Goal: Task Accomplishment & Management: Contribute content

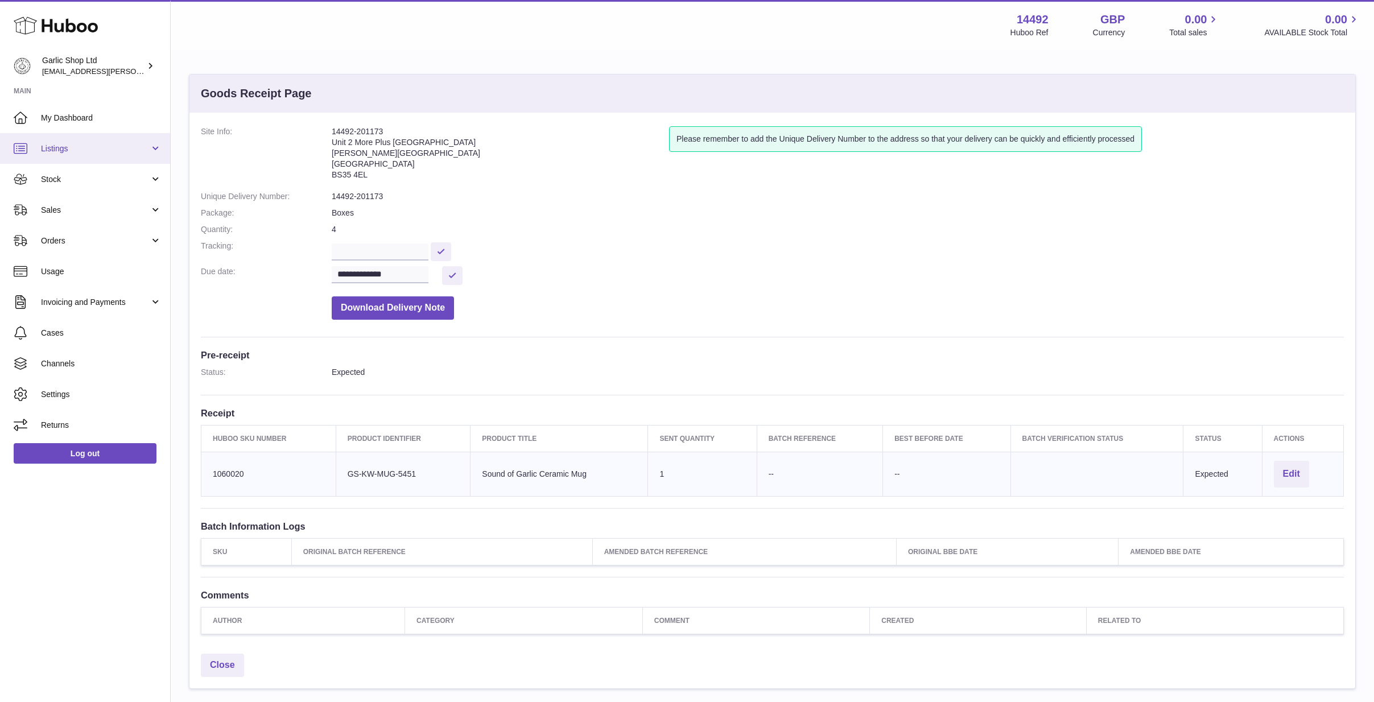
click at [113, 148] on span "Listings" at bounding box center [95, 148] width 109 height 11
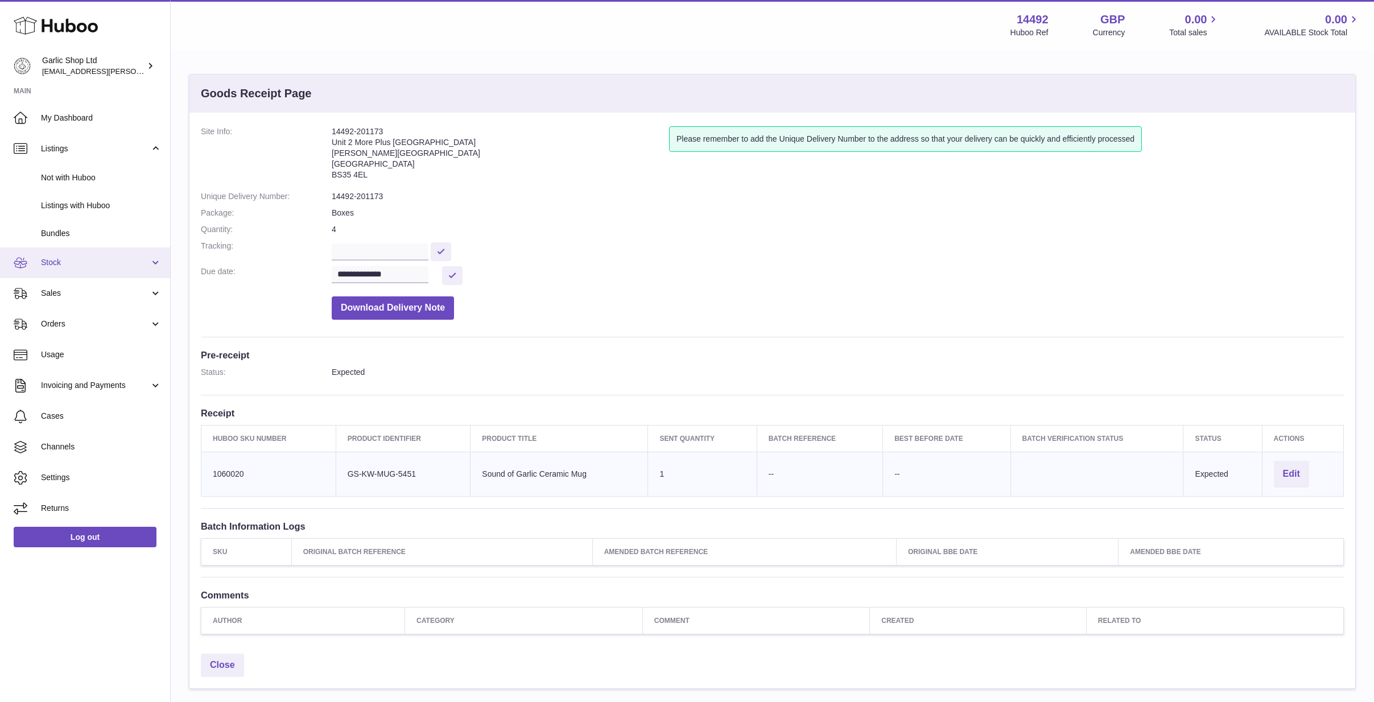
click at [90, 248] on link "Stock" at bounding box center [85, 262] width 170 height 31
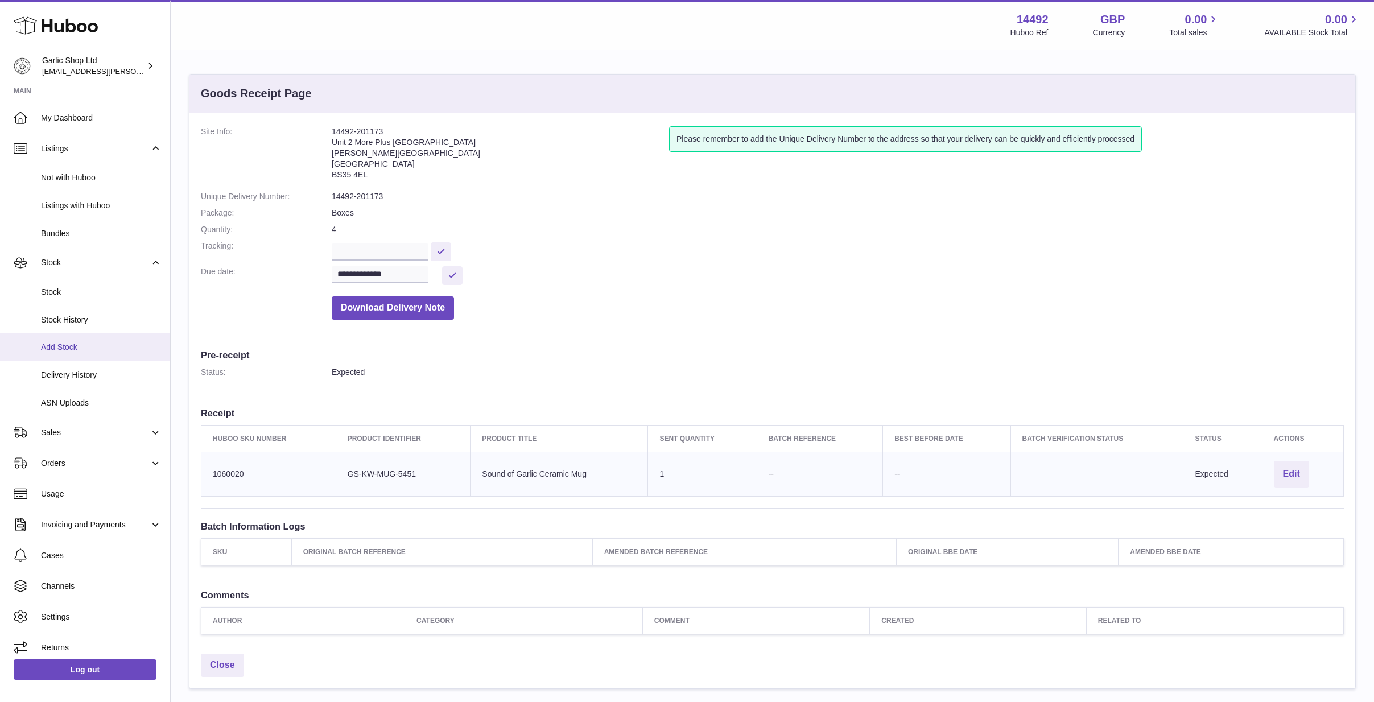
click at [71, 334] on link "Add Stock" at bounding box center [85, 347] width 170 height 28
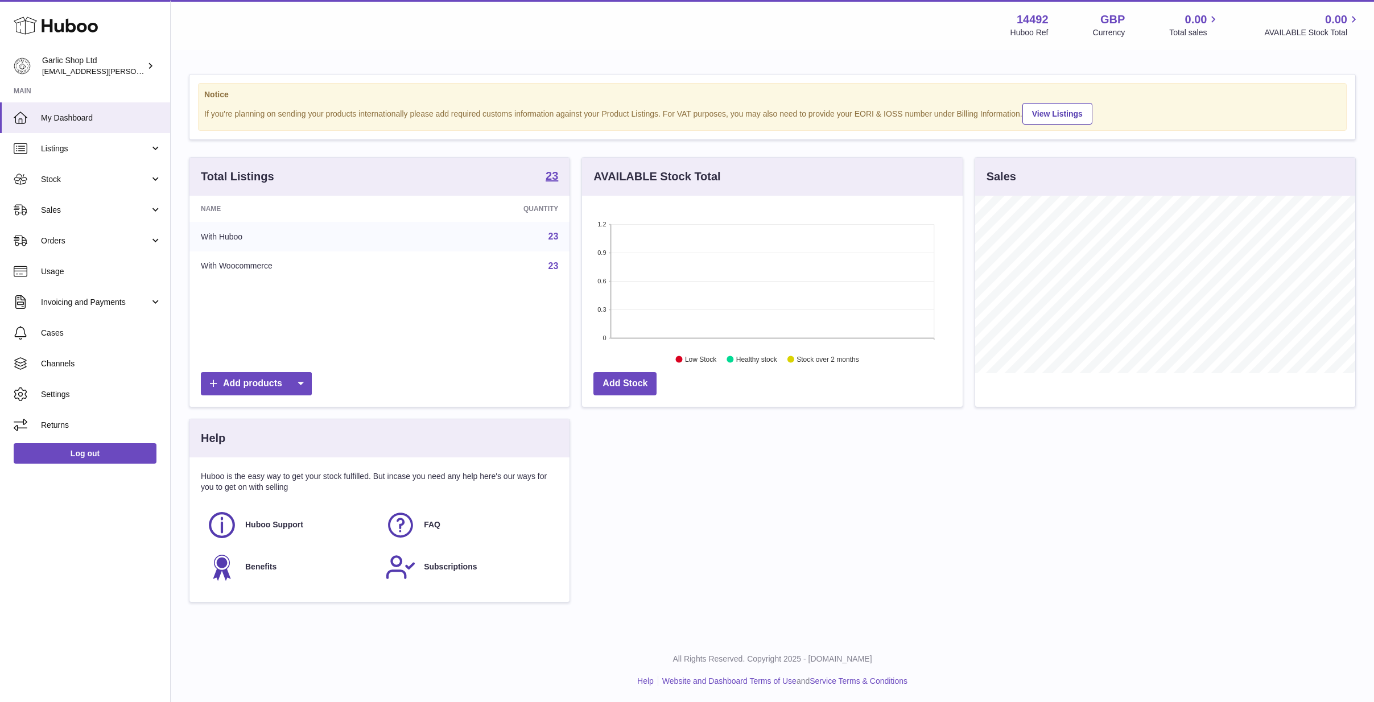
scroll to position [177, 381]
click at [84, 177] on span "Stock" at bounding box center [95, 179] width 109 height 11
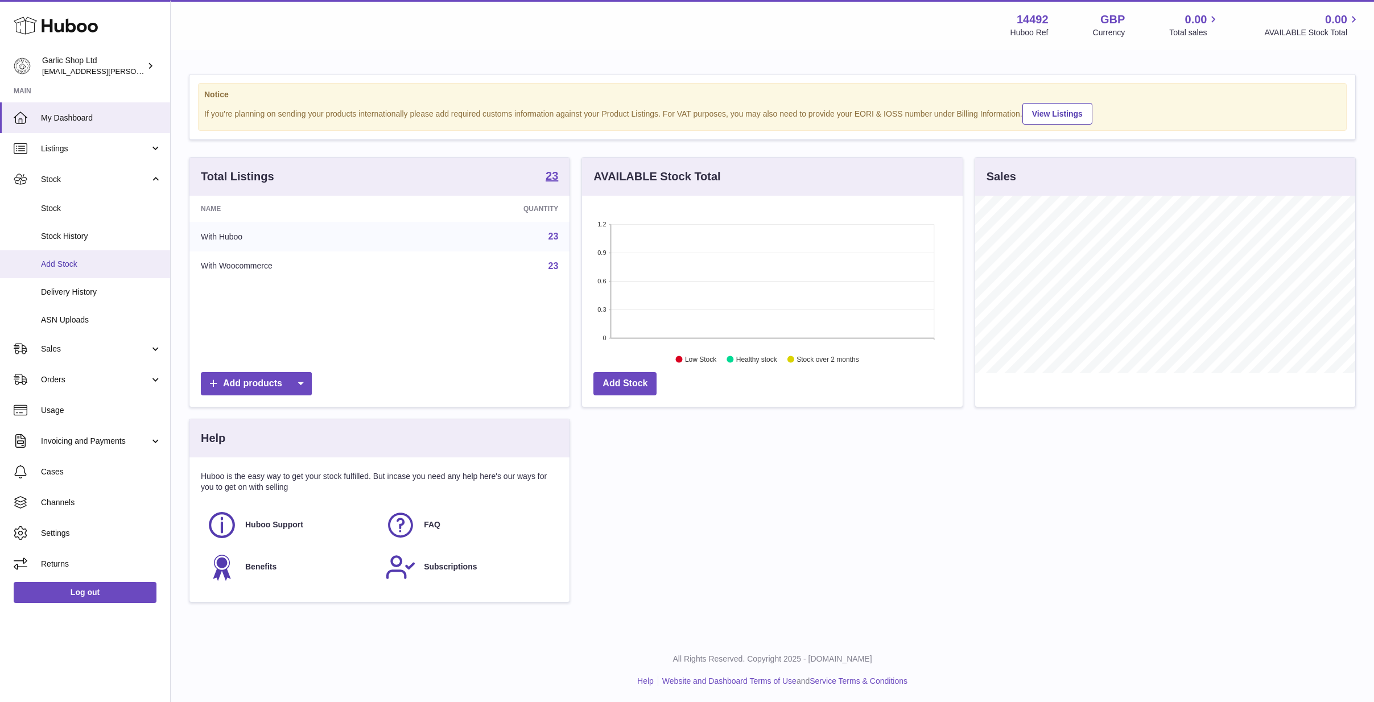
click at [73, 259] on span "Add Stock" at bounding box center [101, 264] width 121 height 11
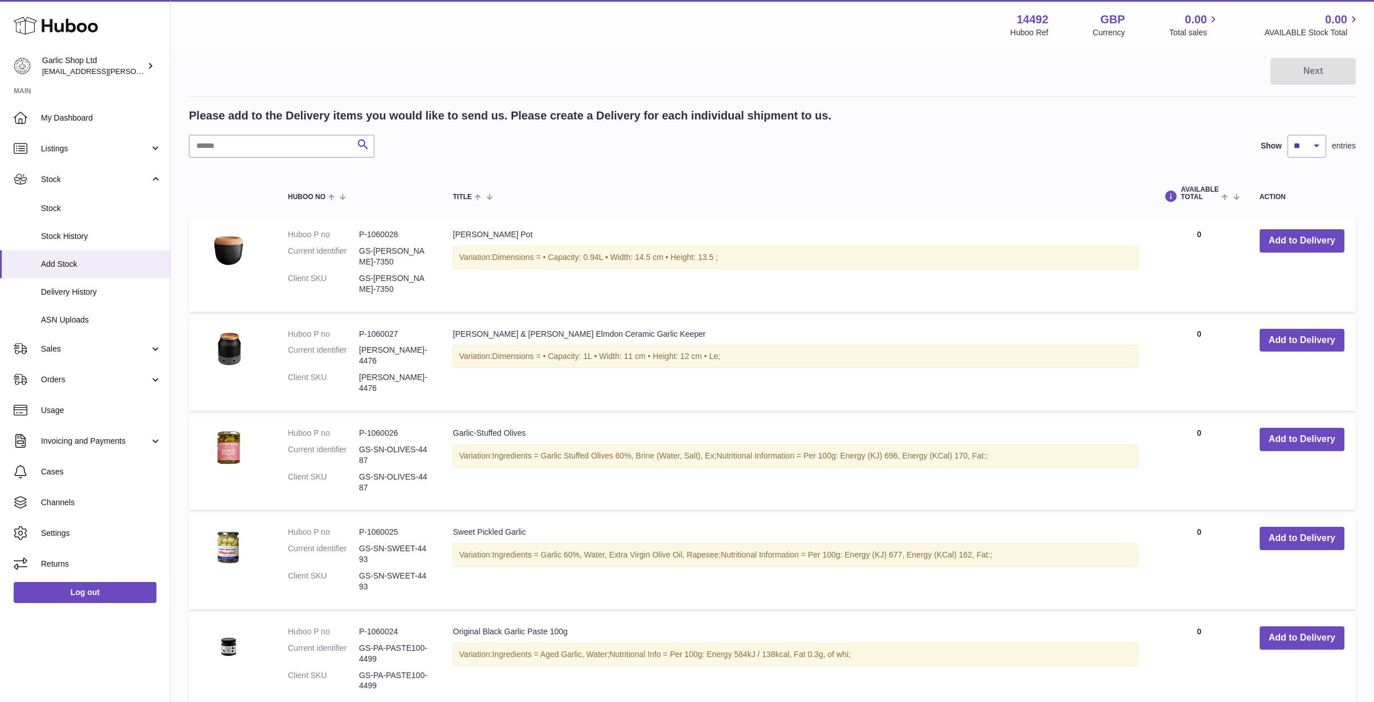
scroll to position [147, 0]
click at [1307, 433] on button "Add to Delivery" at bounding box center [1301, 439] width 85 height 23
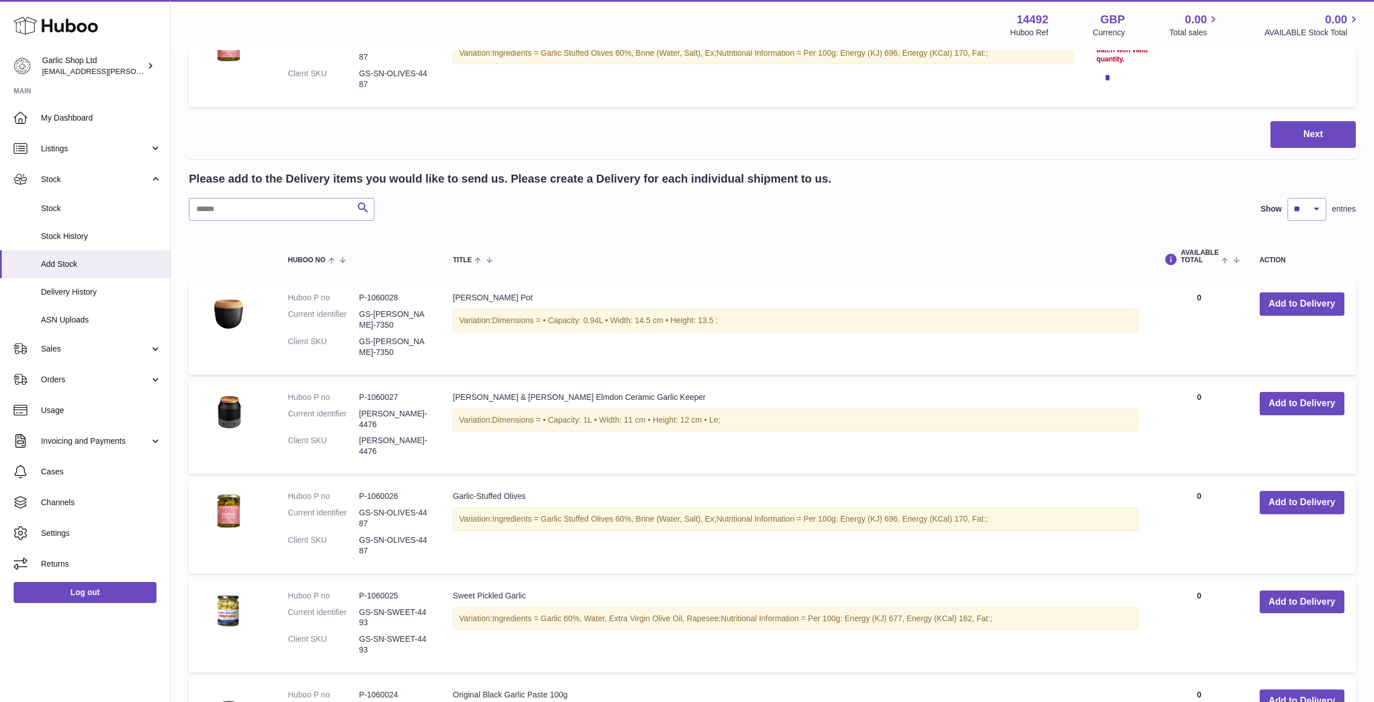
scroll to position [51, 0]
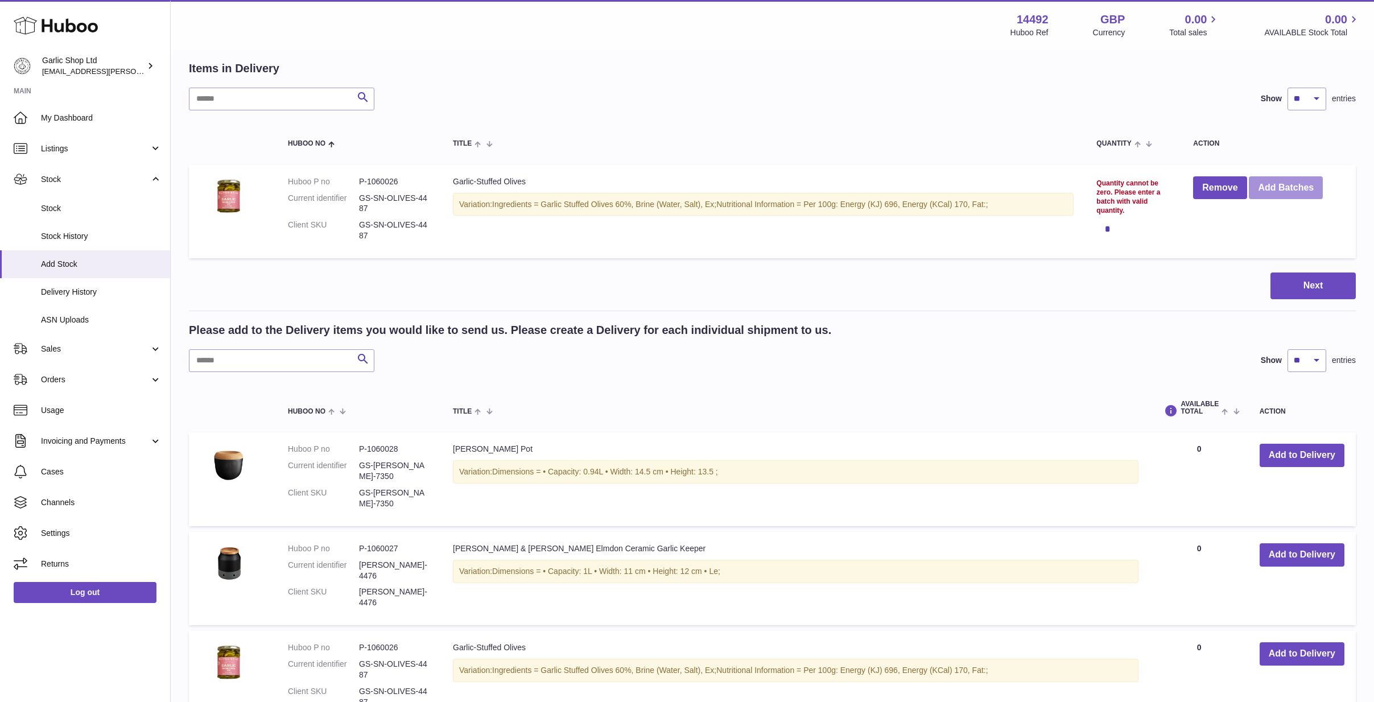
click at [1287, 177] on button "Add Batches" at bounding box center [1286, 187] width 74 height 23
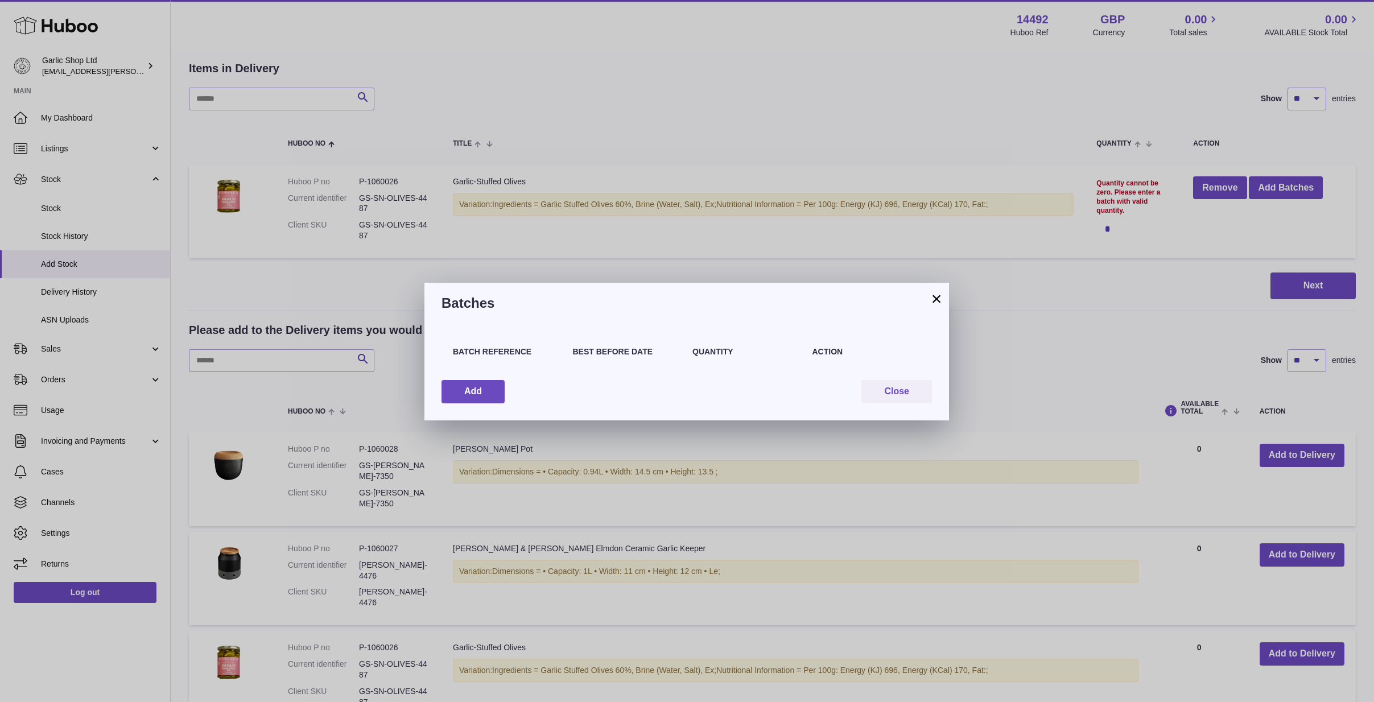
click at [941, 300] on button "×" at bounding box center [936, 299] width 14 height 14
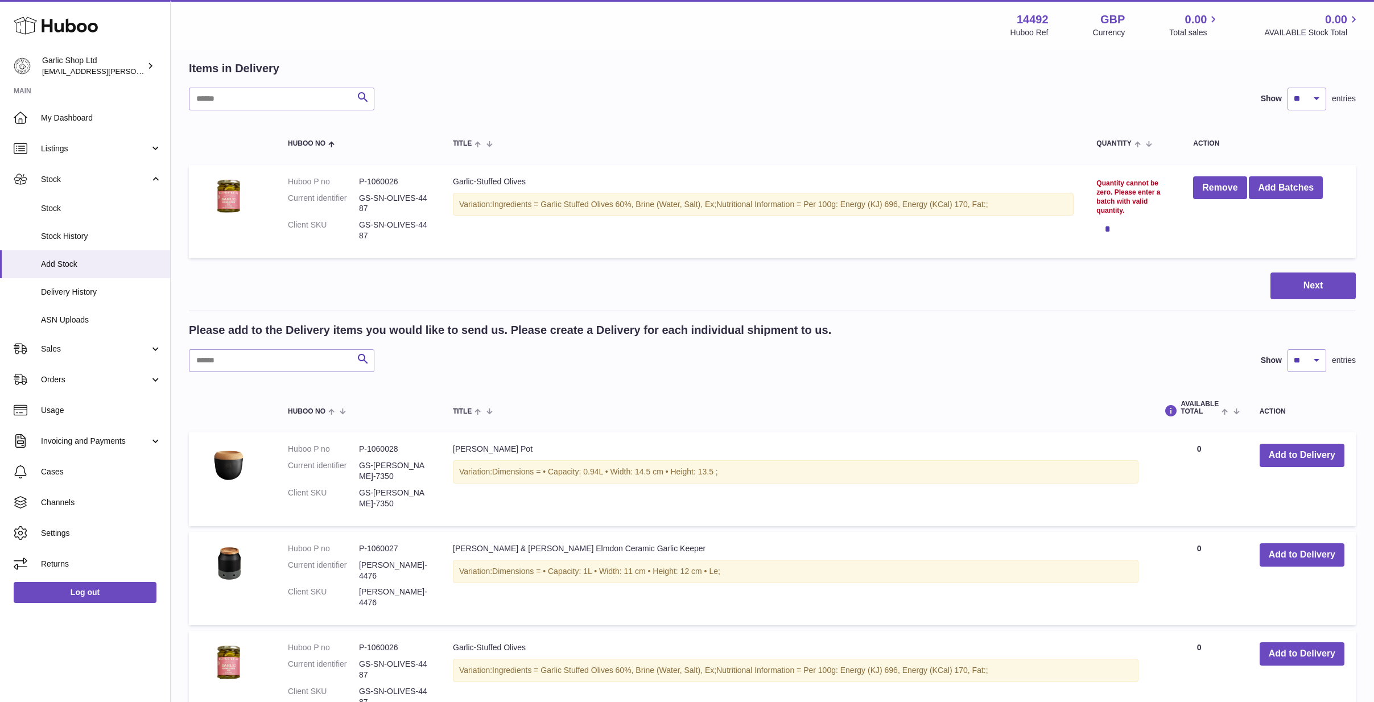
click at [1192, 249] on td "Remove Add Batches" at bounding box center [1268, 211] width 174 height 93
click at [1206, 184] on button "Remove" at bounding box center [1219, 187] width 53 height 23
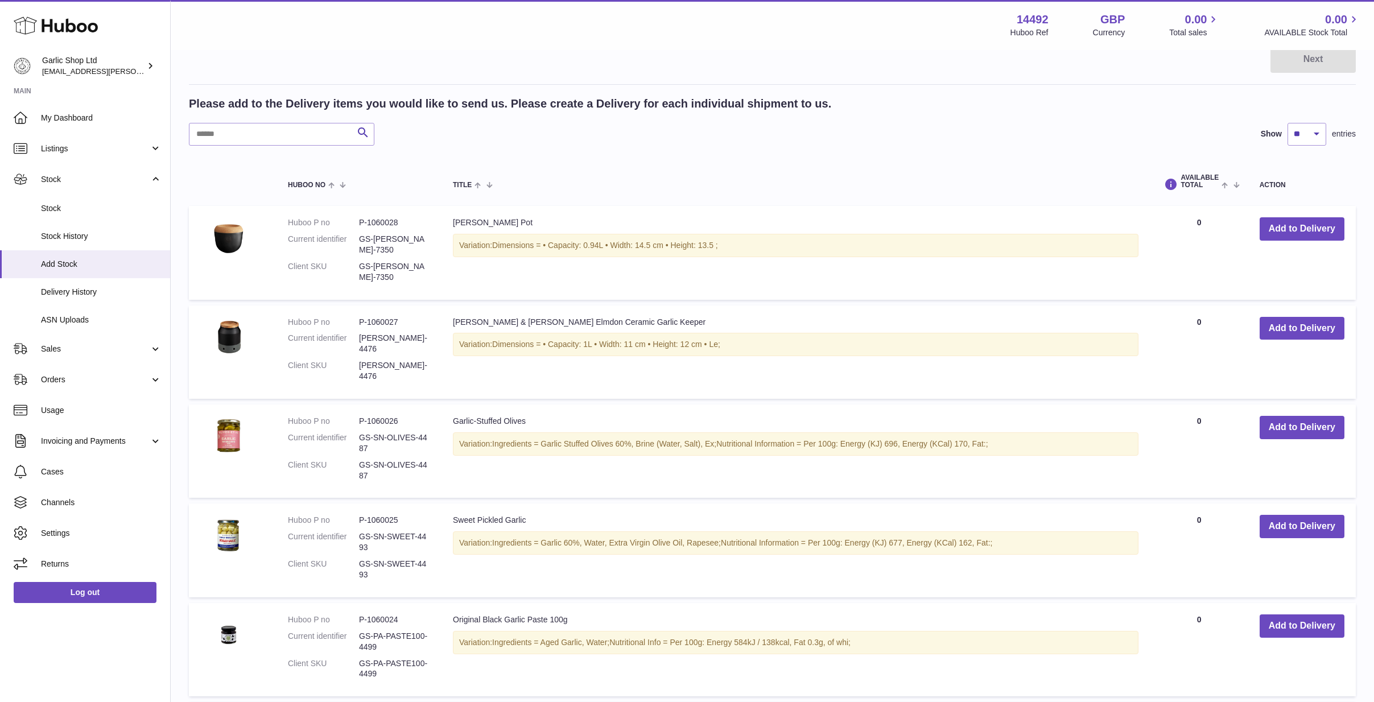
scroll to position [162, 0]
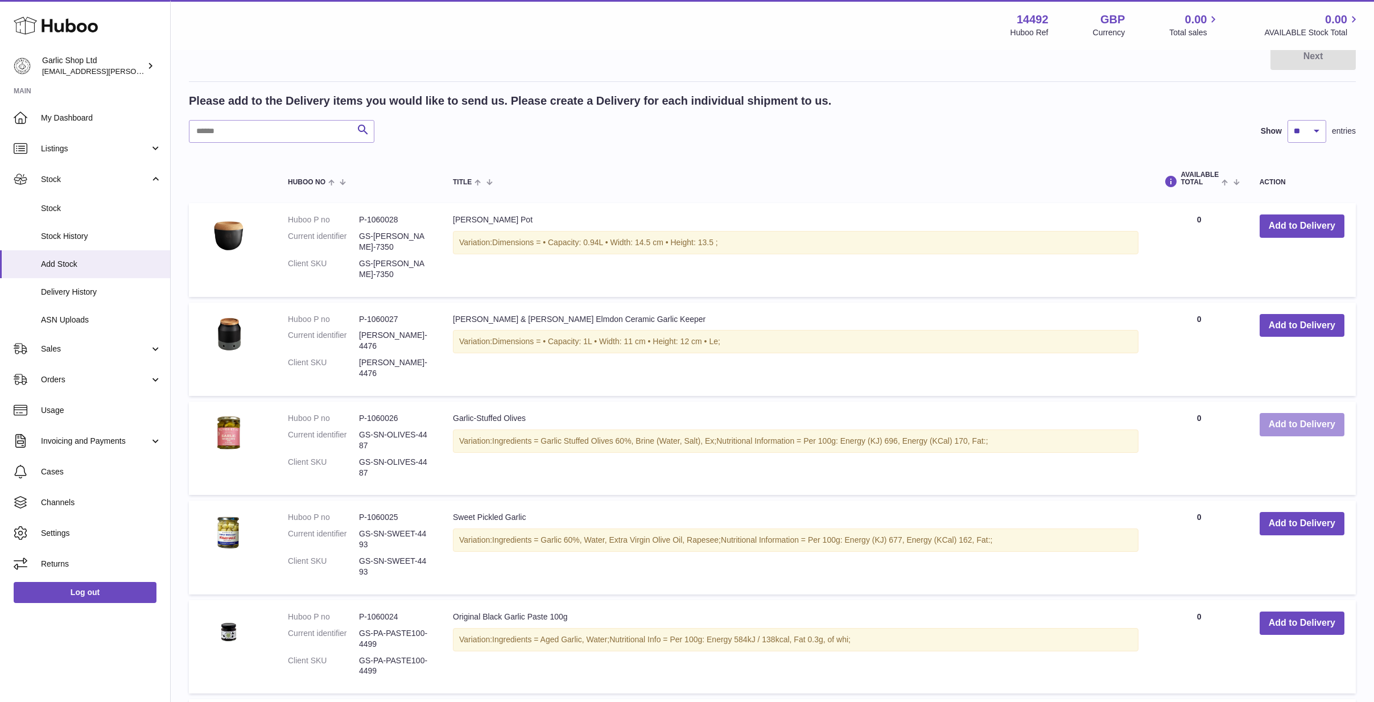
click at [1272, 414] on button "Add to Delivery" at bounding box center [1301, 424] width 85 height 23
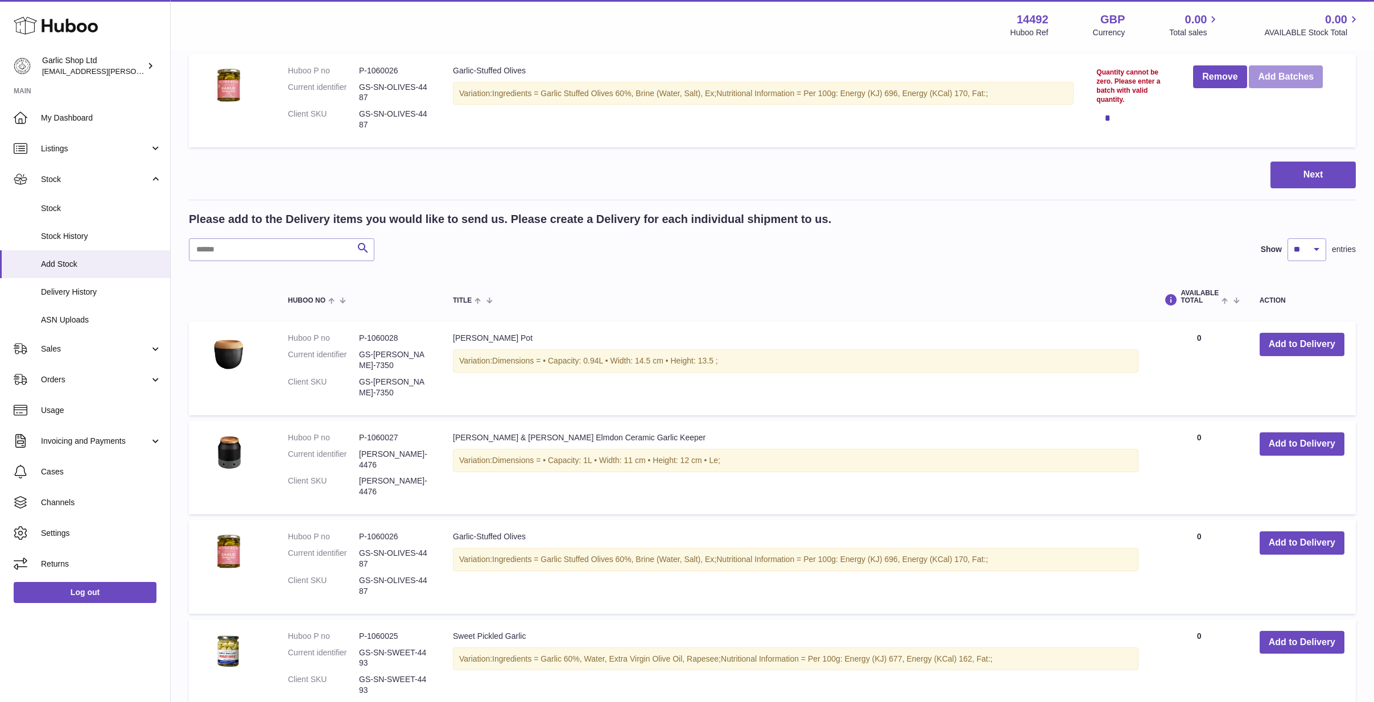
click at [1286, 79] on button "Add Batches" at bounding box center [1286, 76] width 74 height 23
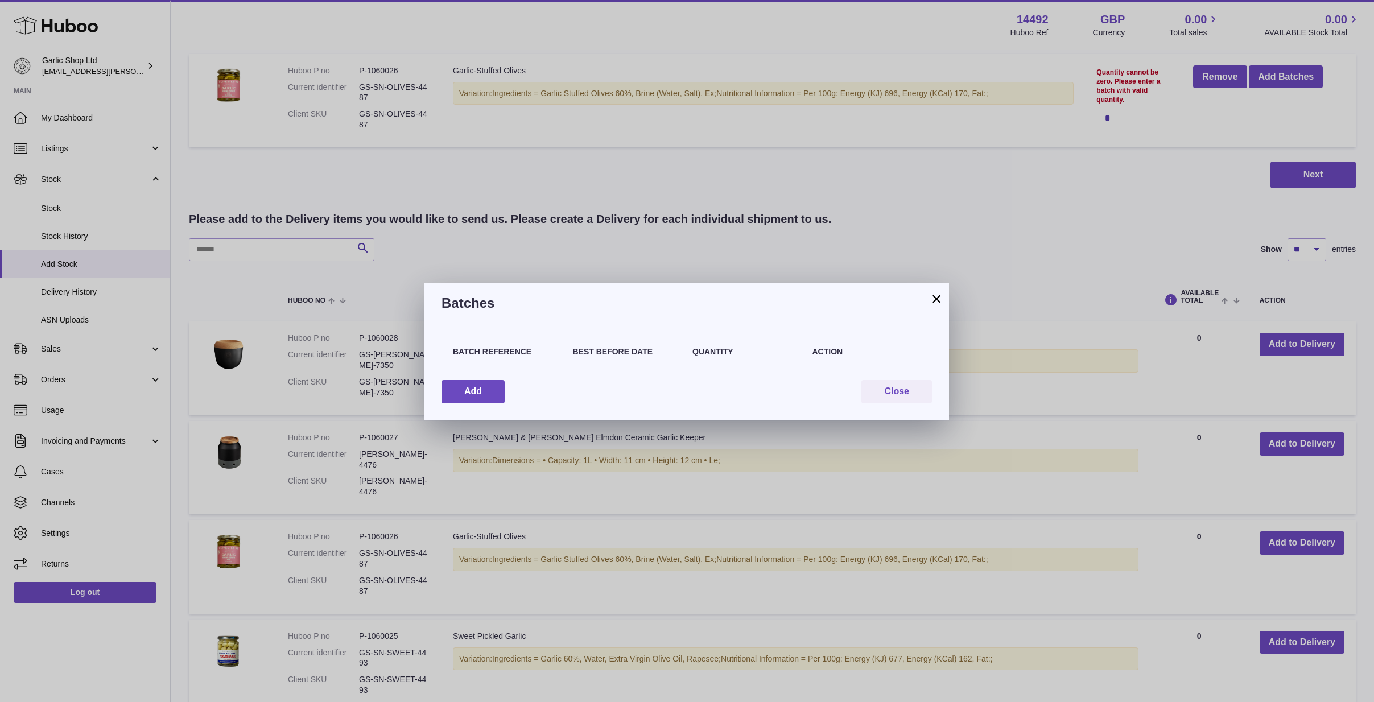
click at [933, 304] on button "×" at bounding box center [936, 299] width 14 height 14
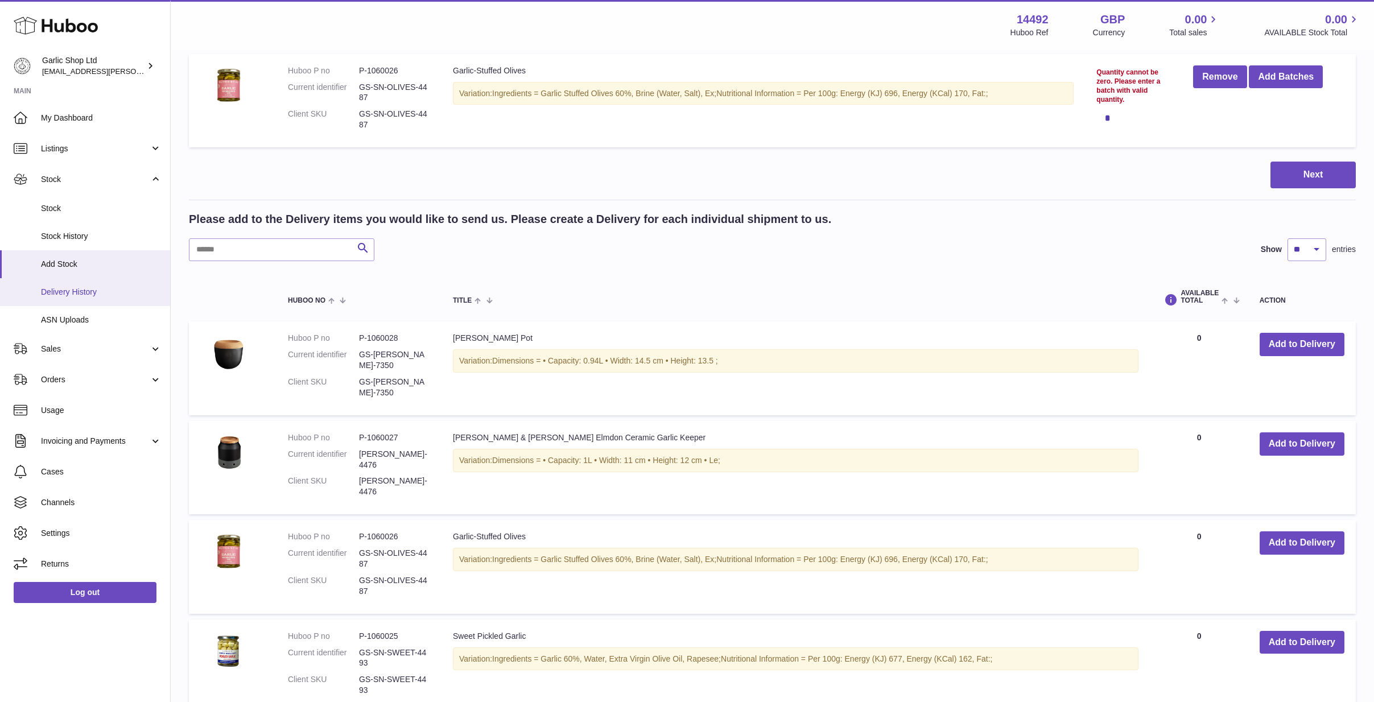
click at [73, 287] on span "Delivery History" at bounding box center [101, 292] width 121 height 11
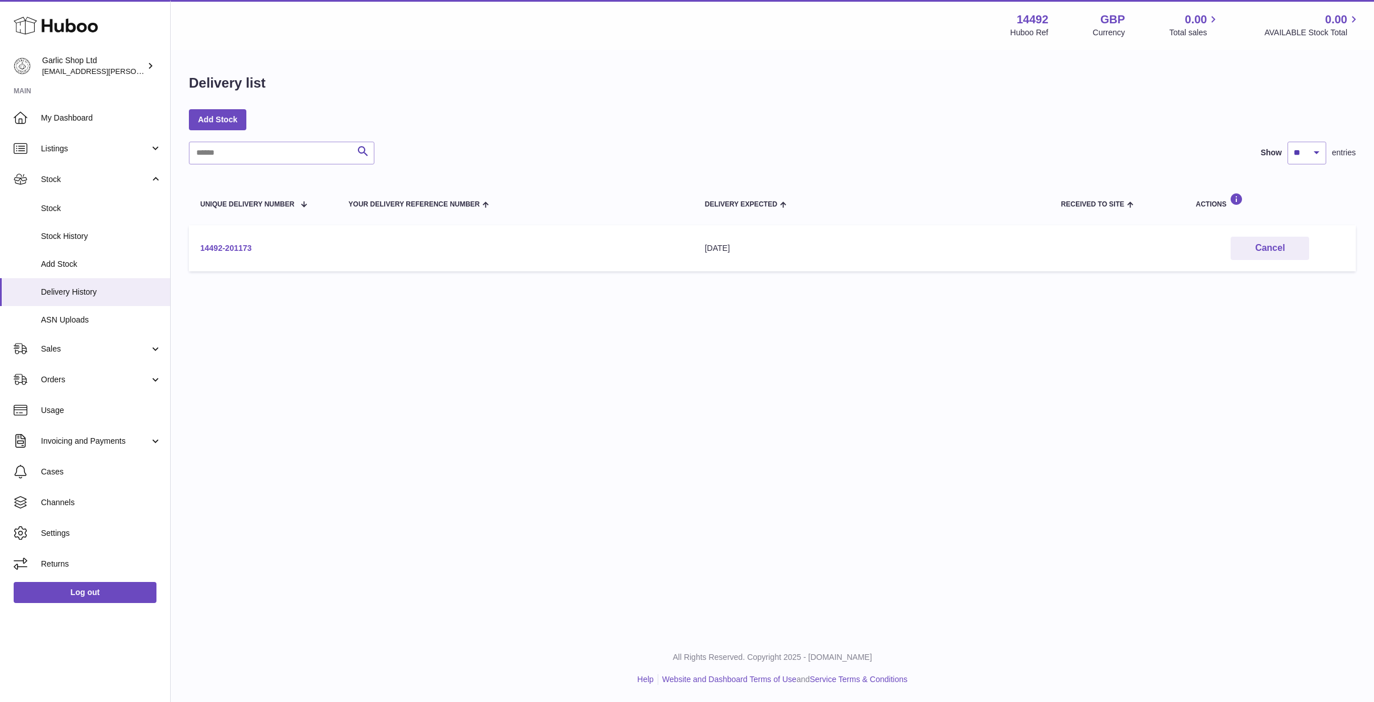
click at [224, 247] on link "14492-201173" at bounding box center [225, 247] width 51 height 9
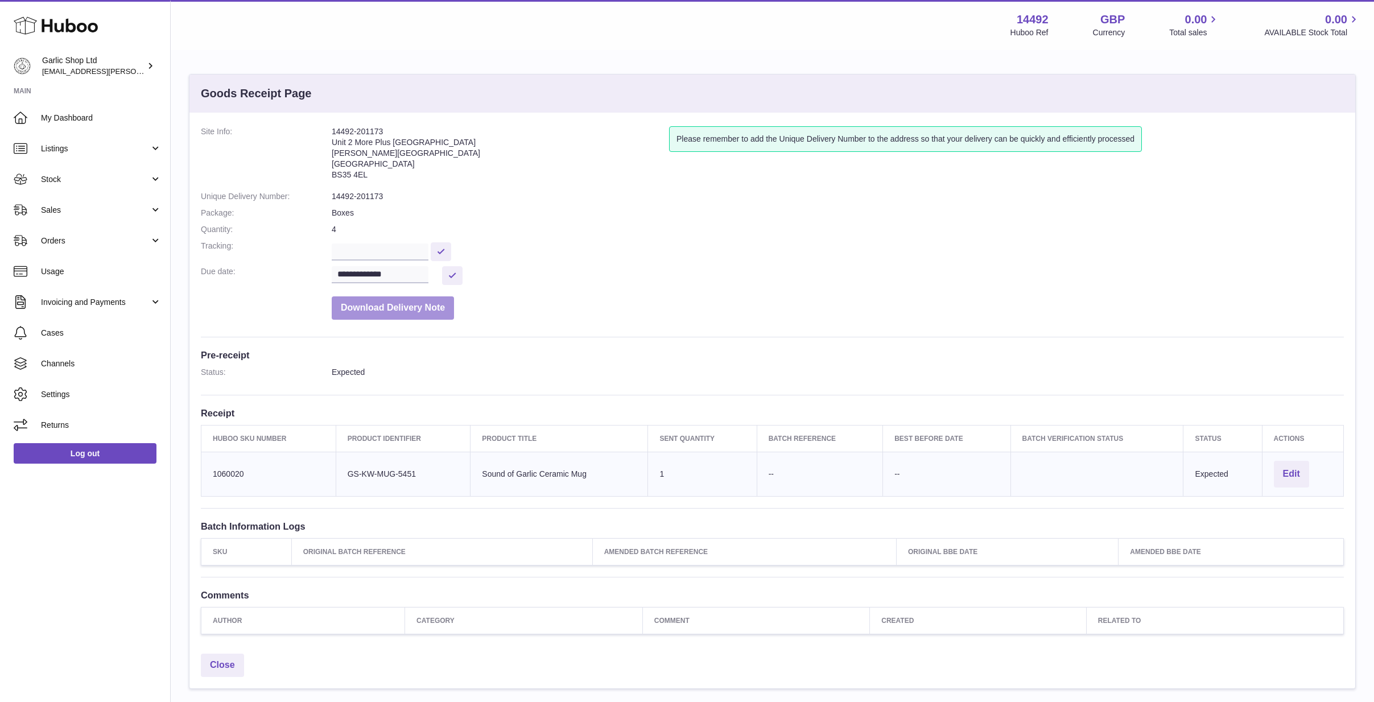
click at [423, 307] on button "Download Delivery Note" at bounding box center [393, 307] width 122 height 23
click at [423, 300] on button "Download Delivery Note" at bounding box center [393, 307] width 122 height 23
click at [95, 178] on span "Stock" at bounding box center [95, 179] width 109 height 11
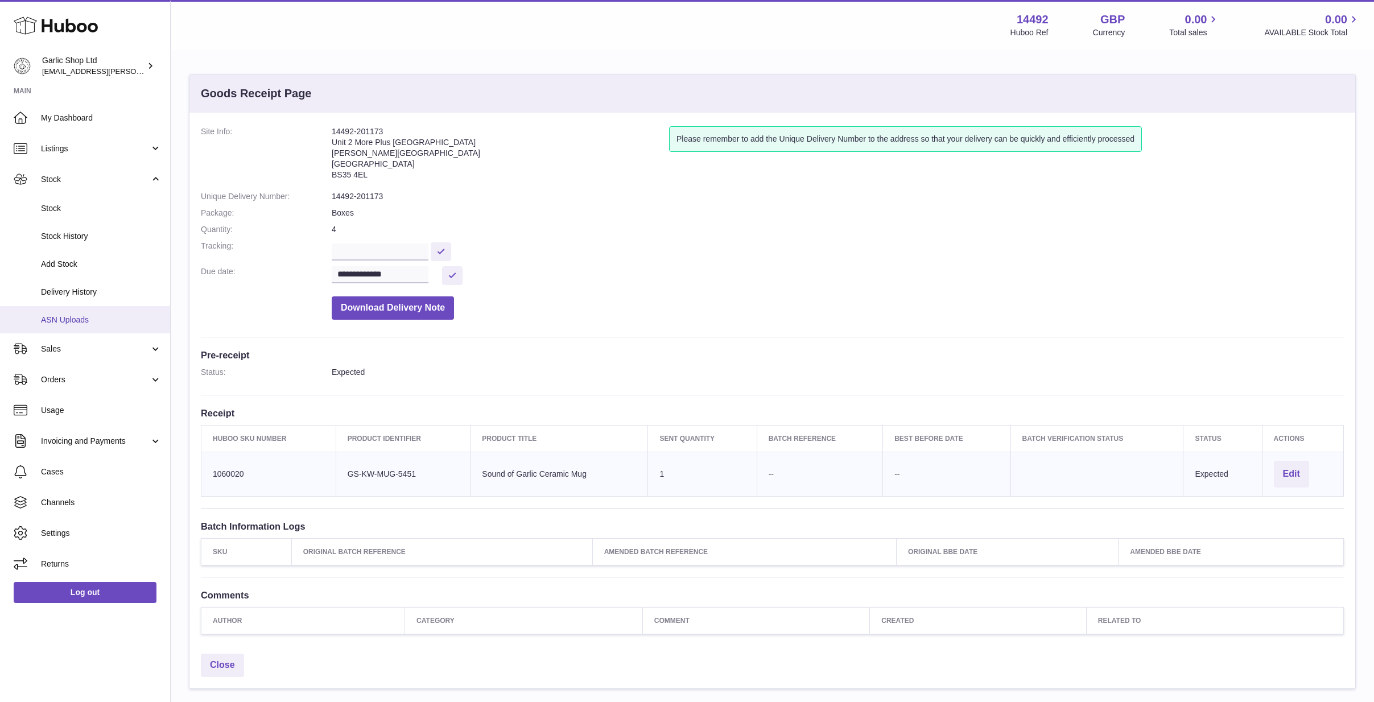
click at [88, 316] on span "ASN Uploads" at bounding box center [101, 320] width 121 height 11
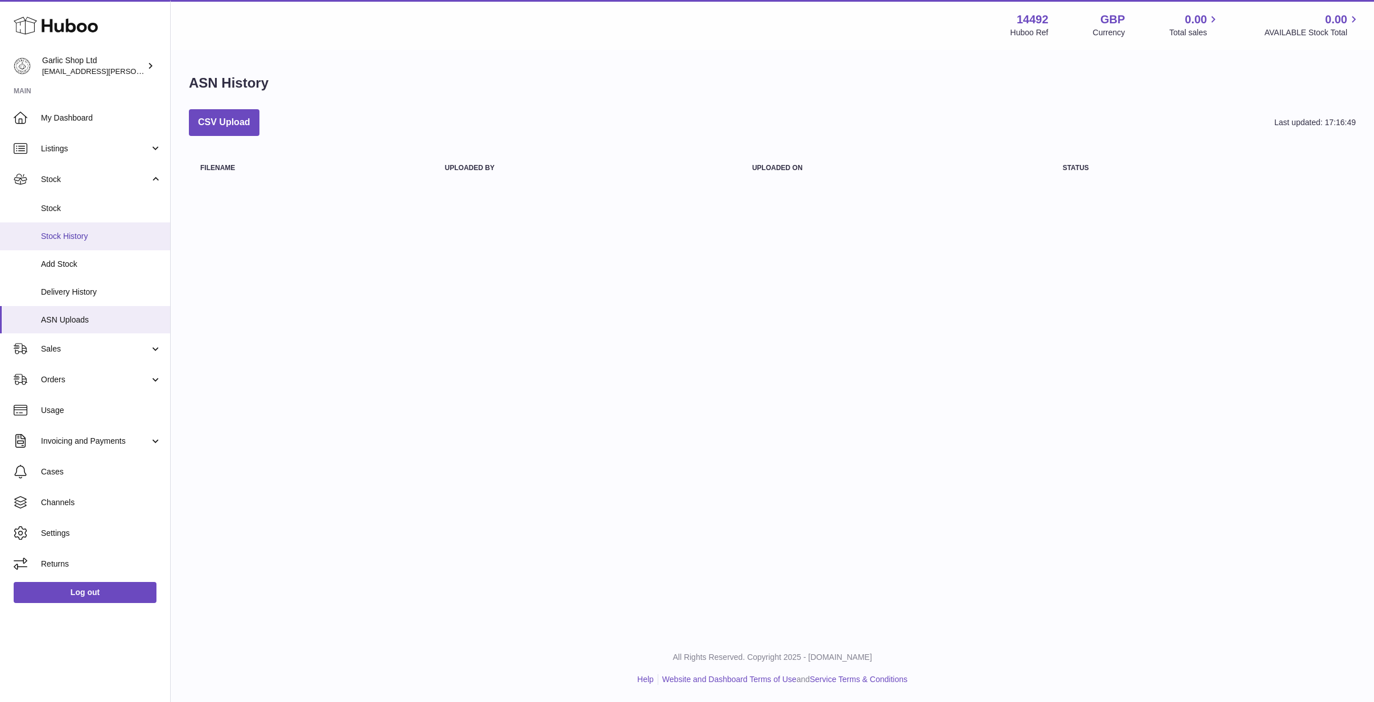
click at [67, 235] on span "Stock History" at bounding box center [101, 236] width 121 height 11
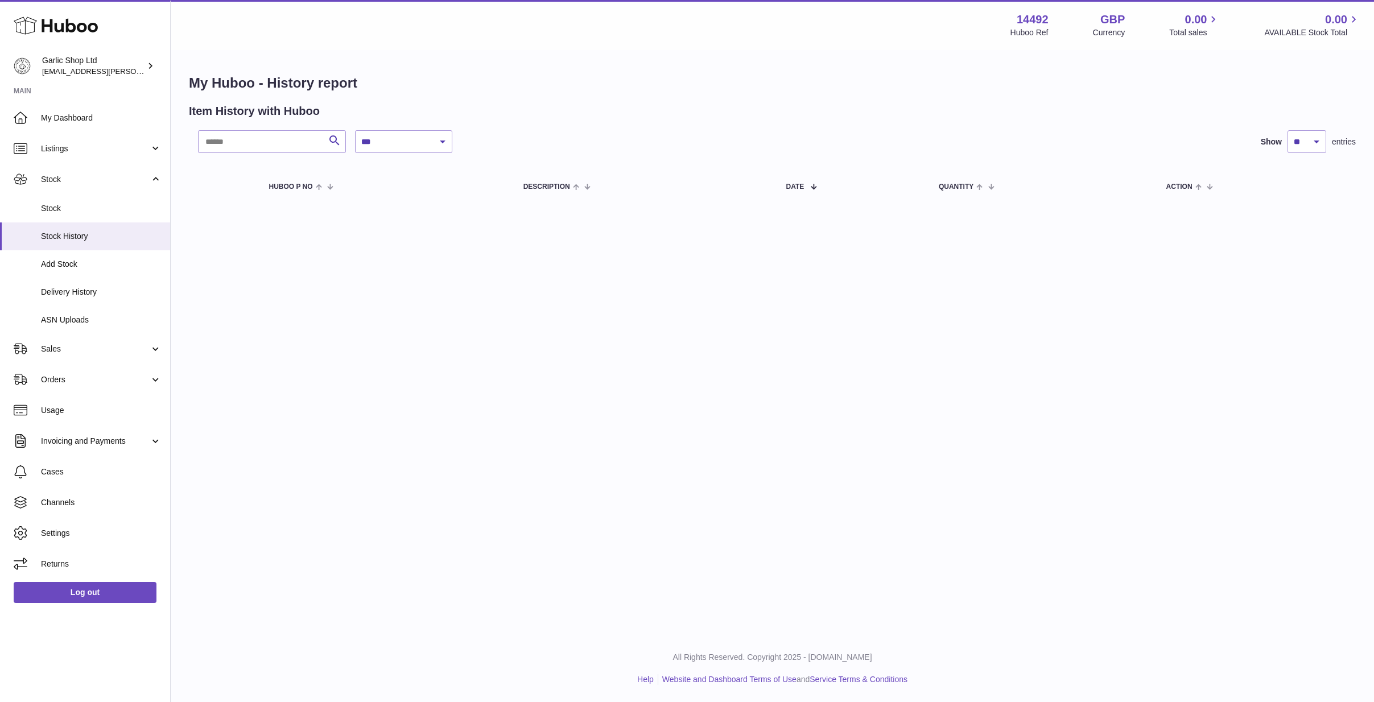
click at [75, 284] on ul "My Dashboard Listings Not with Huboo Listings with Huboo Bundles Stock Stock St…" at bounding box center [85, 340] width 170 height 477
click at [86, 287] on span "Delivery History" at bounding box center [101, 292] width 121 height 11
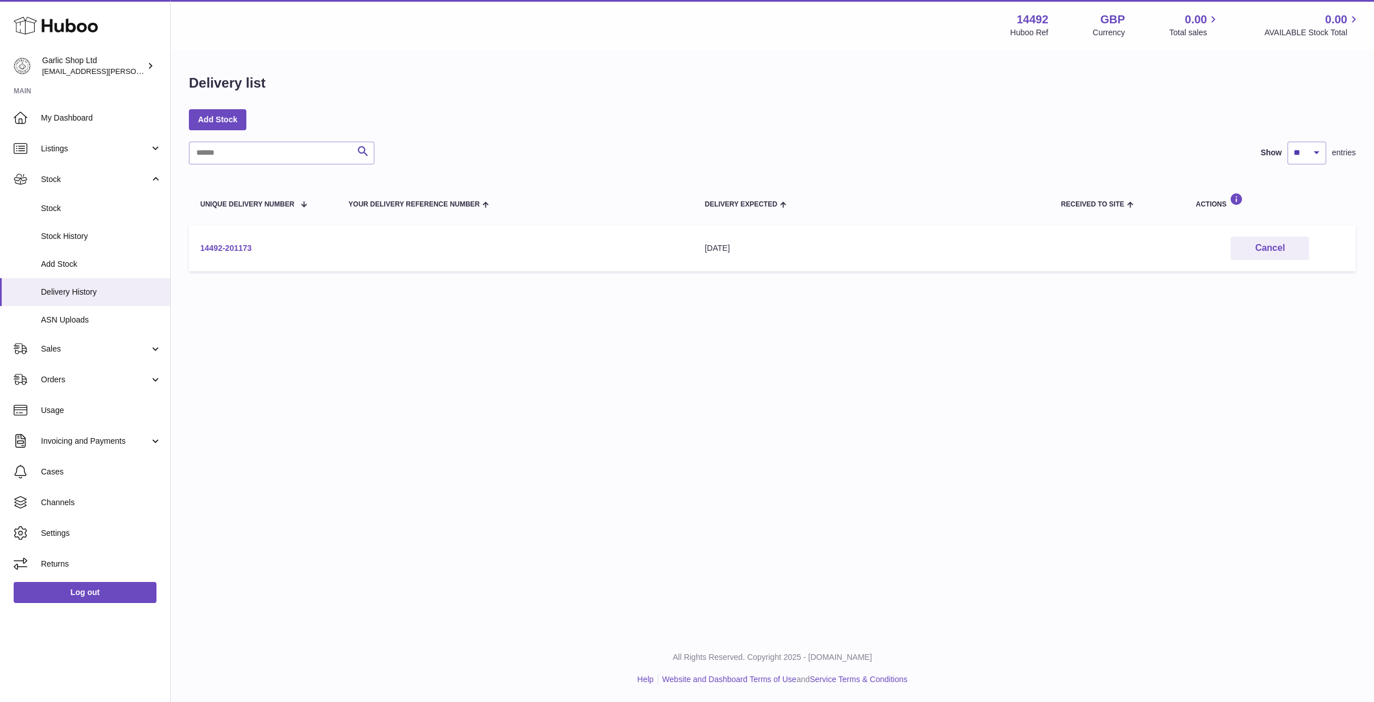
click at [240, 243] on link "14492-201173" at bounding box center [225, 247] width 51 height 9
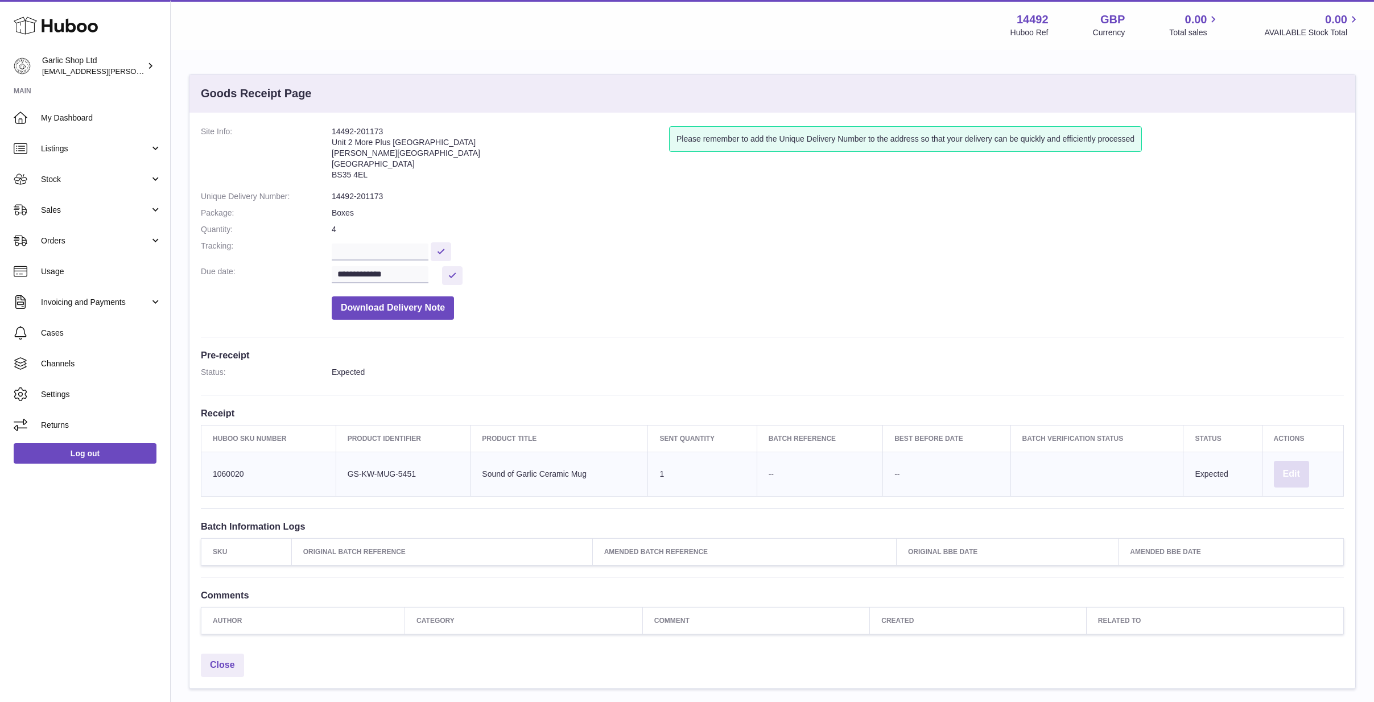
click at [1284, 468] on button "Edit" at bounding box center [1291, 474] width 35 height 27
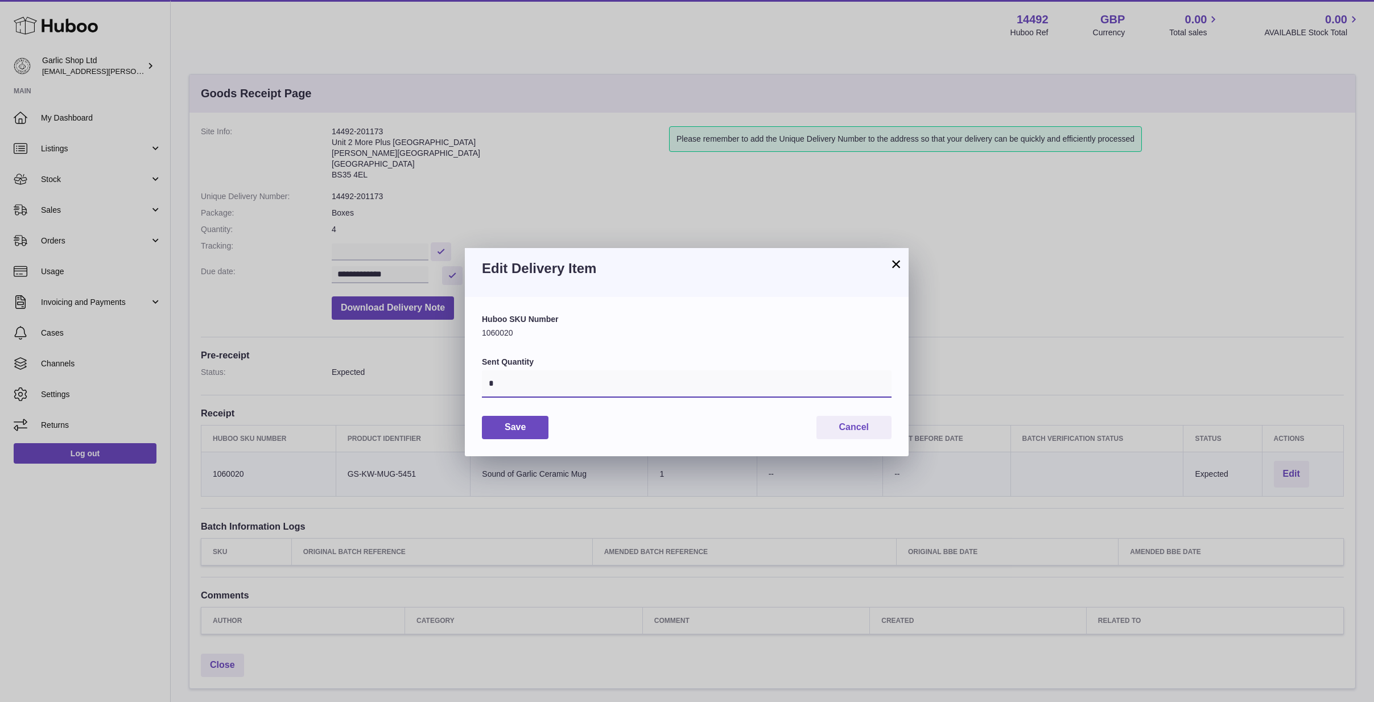
click at [643, 383] on input "*" at bounding box center [687, 383] width 410 height 27
click at [894, 260] on button "×" at bounding box center [896, 264] width 14 height 14
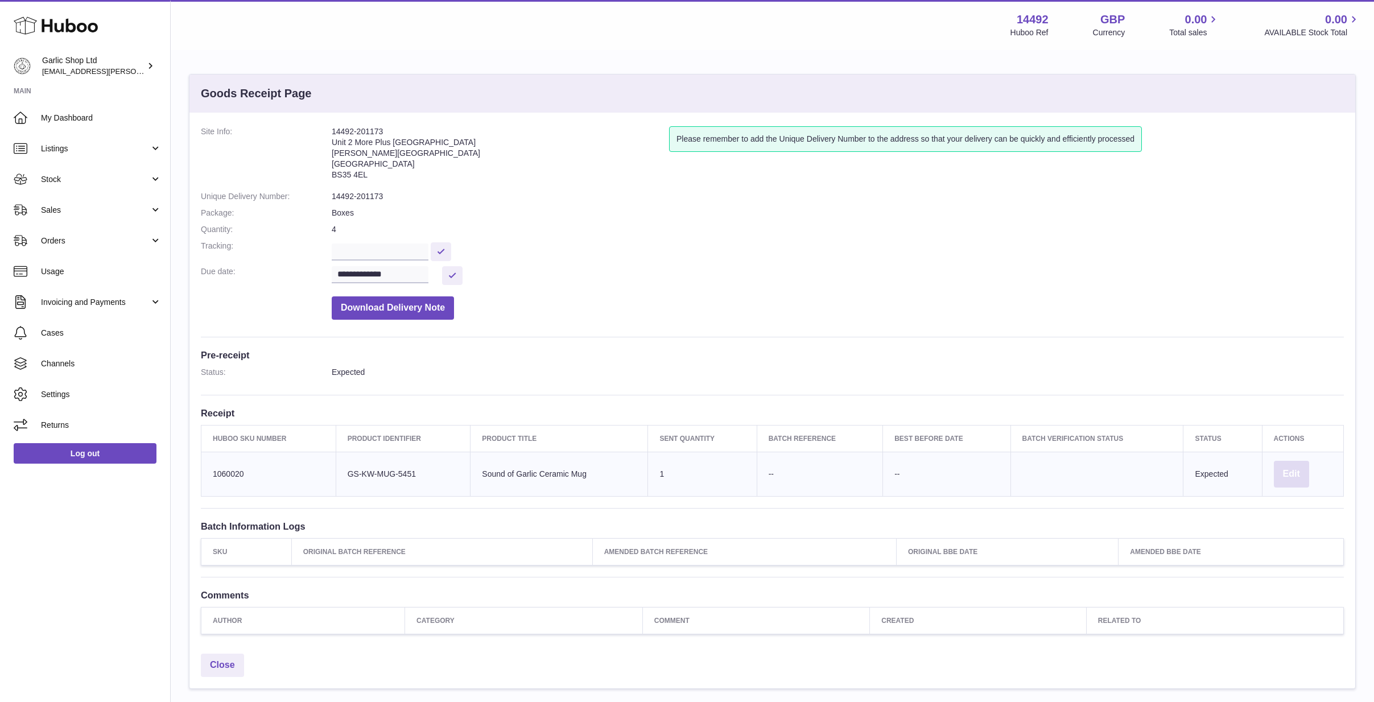
click at [1286, 463] on button "Edit" at bounding box center [1291, 474] width 35 height 27
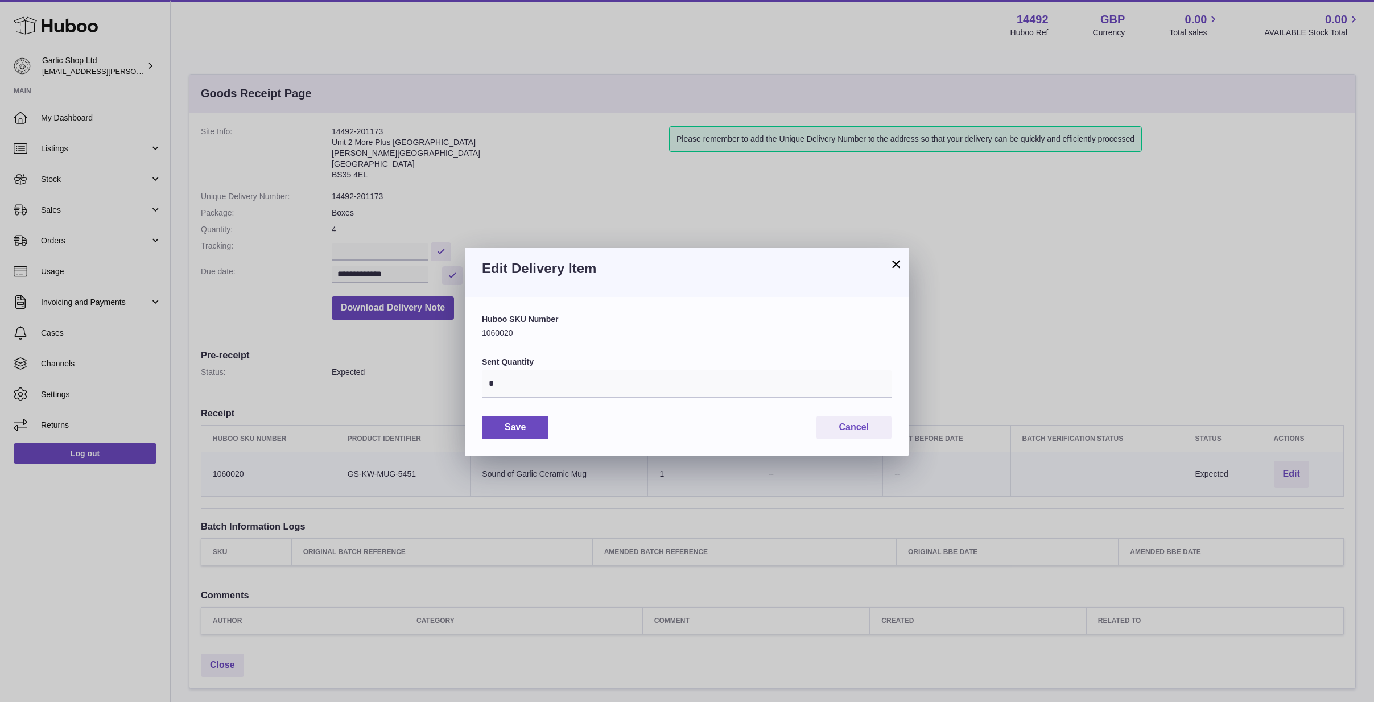
click at [889, 259] on div "Edit Delivery Item" at bounding box center [687, 272] width 444 height 49
click at [902, 258] on button "×" at bounding box center [896, 264] width 14 height 14
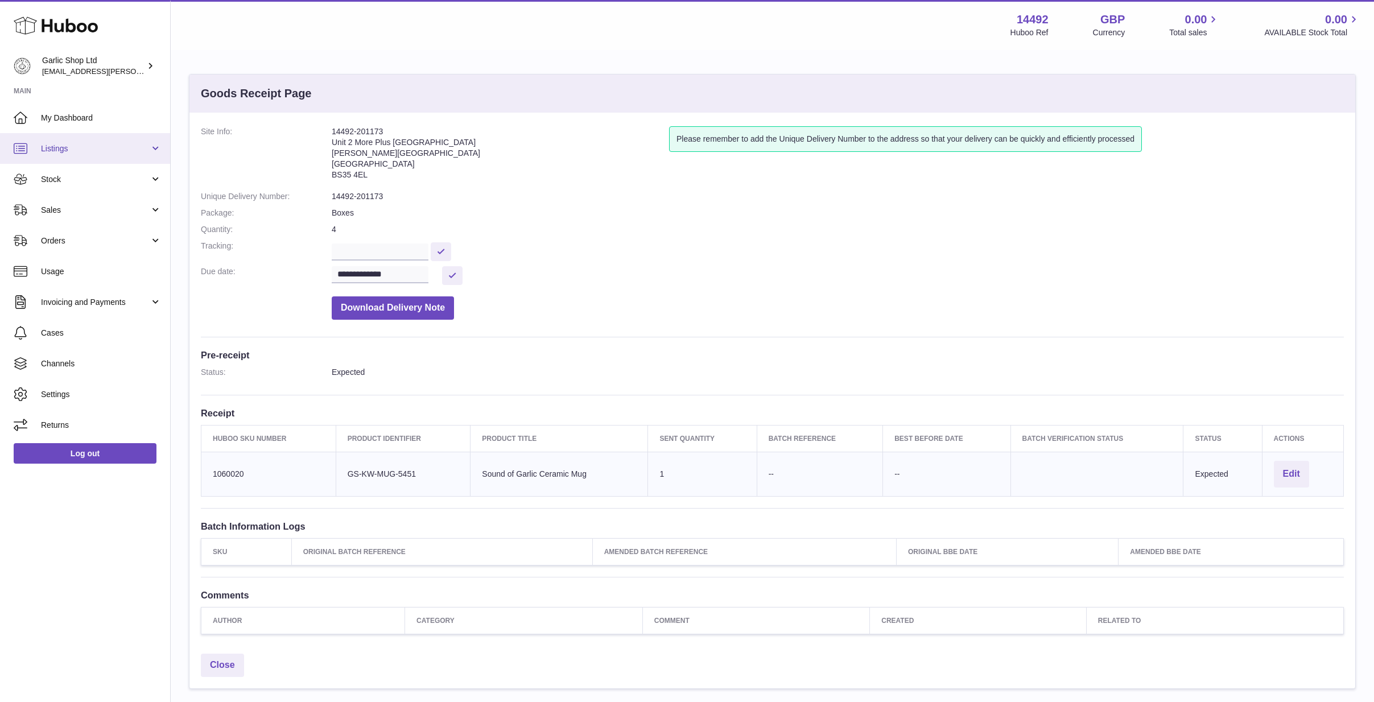
click at [80, 142] on link "Listings" at bounding box center [85, 148] width 170 height 31
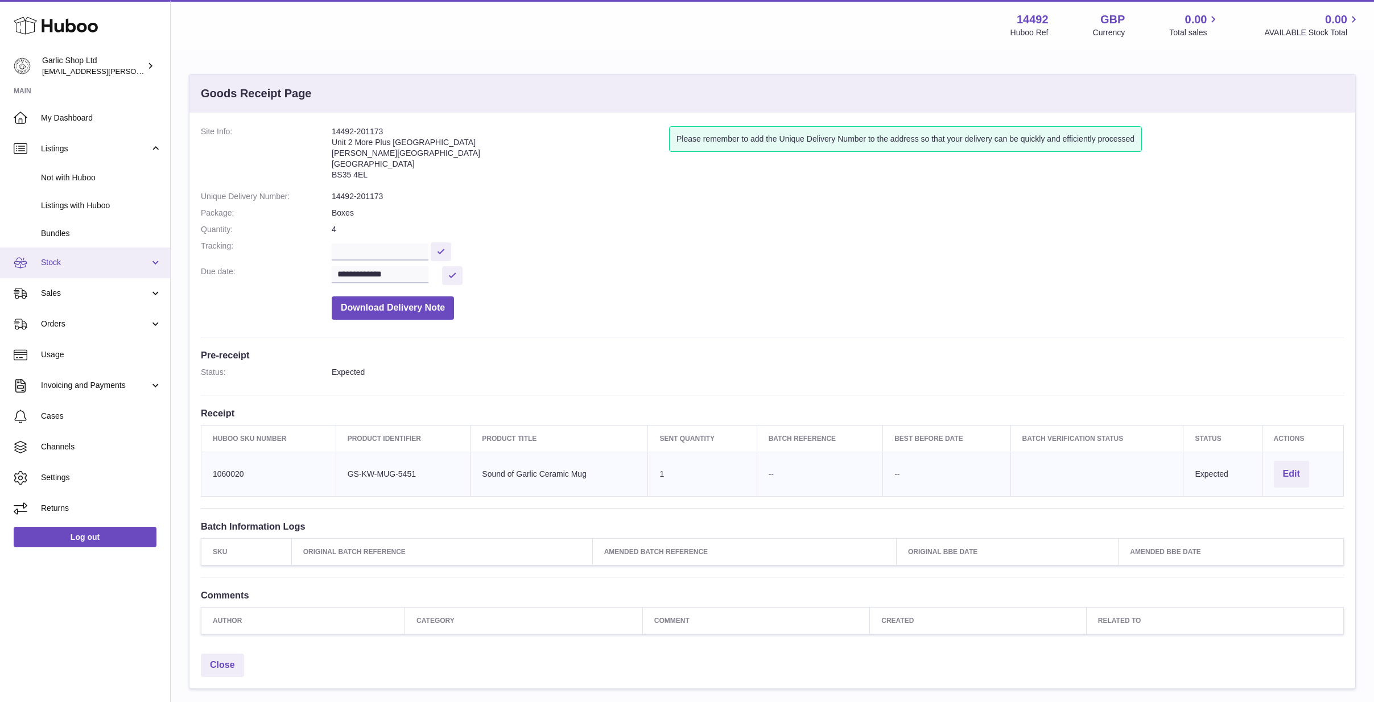
click at [92, 266] on link "Stock" at bounding box center [85, 262] width 170 height 31
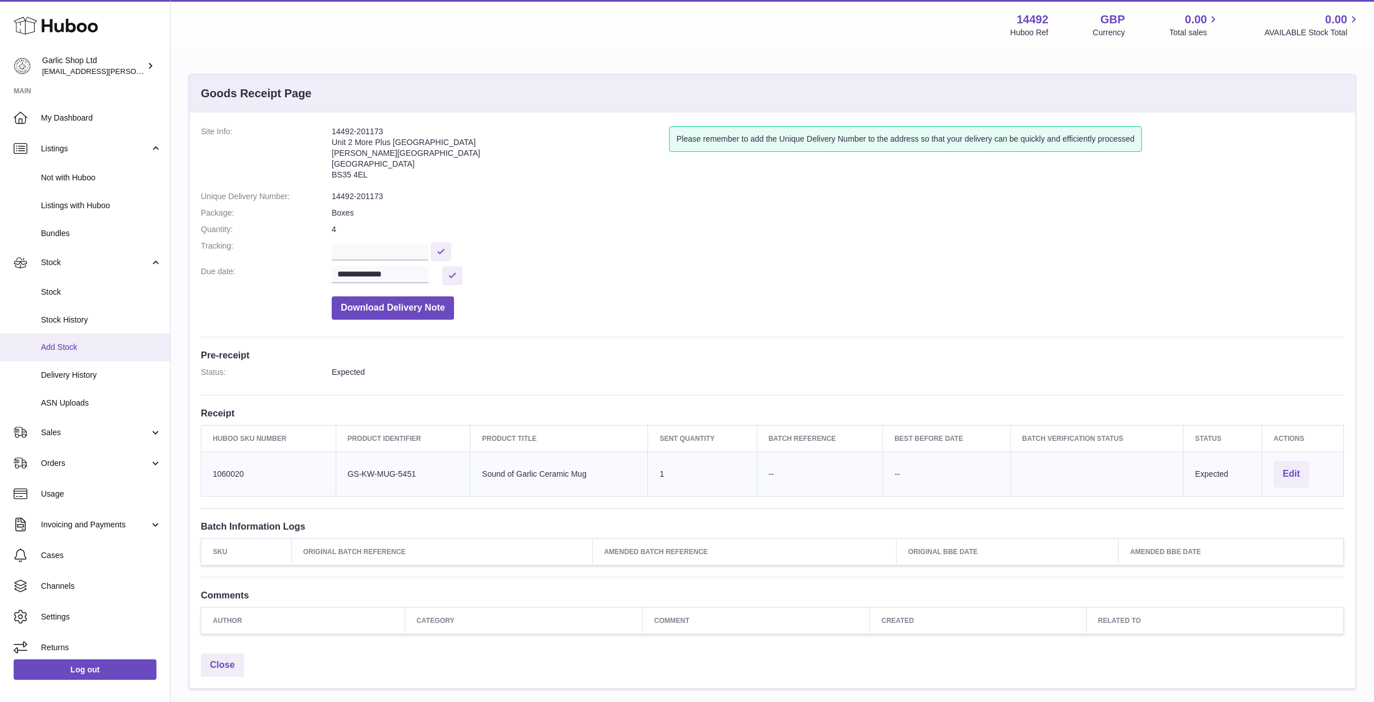
click at [73, 342] on span "Add Stock" at bounding box center [101, 347] width 121 height 11
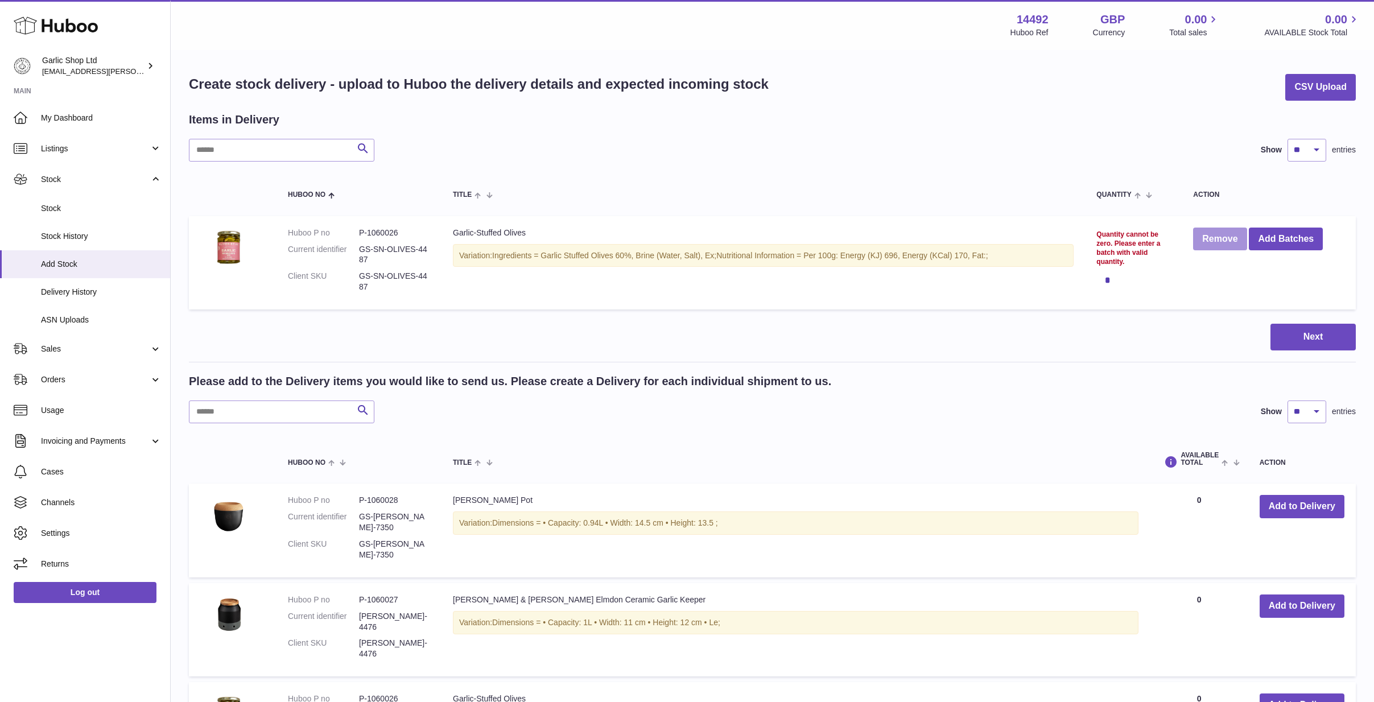
click at [1210, 245] on button "Remove" at bounding box center [1219, 239] width 53 height 23
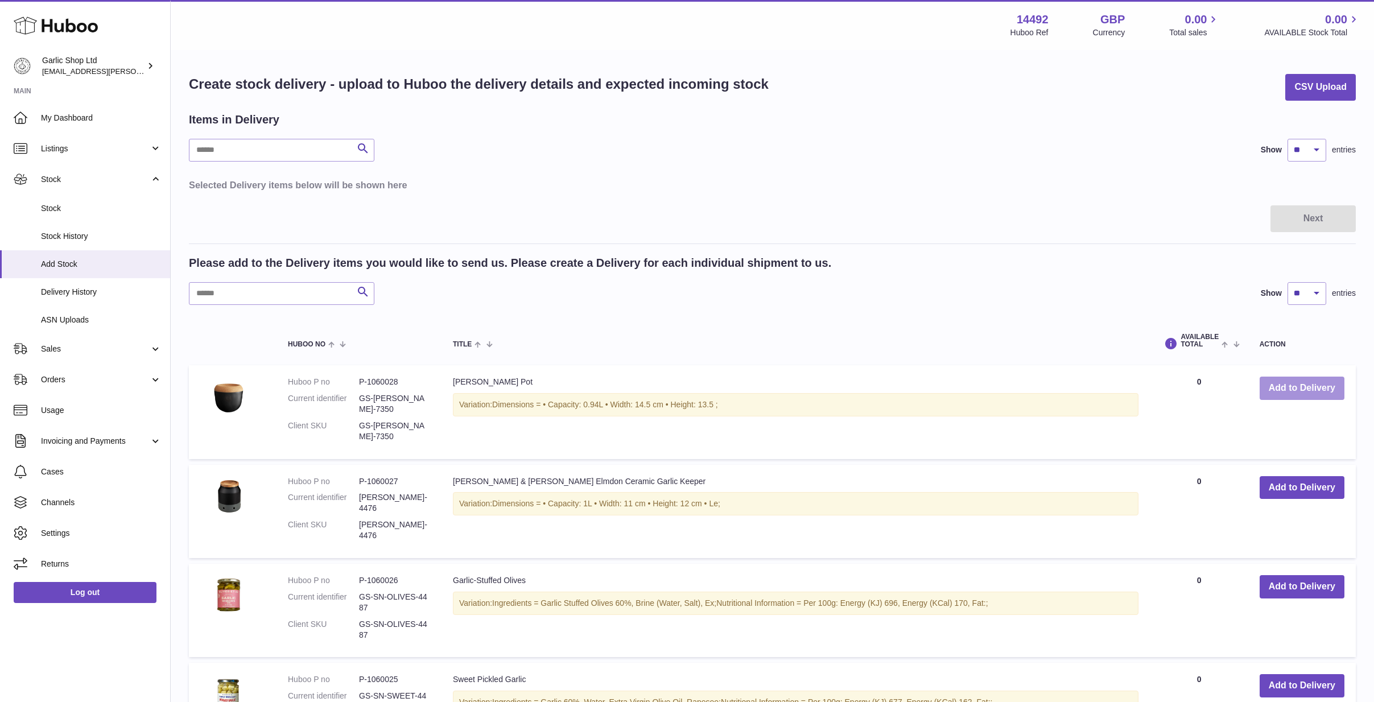
click at [1289, 396] on button "Add to Delivery" at bounding box center [1301, 388] width 85 height 23
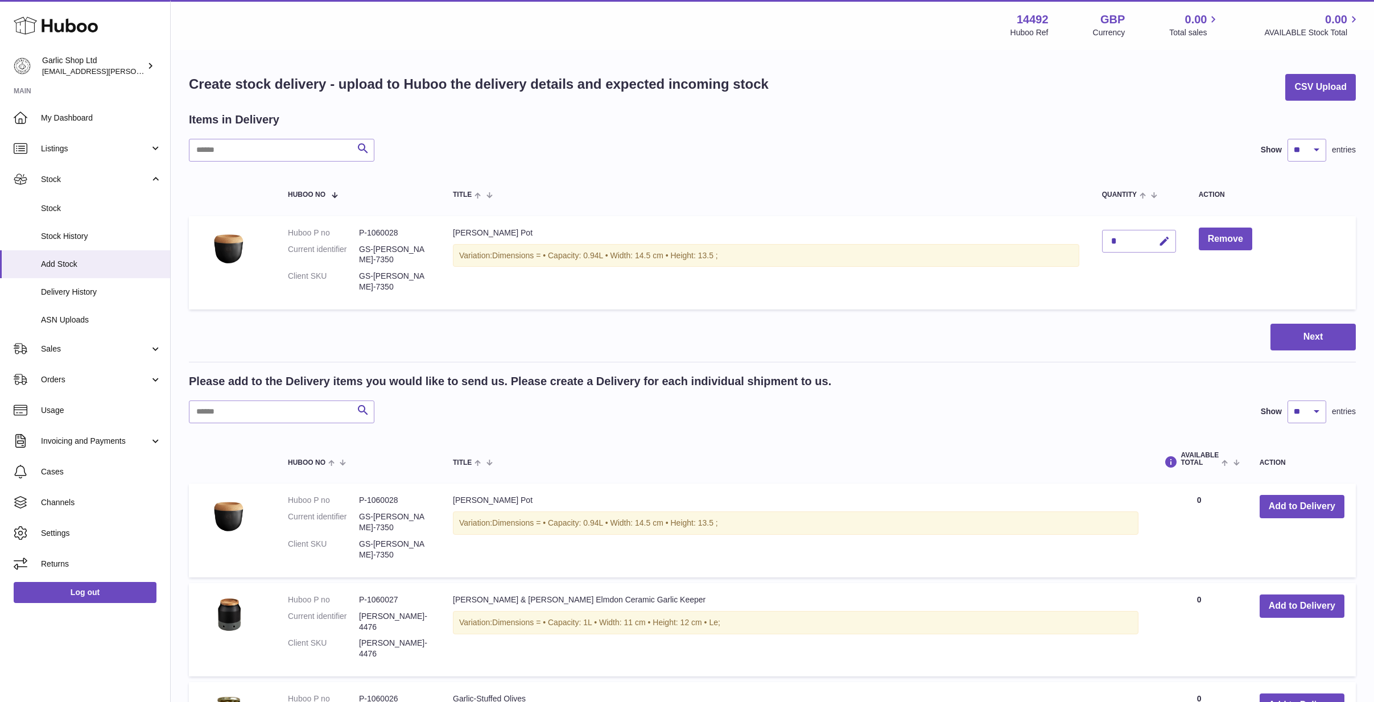
click at [1133, 245] on div "*" at bounding box center [1139, 241] width 74 height 23
click at [1162, 236] on icon "button" at bounding box center [1164, 241] width 12 height 12
click at [1307, 329] on button "Next" at bounding box center [1312, 337] width 85 height 27
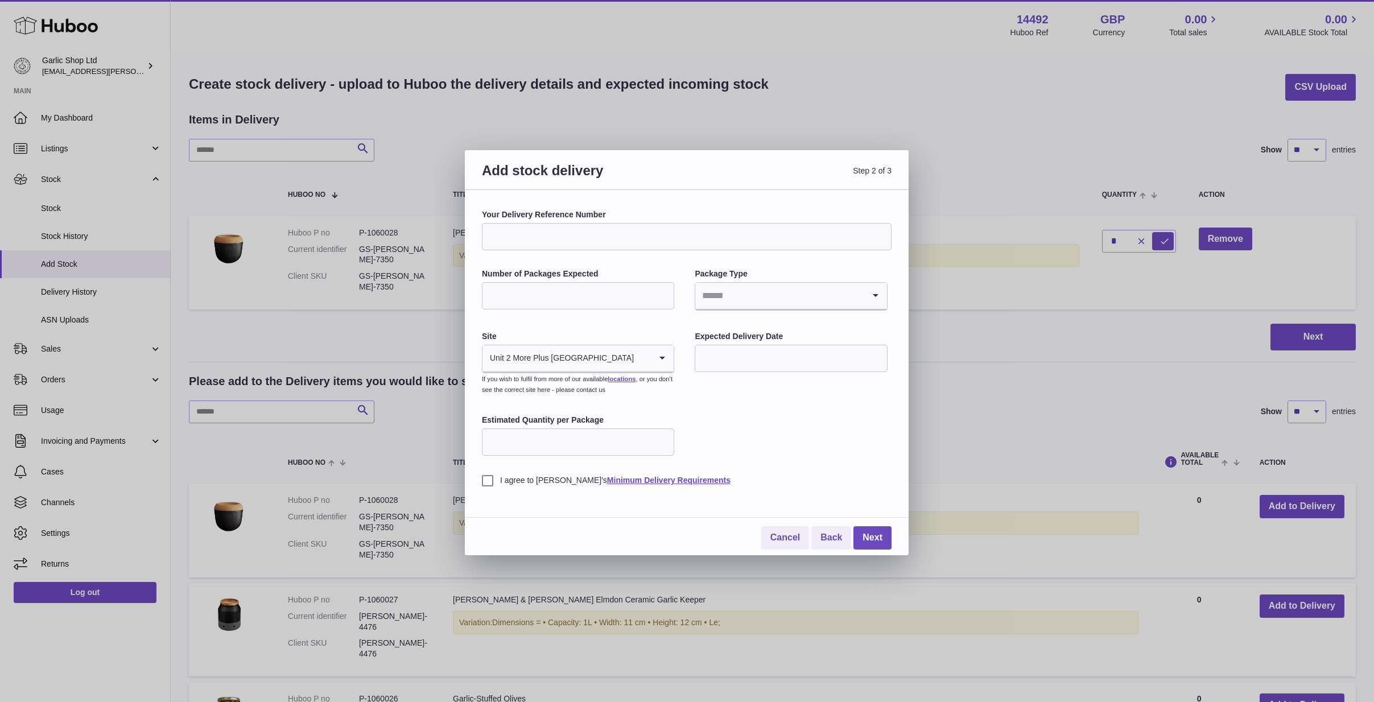
click at [922, 148] on div "Add stock delivery Step 2 of 3 Your Delivery Reference Number Number of Package…" at bounding box center [687, 351] width 1374 height 702
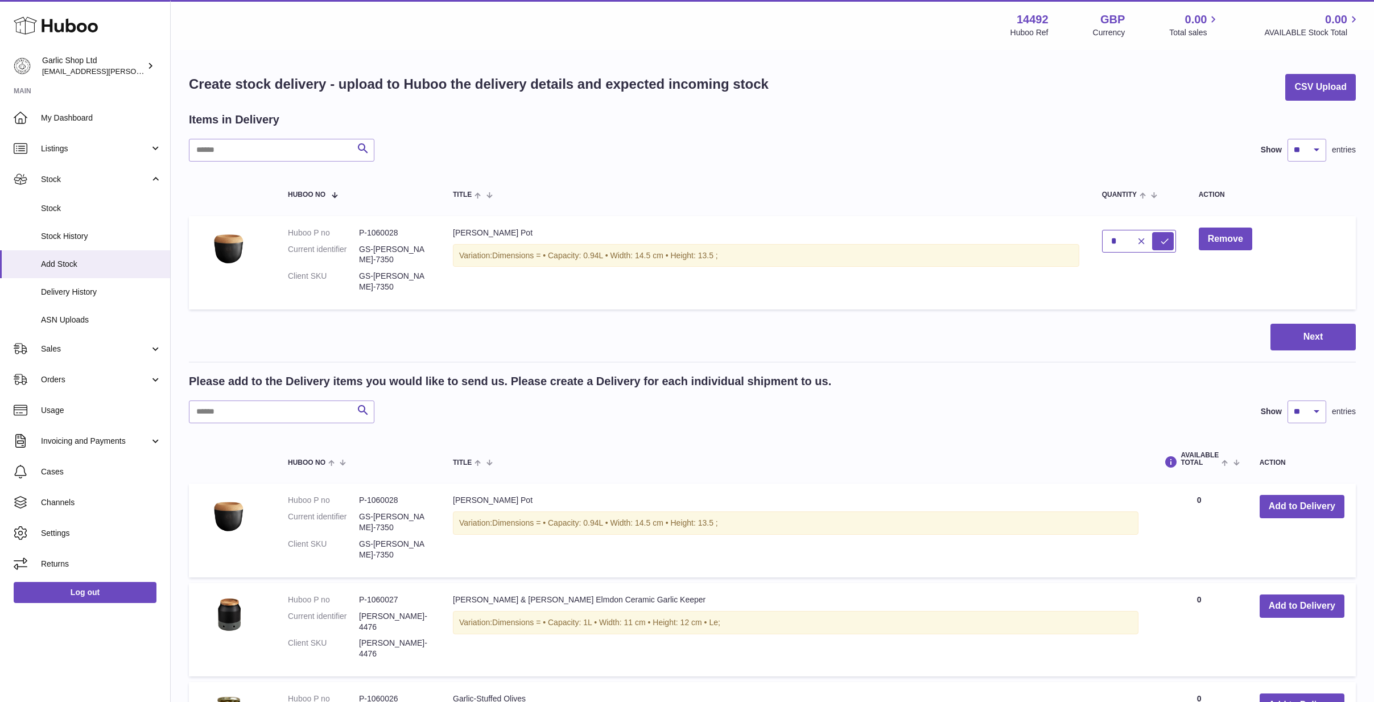
click at [1118, 238] on input "*" at bounding box center [1139, 241] width 74 height 23
click at [1143, 238] on icon "button" at bounding box center [1141, 241] width 10 height 10
click at [1225, 238] on button "Remove" at bounding box center [1225, 239] width 53 height 23
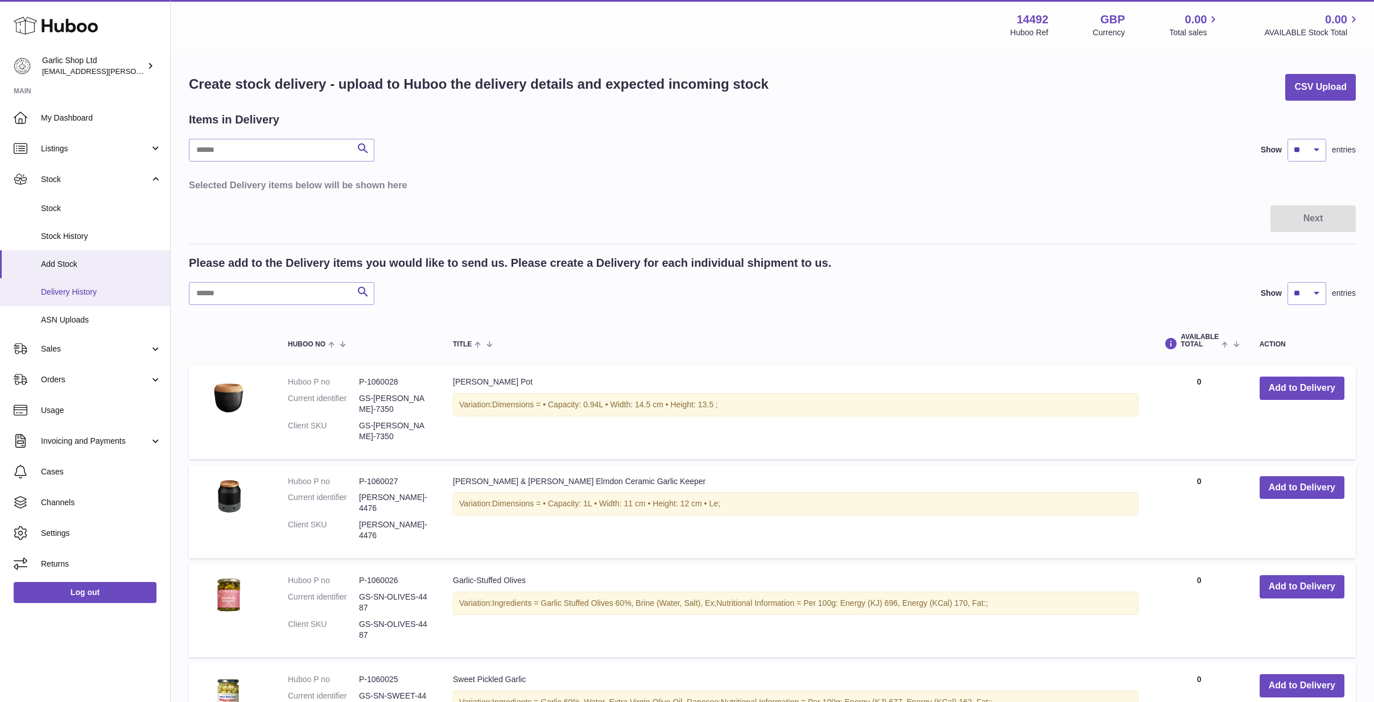
click at [87, 292] on span "Delivery History" at bounding box center [101, 292] width 121 height 11
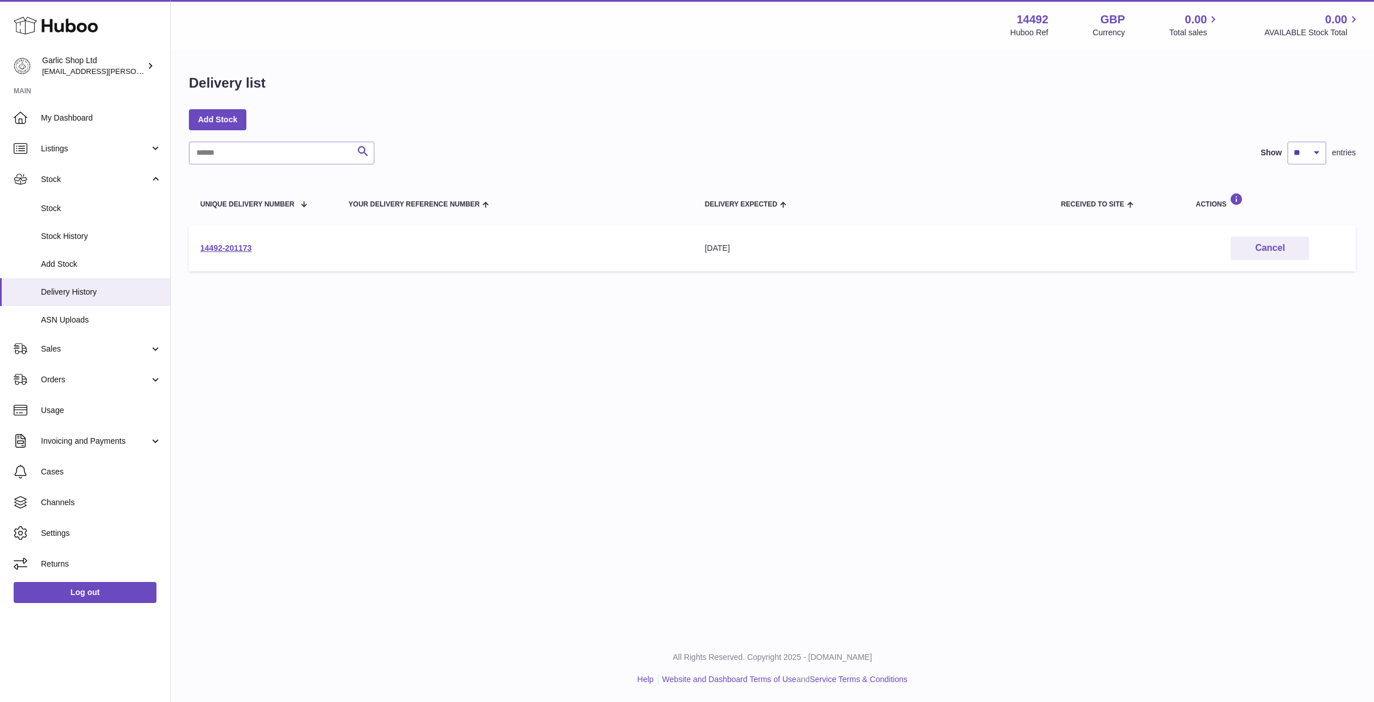
click at [237, 254] on td "14492-201173" at bounding box center [263, 248] width 148 height 46
click at [239, 244] on link "14492-201173" at bounding box center [225, 247] width 51 height 9
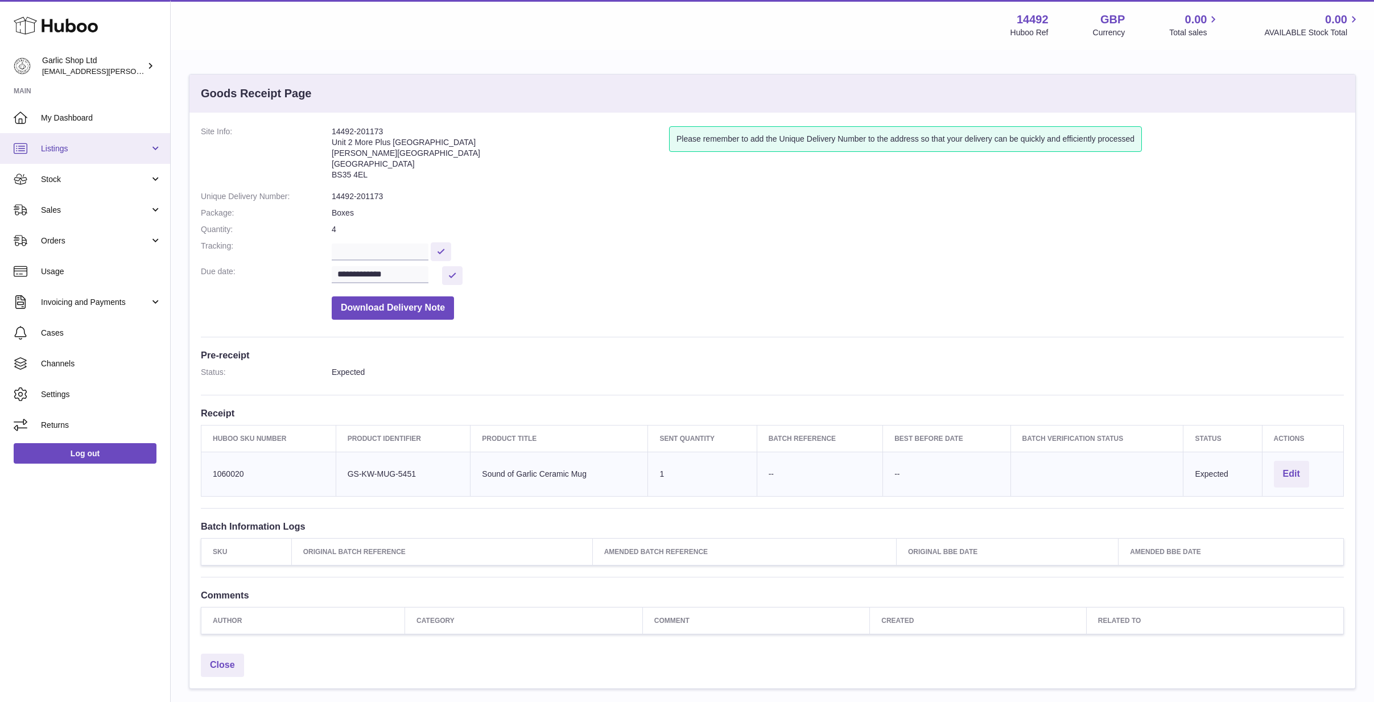
click at [89, 146] on span "Listings" at bounding box center [95, 148] width 109 height 11
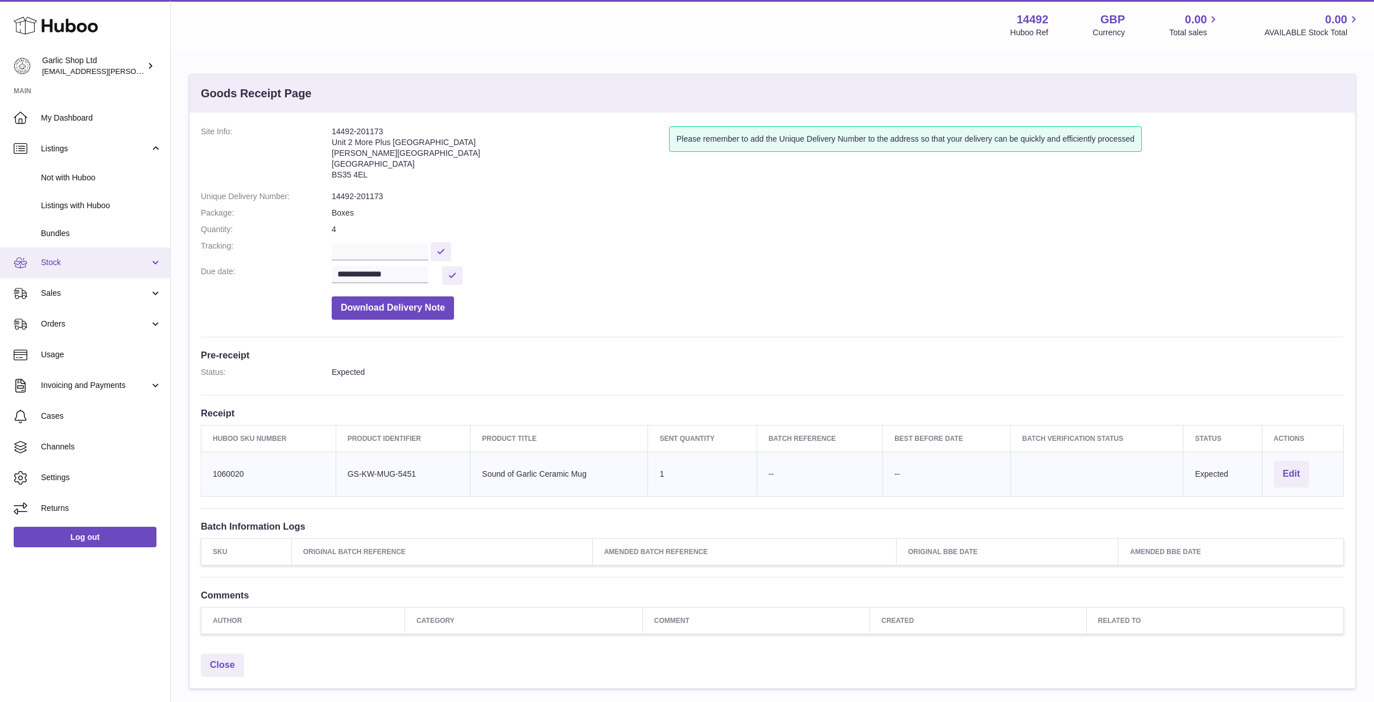
click at [81, 259] on span "Stock" at bounding box center [95, 262] width 109 height 11
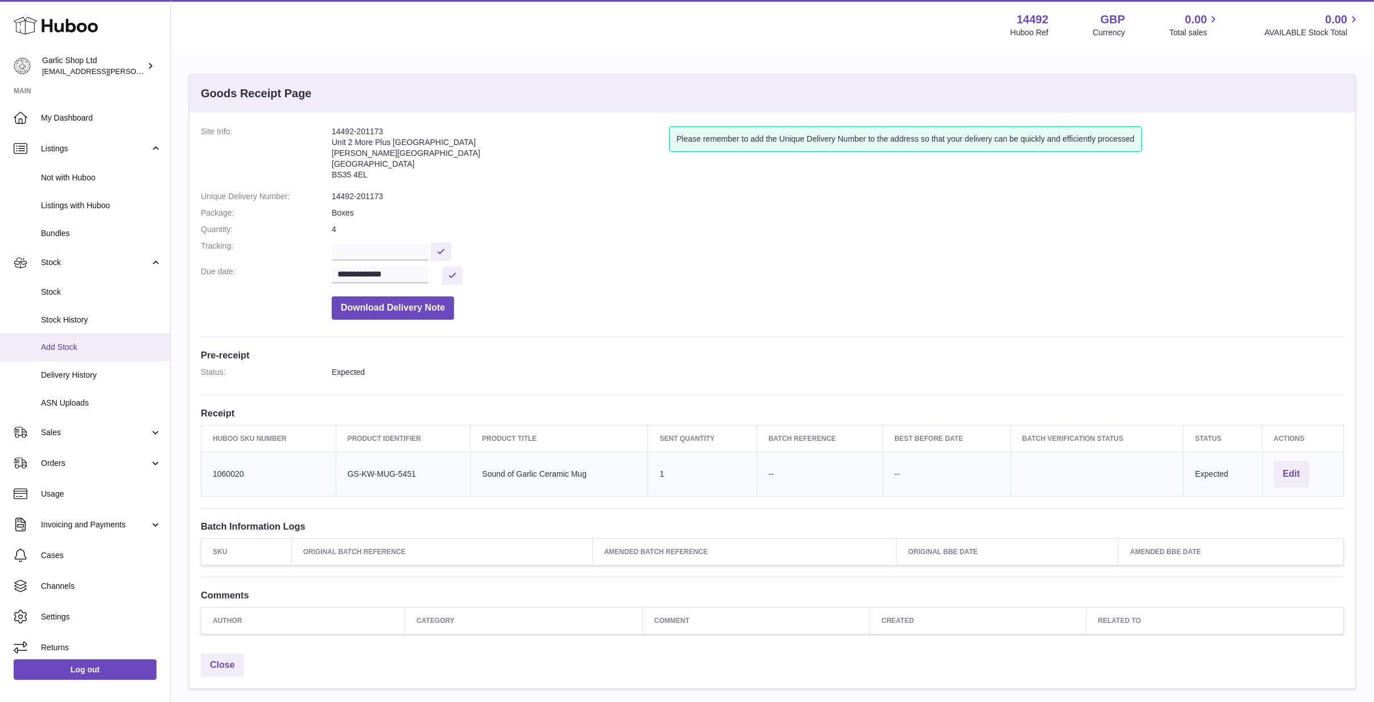
click at [77, 347] on span "Add Stock" at bounding box center [101, 347] width 121 height 11
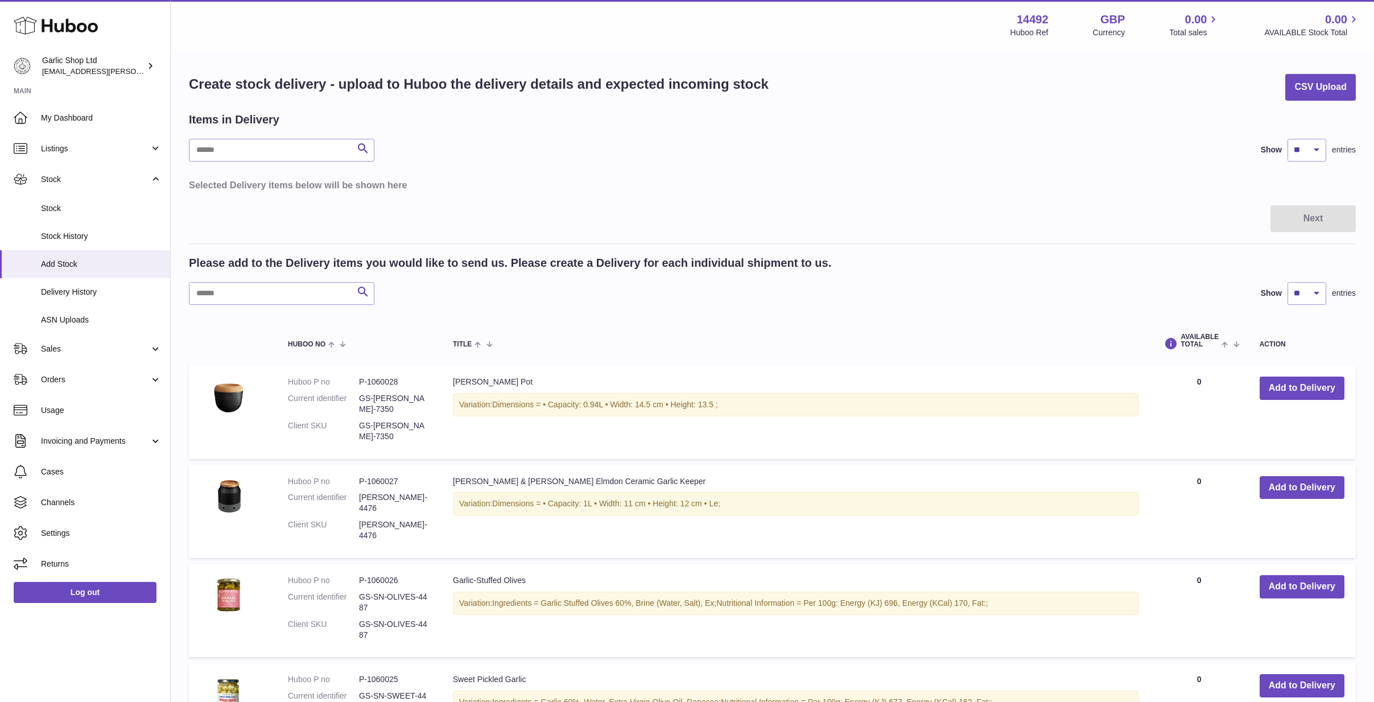
click at [1309, 400] on td "Add to Delivery" at bounding box center [1302, 411] width 108 height 93
click at [1294, 387] on button "Add to Delivery" at bounding box center [1301, 388] width 85 height 23
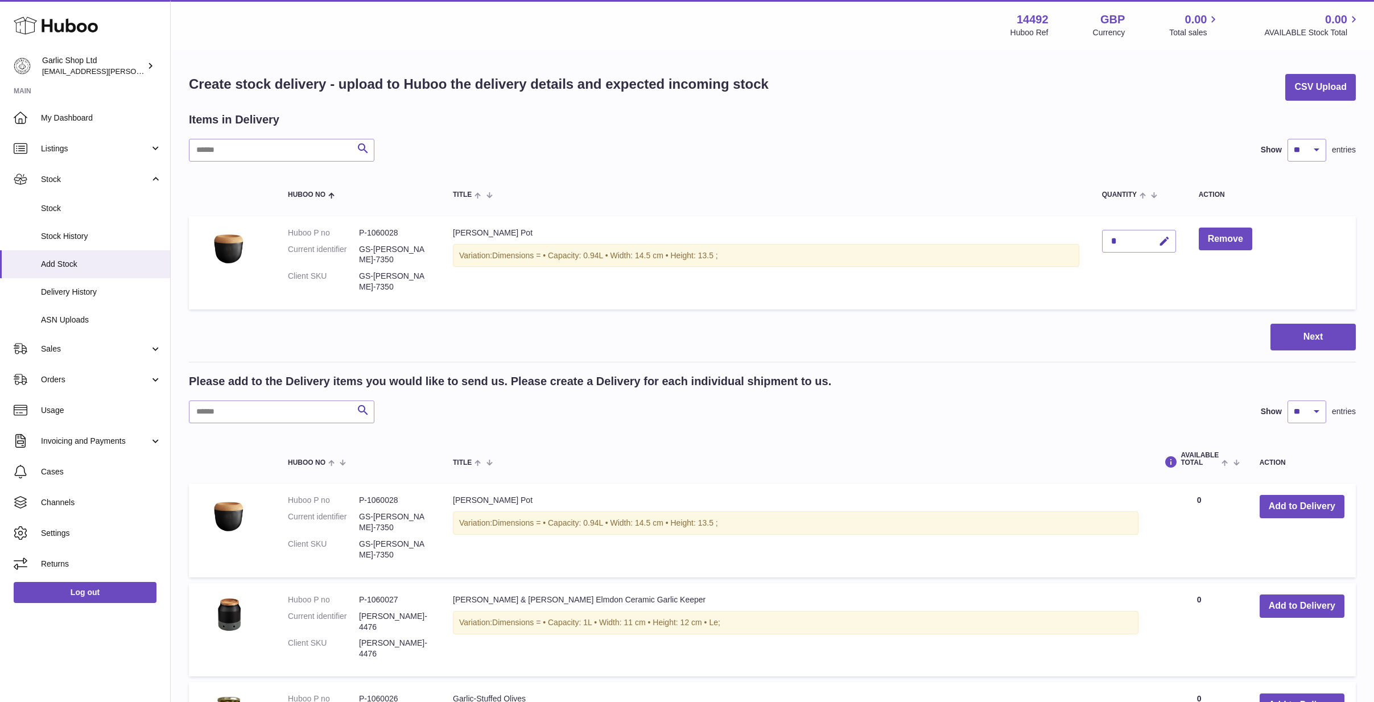
click at [1130, 235] on div "*" at bounding box center [1139, 241] width 74 height 23
click at [1163, 242] on icon "button" at bounding box center [1164, 241] width 12 height 12
type input "**"
click at [1296, 330] on button "Next" at bounding box center [1312, 337] width 85 height 27
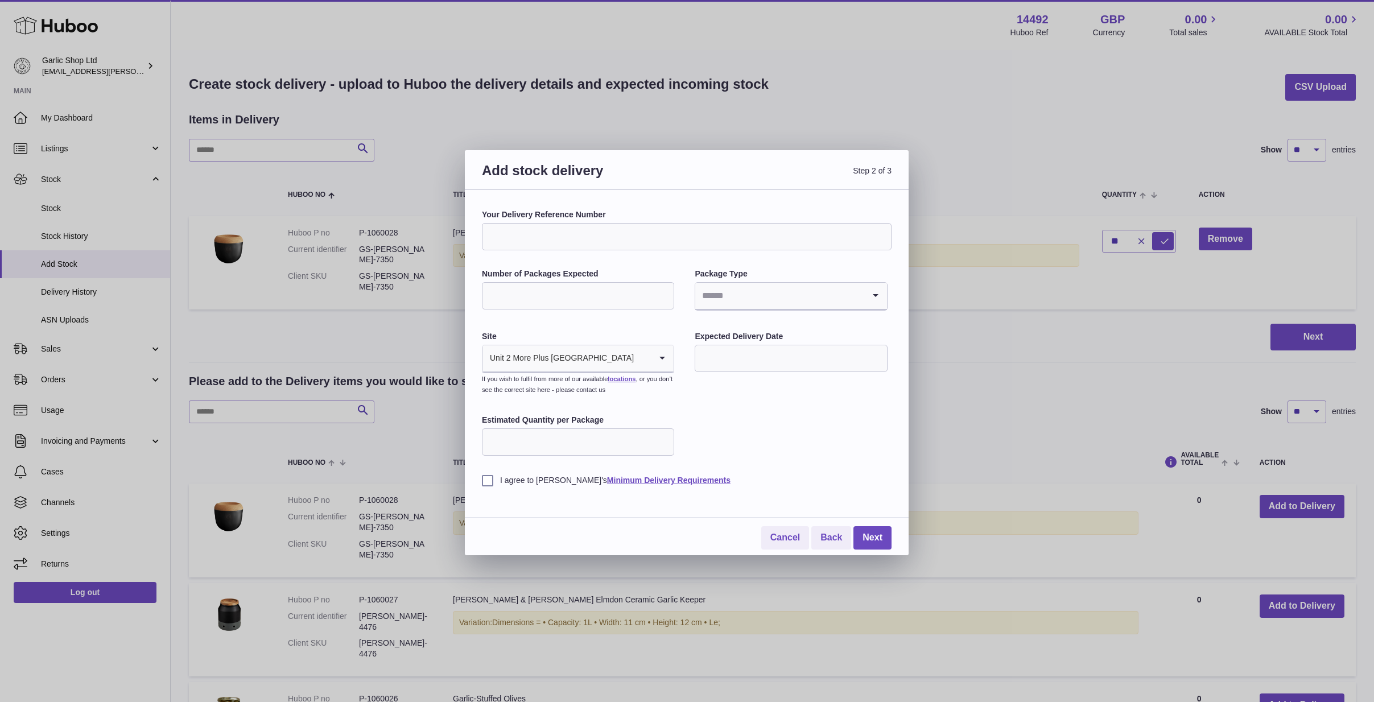
click at [614, 440] on input "Estimated Quantity per Package" at bounding box center [578, 441] width 192 height 27
click at [787, 527] on link "Cancel" at bounding box center [785, 537] width 48 height 23
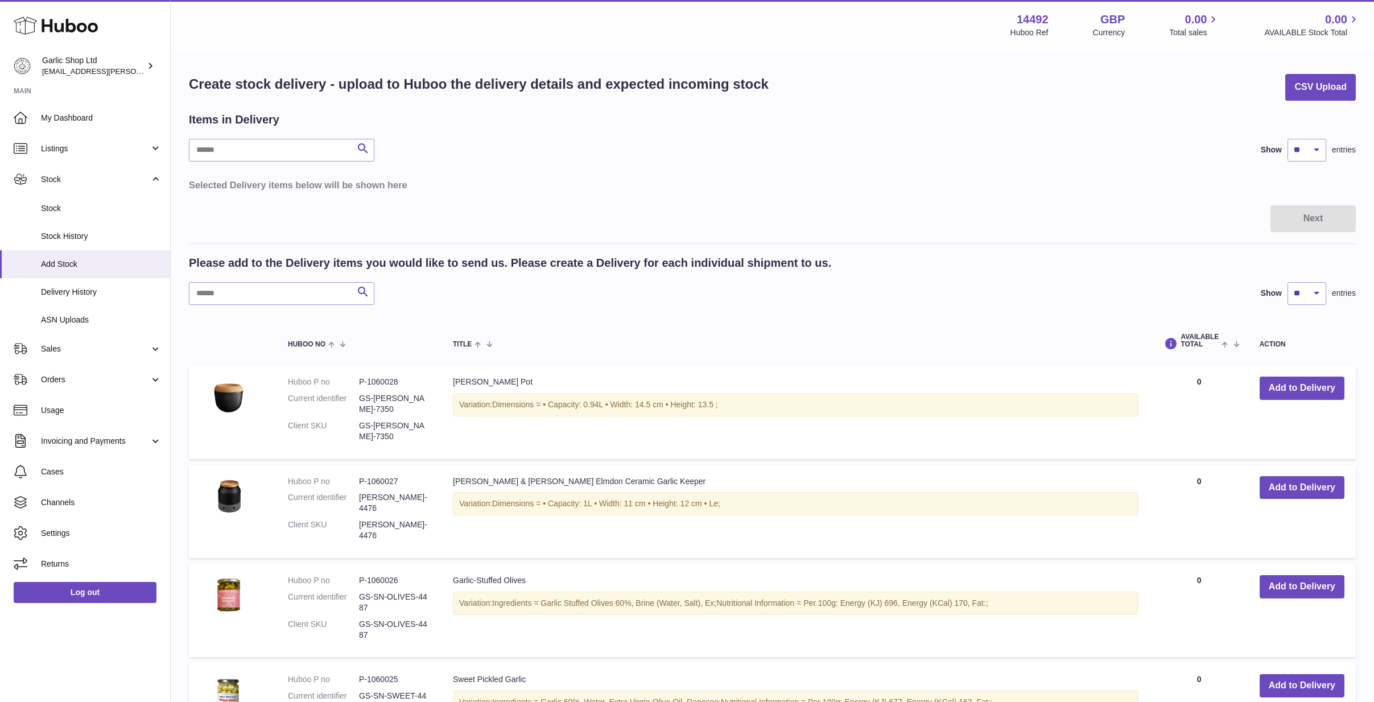
click at [1001, 179] on h3 "Selected Delivery items below will be shown here" at bounding box center [772, 185] width 1167 height 13
click at [77, 287] on span "Delivery History" at bounding box center [101, 292] width 121 height 11
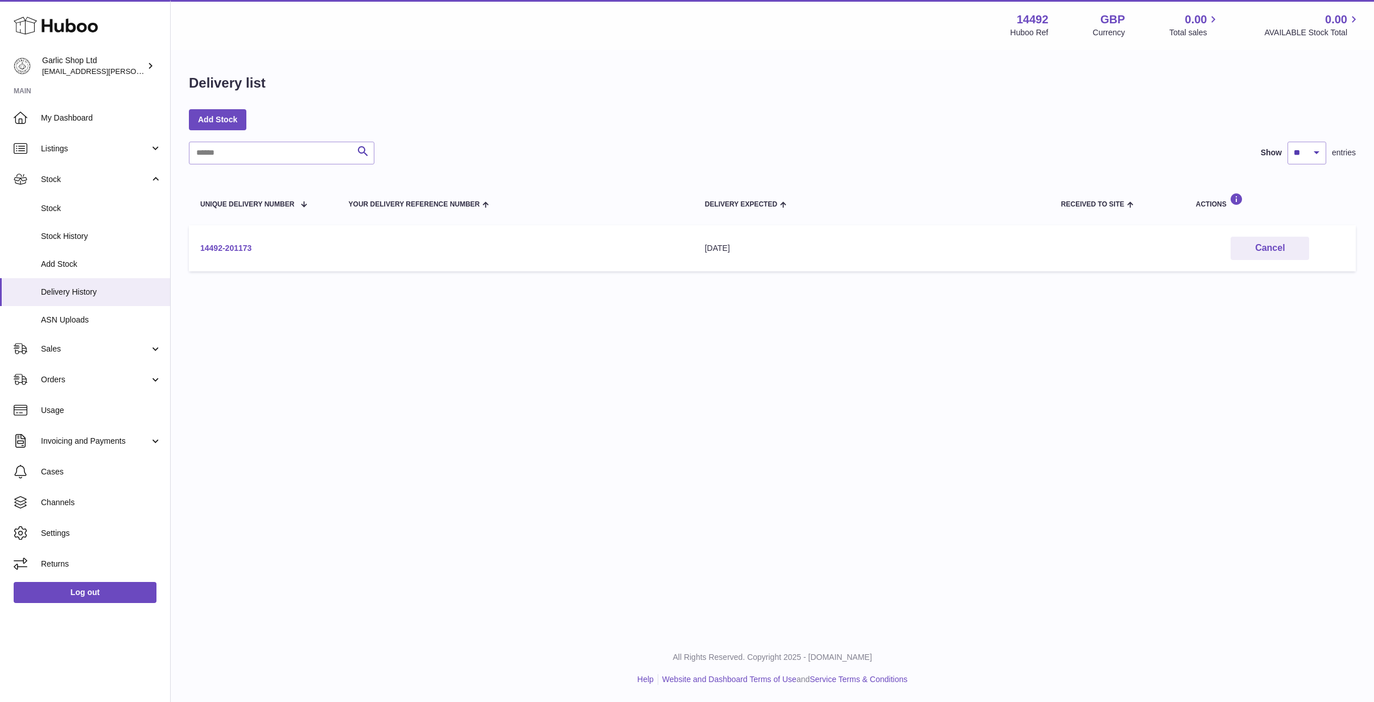
click at [216, 245] on link "14492-201173" at bounding box center [225, 247] width 51 height 9
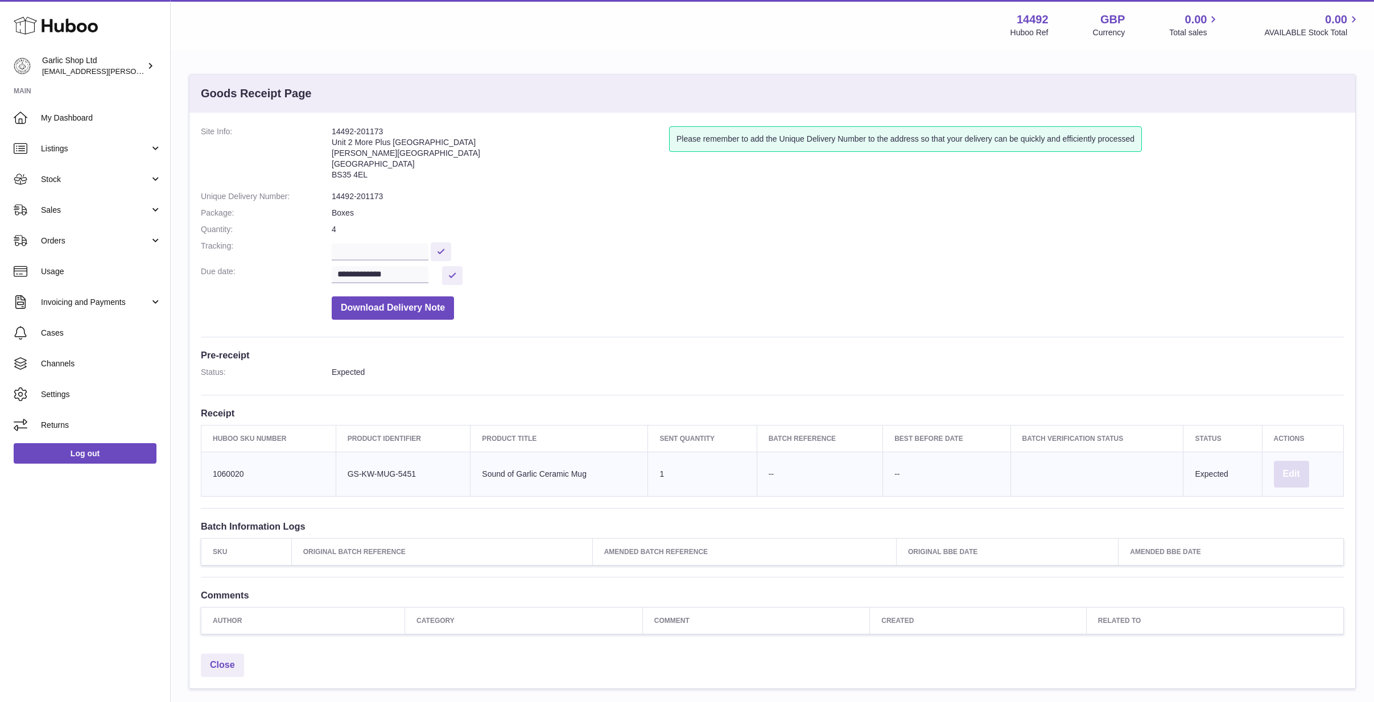
click at [1292, 465] on button "Edit" at bounding box center [1291, 474] width 35 height 27
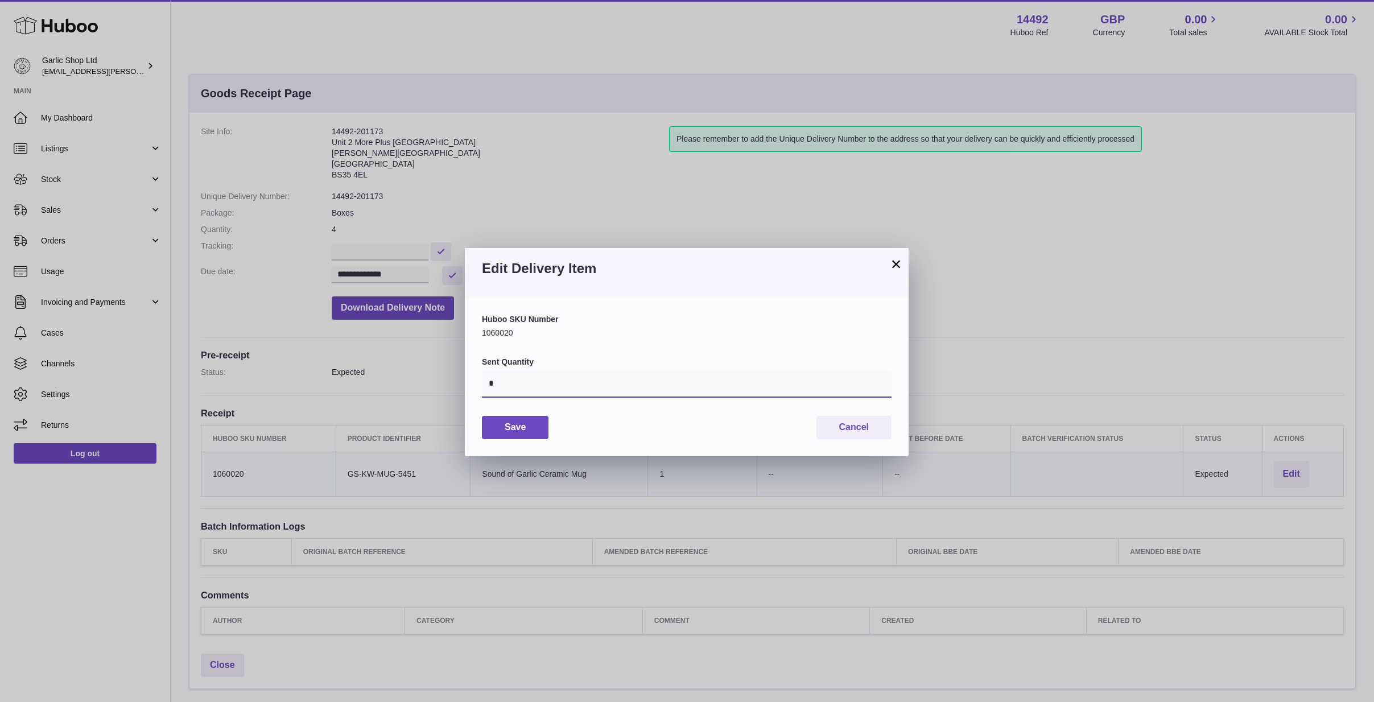
click at [542, 382] on input "*" at bounding box center [687, 383] width 410 height 27
click at [891, 257] on button "×" at bounding box center [896, 264] width 14 height 14
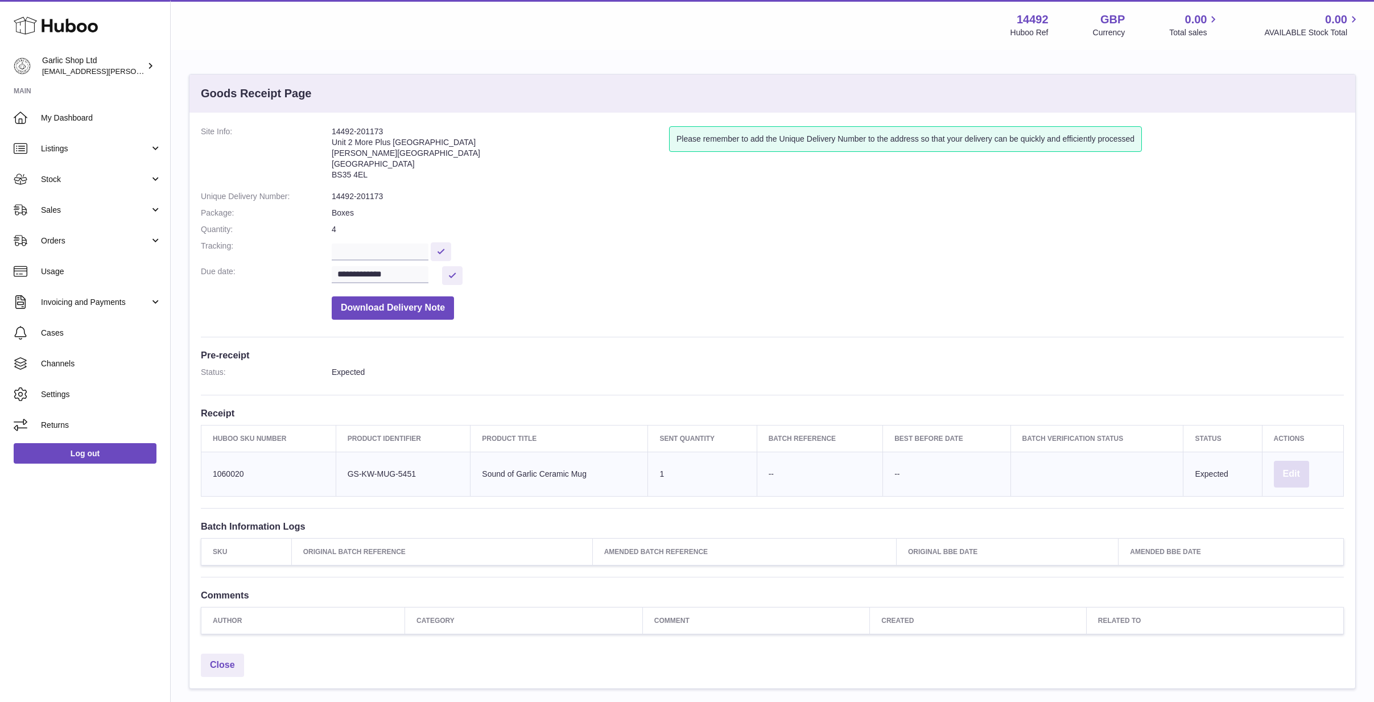
click at [1300, 471] on button "Edit" at bounding box center [1291, 474] width 35 height 27
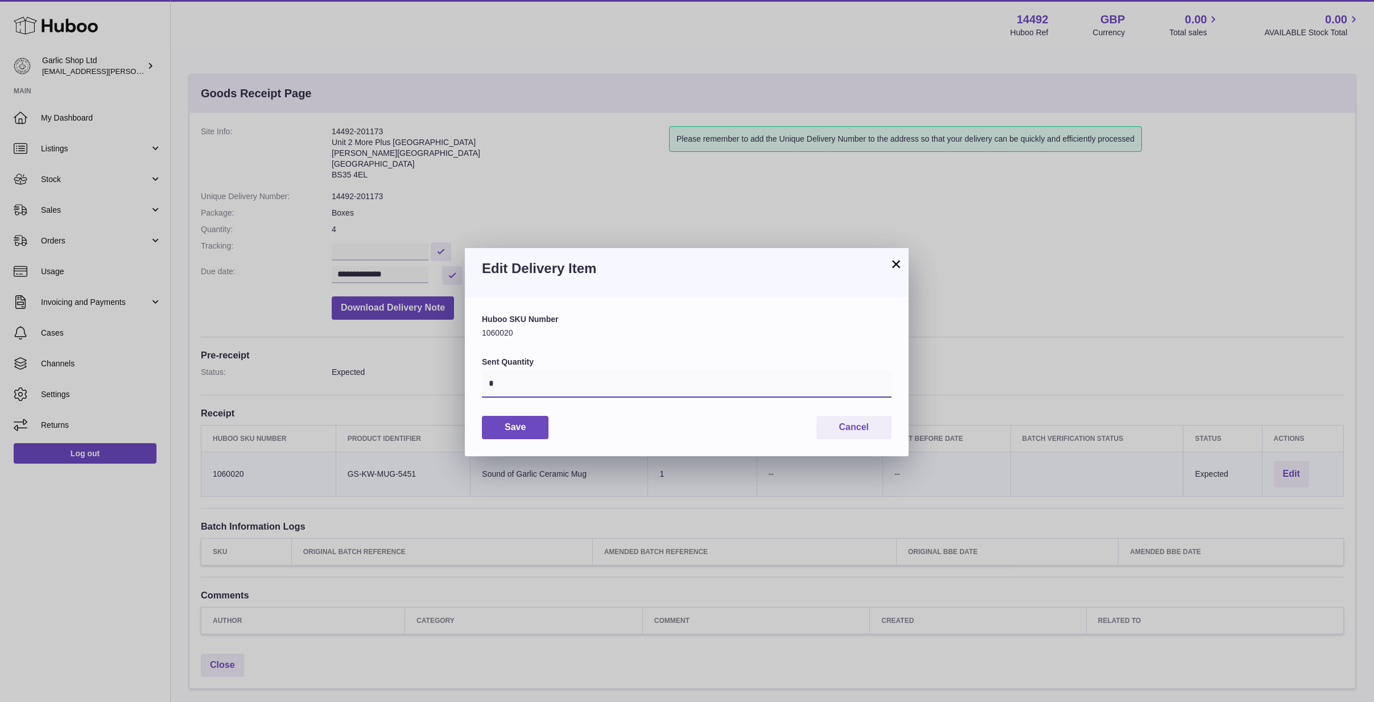
click at [610, 394] on input "*" at bounding box center [687, 383] width 410 height 27
type input "**"
click at [516, 427] on button "Save" at bounding box center [515, 427] width 67 height 23
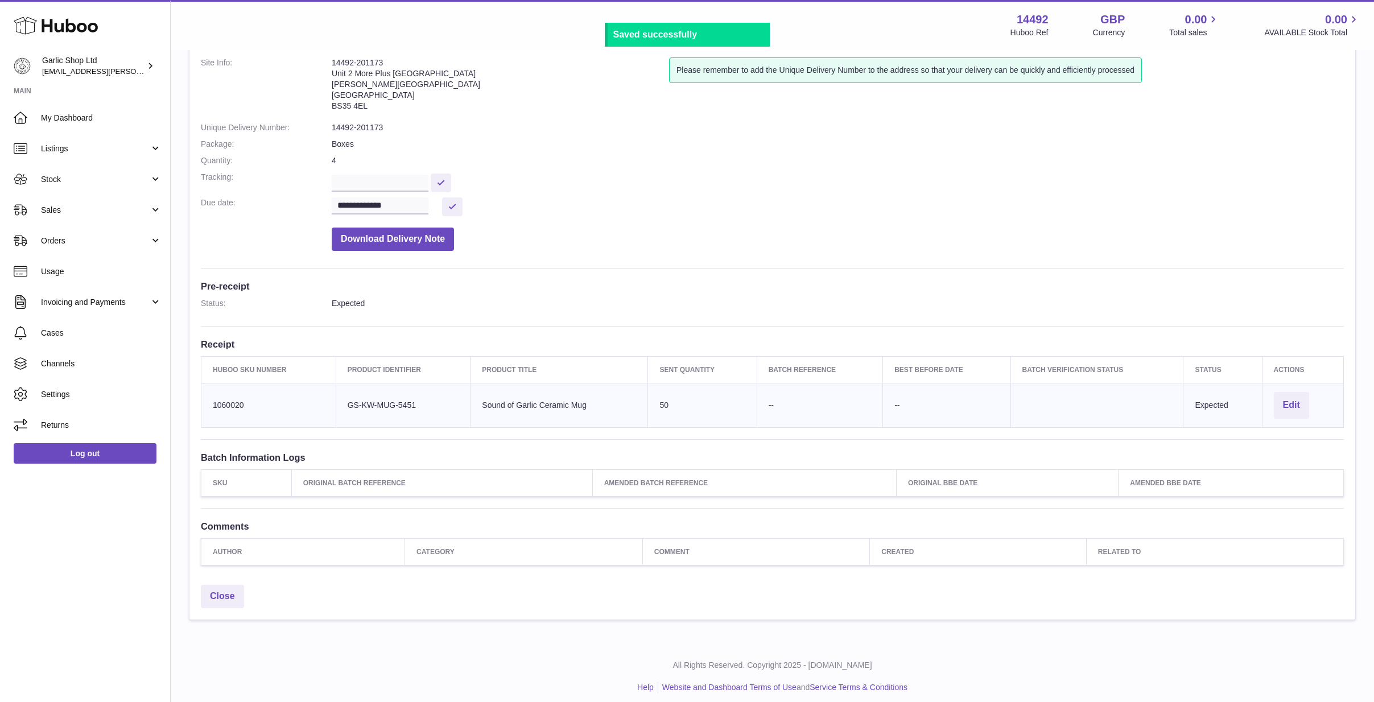
scroll to position [68, 0]
click at [226, 587] on link "Close" at bounding box center [222, 596] width 43 height 23
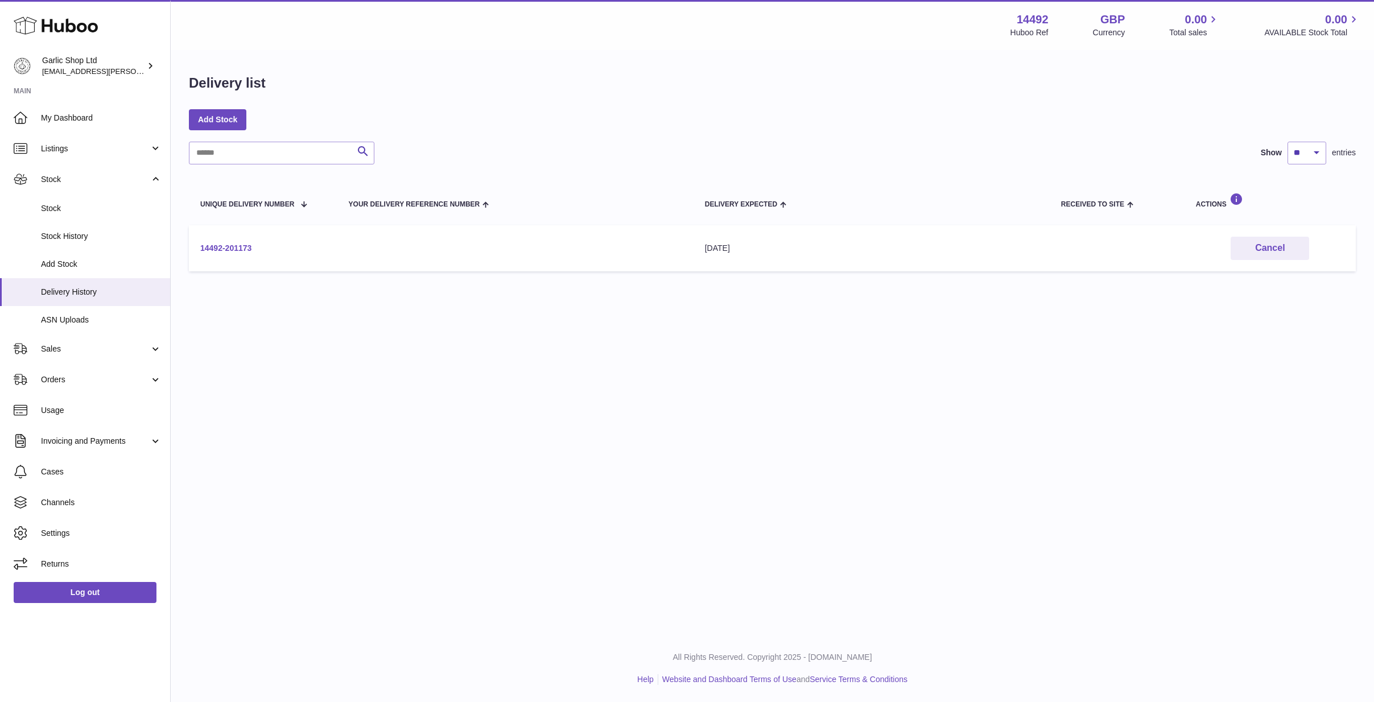
click at [228, 244] on link "14492-201173" at bounding box center [225, 247] width 51 height 9
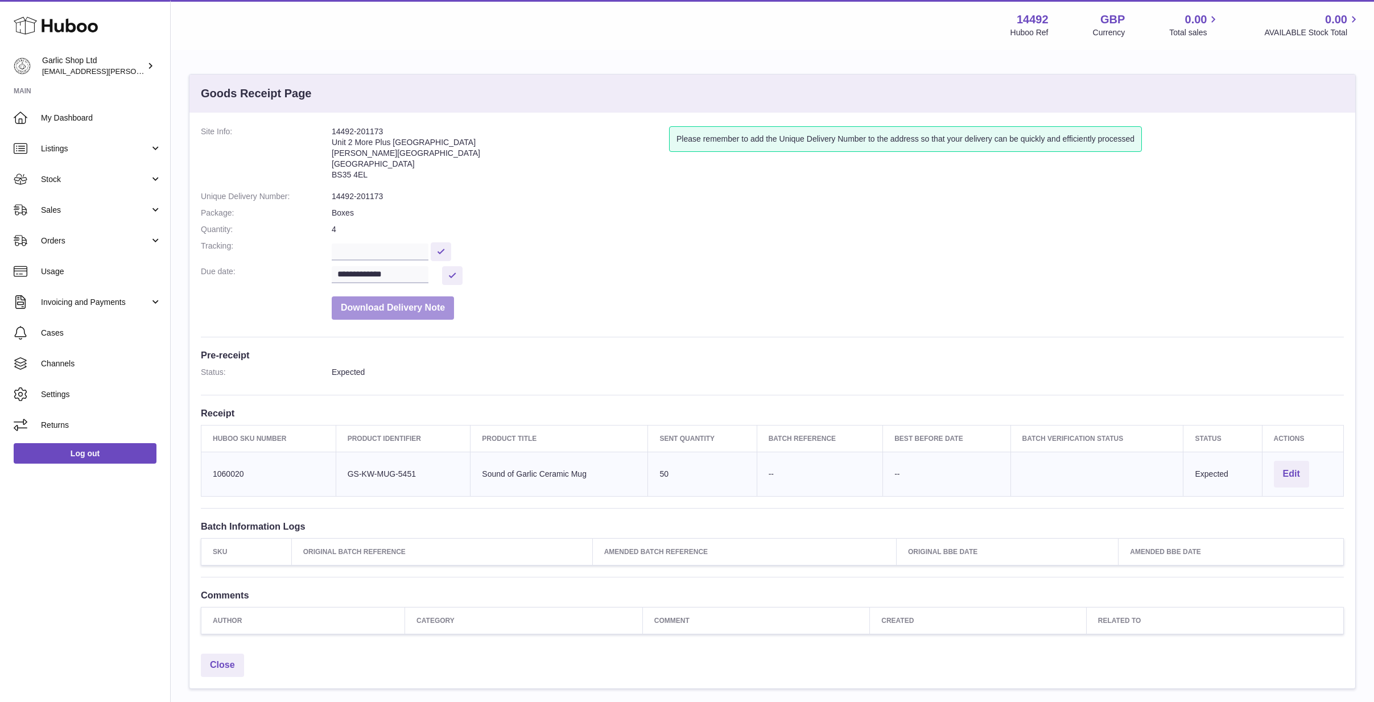
click at [406, 304] on button "Download Delivery Note" at bounding box center [393, 307] width 122 height 23
click at [86, 184] on link "Stock" at bounding box center [85, 179] width 170 height 31
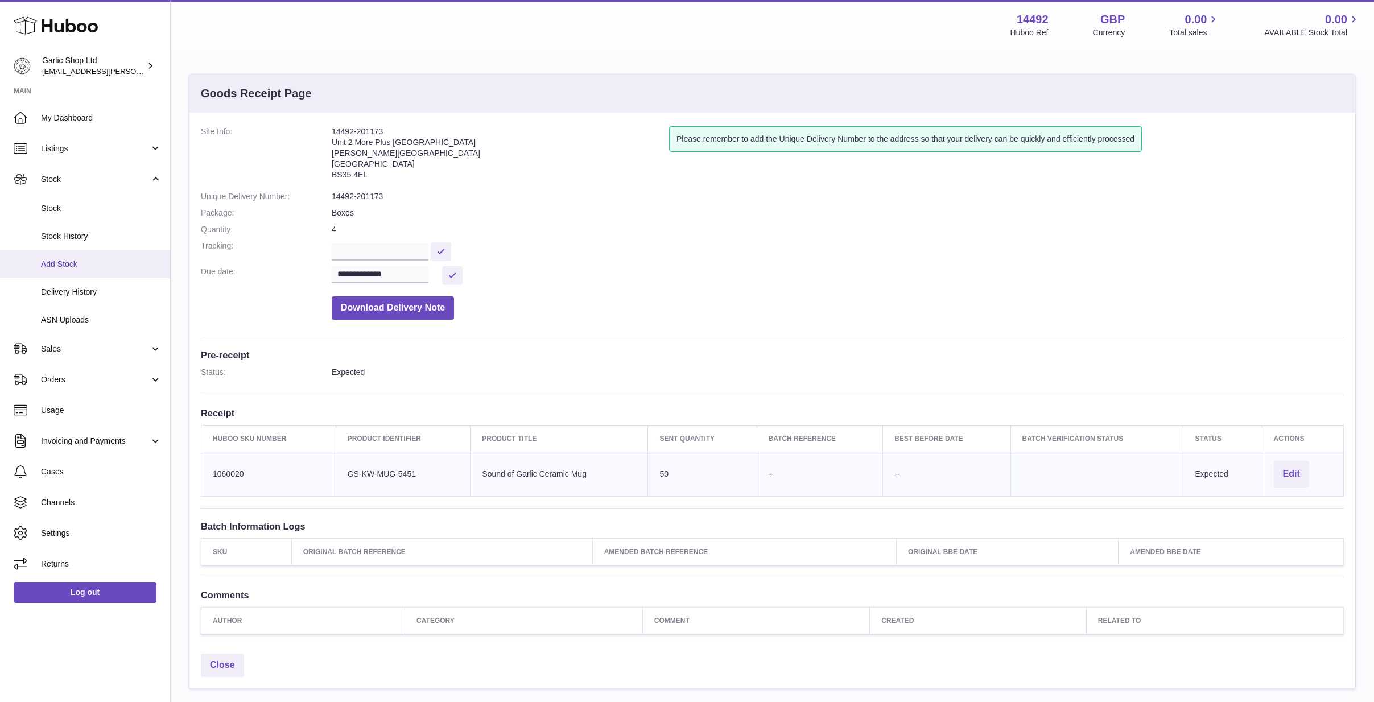
click at [80, 254] on link "Add Stock" at bounding box center [85, 264] width 170 height 28
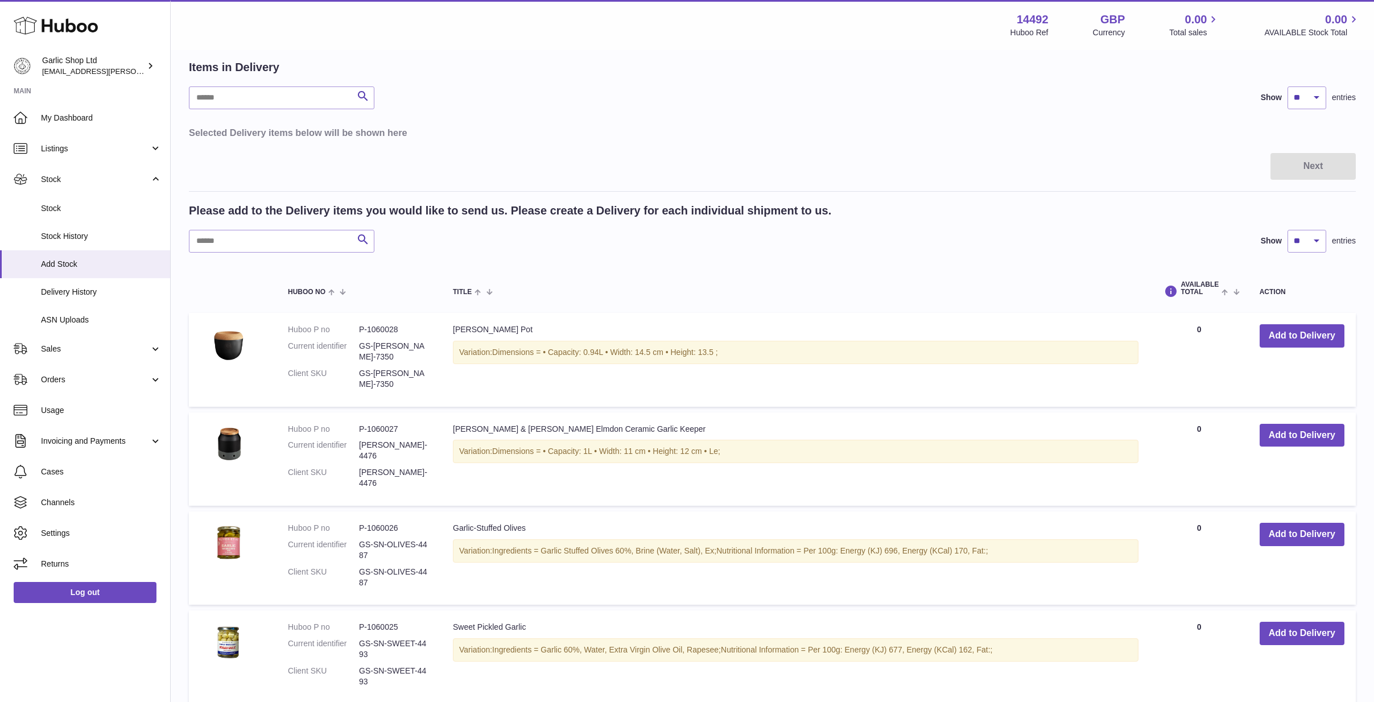
scroll to position [52, 0]
click at [1314, 429] on button "Add to Delivery" at bounding box center [1301, 435] width 85 height 23
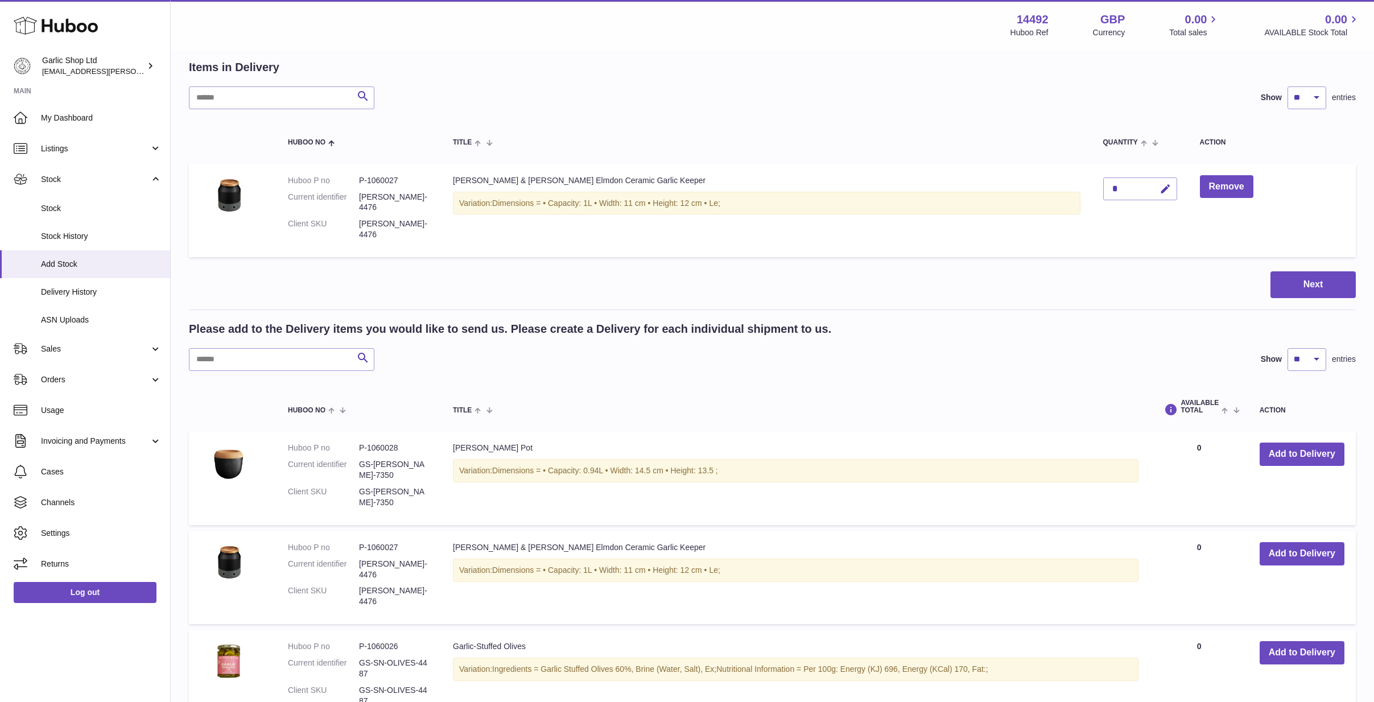
click at [720, 201] on span "Dimensions = • Capacity: 1L • Width: 11 cm • Height: 12 cm • Le;" at bounding box center [606, 203] width 228 height 9
click at [1140, 180] on div "*" at bounding box center [1140, 188] width 74 height 23
click at [1231, 187] on button "Remove" at bounding box center [1226, 186] width 53 height 23
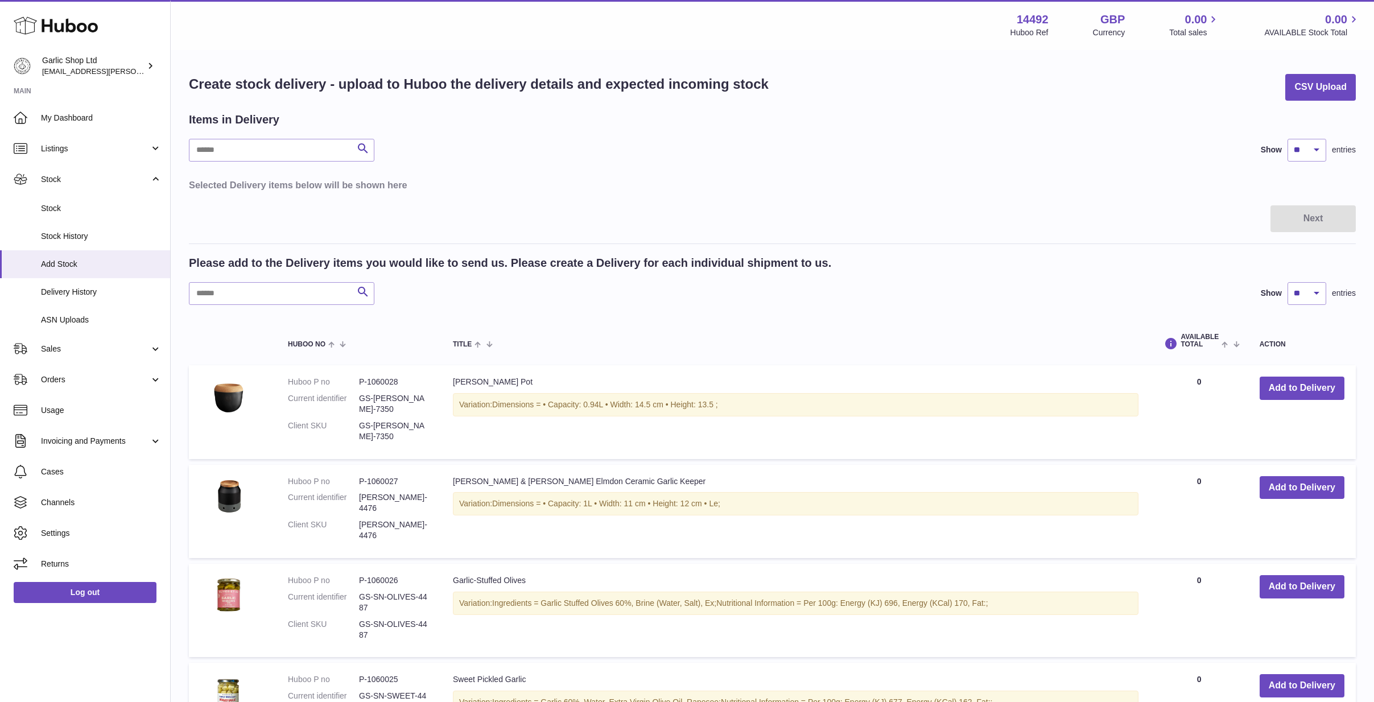
scroll to position [0, 0]
click at [74, 315] on span "ASN Uploads" at bounding box center [101, 320] width 121 height 11
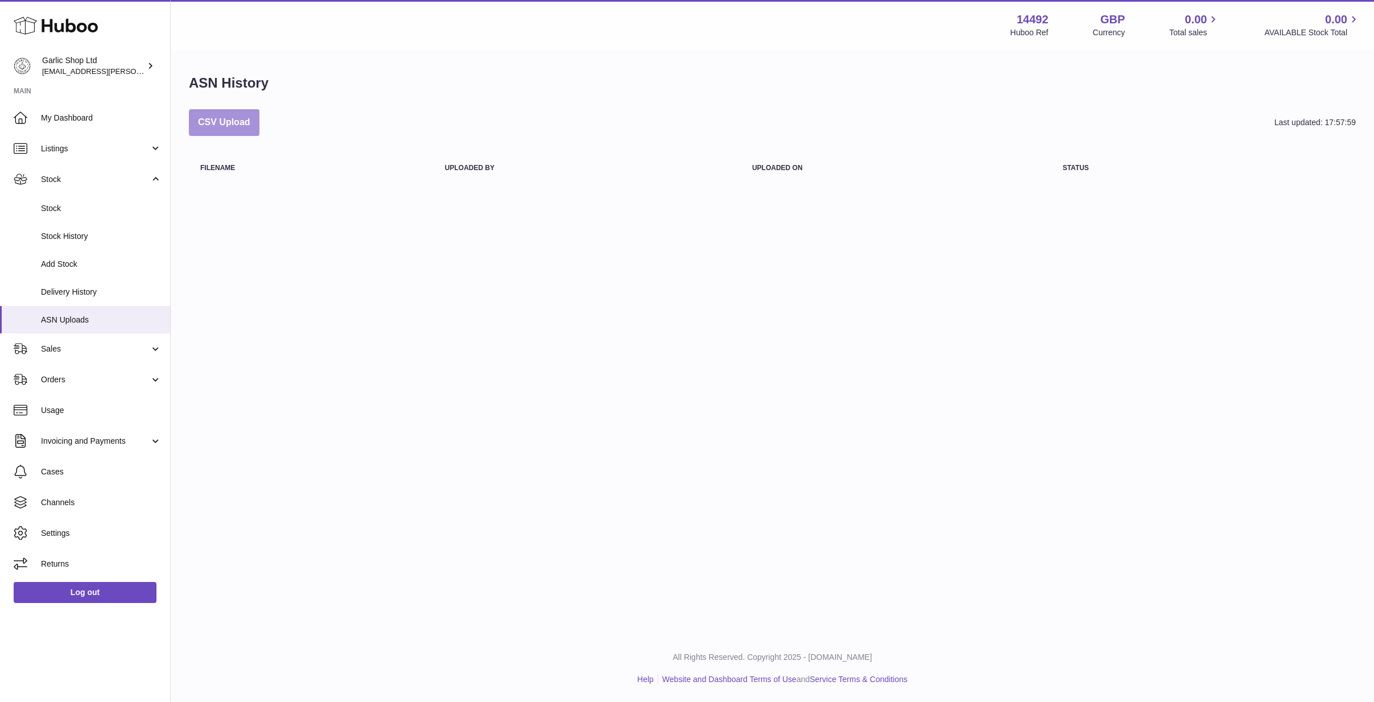
click at [212, 129] on button "CSV Upload" at bounding box center [224, 122] width 71 height 27
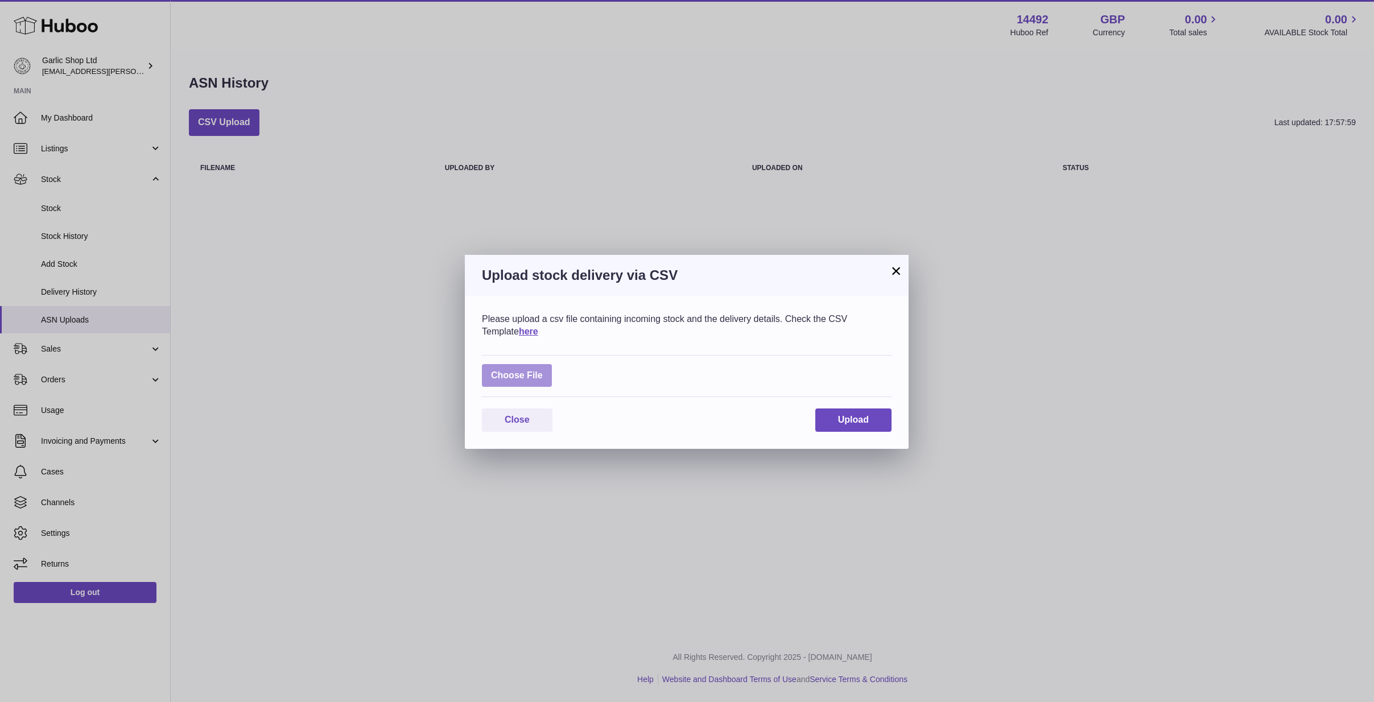
click at [519, 372] on label at bounding box center [517, 375] width 70 height 23
click at [543, 370] on input "file" at bounding box center [543, 370] width 1 height 1
click at [519, 330] on link "here" at bounding box center [528, 332] width 19 height 10
click at [890, 268] on button "×" at bounding box center [896, 271] width 14 height 14
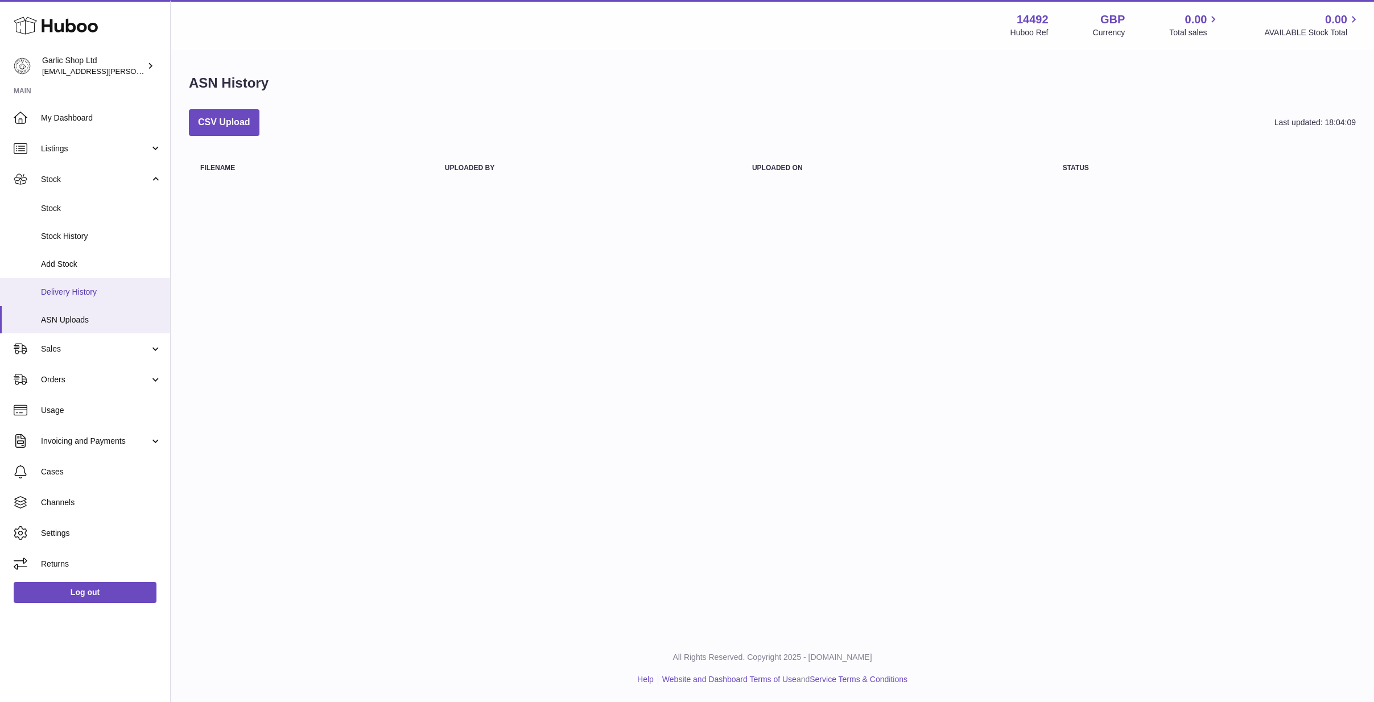
click at [73, 288] on span "Delivery History" at bounding box center [101, 292] width 121 height 11
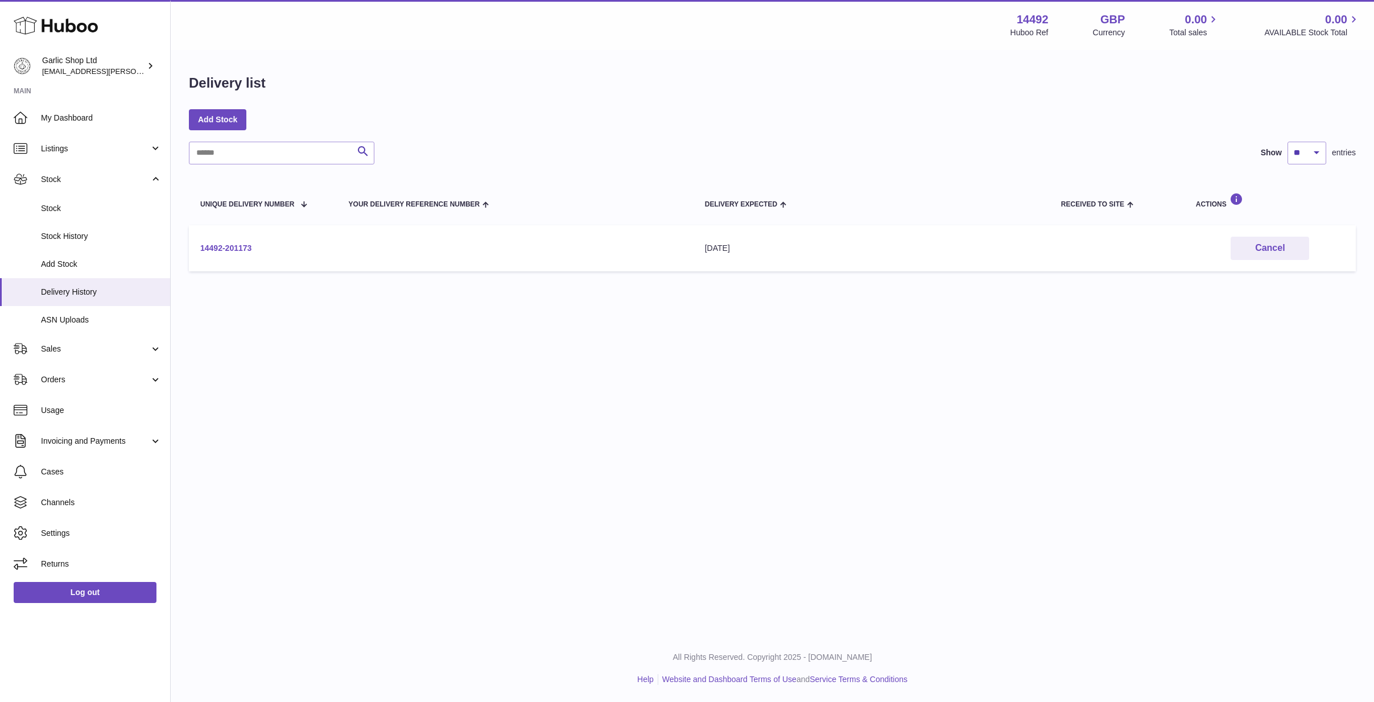
click at [213, 246] on link "14492-201173" at bounding box center [225, 247] width 51 height 9
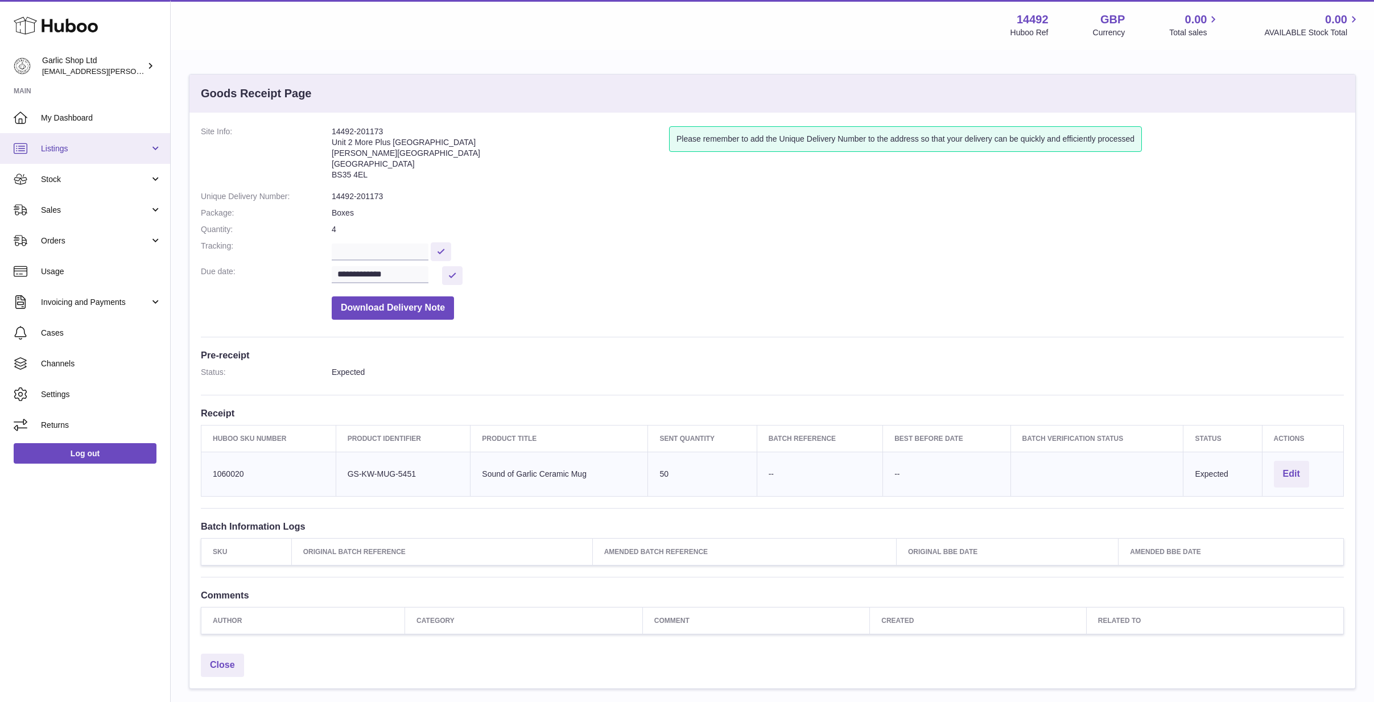
click at [86, 150] on span "Listings" at bounding box center [95, 148] width 109 height 11
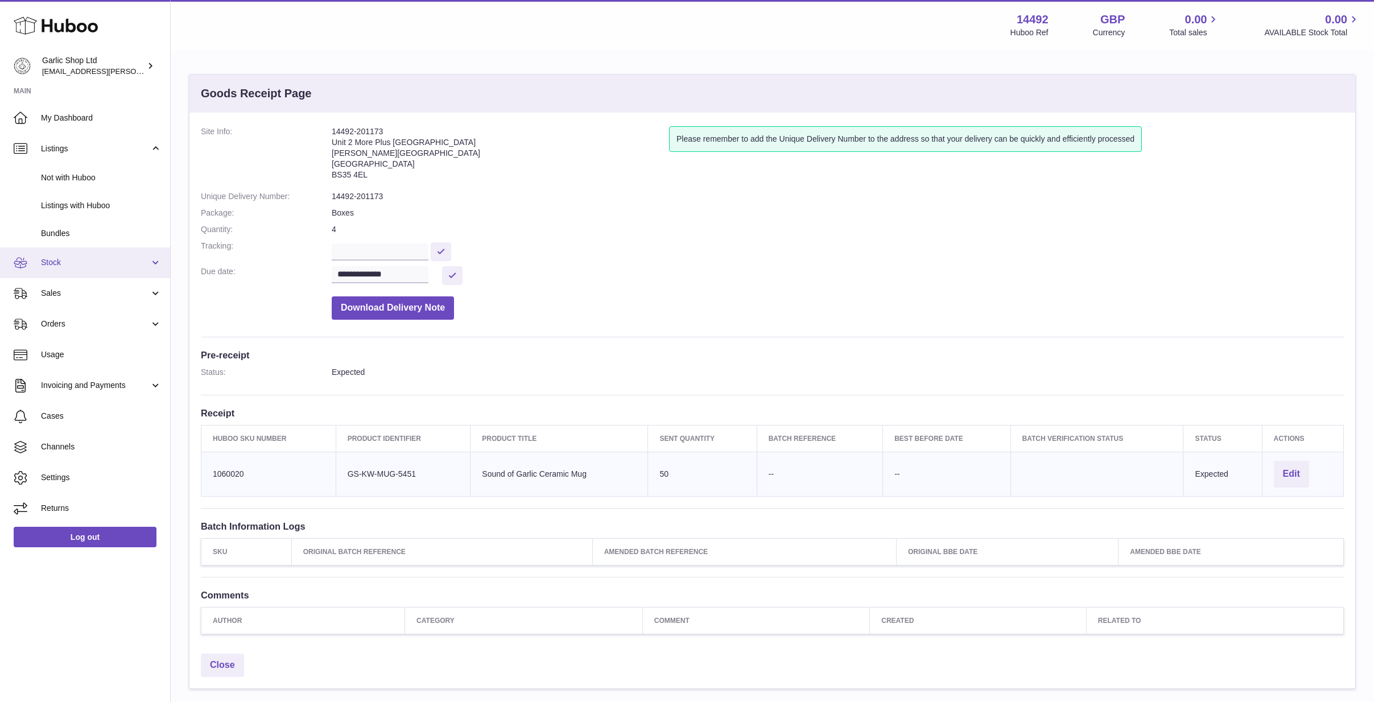
click at [88, 261] on span "Stock" at bounding box center [95, 262] width 109 height 11
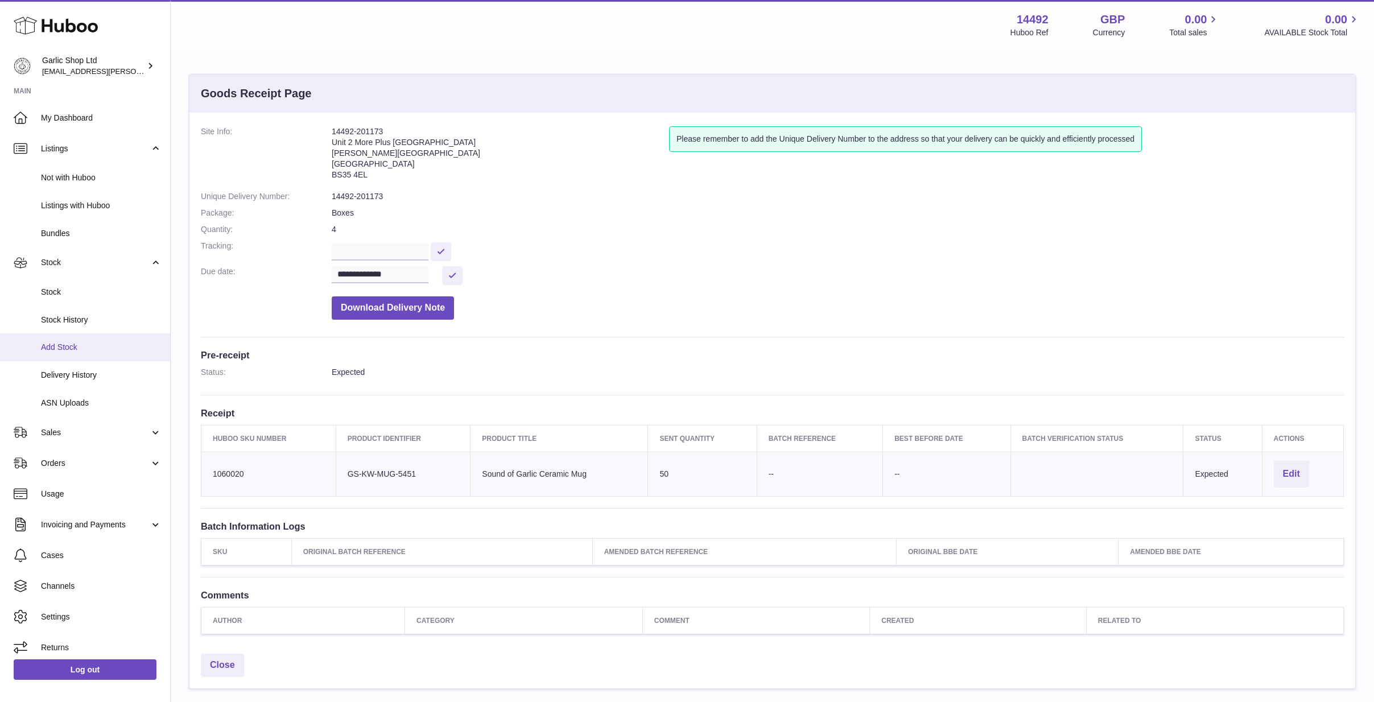
click at [80, 352] on link "Add Stock" at bounding box center [85, 347] width 170 height 28
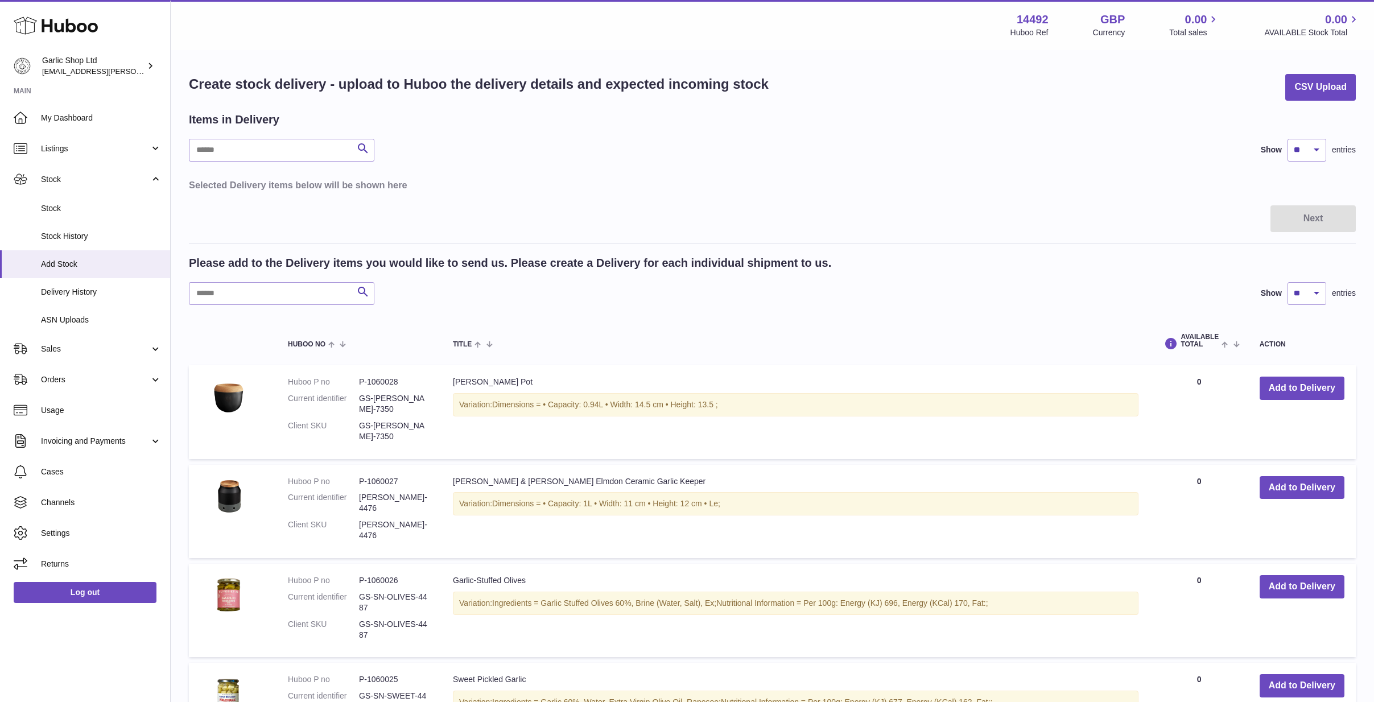
click at [1292, 371] on td "Add to Delivery" at bounding box center [1302, 411] width 108 height 93
click at [1292, 379] on button "Add to Delivery" at bounding box center [1301, 388] width 85 height 23
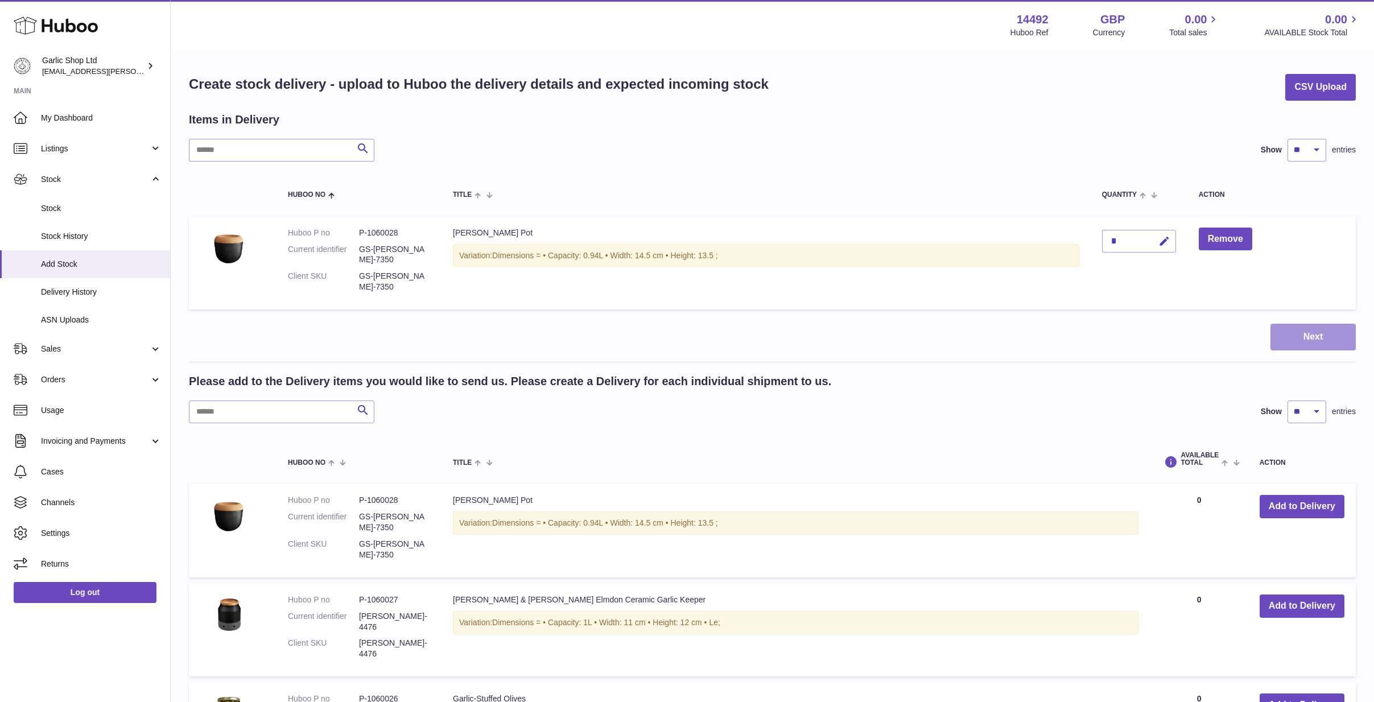
click at [1283, 331] on button "Next" at bounding box center [1312, 337] width 85 height 27
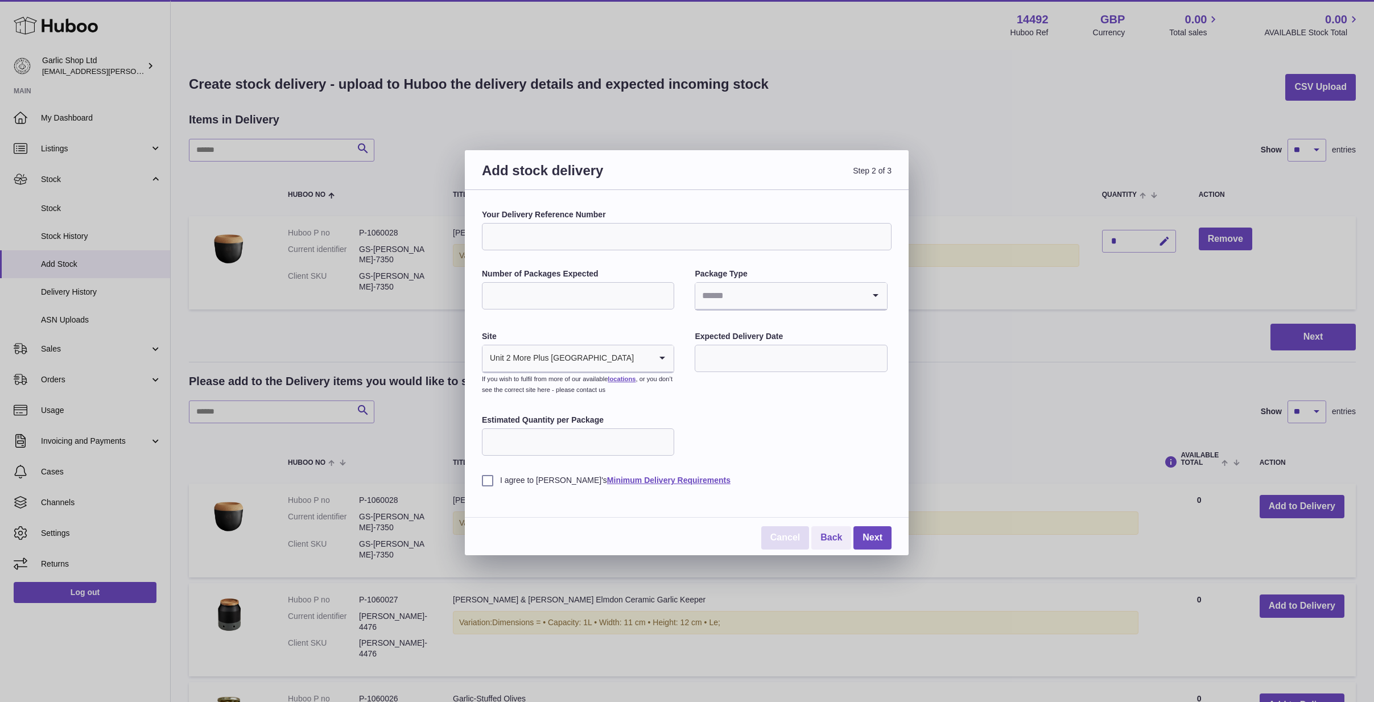
click at [779, 534] on link "Cancel" at bounding box center [785, 537] width 48 height 23
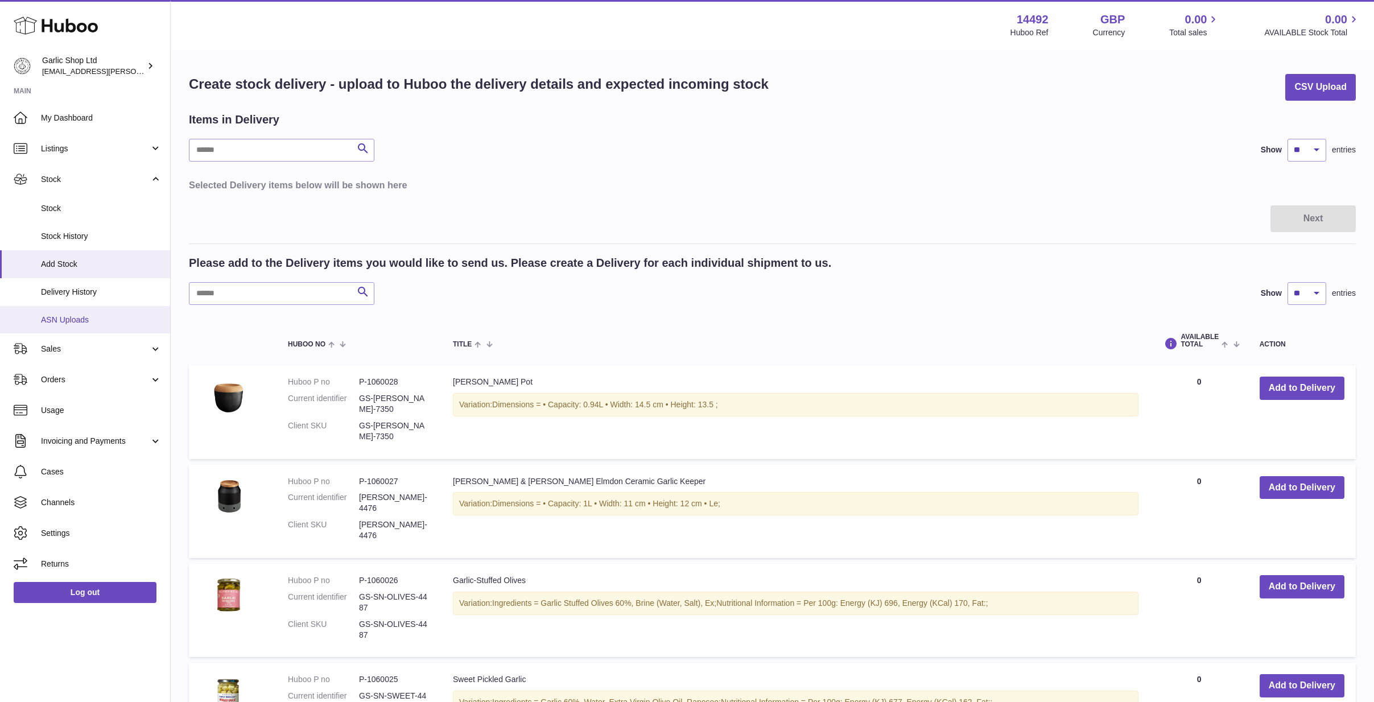
click at [86, 319] on span "ASN Uploads" at bounding box center [101, 320] width 121 height 11
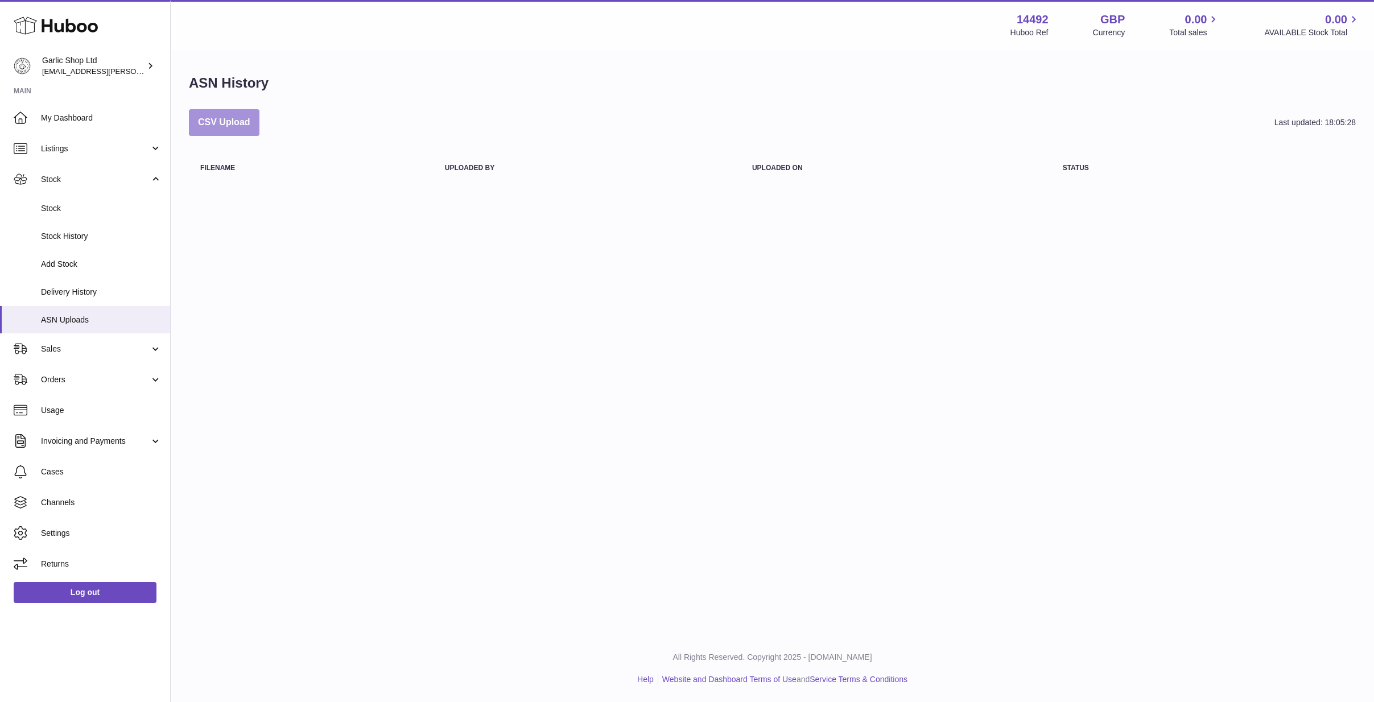
click at [214, 127] on button "CSV Upload" at bounding box center [224, 122] width 71 height 27
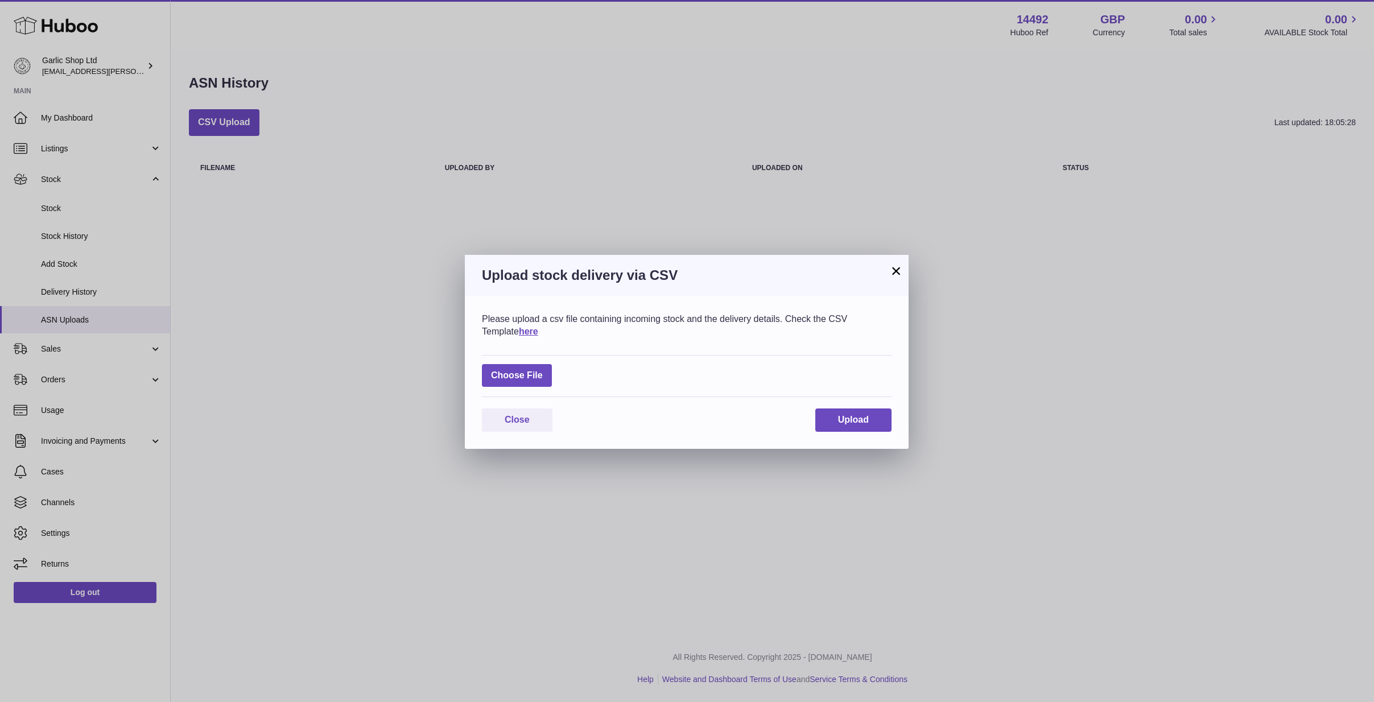
click at [886, 271] on h3 "Upload stock delivery via CSV" at bounding box center [687, 275] width 410 height 18
click at [887, 259] on div "Upload stock delivery via CSV" at bounding box center [687, 275] width 444 height 41
click at [897, 272] on button "×" at bounding box center [896, 271] width 14 height 14
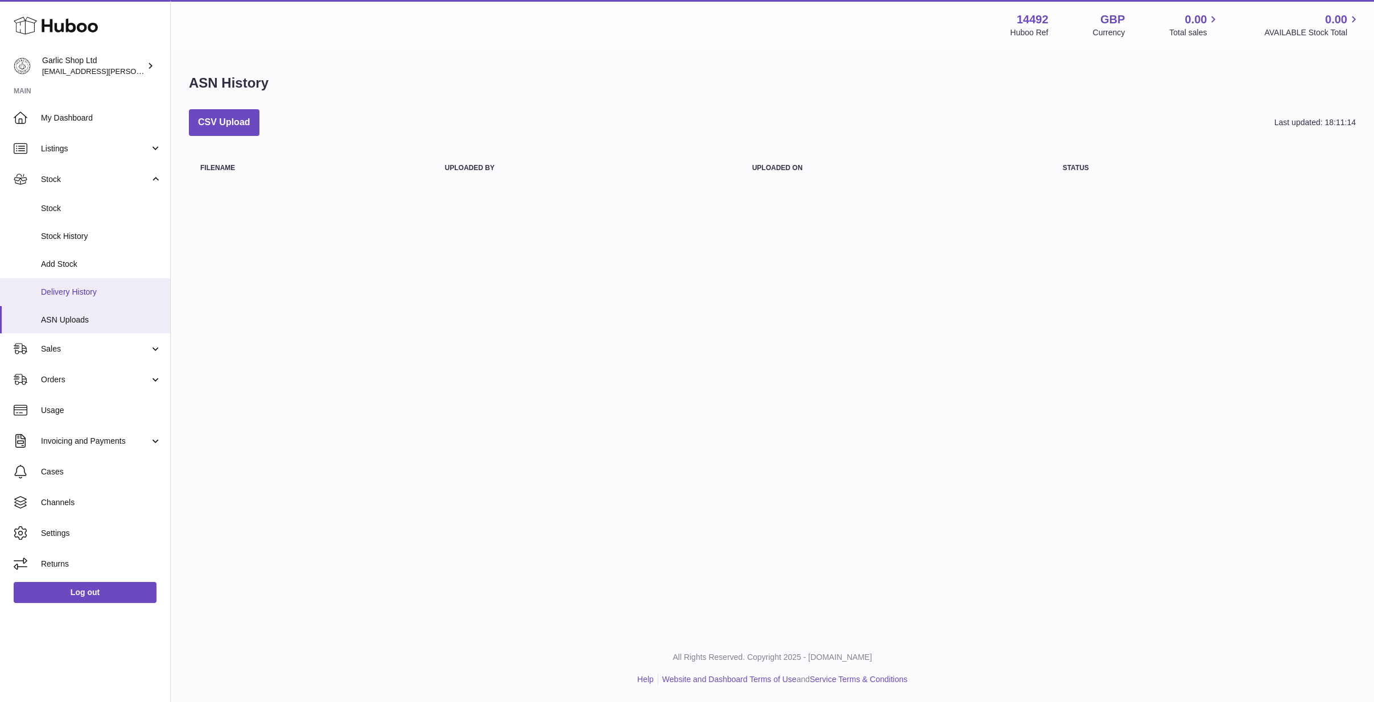
click at [75, 291] on span "Delivery History" at bounding box center [101, 292] width 121 height 11
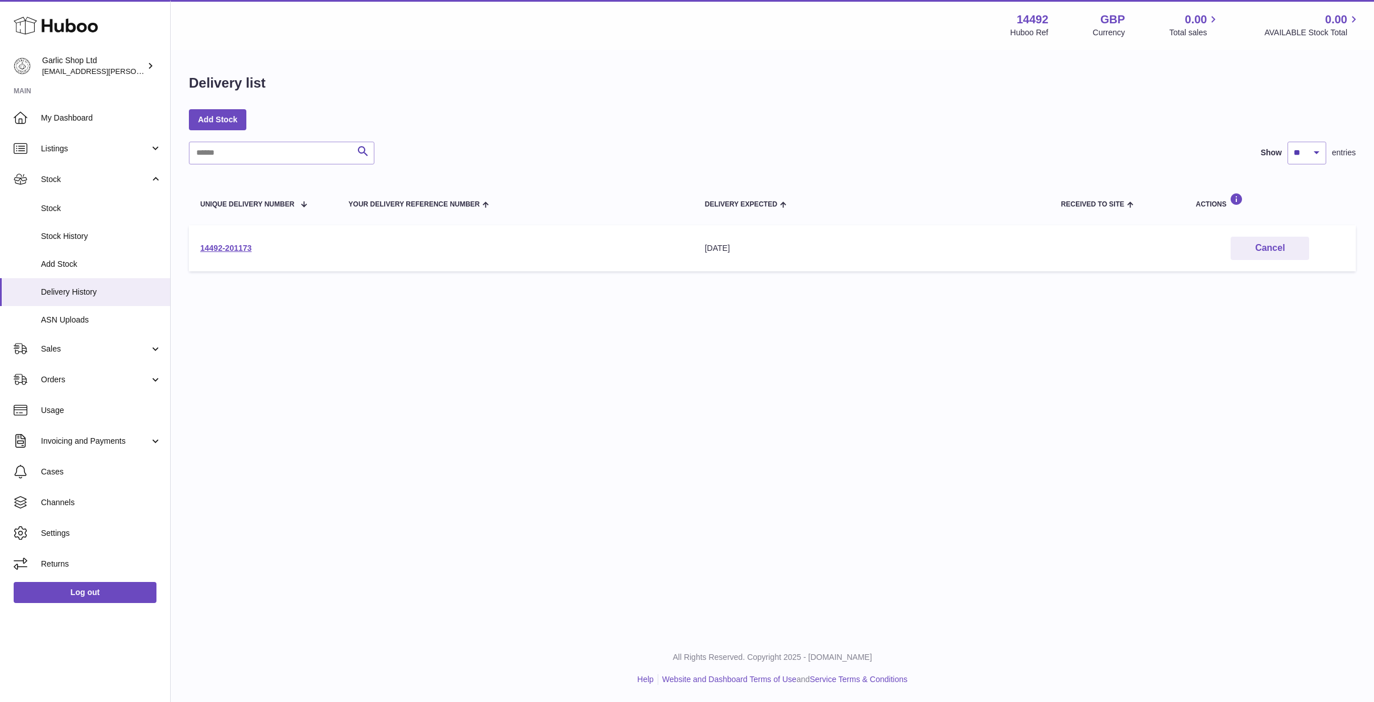
click at [230, 241] on td "14492-201173" at bounding box center [263, 248] width 148 height 46
click at [229, 245] on link "14492-201173" at bounding box center [225, 247] width 51 height 9
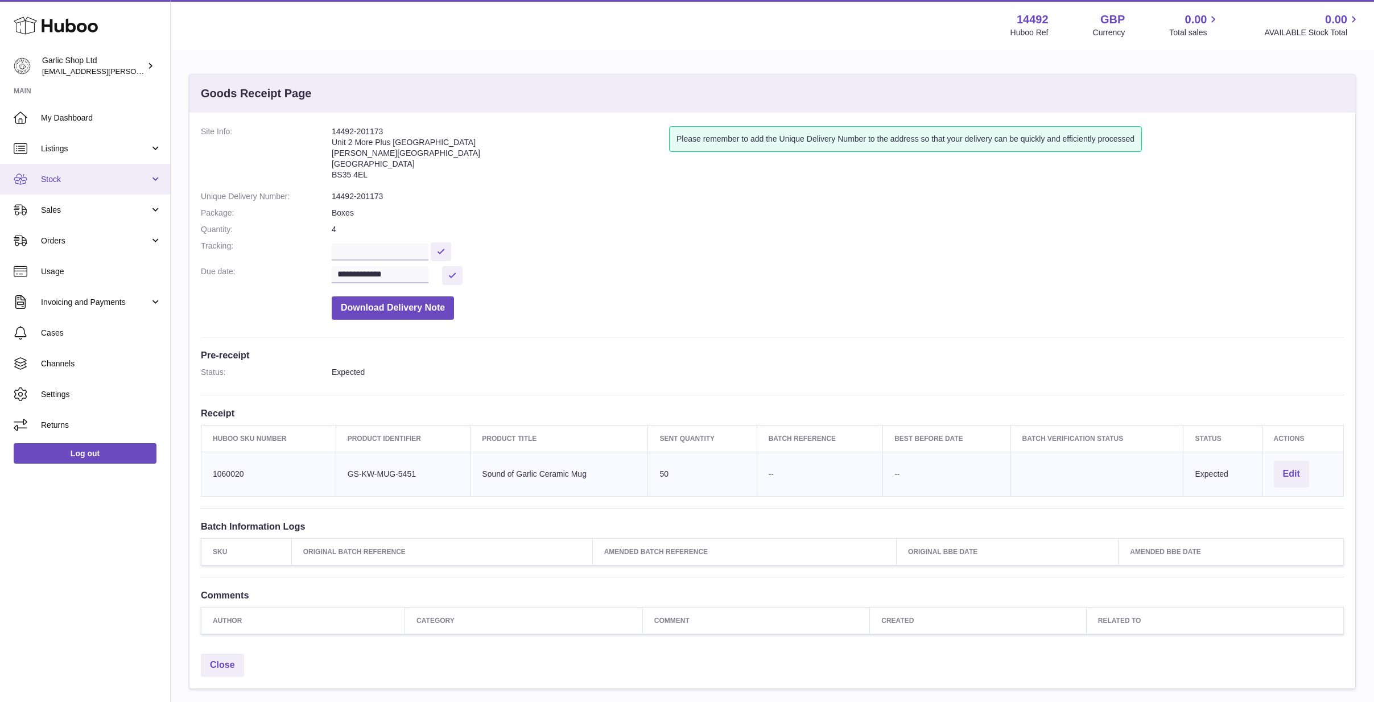
click at [106, 181] on span "Stock" at bounding box center [95, 179] width 109 height 11
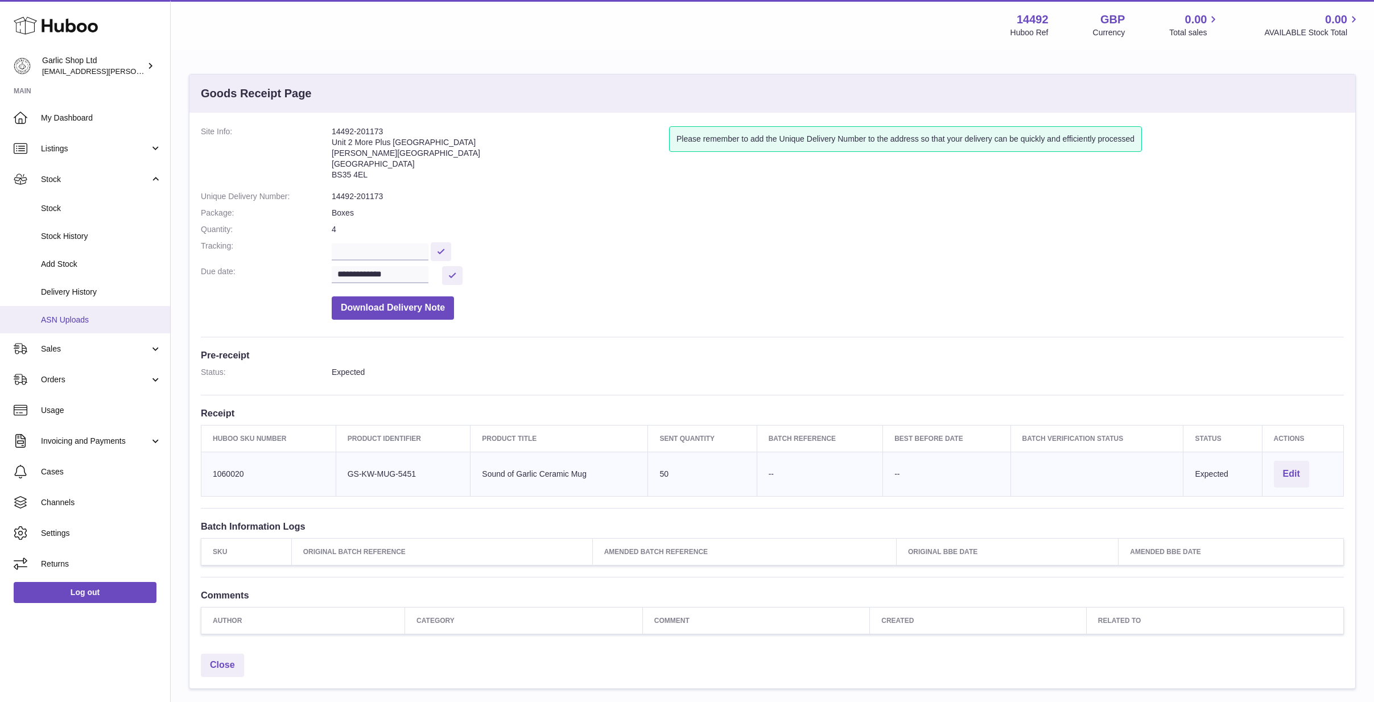
click at [88, 316] on span "ASN Uploads" at bounding box center [101, 320] width 121 height 11
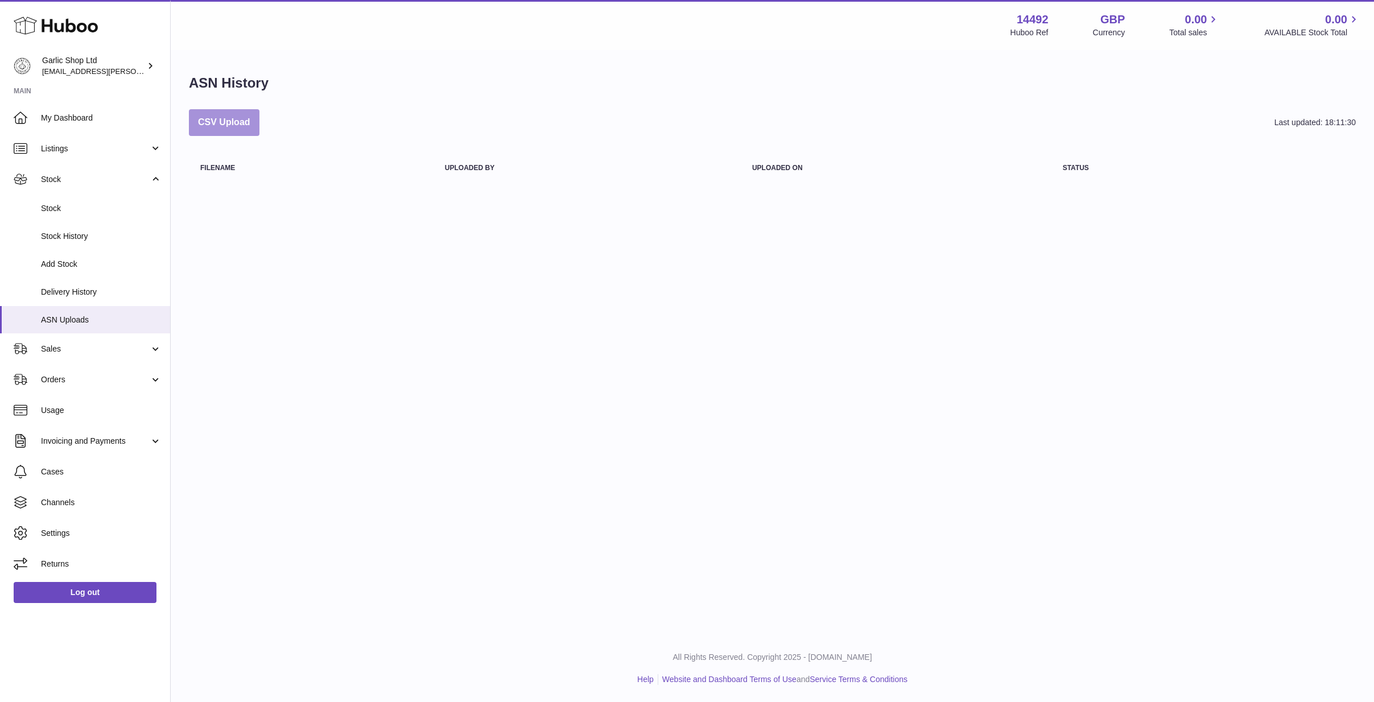
click at [235, 119] on button "CSV Upload" at bounding box center [224, 122] width 71 height 27
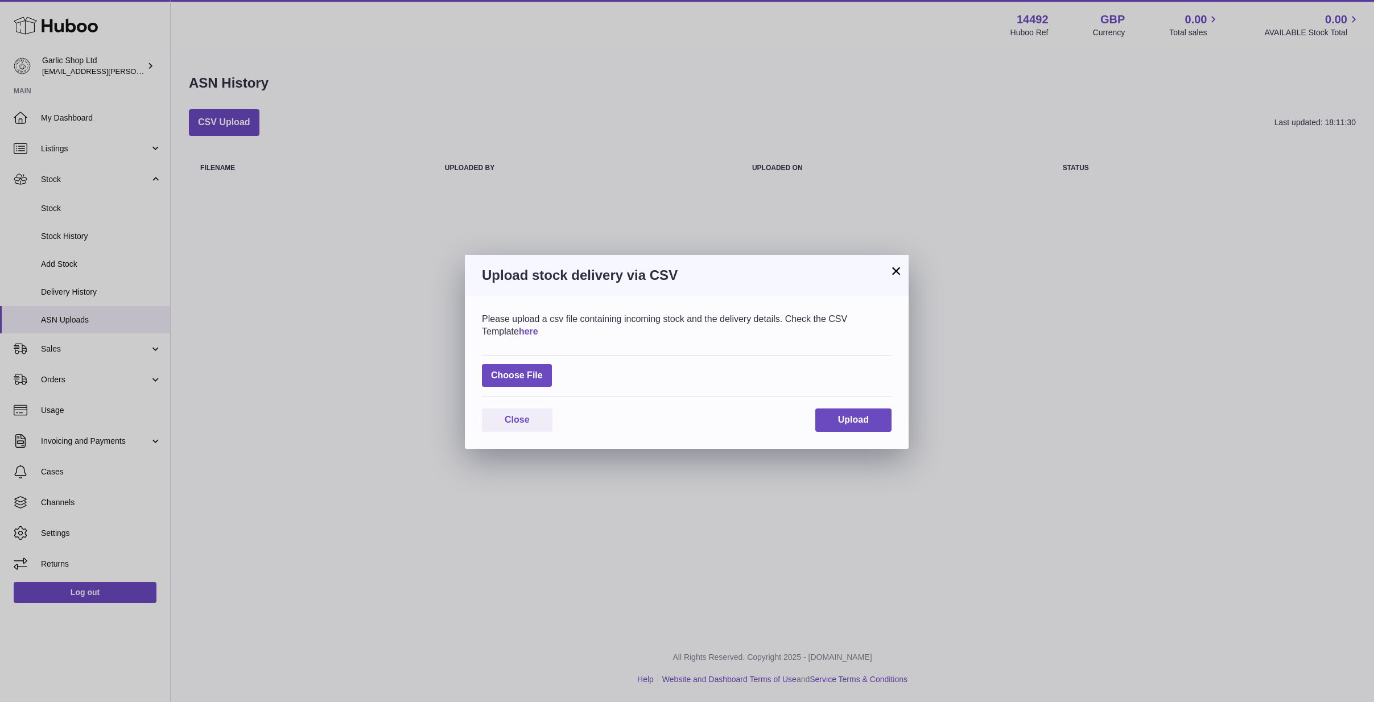
click at [519, 332] on link "here" at bounding box center [528, 332] width 19 height 10
click at [527, 371] on label at bounding box center [517, 375] width 70 height 23
click at [543, 370] on input "file" at bounding box center [543, 370] width 1 height 1
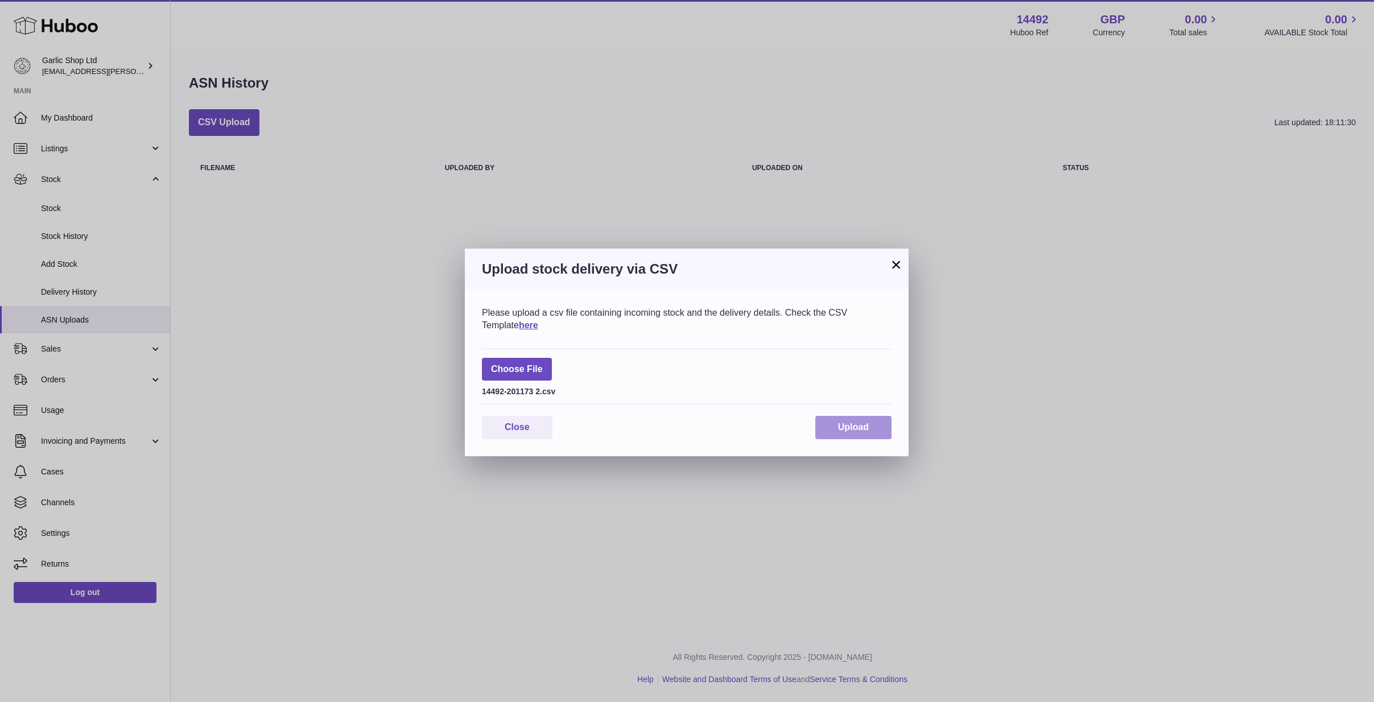
click at [851, 422] on span "Upload" at bounding box center [853, 427] width 31 height 10
click at [849, 427] on span "Upload" at bounding box center [853, 427] width 31 height 10
click at [527, 429] on span "Close" at bounding box center [517, 427] width 25 height 10
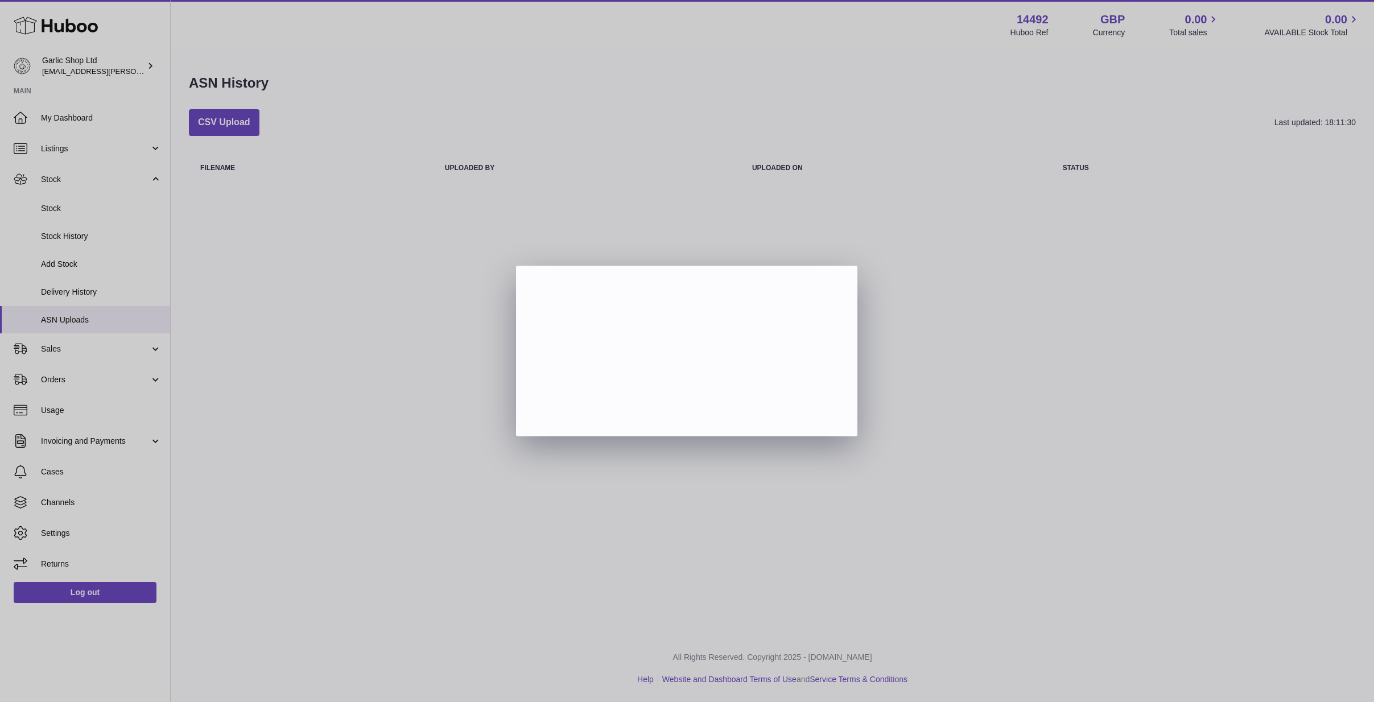
click at [887, 399] on div at bounding box center [687, 351] width 1374 height 702
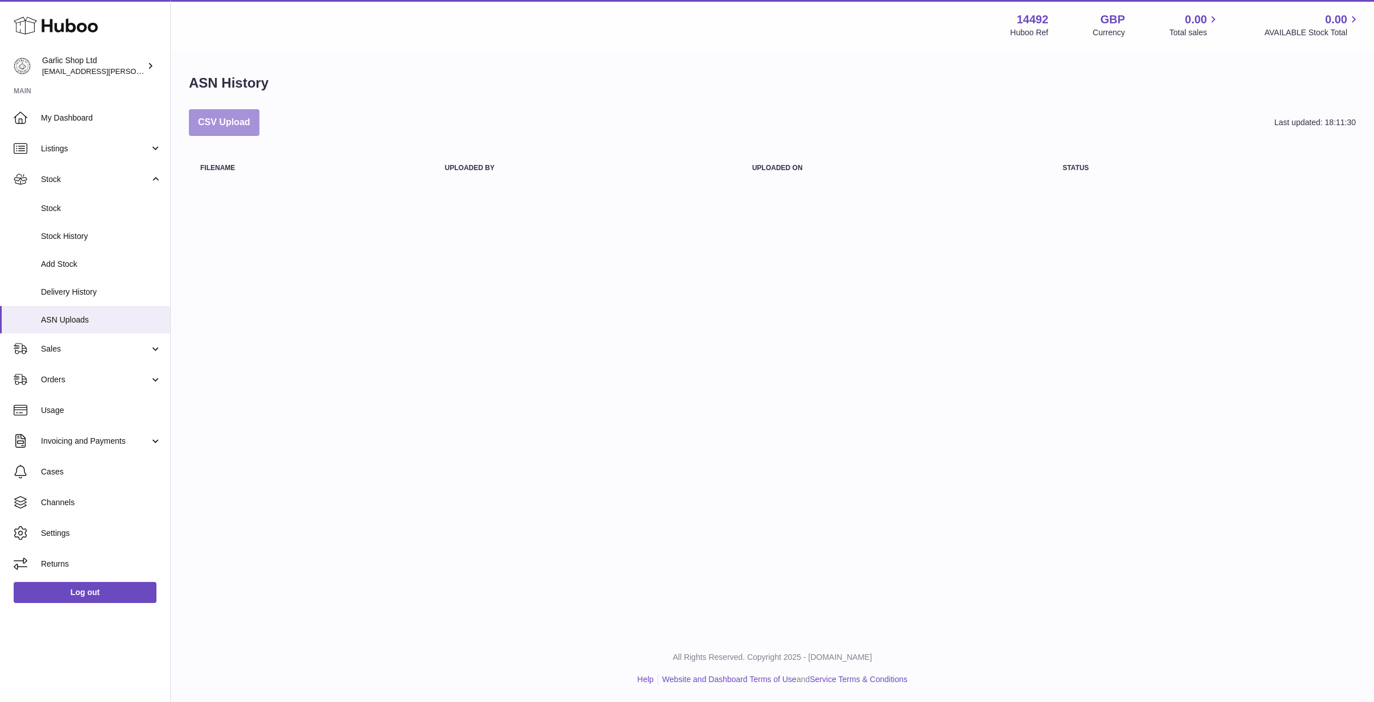
click at [218, 111] on button "CSV Upload" at bounding box center [224, 122] width 71 height 27
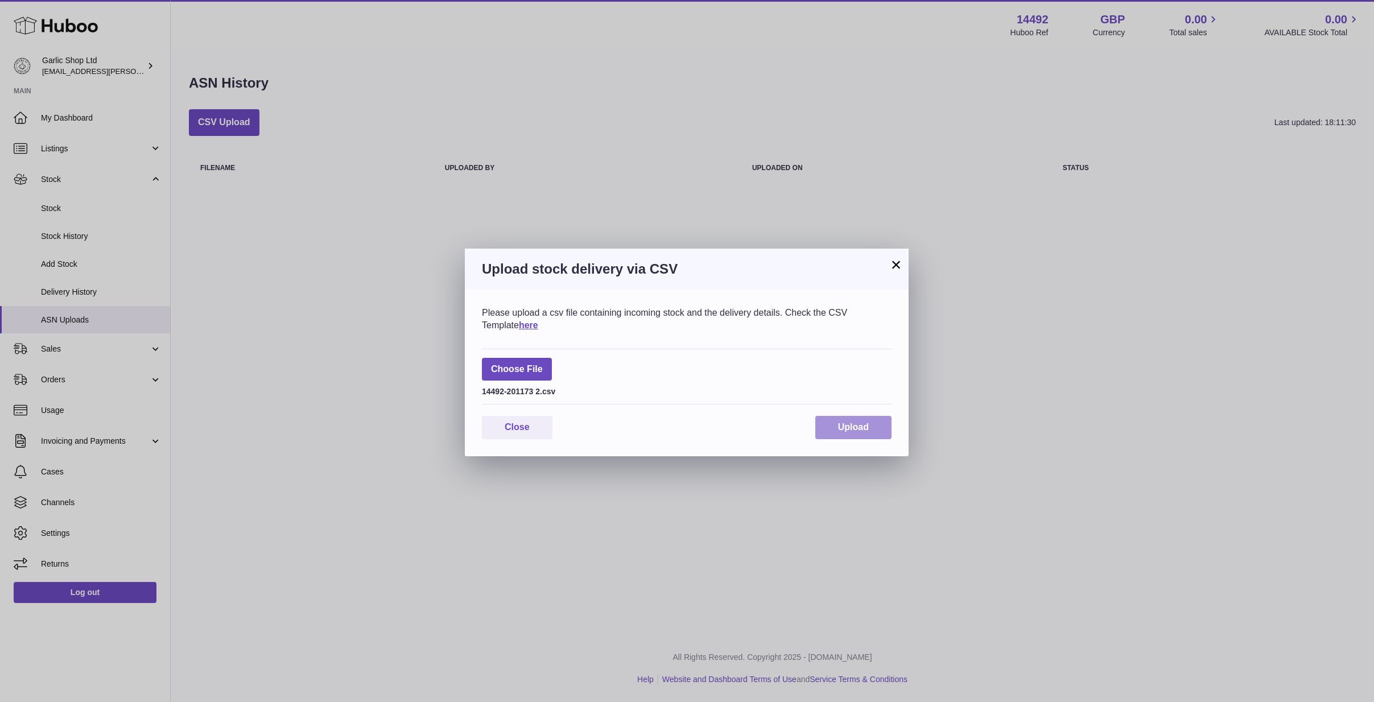
click at [854, 422] on span "Upload" at bounding box center [853, 427] width 31 height 10
click at [532, 372] on label at bounding box center [517, 369] width 70 height 23
click at [543, 364] on input "file" at bounding box center [543, 363] width 1 height 1
type input "**********"
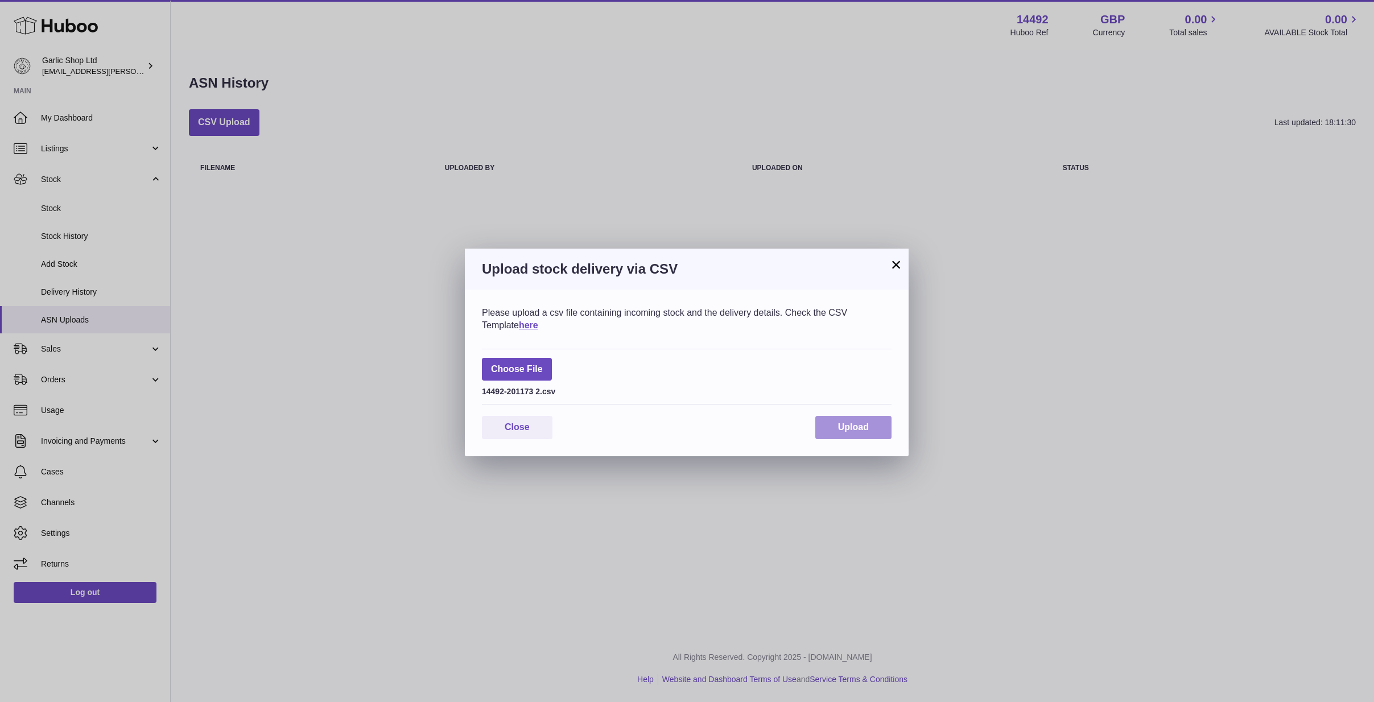
click at [841, 419] on button "Upload" at bounding box center [853, 427] width 76 height 23
click at [896, 267] on button "×" at bounding box center [896, 265] width 14 height 14
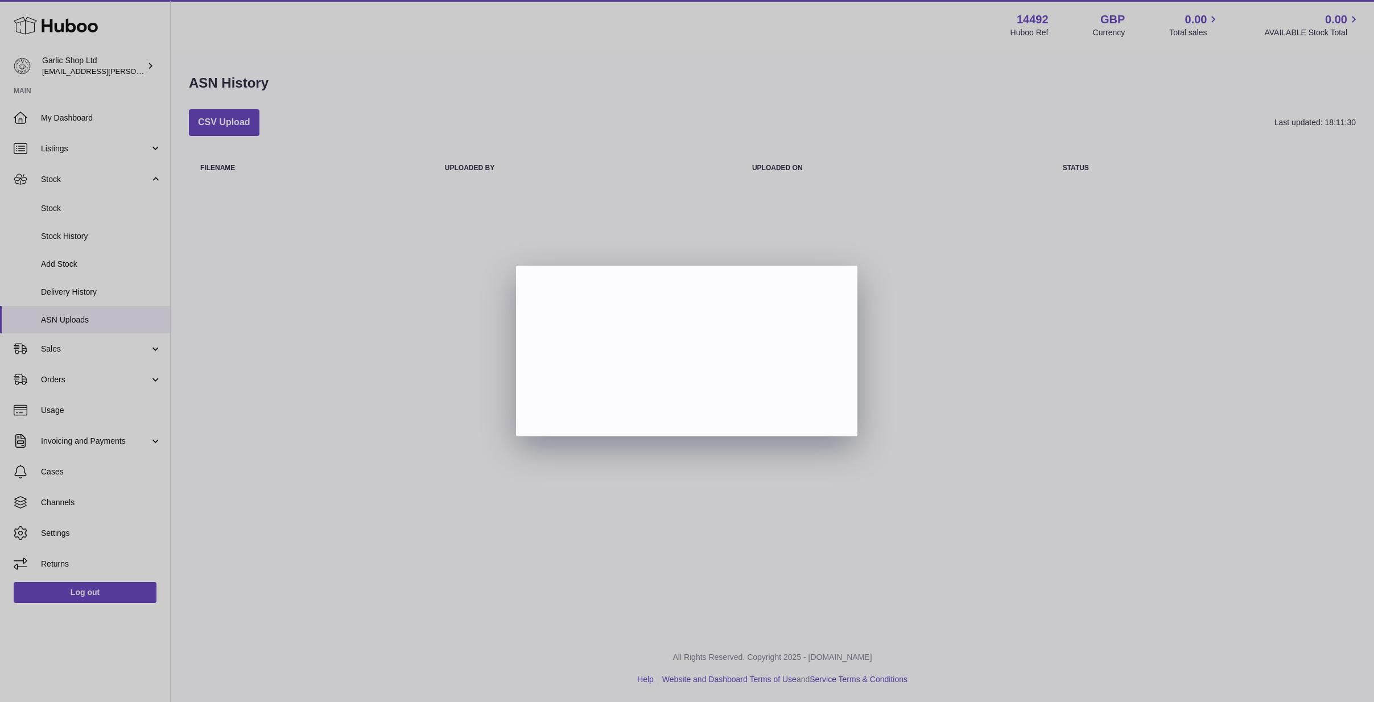
click at [891, 180] on div at bounding box center [687, 351] width 1374 height 702
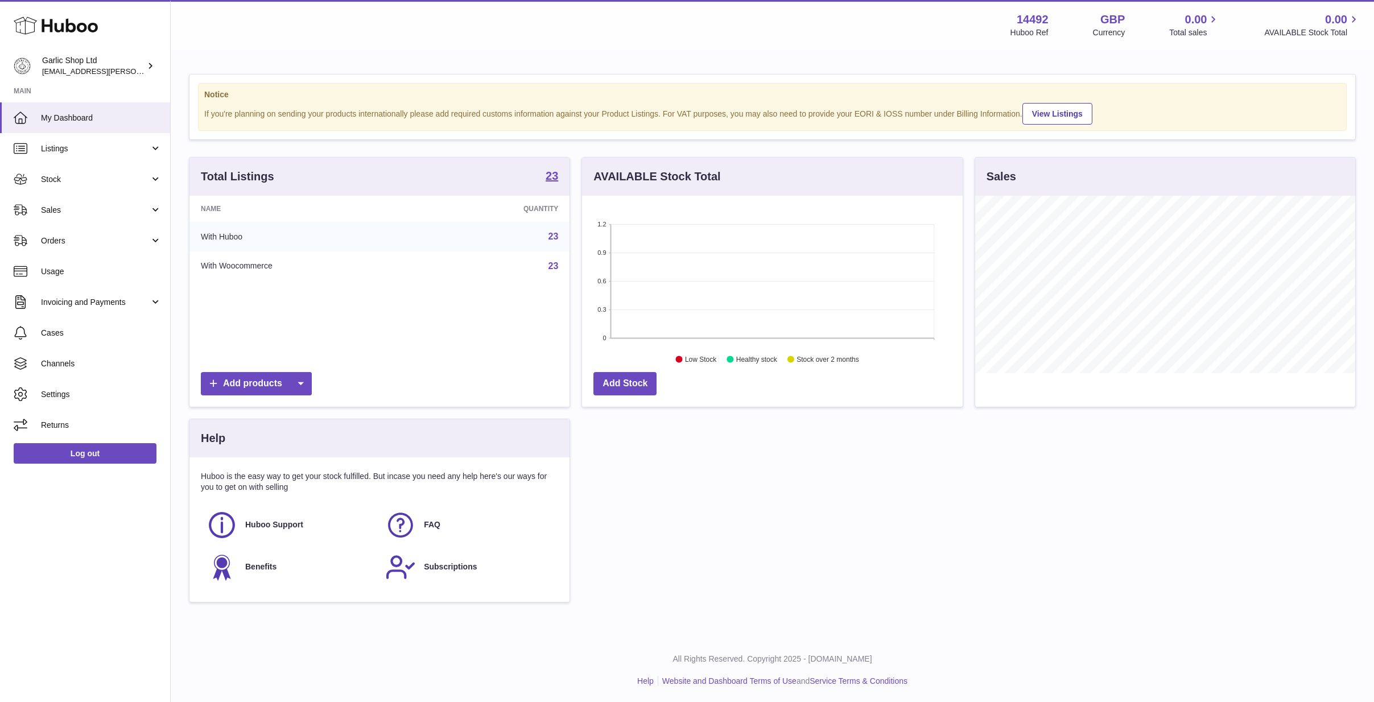
scroll to position [177, 381]
click at [132, 163] on ul "My Dashboard Listings Not with Huboo Listings with Huboo Bundles Stock Stock St…" at bounding box center [85, 271] width 170 height 338
click at [128, 174] on span "Stock" at bounding box center [95, 179] width 109 height 11
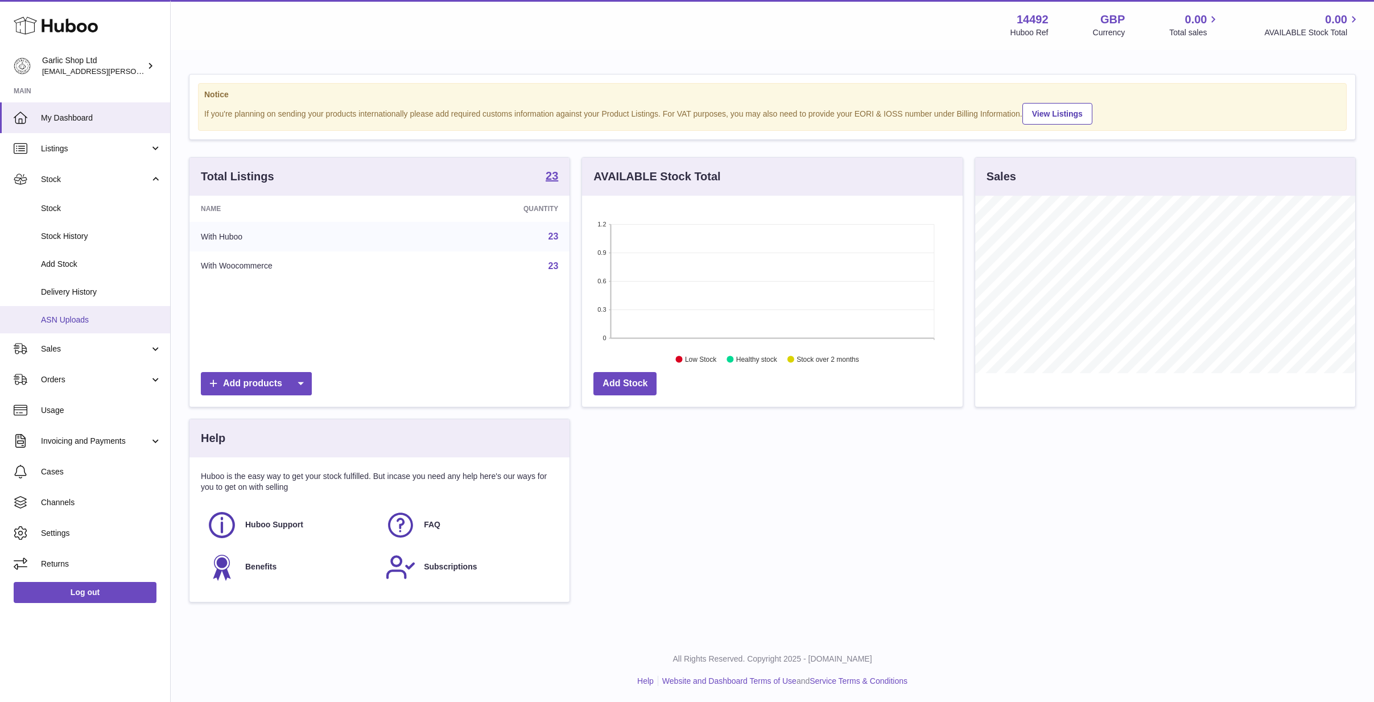
click at [76, 310] on link "ASN Uploads" at bounding box center [85, 320] width 170 height 28
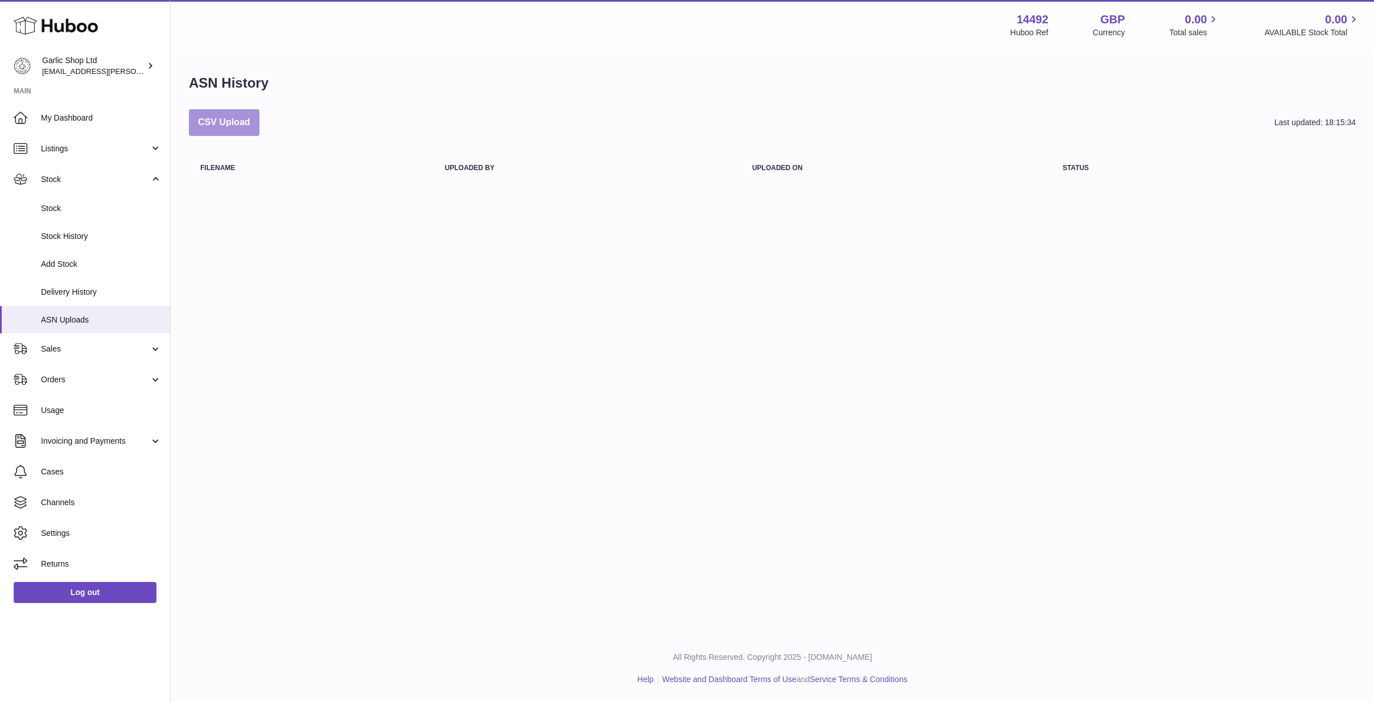
click at [230, 126] on button "CSV Upload" at bounding box center [224, 122] width 71 height 27
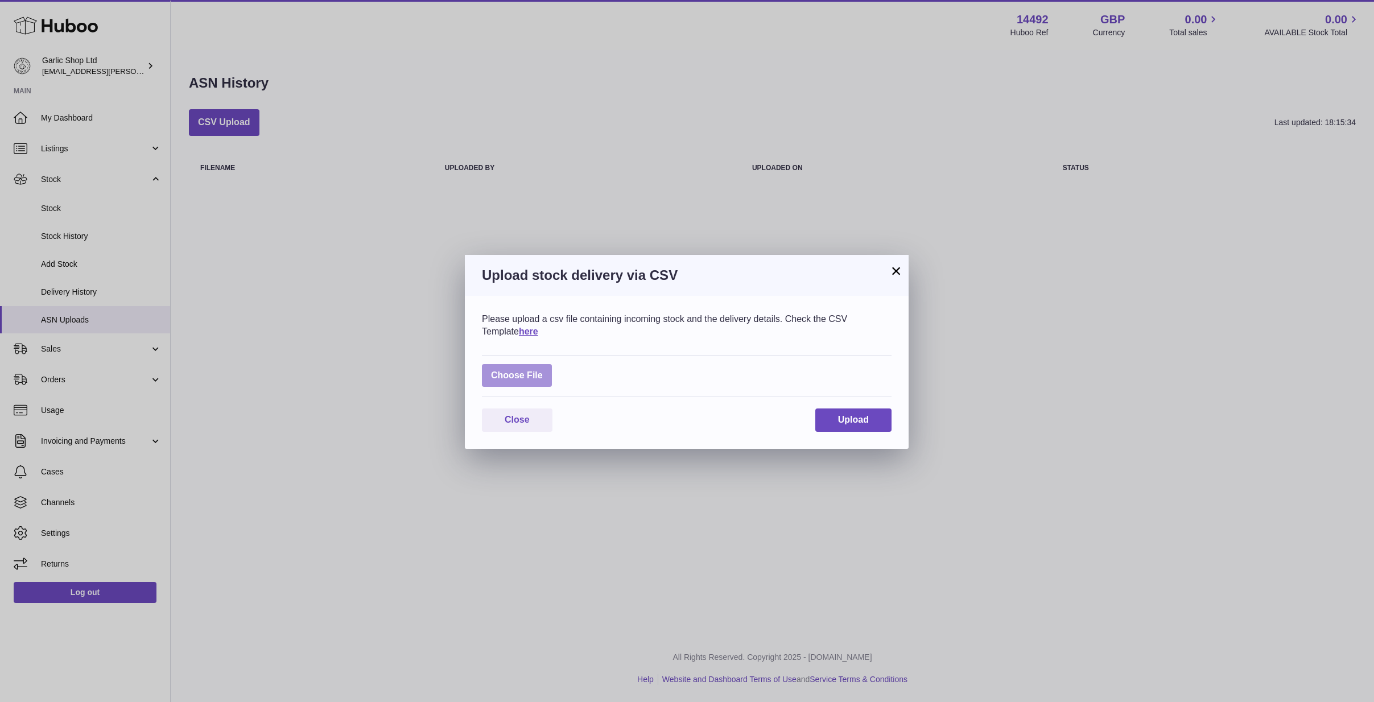
click at [514, 374] on label at bounding box center [517, 375] width 70 height 23
click at [543, 370] on input "file" at bounding box center [543, 370] width 1 height 1
type input "**********"
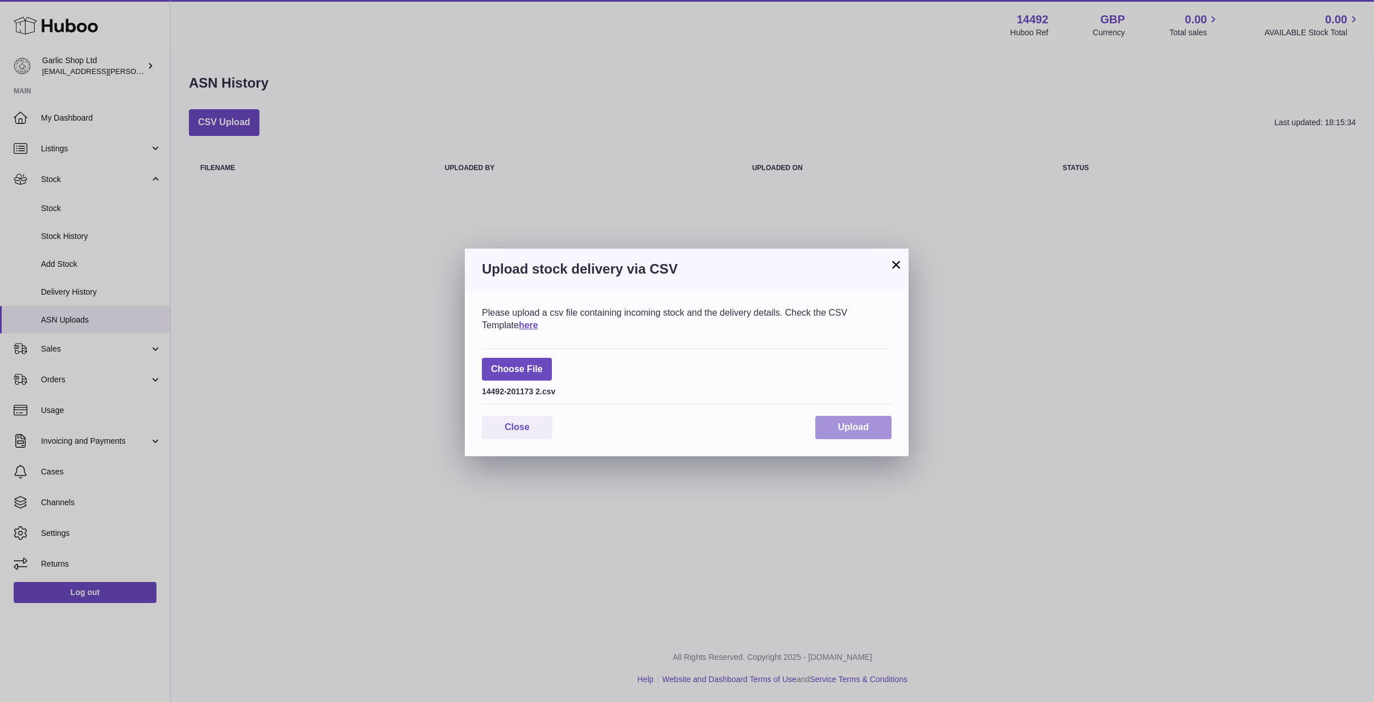
click at [837, 418] on button "Upload" at bounding box center [853, 427] width 76 height 23
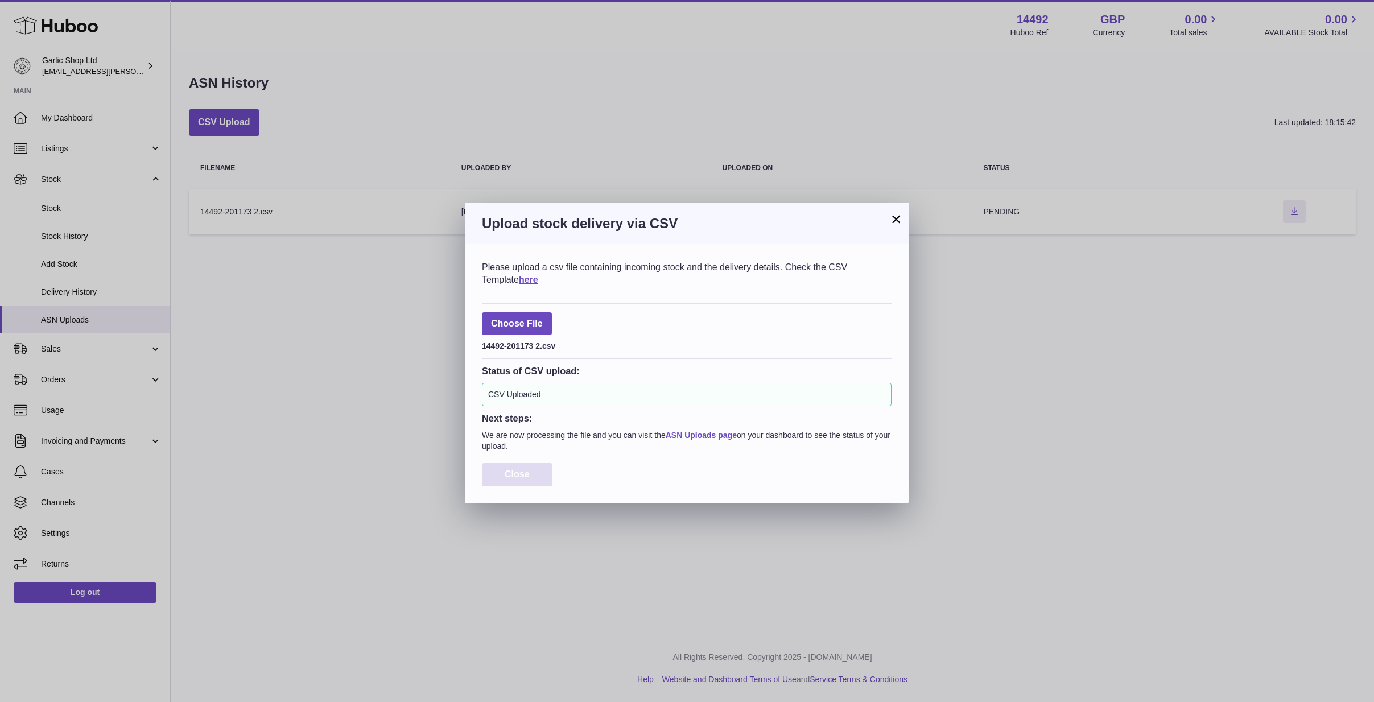
click at [524, 469] on span "Close" at bounding box center [517, 474] width 25 height 10
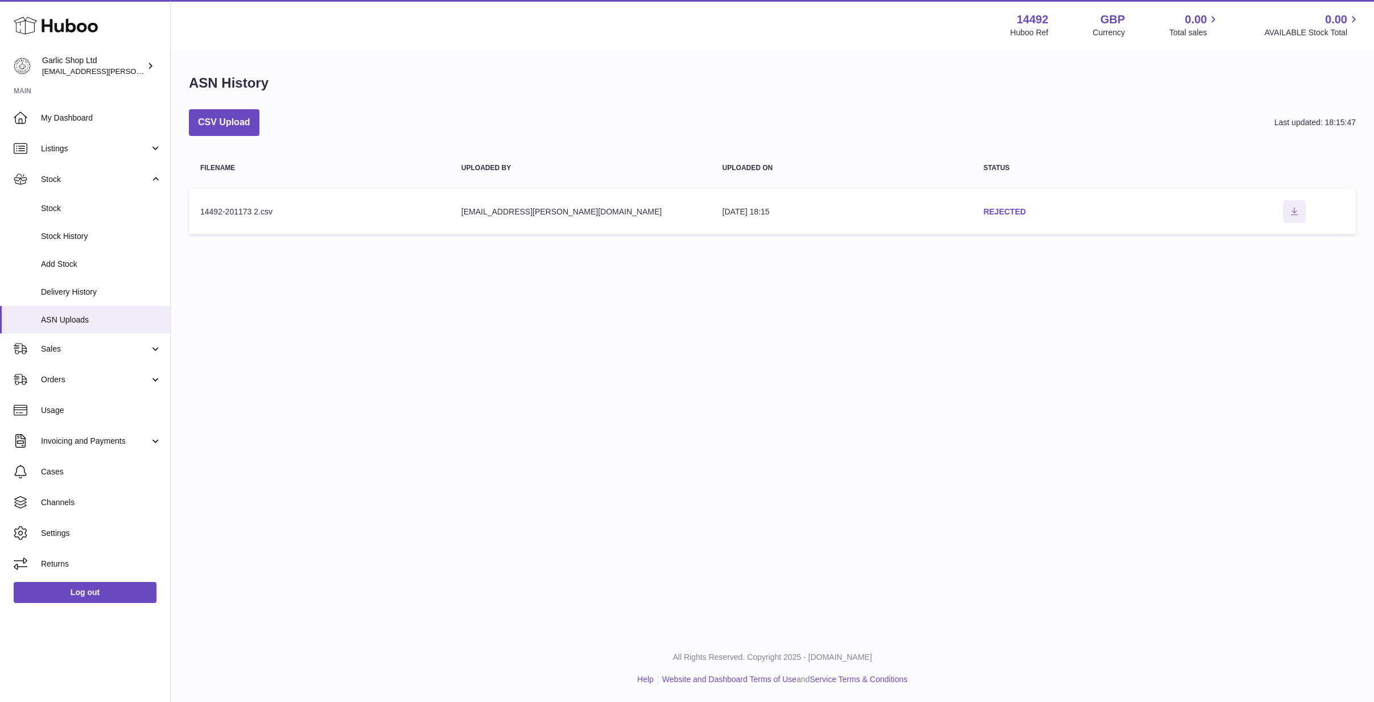
click at [1010, 210] on link "REJECTED" at bounding box center [1004, 211] width 43 height 9
click at [1005, 205] on td "status REJECTED" at bounding box center [1102, 212] width 261 height 46
click at [1003, 218] on td "status REJECTED" at bounding box center [1102, 212] width 261 height 46
click at [1006, 211] on link "REJECTED" at bounding box center [1004, 211] width 43 height 9
click at [224, 114] on button "CSV Upload" at bounding box center [224, 122] width 71 height 27
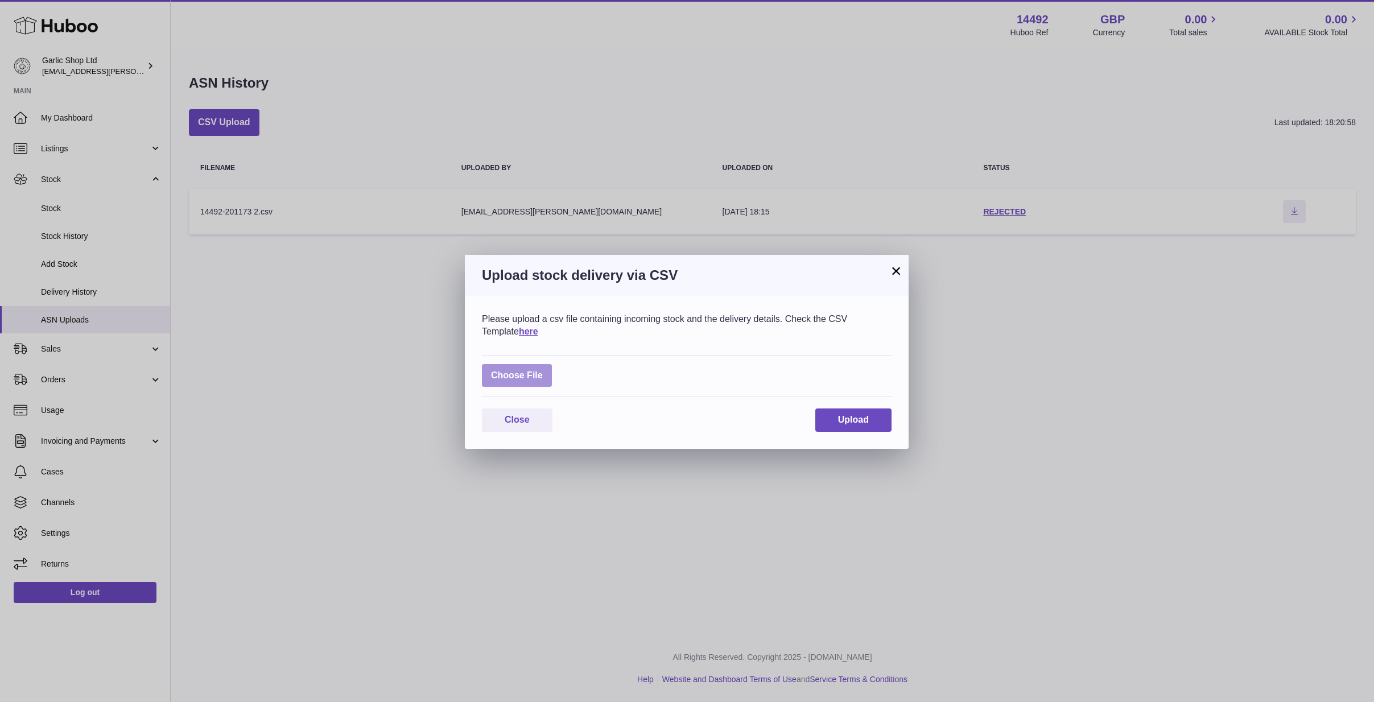
click at [530, 373] on label at bounding box center [517, 375] width 70 height 23
click at [543, 370] on input "file" at bounding box center [543, 370] width 1 height 1
type input "**********"
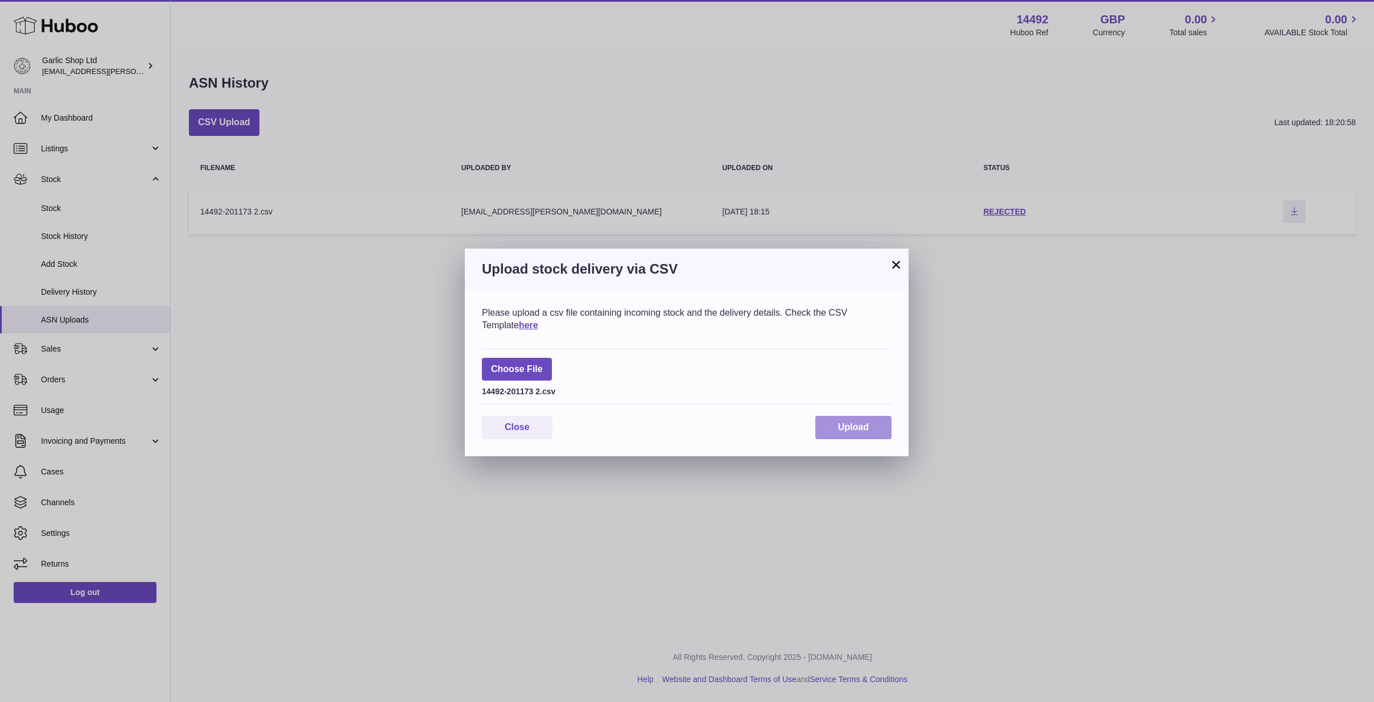
click at [865, 432] on button "Upload" at bounding box center [853, 427] width 76 height 23
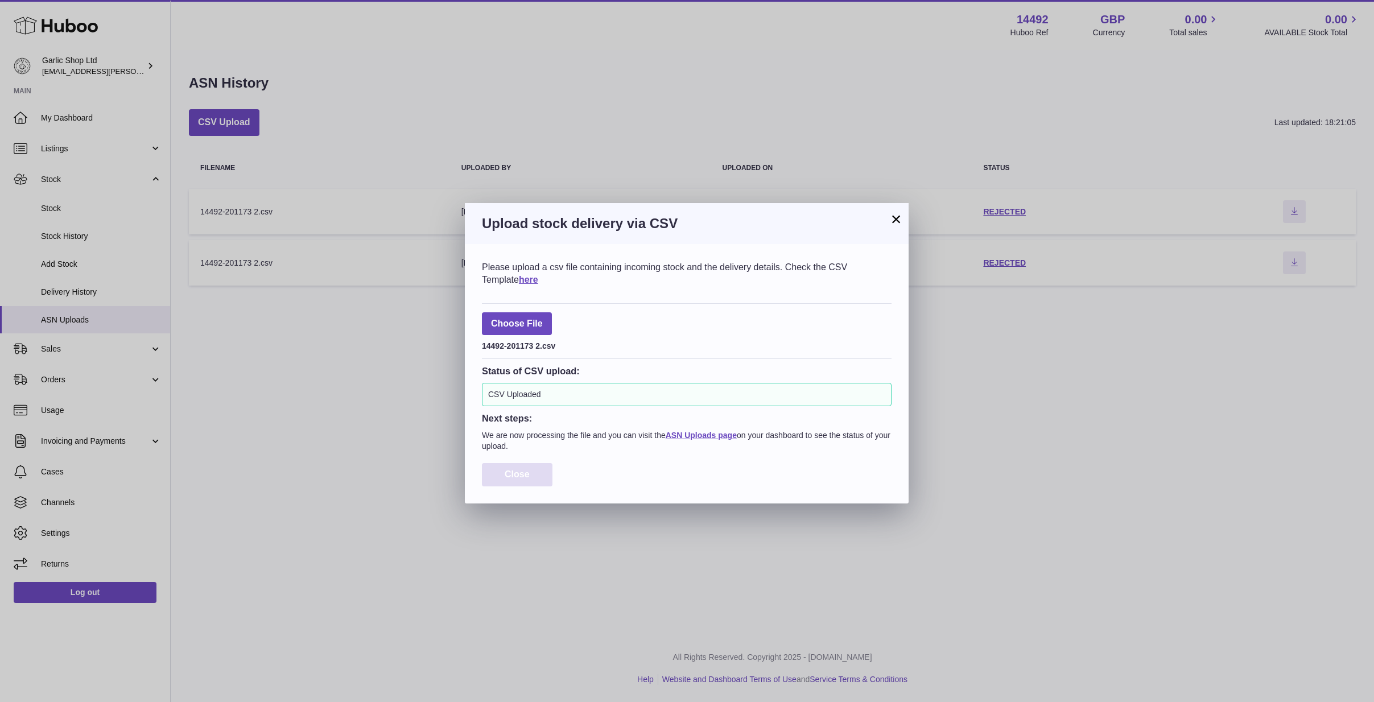
click at [531, 468] on button "Close" at bounding box center [517, 474] width 71 height 23
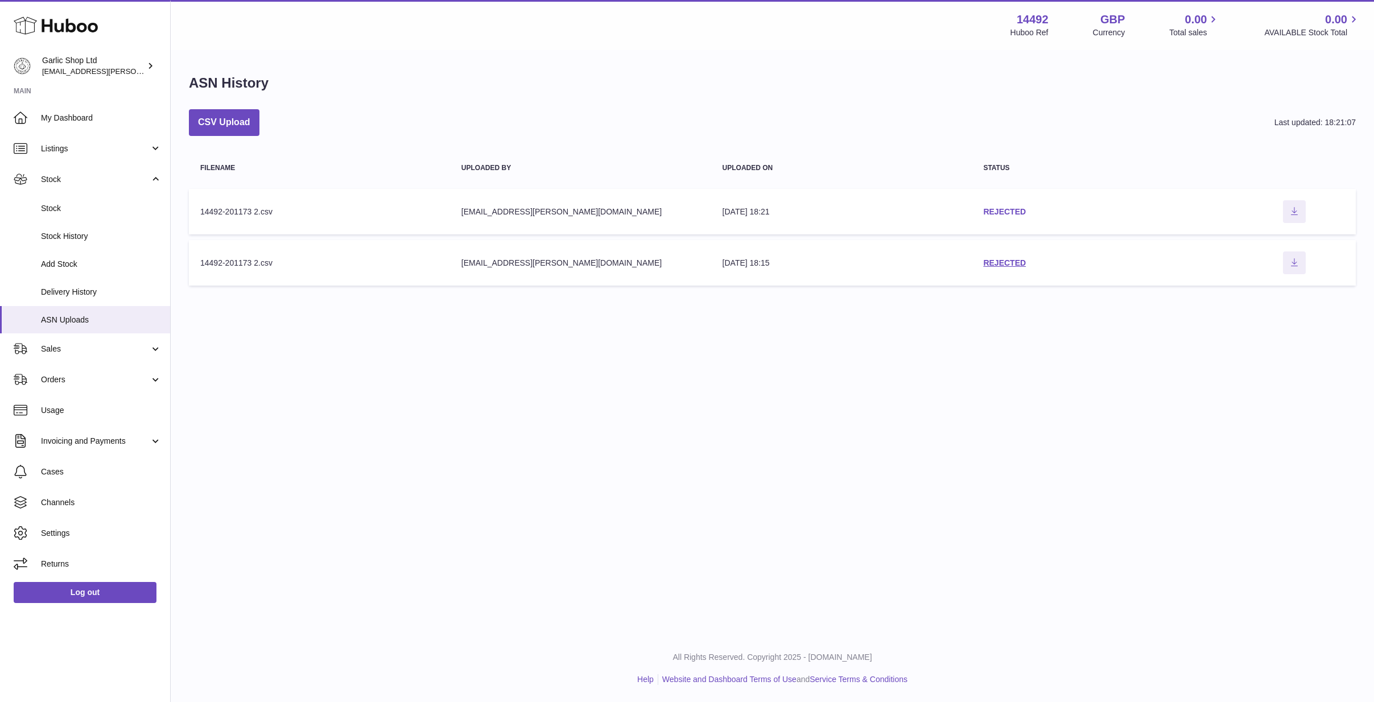
click at [1002, 210] on link "REJECTED" at bounding box center [1004, 211] width 43 height 9
click at [217, 114] on button "CSV Upload" at bounding box center [224, 122] width 71 height 27
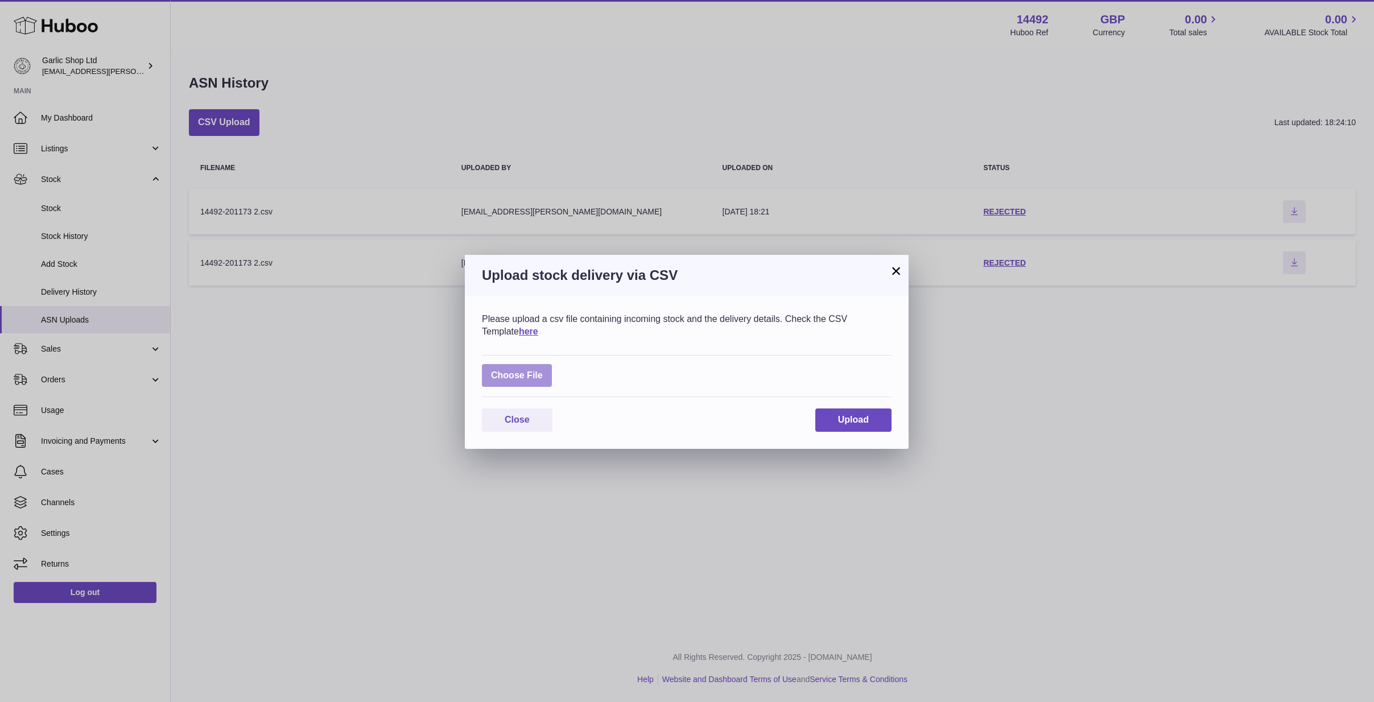
click at [536, 369] on label at bounding box center [517, 375] width 70 height 23
click at [543, 370] on input "file" at bounding box center [543, 370] width 1 height 1
type input "**********"
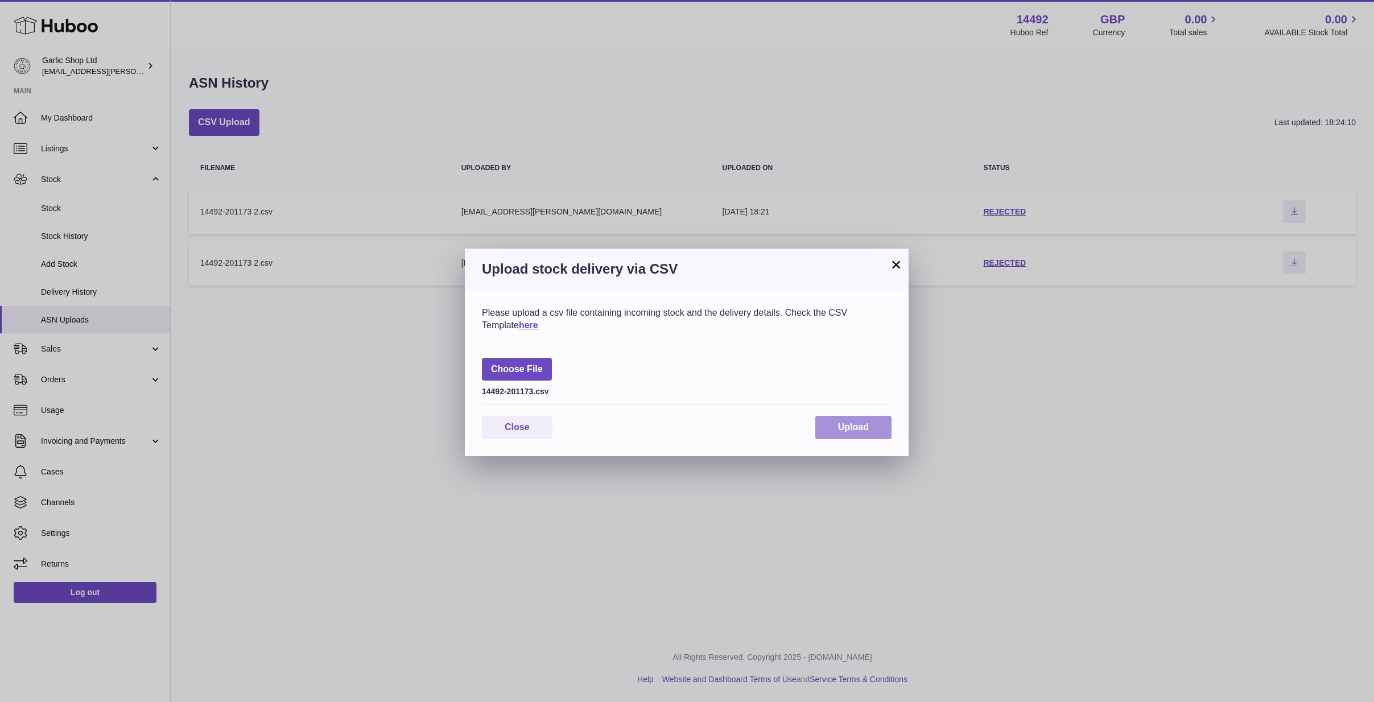
click at [832, 419] on button "Upload" at bounding box center [853, 427] width 76 height 23
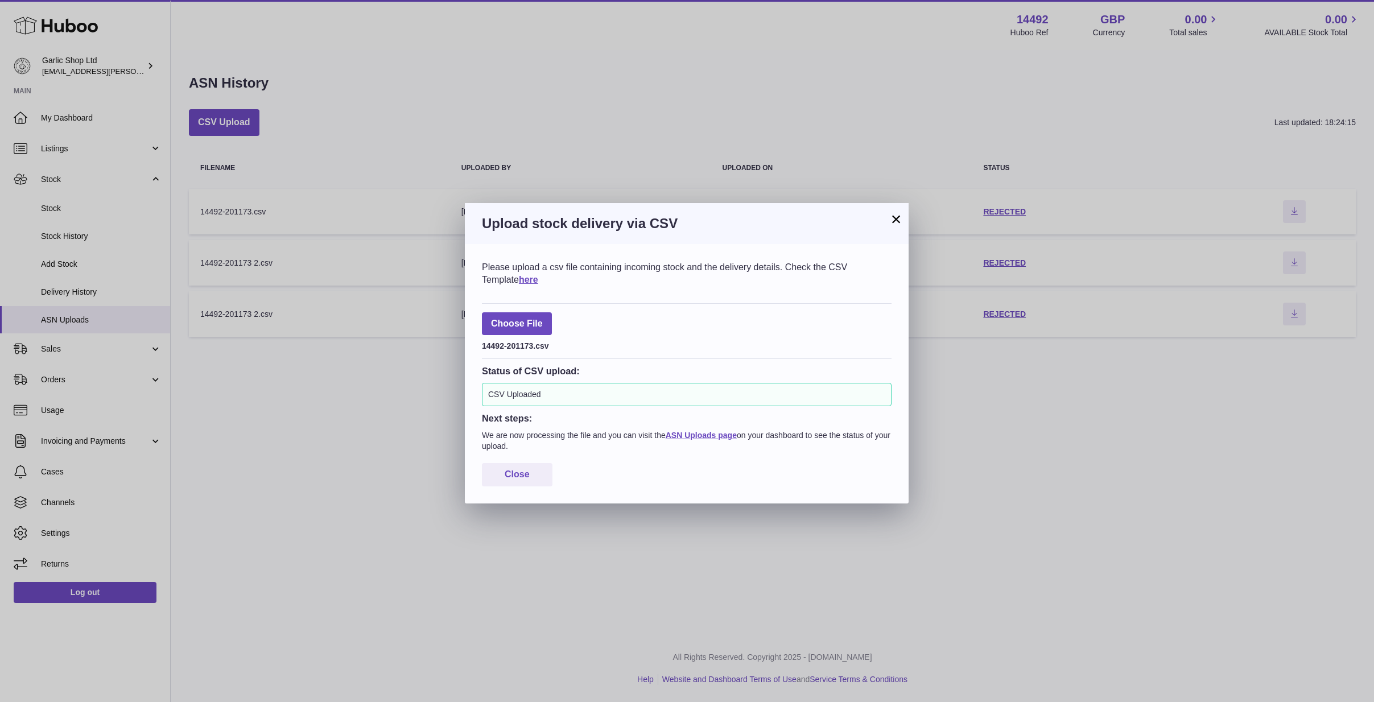
click at [890, 221] on button "×" at bounding box center [896, 219] width 14 height 14
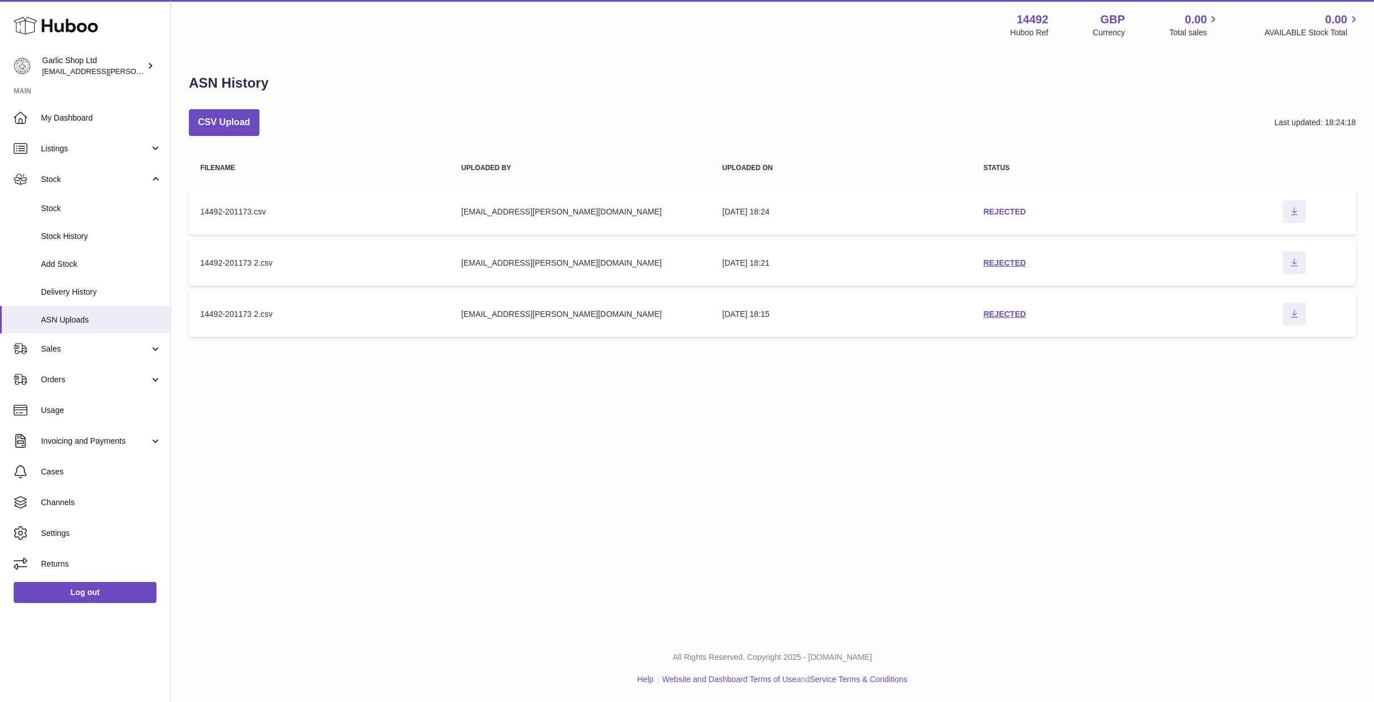
click at [1001, 208] on link "REJECTED" at bounding box center [1004, 211] width 43 height 9
click at [233, 126] on button "CSV Upload" at bounding box center [224, 122] width 71 height 27
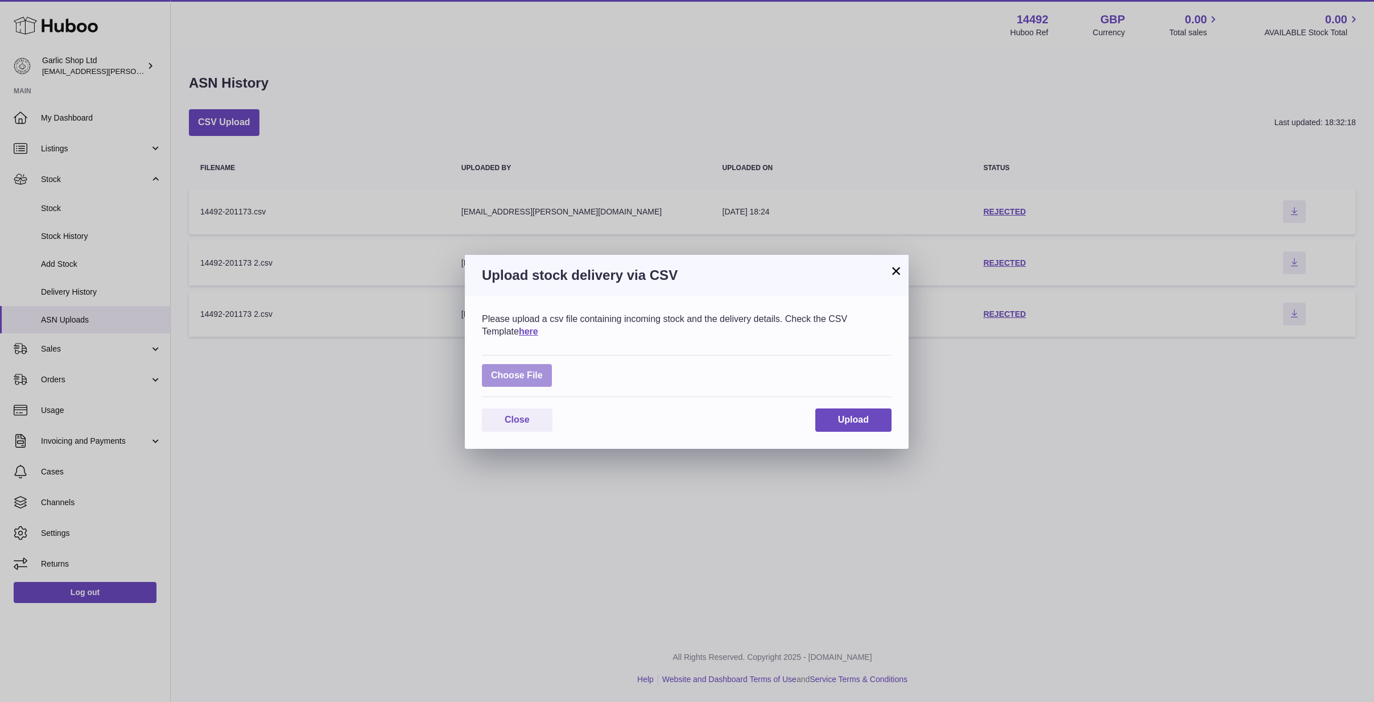
click at [526, 369] on label at bounding box center [517, 375] width 70 height 23
click at [543, 370] on input "file" at bounding box center [543, 370] width 1 height 1
type input "**********"
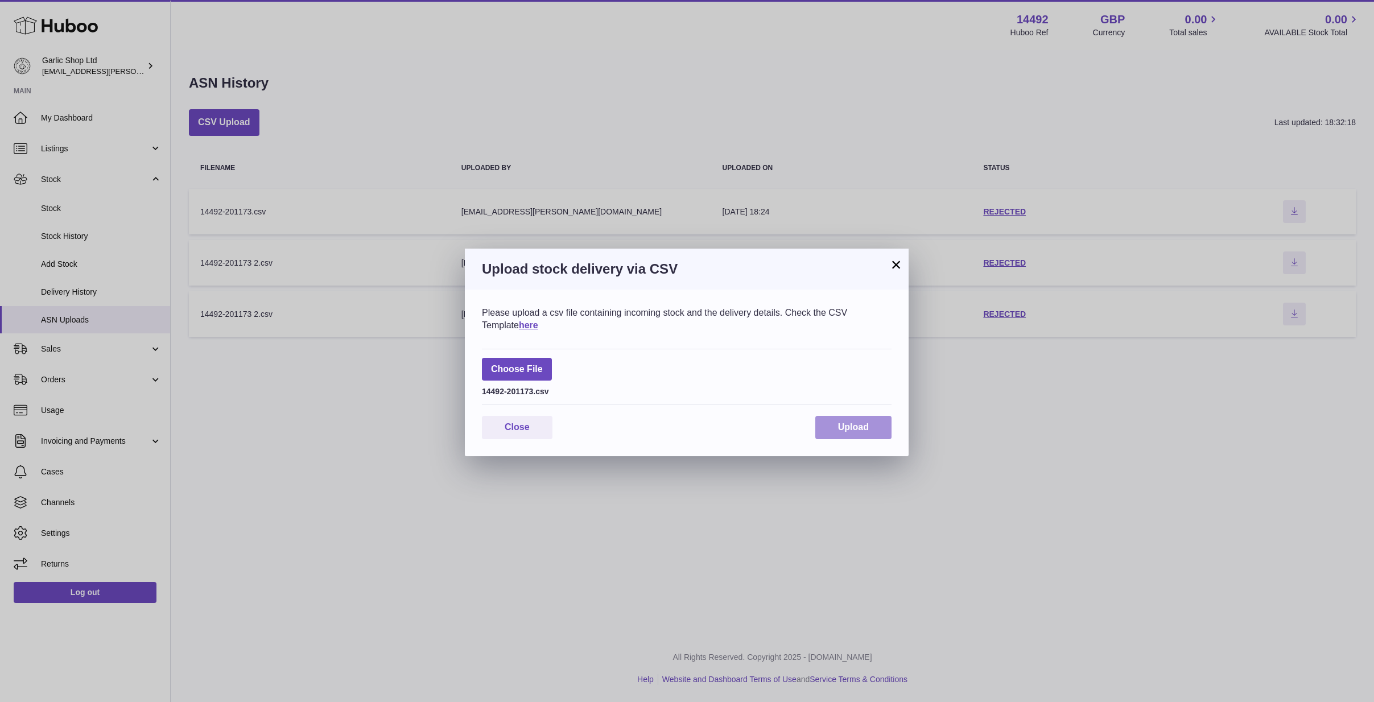
click at [853, 422] on span "Upload" at bounding box center [853, 427] width 31 height 10
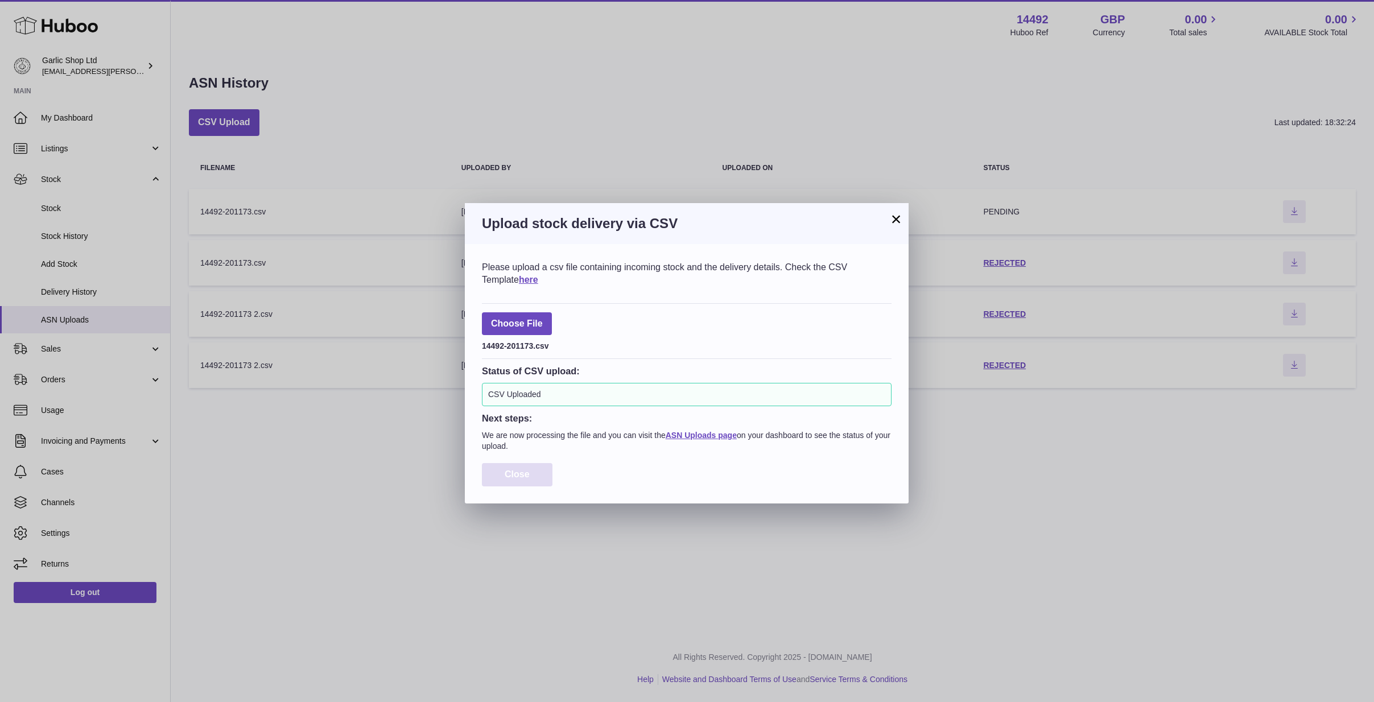
click at [526, 470] on span "Close" at bounding box center [517, 474] width 25 height 10
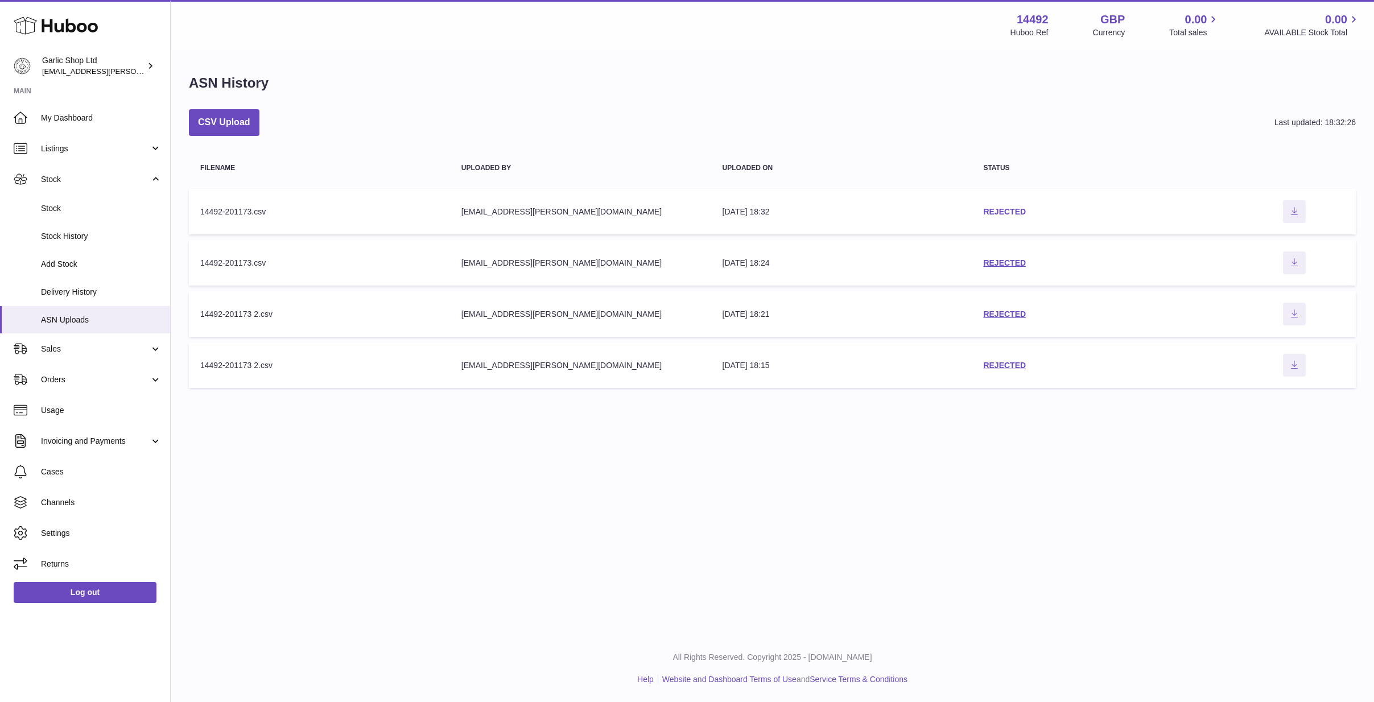
click at [1000, 212] on link "REJECTED" at bounding box center [1004, 211] width 43 height 9
click at [243, 120] on button "CSV Upload" at bounding box center [224, 122] width 71 height 27
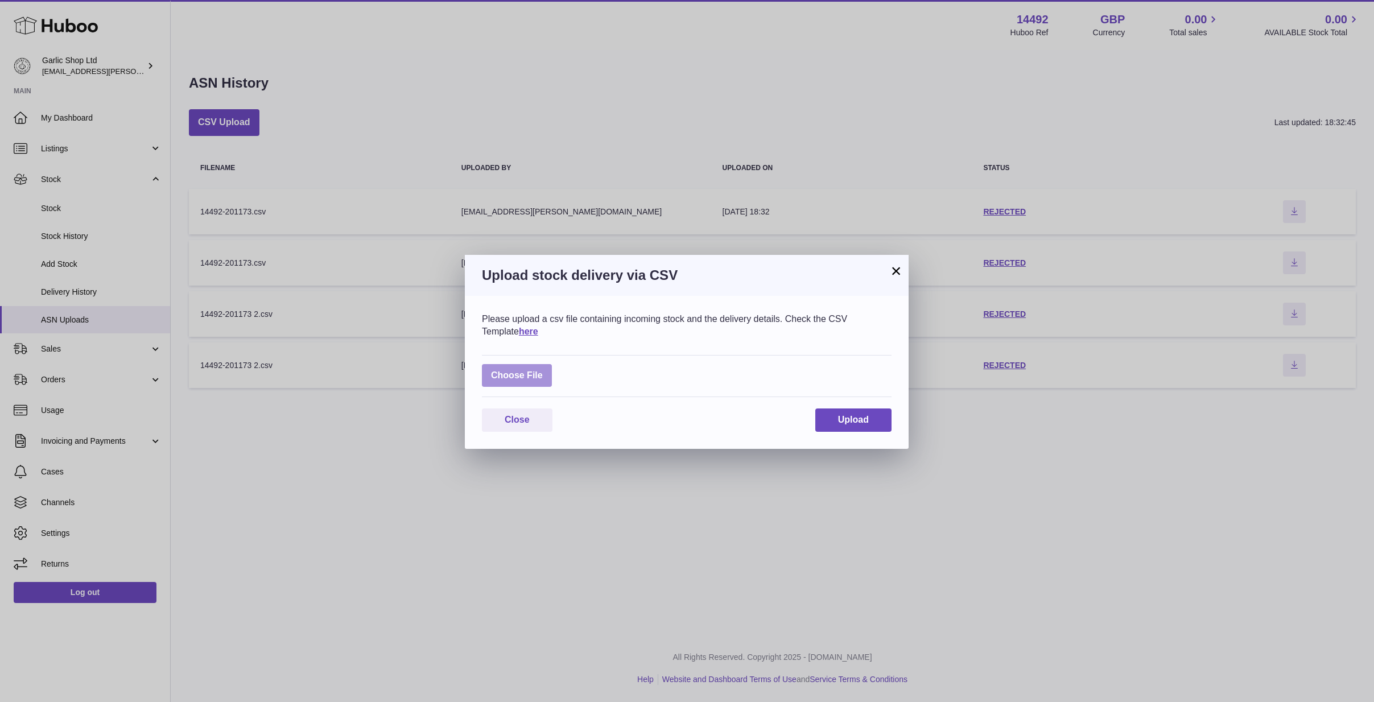
click at [530, 376] on label at bounding box center [517, 375] width 70 height 23
click at [543, 370] on input "file" at bounding box center [543, 370] width 1 height 1
type input "**********"
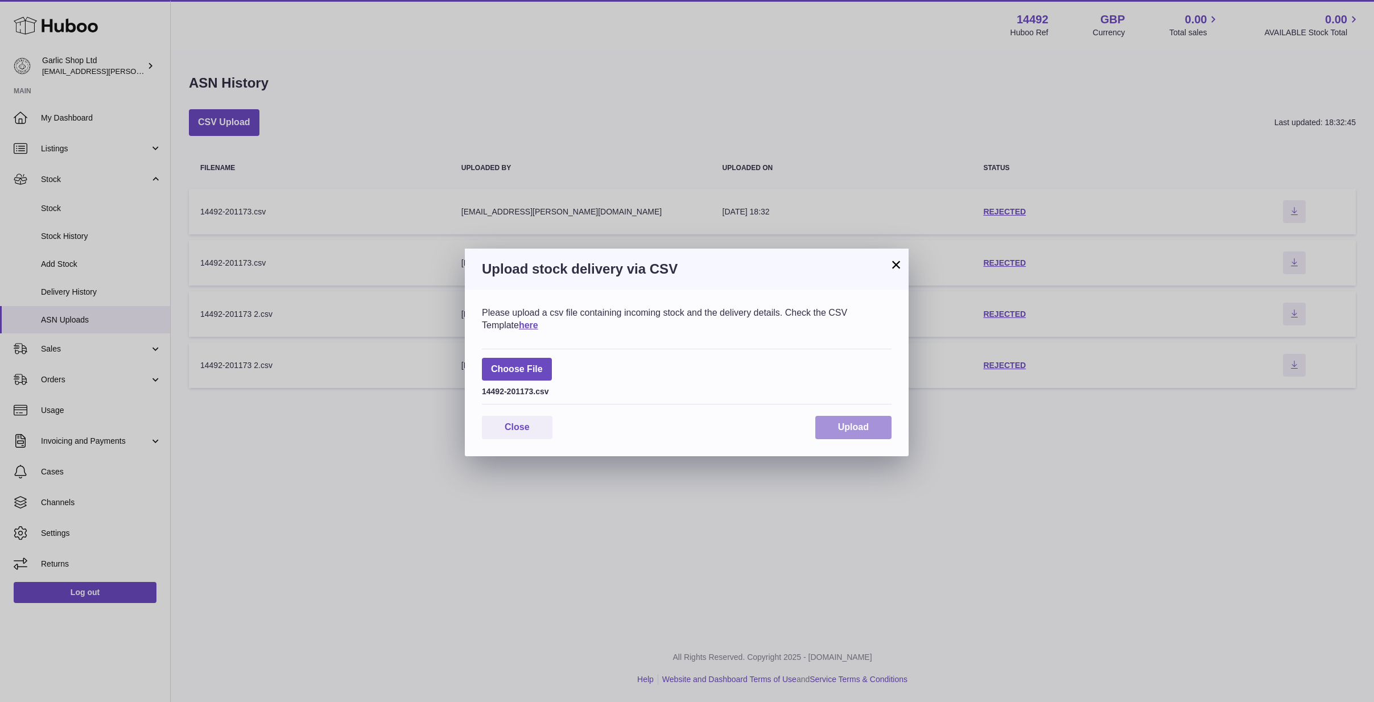
click at [855, 426] on span "Upload" at bounding box center [853, 427] width 31 height 10
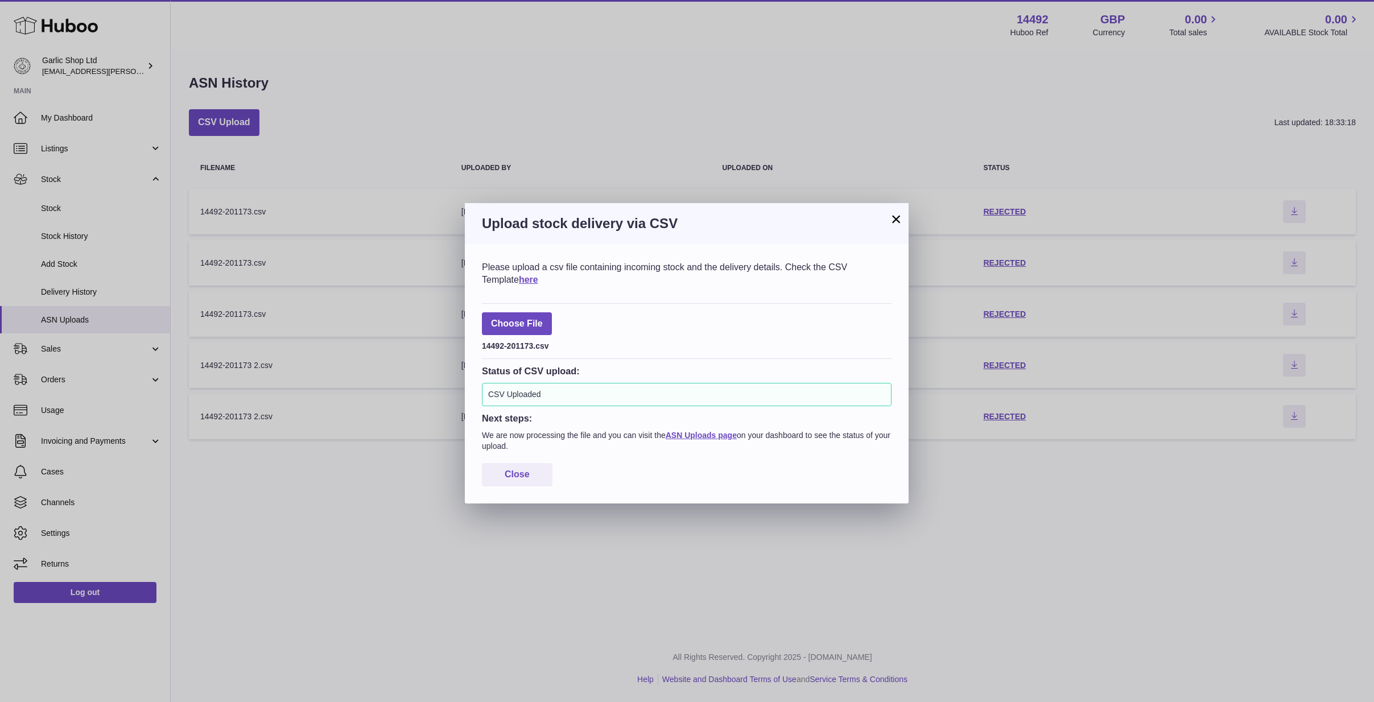
click at [898, 221] on button "×" at bounding box center [896, 219] width 14 height 14
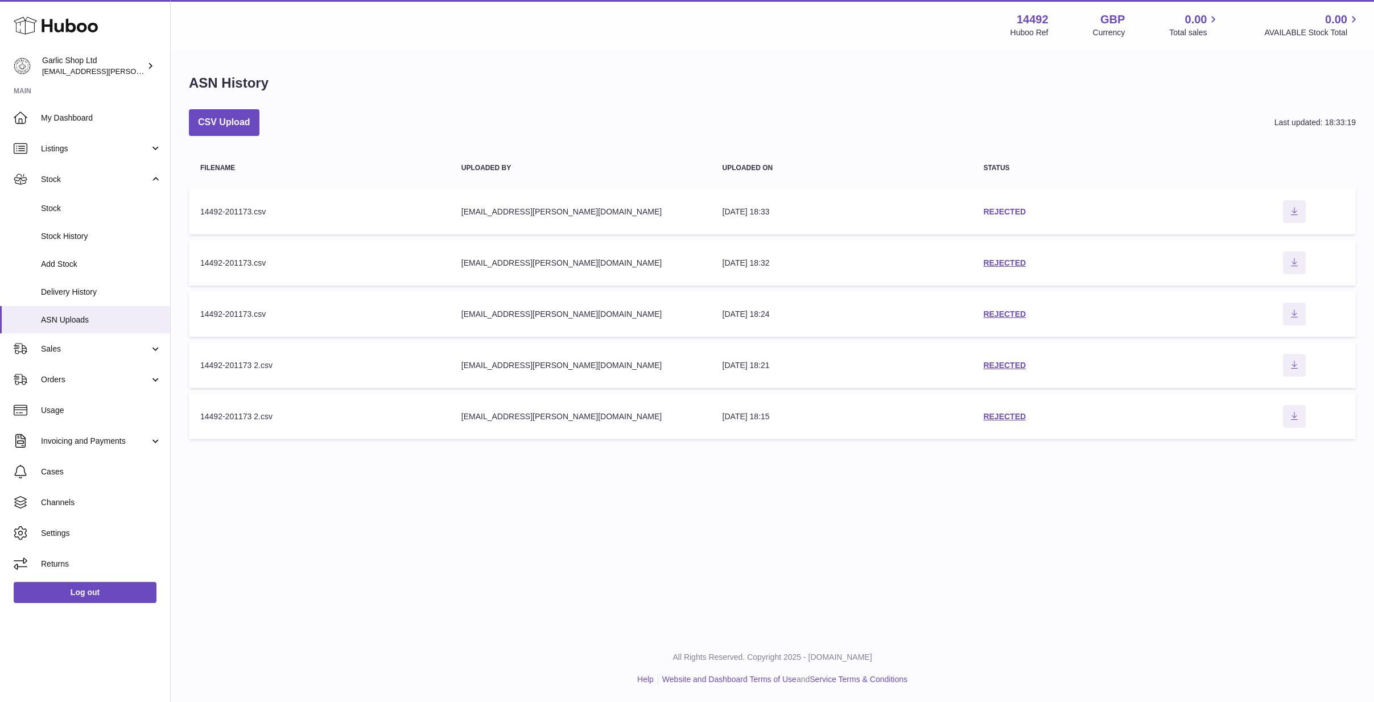
click at [997, 212] on link "REJECTED" at bounding box center [1004, 211] width 43 height 9
click at [1008, 205] on td "status REJECTED" at bounding box center [1102, 212] width 261 height 46
click at [1003, 214] on link "REJECTED" at bounding box center [1004, 211] width 43 height 9
click at [251, 123] on button "CSV Upload" at bounding box center [224, 122] width 71 height 27
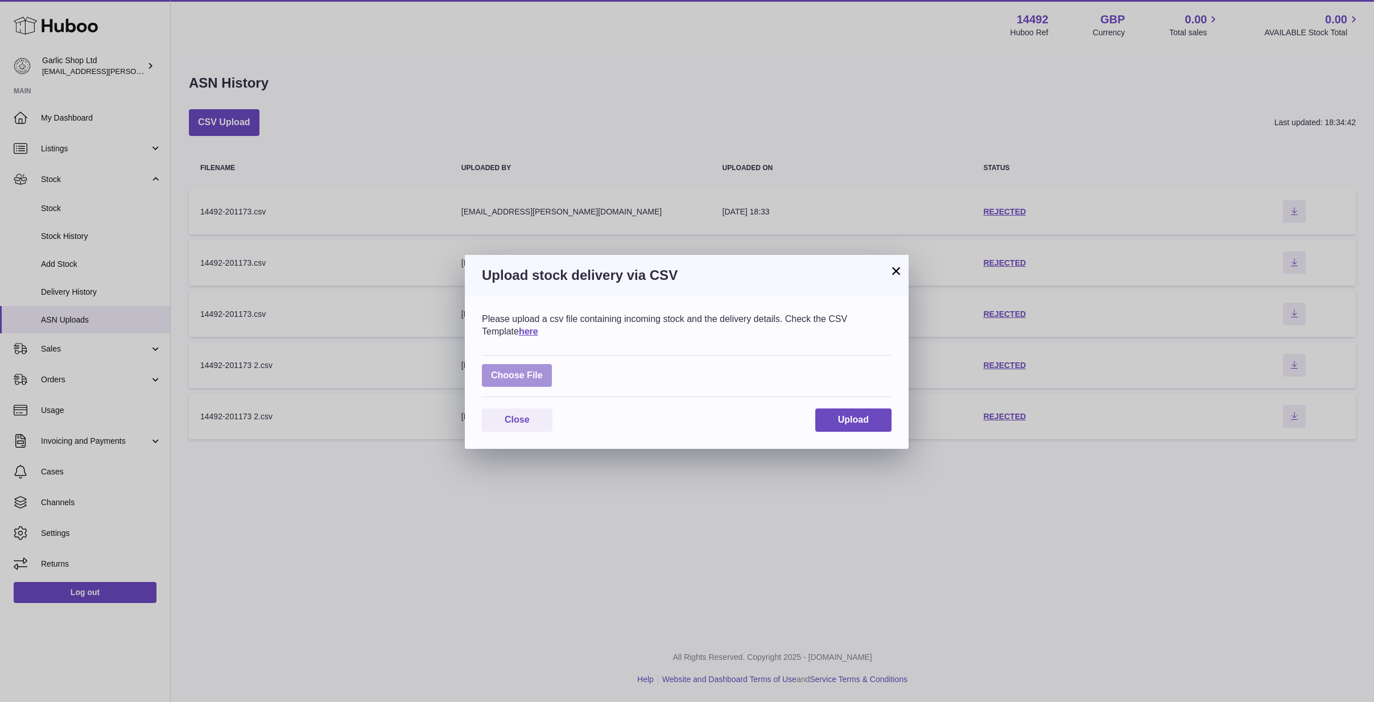
click at [524, 378] on label at bounding box center [517, 375] width 70 height 23
click at [543, 370] on input "file" at bounding box center [543, 370] width 1 height 1
click at [520, 368] on label at bounding box center [517, 375] width 70 height 23
click at [543, 370] on input "file" at bounding box center [543, 370] width 1 height 1
click at [1059, 549] on div "× Upload stock delivery via CSV Please upload a csv file containing incoming st…" at bounding box center [687, 351] width 1374 height 702
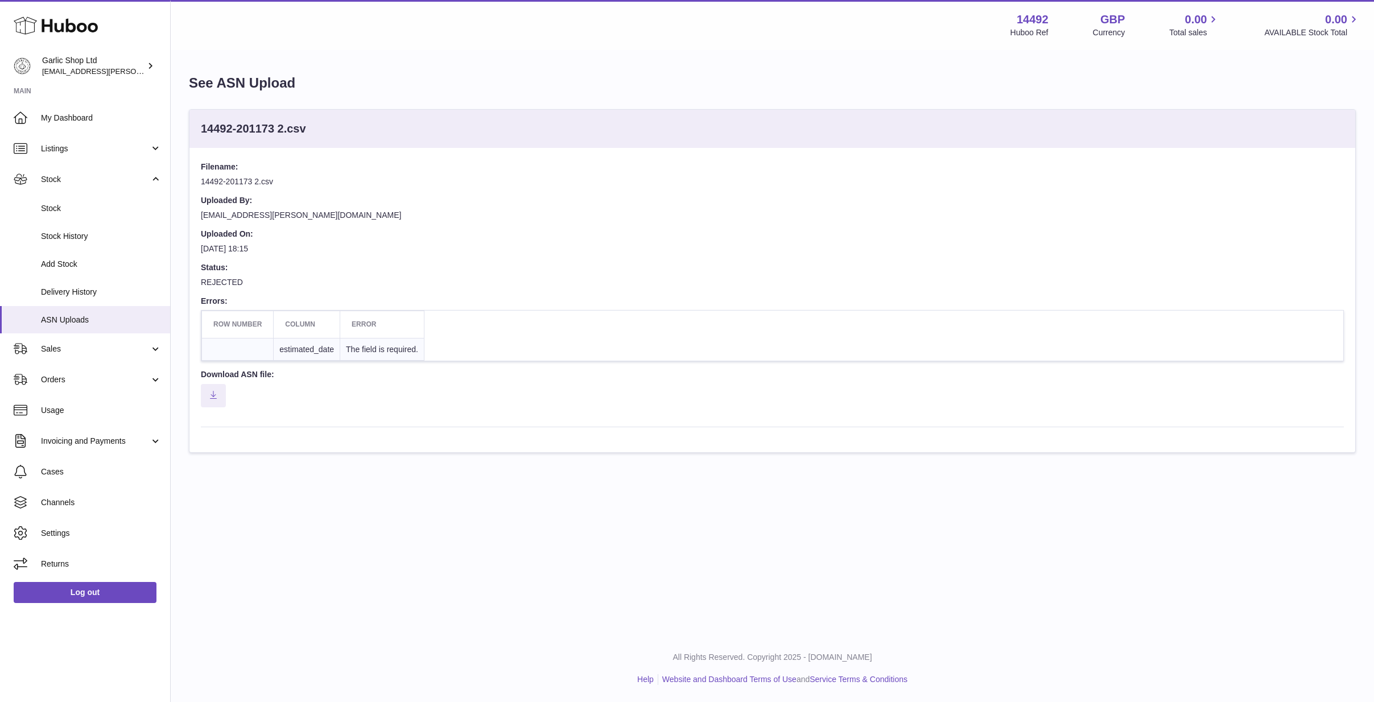
click at [387, 346] on td "The field is required." at bounding box center [382, 349] width 84 height 23
click at [217, 391] on icon "Download ASN file" at bounding box center [213, 394] width 7 height 9
click at [623, 556] on div "Menu Huboo 14492 Huboo Ref GBP Currency 0.00 Total sales 0.00 AVAILABLE Stock T…" at bounding box center [772, 317] width 1203 height 635
click at [384, 343] on td "The field is required." at bounding box center [382, 349] width 84 height 23
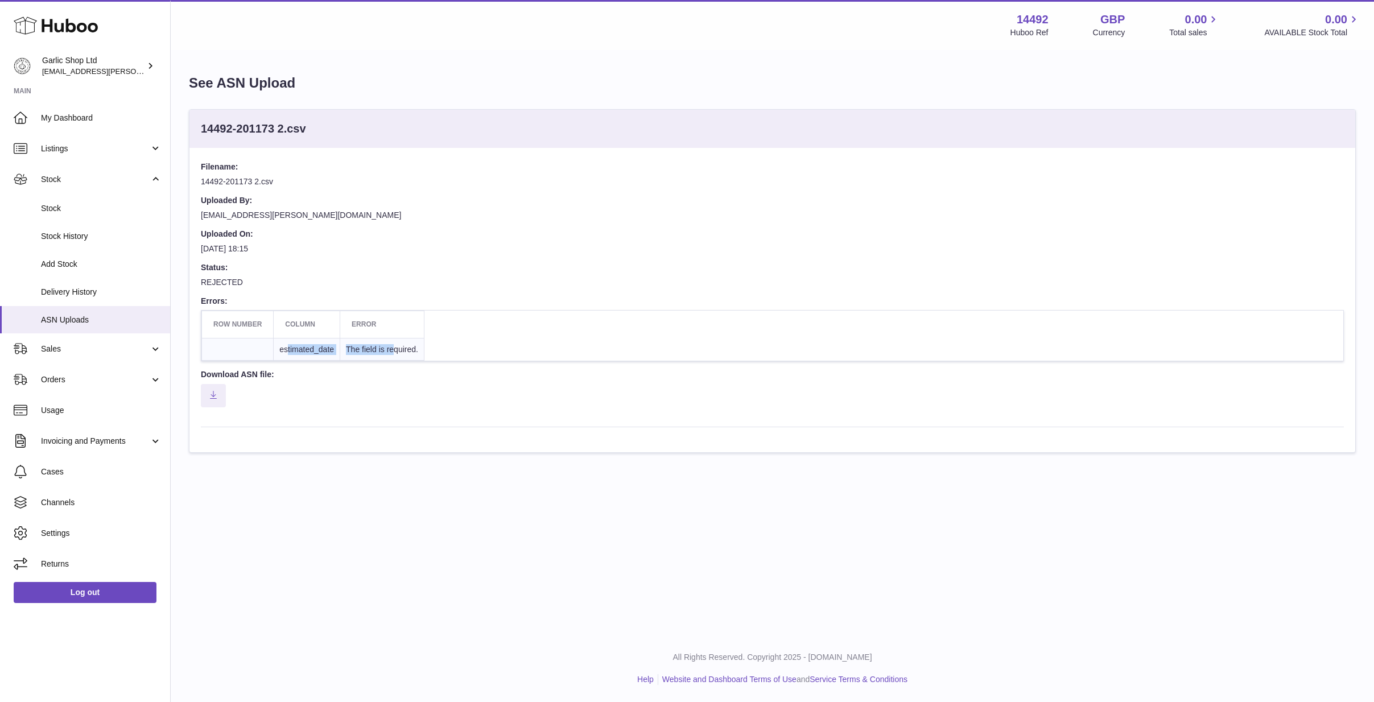
drag, startPoint x: 289, startPoint y: 346, endPoint x: 396, endPoint y: 346, distance: 106.9
click at [396, 346] on tr "estimated_date The field is required." at bounding box center [313, 349] width 222 height 23
click at [396, 346] on td "The field is required." at bounding box center [382, 349] width 84 height 23
click at [245, 347] on td at bounding box center [238, 349] width 72 height 23
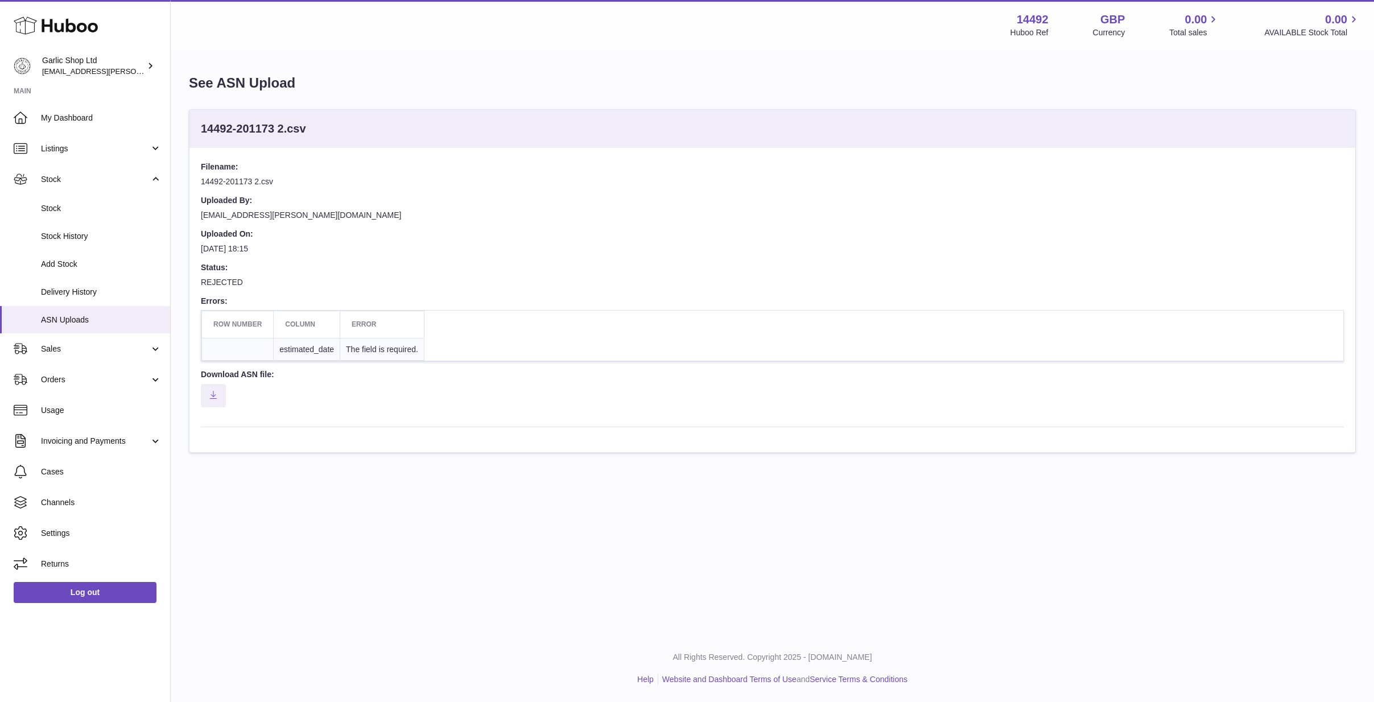
click at [304, 346] on td "estimated_date" at bounding box center [307, 349] width 67 height 23
click at [301, 356] on dd "Row number Column Error estimated_date The field is required." at bounding box center [772, 339] width 1143 height 59
drag, startPoint x: 282, startPoint y: 343, endPoint x: 419, endPoint y: 341, distance: 137.1
click at [419, 341] on tr "estimated_date The field is required." at bounding box center [313, 349] width 222 height 23
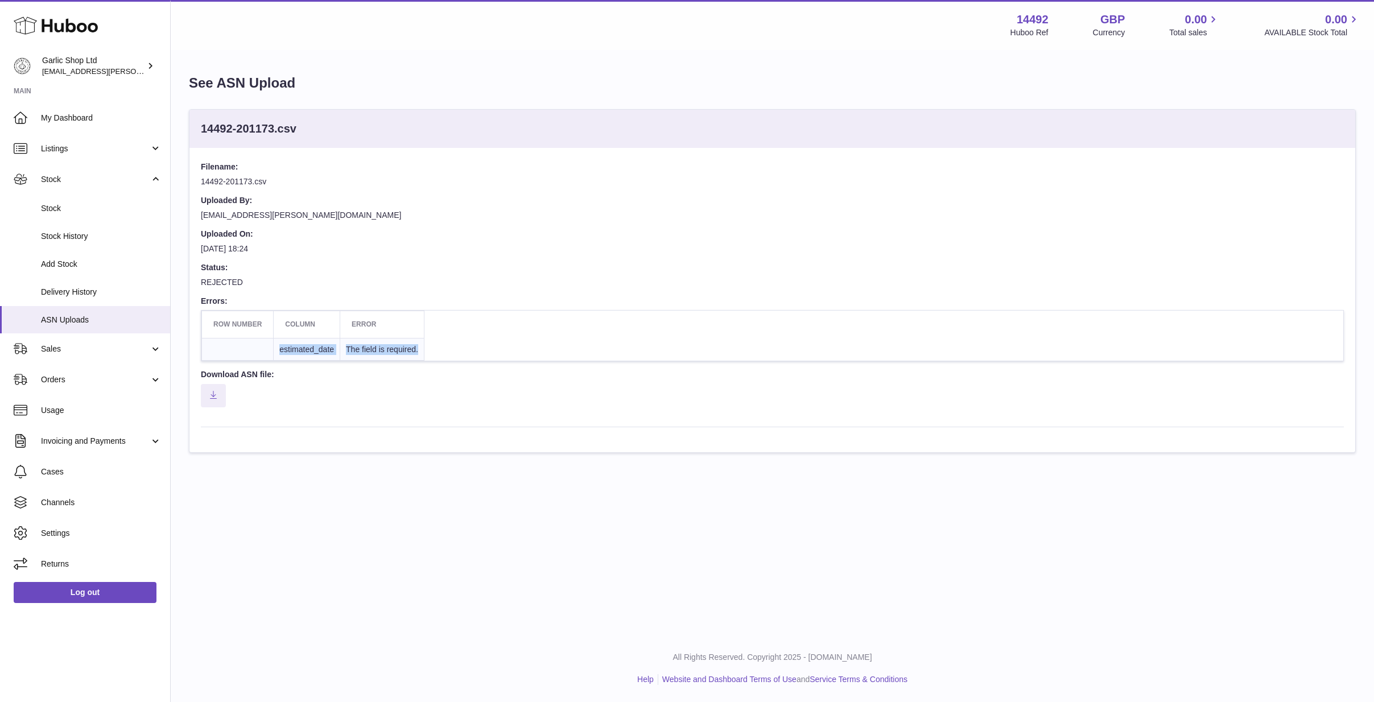
click at [378, 344] on td "The field is required." at bounding box center [382, 349] width 84 height 23
click at [600, 257] on dd "[DATE] 18:24" at bounding box center [772, 252] width 1143 height 19
drag, startPoint x: 280, startPoint y: 349, endPoint x: 389, endPoint y: 345, distance: 109.3
click at [389, 345] on tr "estimated_date The field is required." at bounding box center [313, 349] width 222 height 23
click at [389, 345] on td "The field is required." at bounding box center [382, 349] width 84 height 23
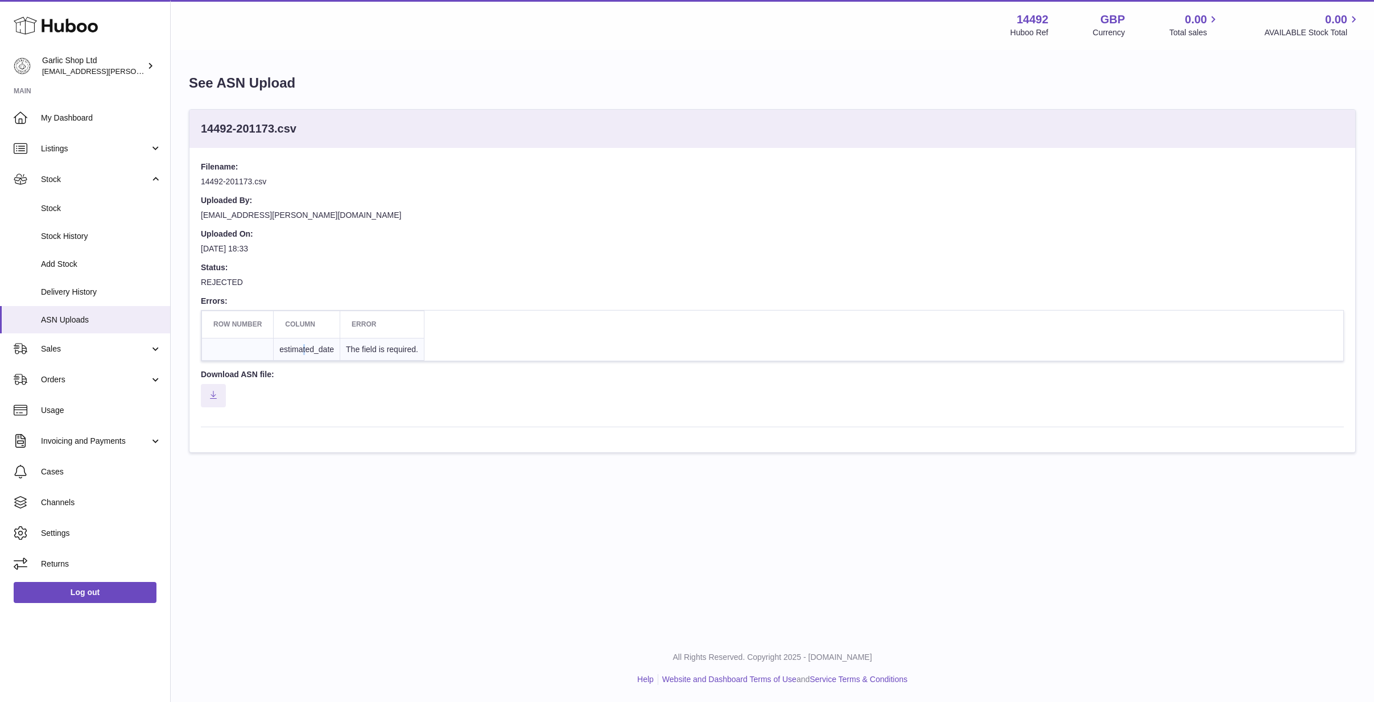
click at [304, 348] on td "estimated_date" at bounding box center [307, 349] width 67 height 23
click at [332, 340] on td "estimated_date" at bounding box center [307, 349] width 67 height 23
drag, startPoint x: 278, startPoint y: 345, endPoint x: 334, endPoint y: 341, distance: 56.5
click at [334, 341] on td "estimated_date" at bounding box center [307, 349] width 67 height 23
copy td "estimated_date"
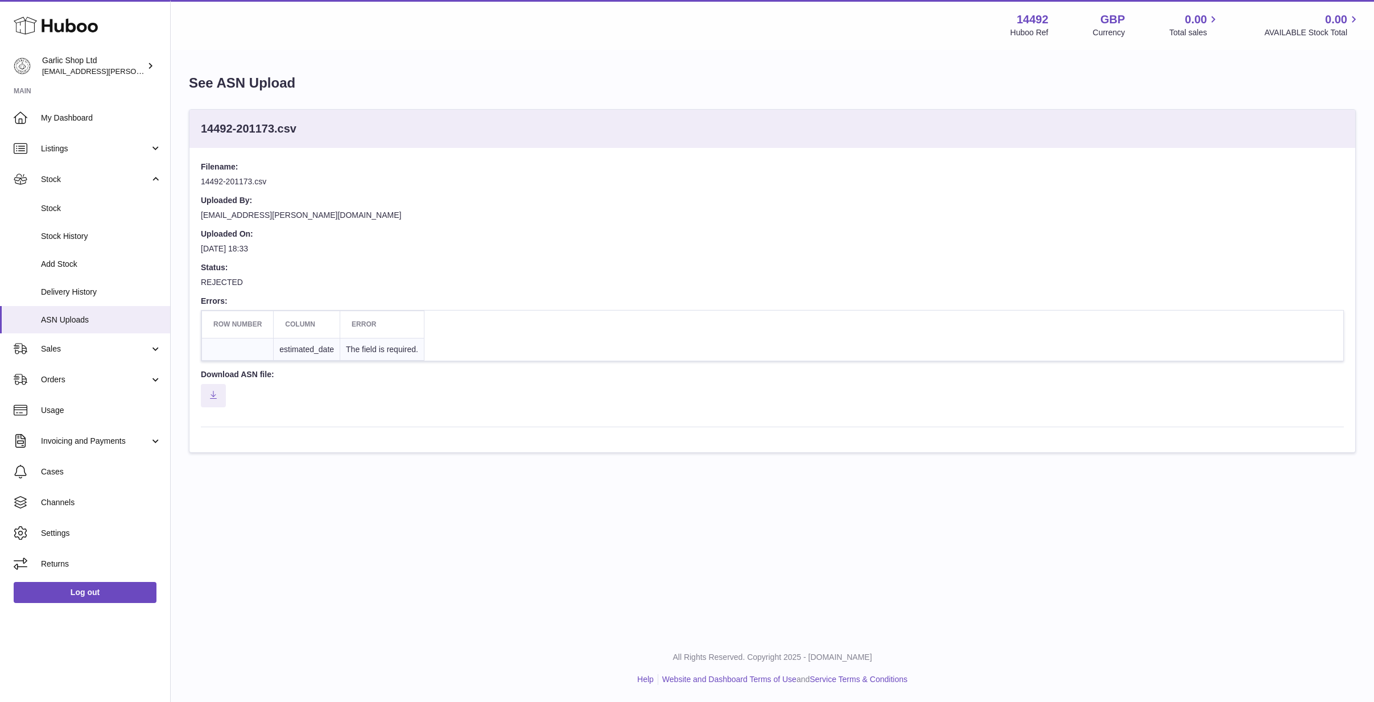
click at [680, 311] on table "Row number Column Error estimated_date The field is required." at bounding box center [772, 335] width 1143 height 51
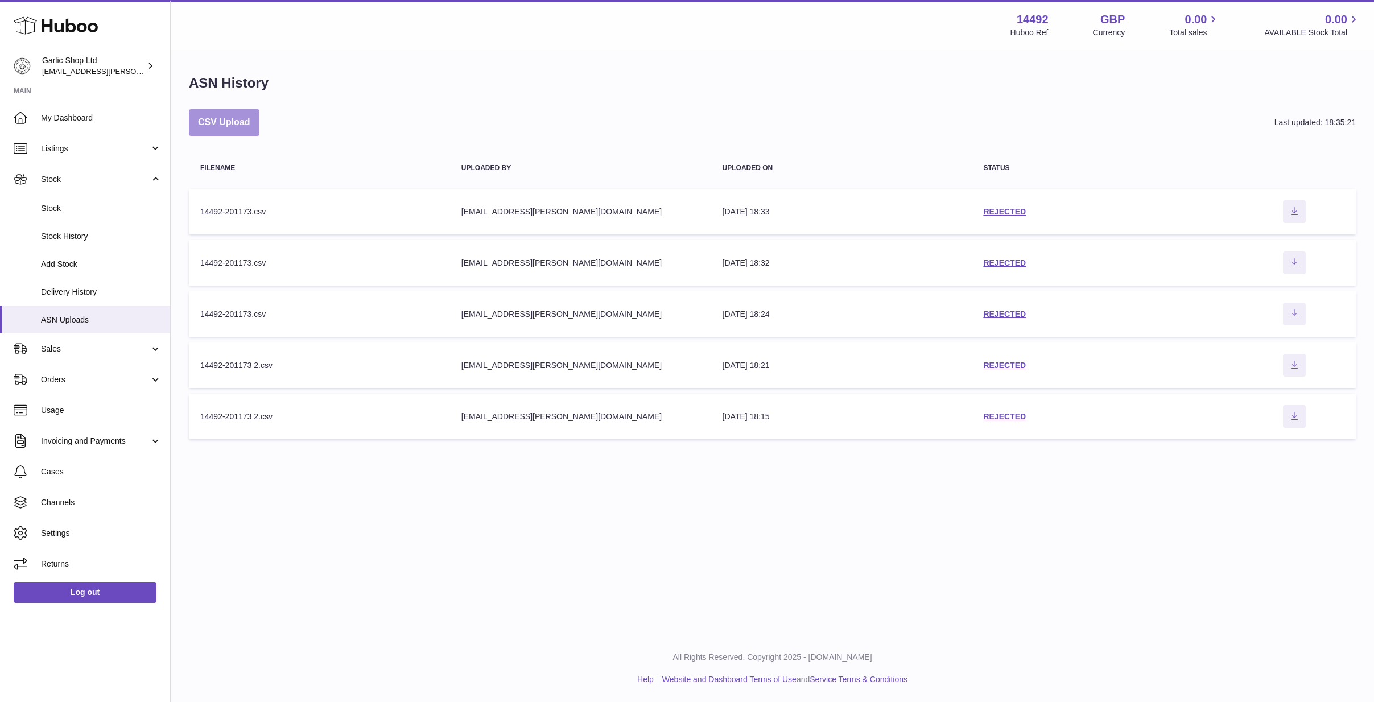
click at [211, 122] on button "CSV Upload" at bounding box center [224, 122] width 71 height 27
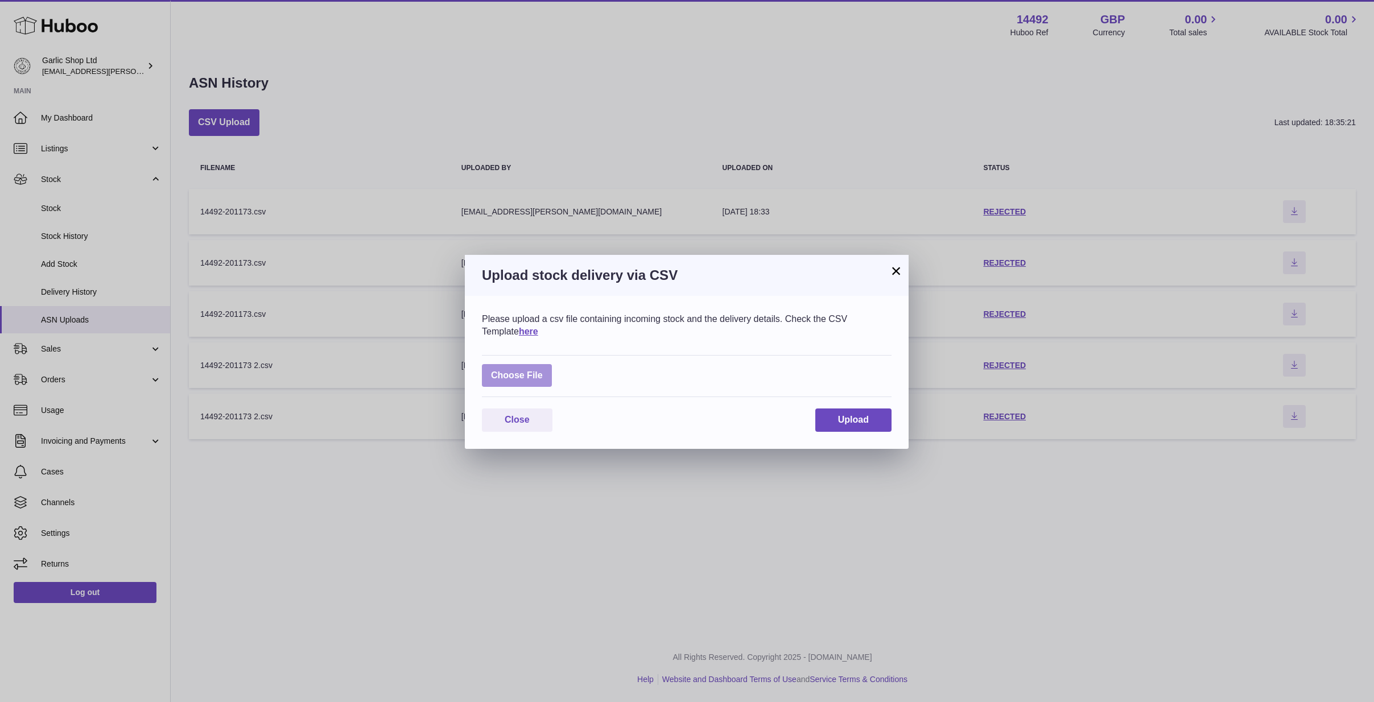
click at [529, 376] on label at bounding box center [517, 375] width 70 height 23
click at [543, 370] on input "file" at bounding box center [543, 370] width 1 height 1
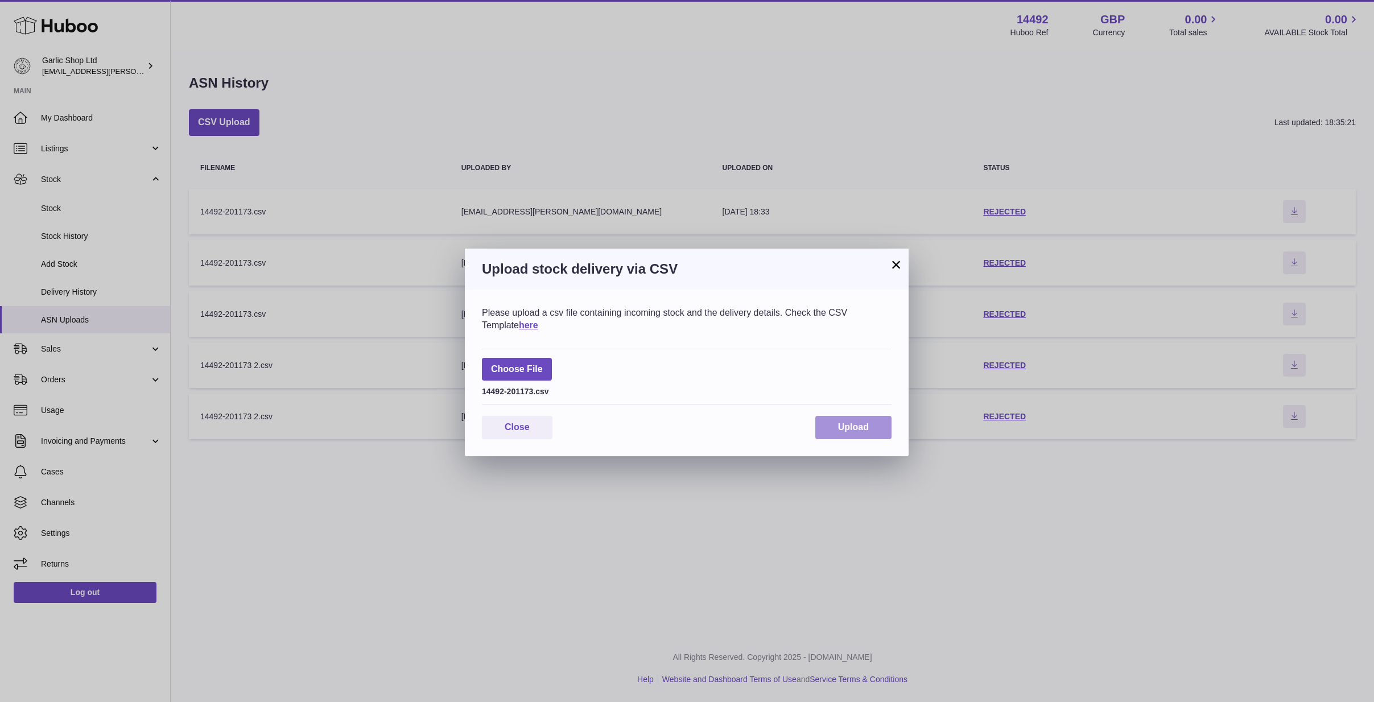
click at [861, 424] on span "Upload" at bounding box center [853, 427] width 31 height 10
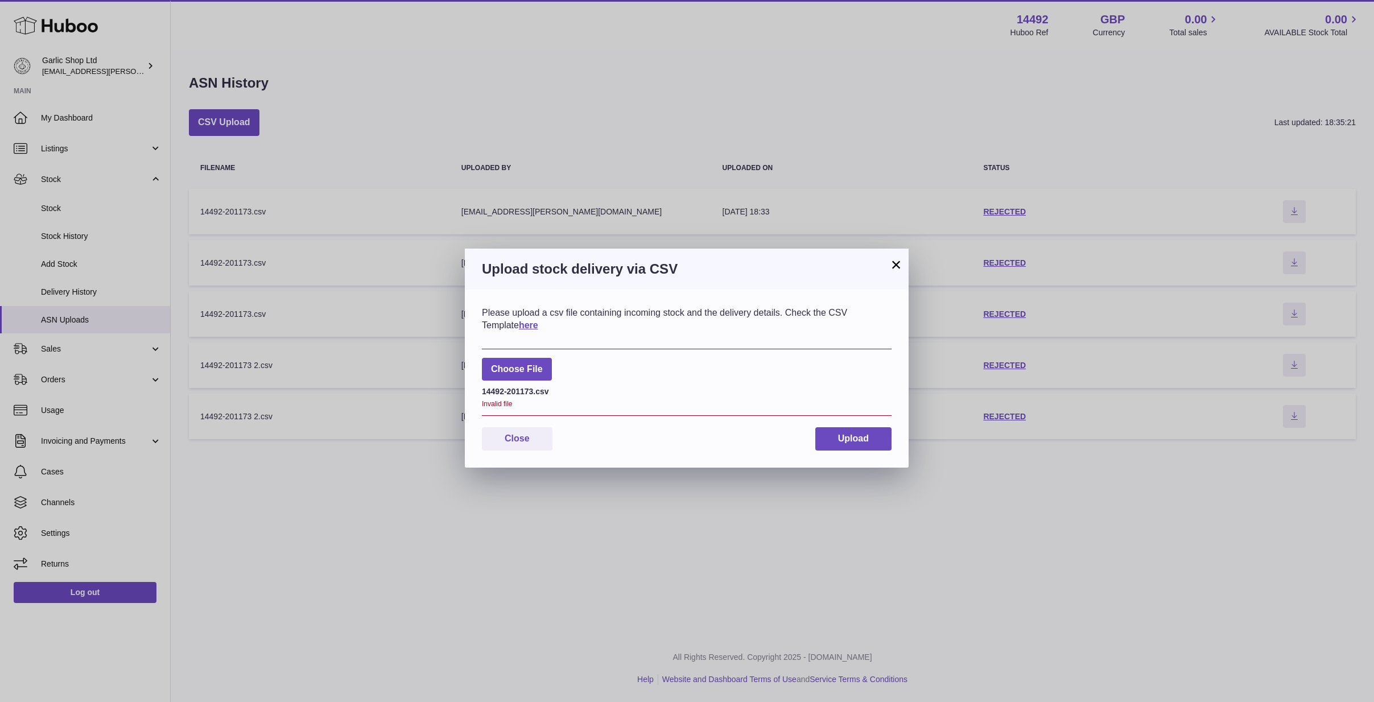
click at [891, 263] on button "×" at bounding box center [896, 265] width 14 height 14
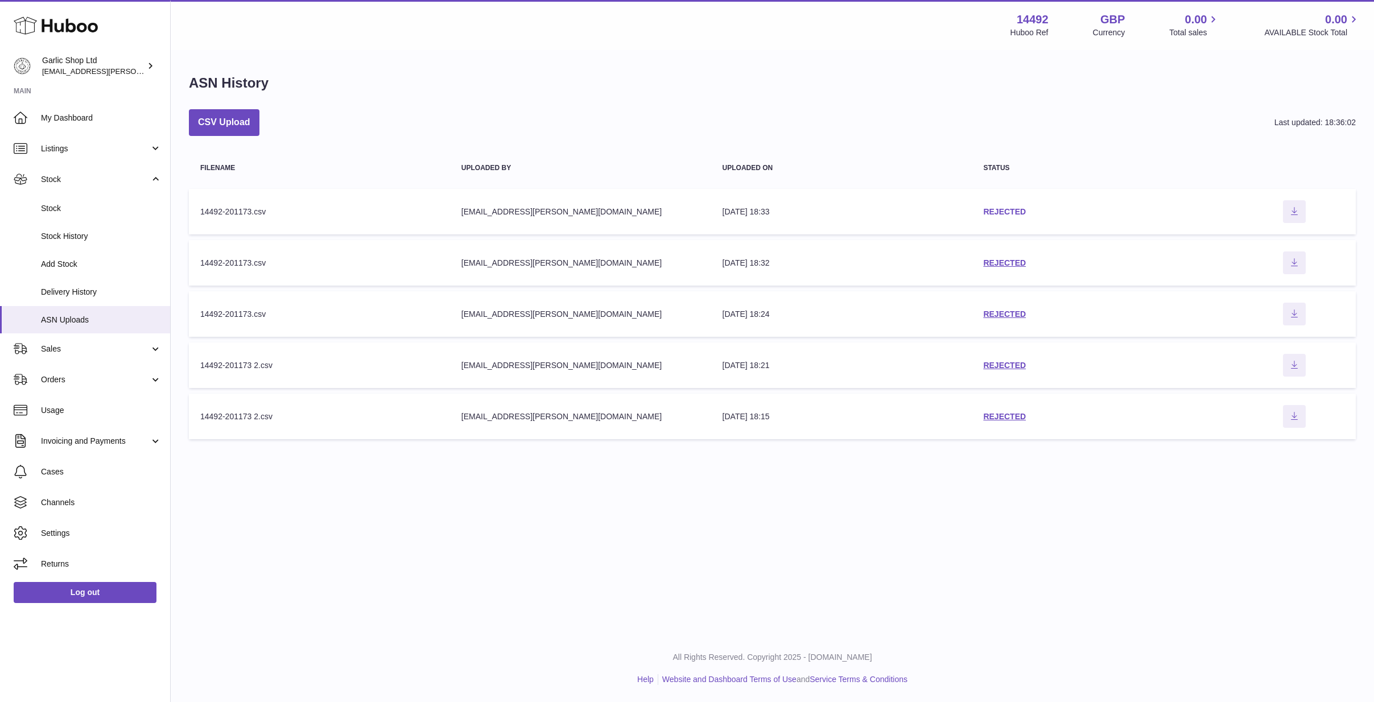
click at [998, 208] on link "REJECTED" at bounding box center [1004, 211] width 43 height 9
click at [223, 124] on button "CSV Upload" at bounding box center [224, 122] width 71 height 27
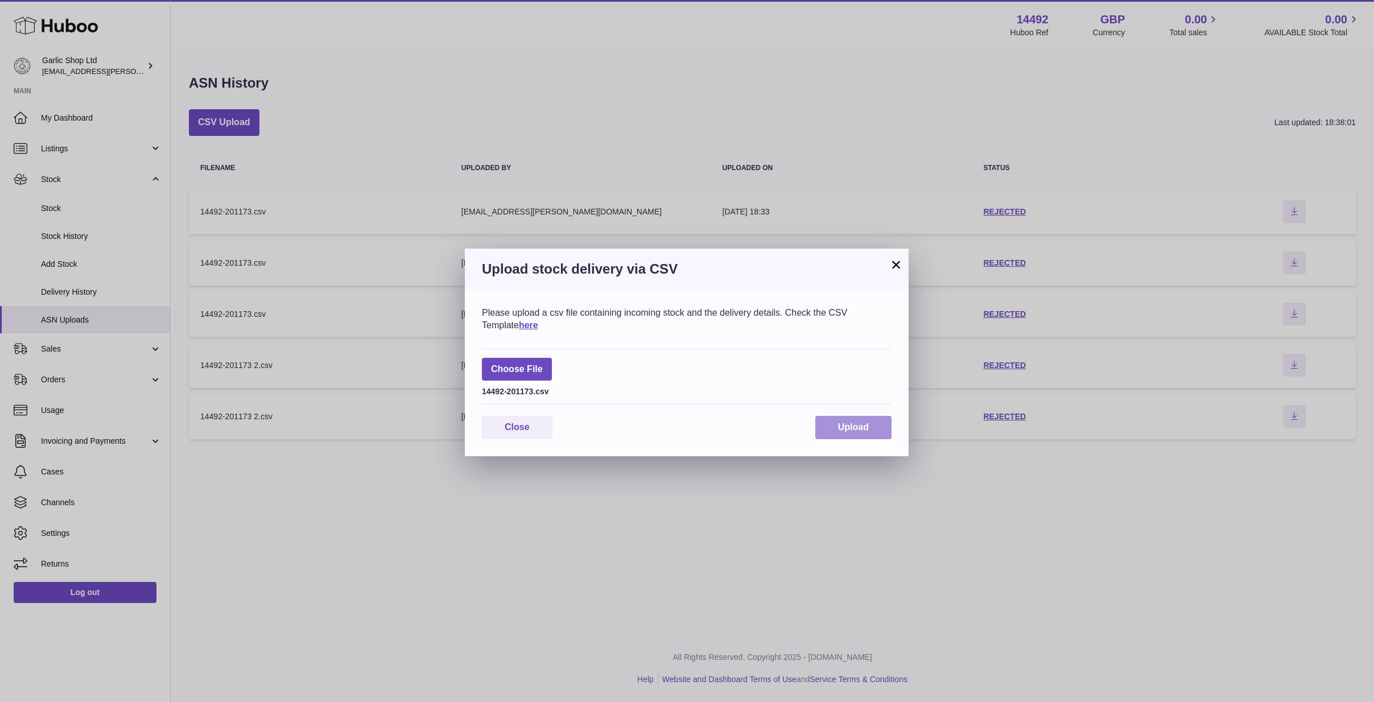
click at [820, 418] on button "Upload" at bounding box center [853, 427] width 76 height 23
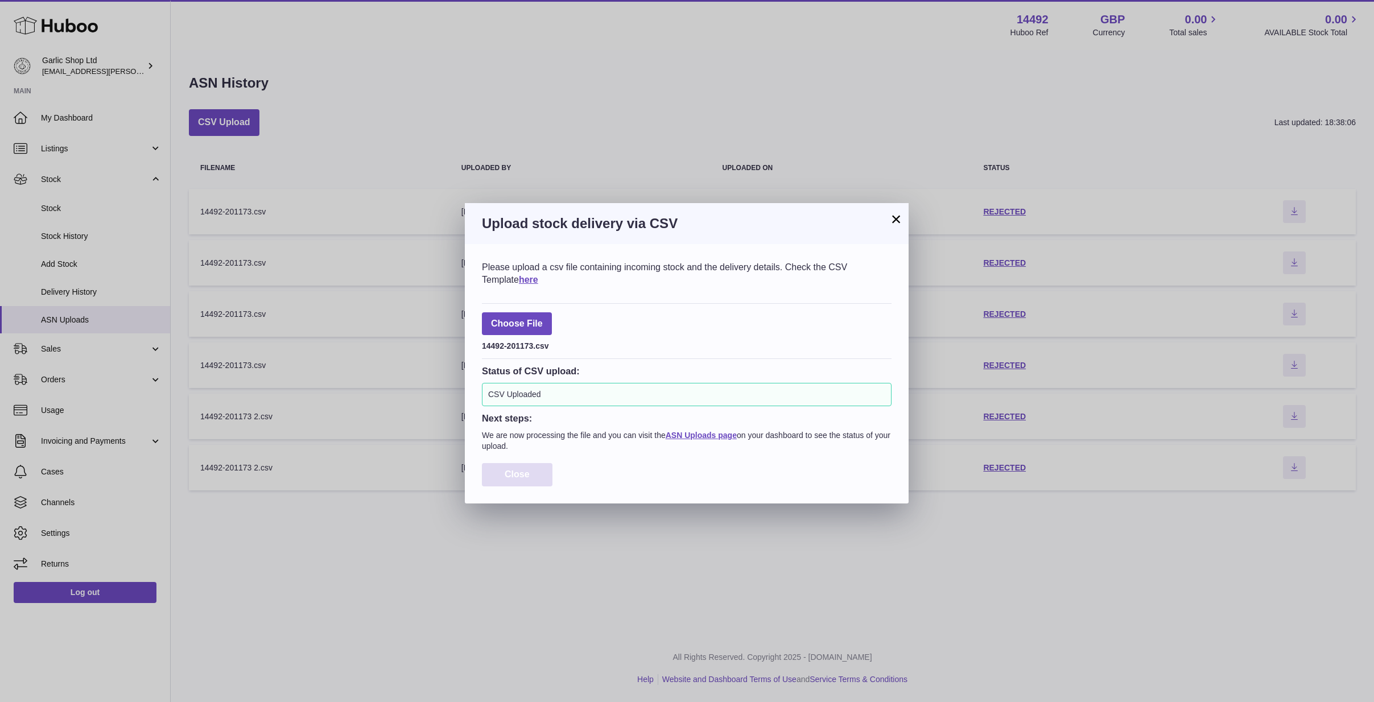
click at [513, 473] on span "Close" at bounding box center [517, 474] width 25 height 10
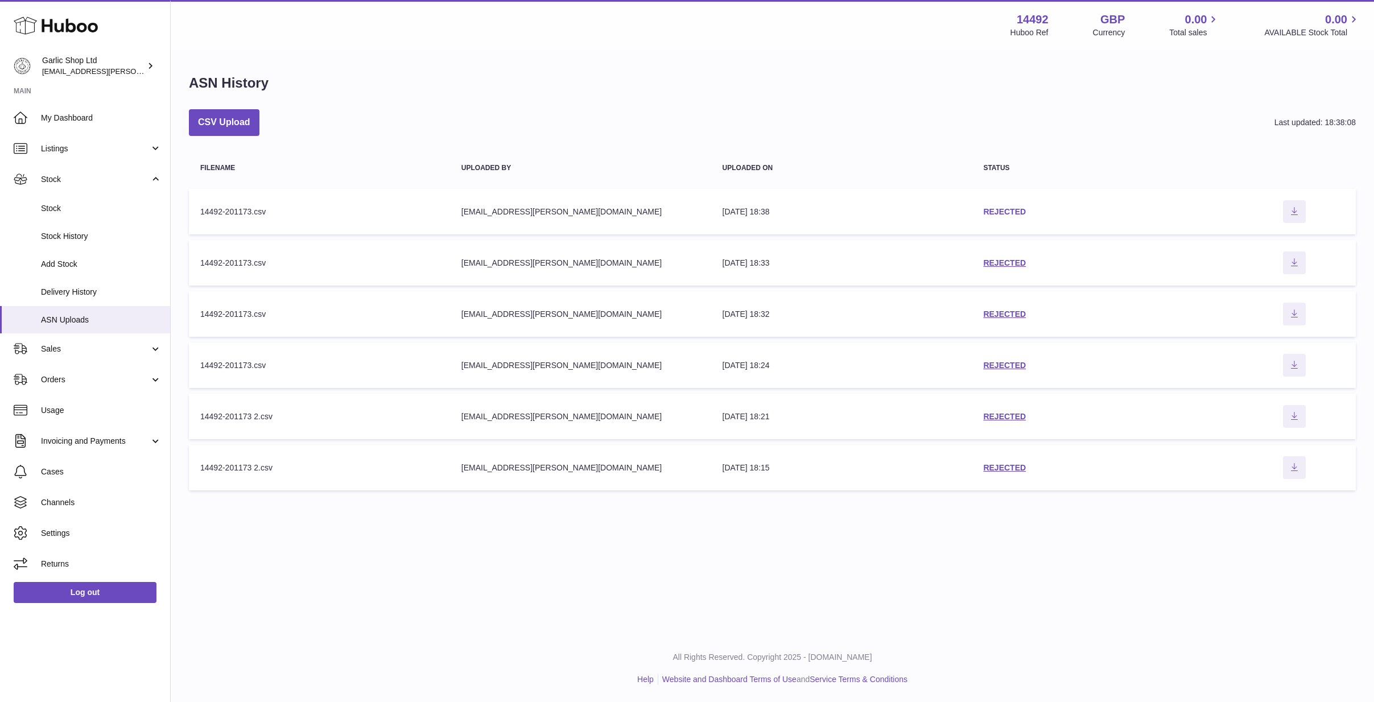
click at [1005, 215] on link "REJECTED" at bounding box center [1004, 211] width 43 height 9
click at [222, 122] on button "CSV Upload" at bounding box center [224, 122] width 71 height 27
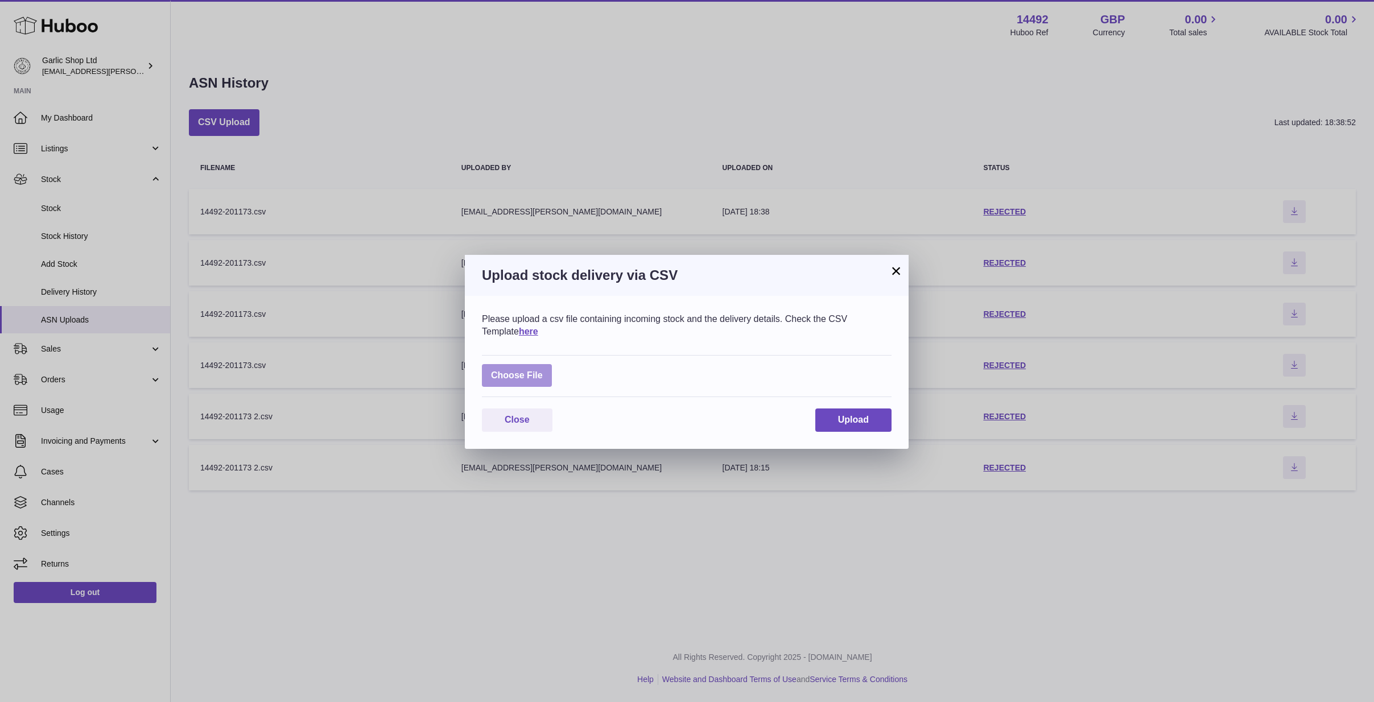
click at [505, 370] on label at bounding box center [517, 375] width 70 height 23
click at [543, 370] on input "file" at bounding box center [543, 370] width 1 height 1
click at [895, 271] on button "×" at bounding box center [896, 271] width 14 height 14
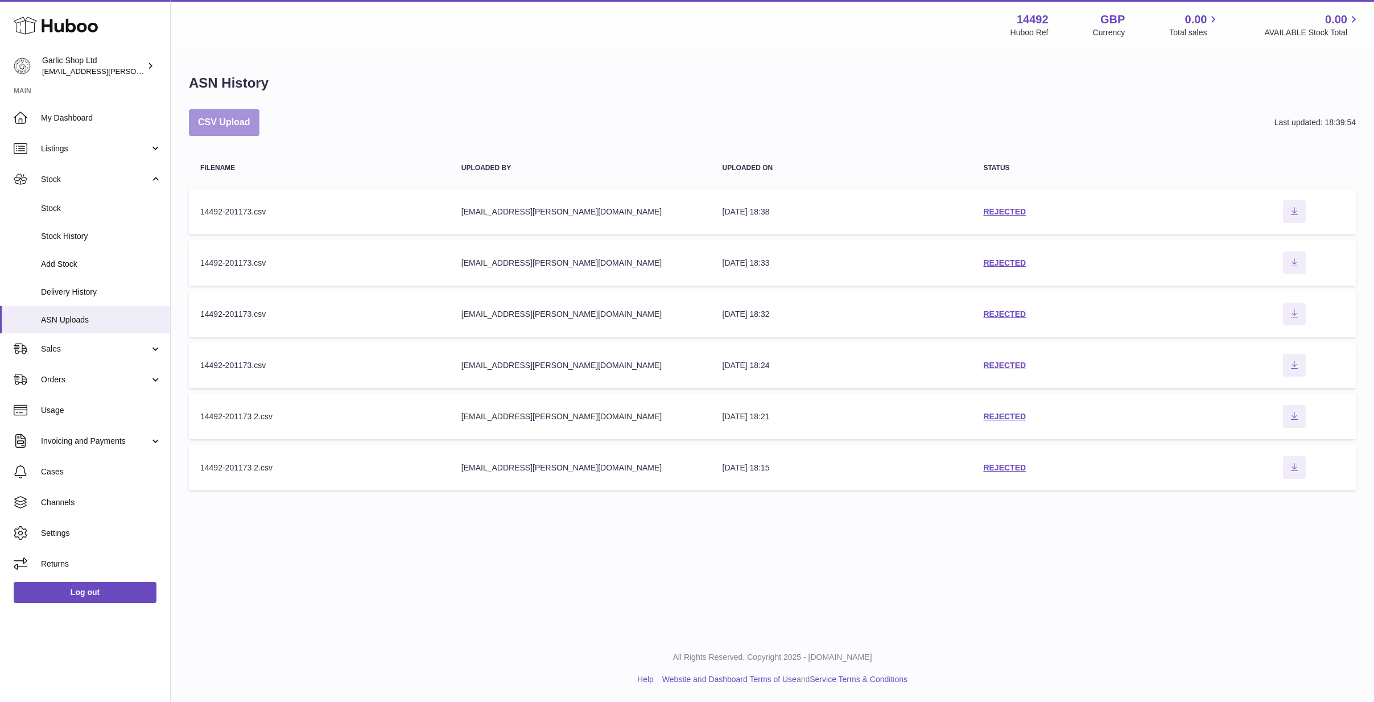
click at [204, 110] on button "CSV Upload" at bounding box center [224, 122] width 71 height 27
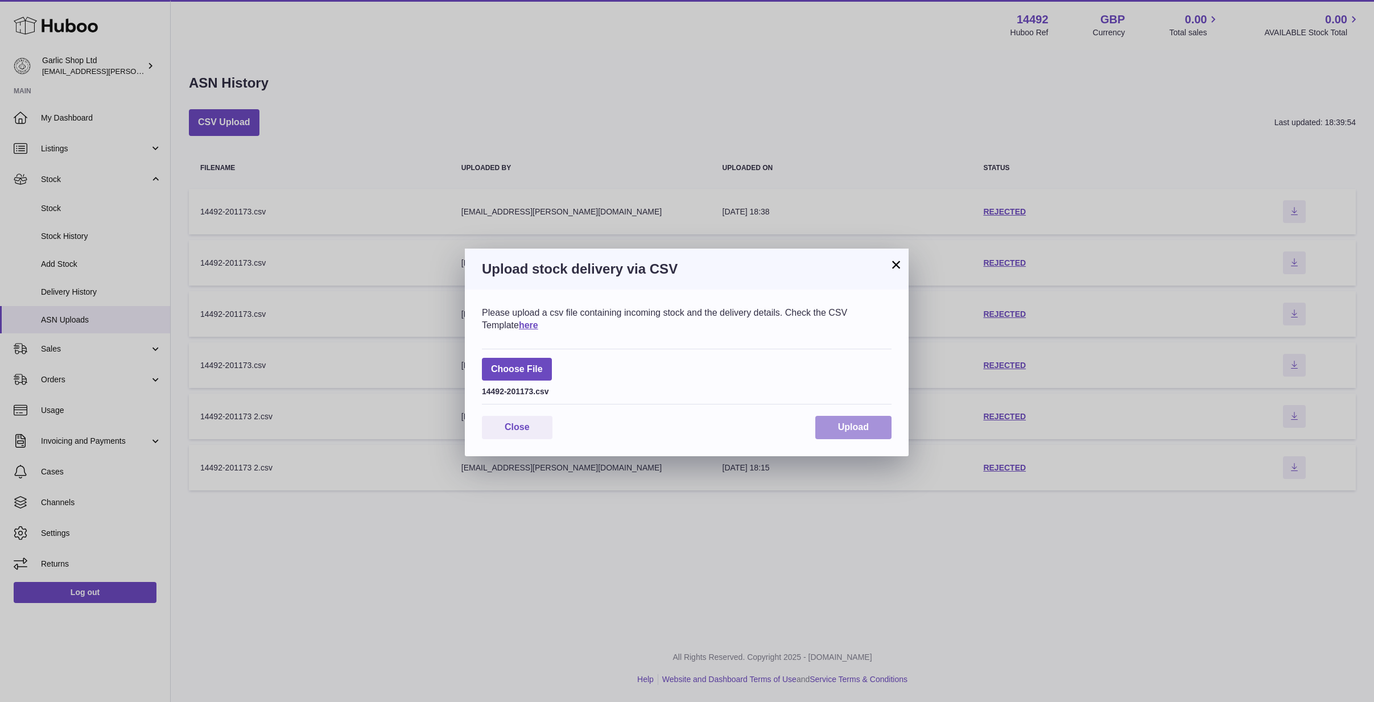
click at [853, 416] on button "Upload" at bounding box center [853, 427] width 76 height 23
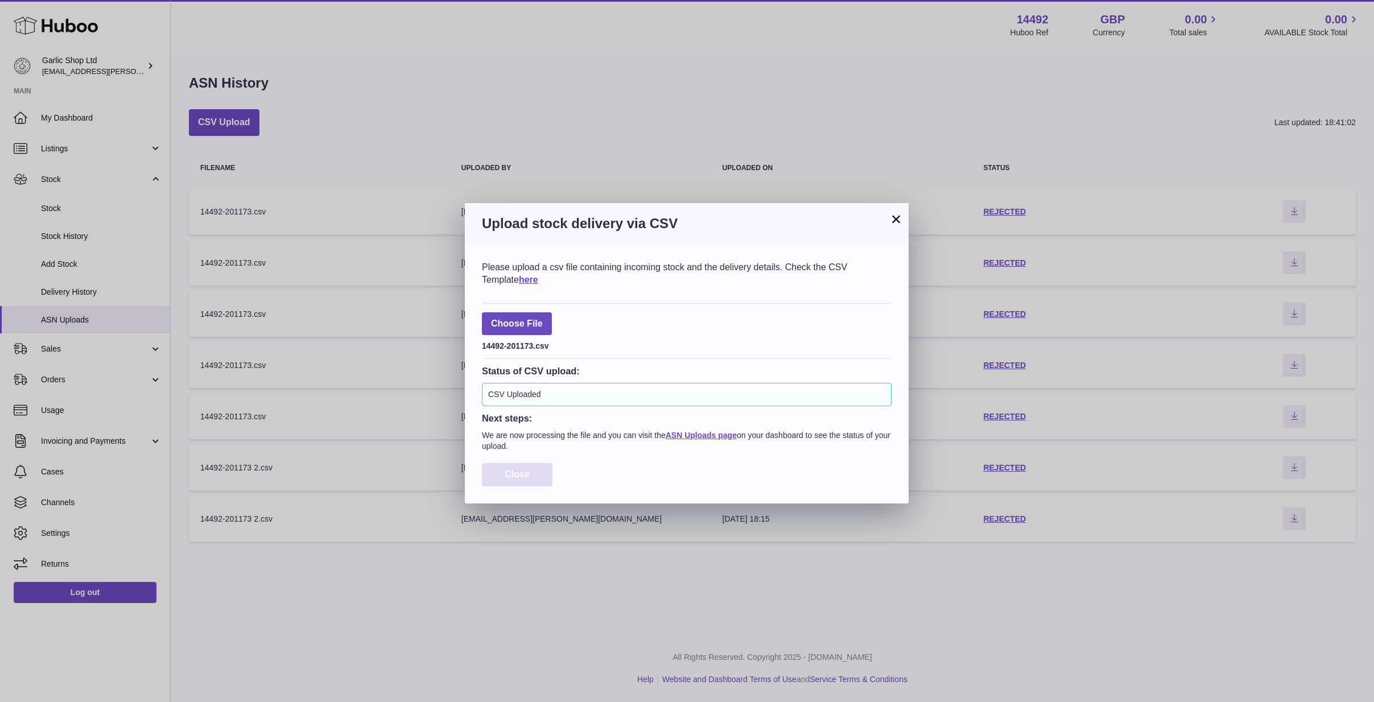
click at [534, 478] on button "Close" at bounding box center [517, 474] width 71 height 23
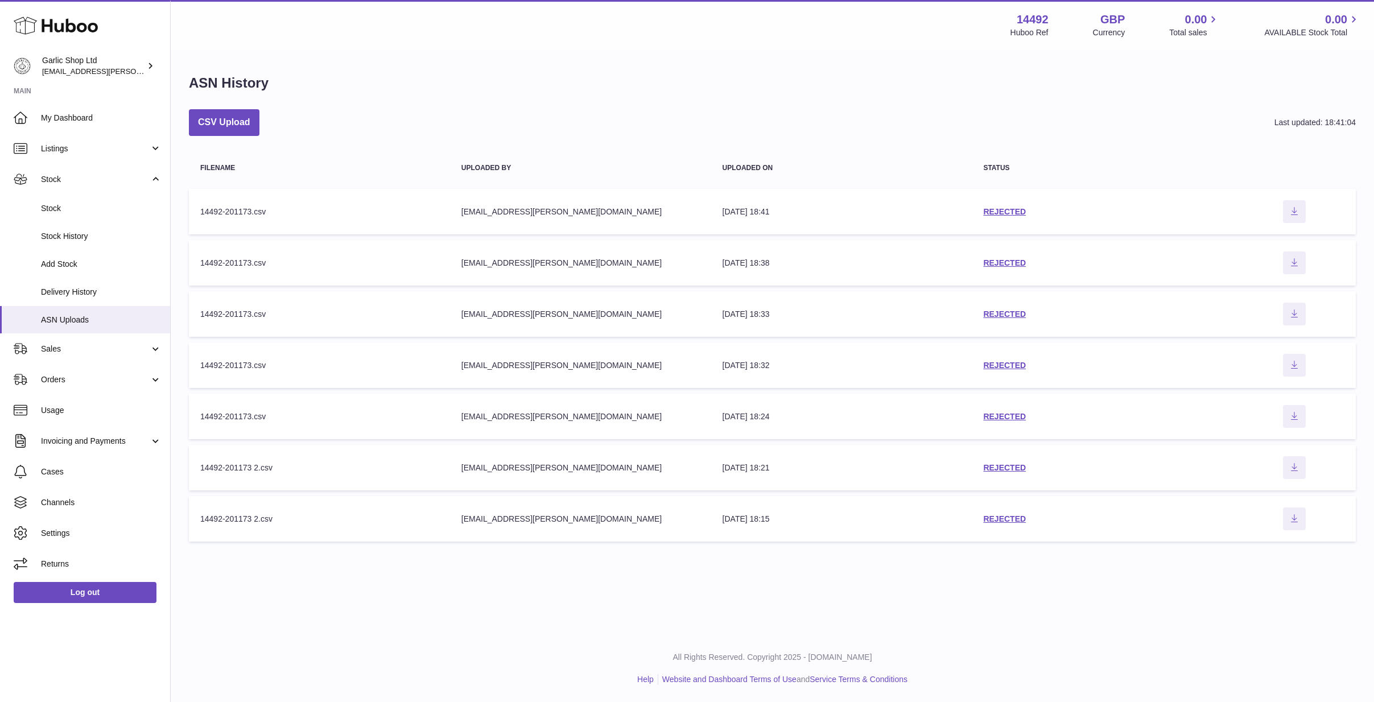
click at [1014, 204] on td "status REJECTED" at bounding box center [1102, 212] width 261 height 46
click at [1009, 208] on link "REJECTED" at bounding box center [1004, 211] width 43 height 9
click at [228, 118] on button "CSV Upload" at bounding box center [224, 122] width 71 height 27
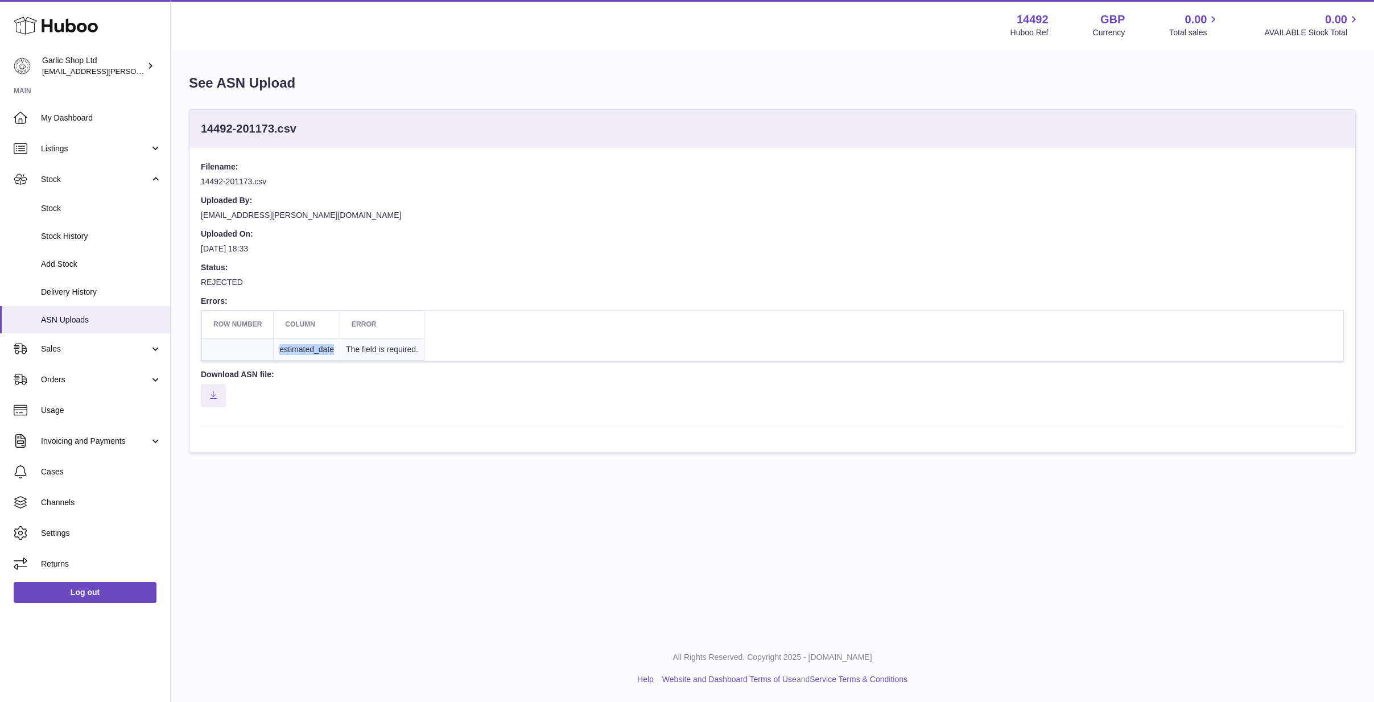
drag, startPoint x: 333, startPoint y: 345, endPoint x: 267, endPoint y: 344, distance: 66.0
click at [267, 344] on tr "estimated_date The field is required." at bounding box center [313, 349] width 222 height 23
copy tr "estimated_date"
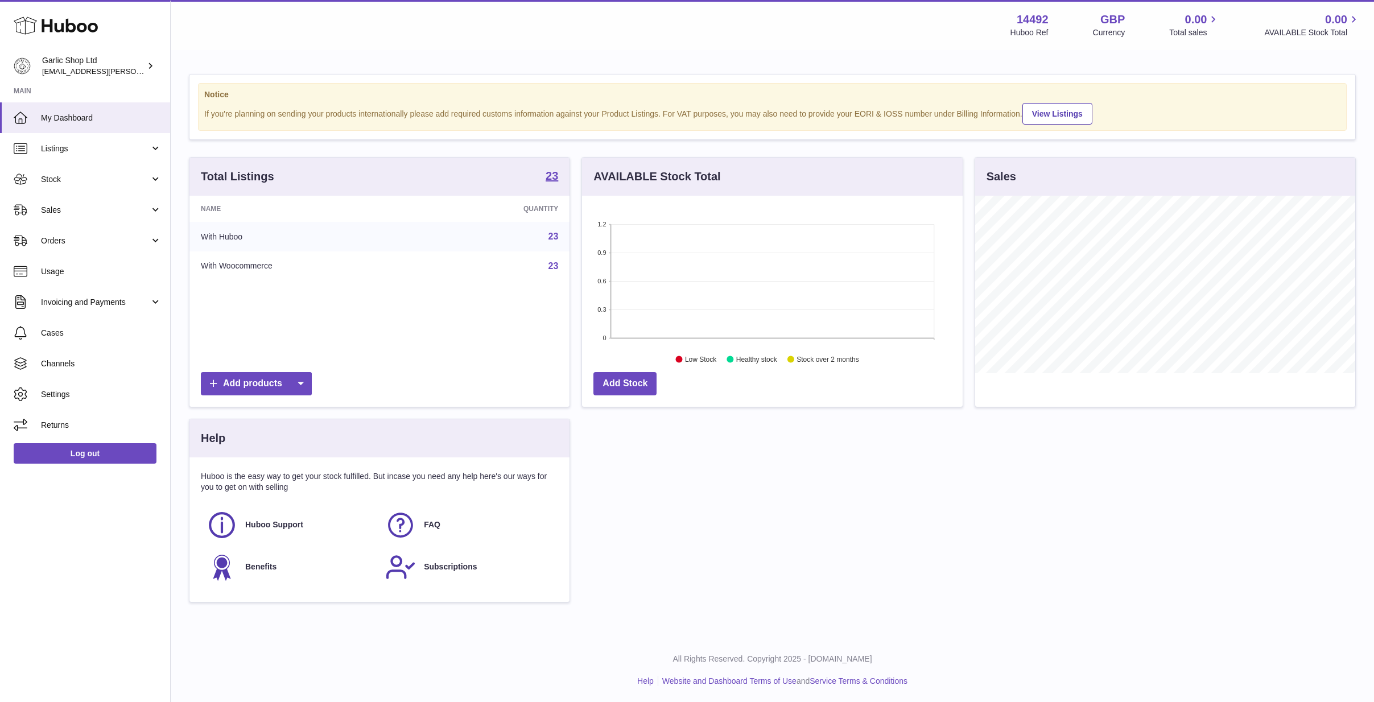
scroll to position [177, 381]
click at [87, 177] on span "Stock" at bounding box center [95, 179] width 109 height 11
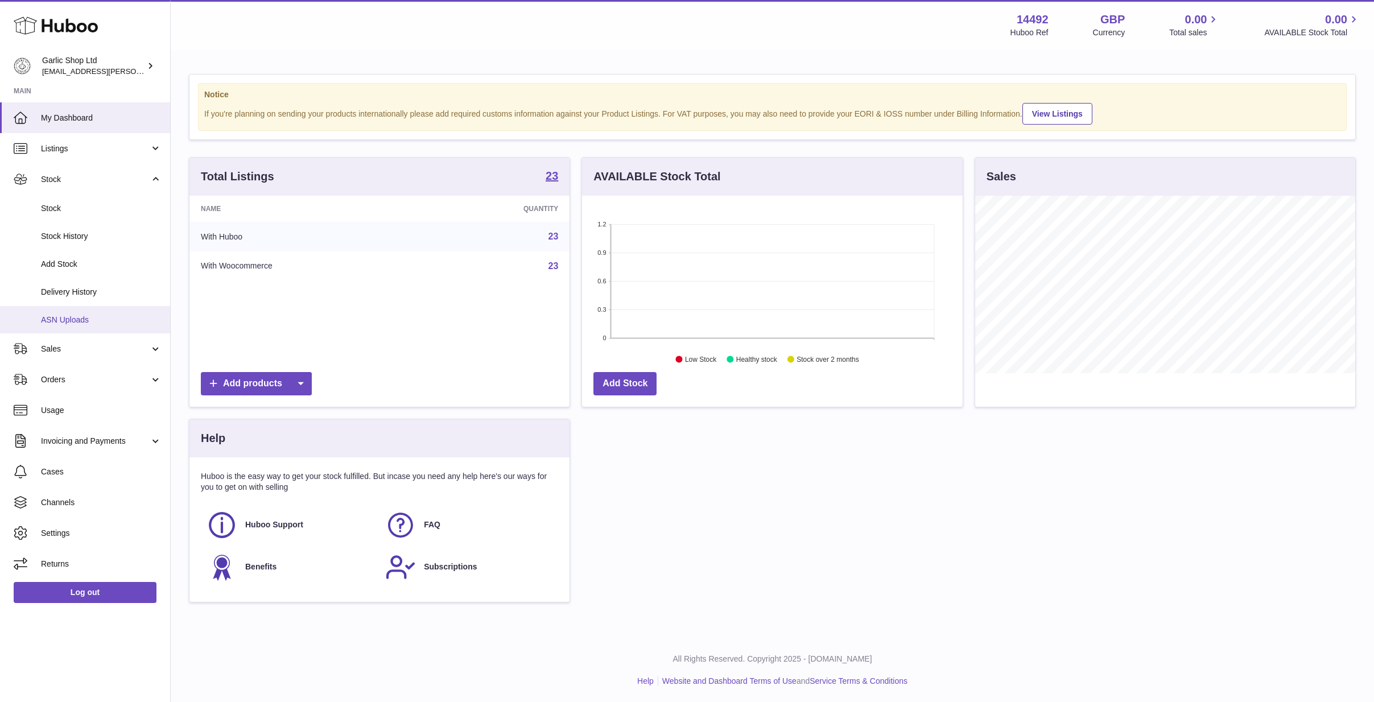
click at [80, 310] on link "ASN Uploads" at bounding box center [85, 320] width 170 height 28
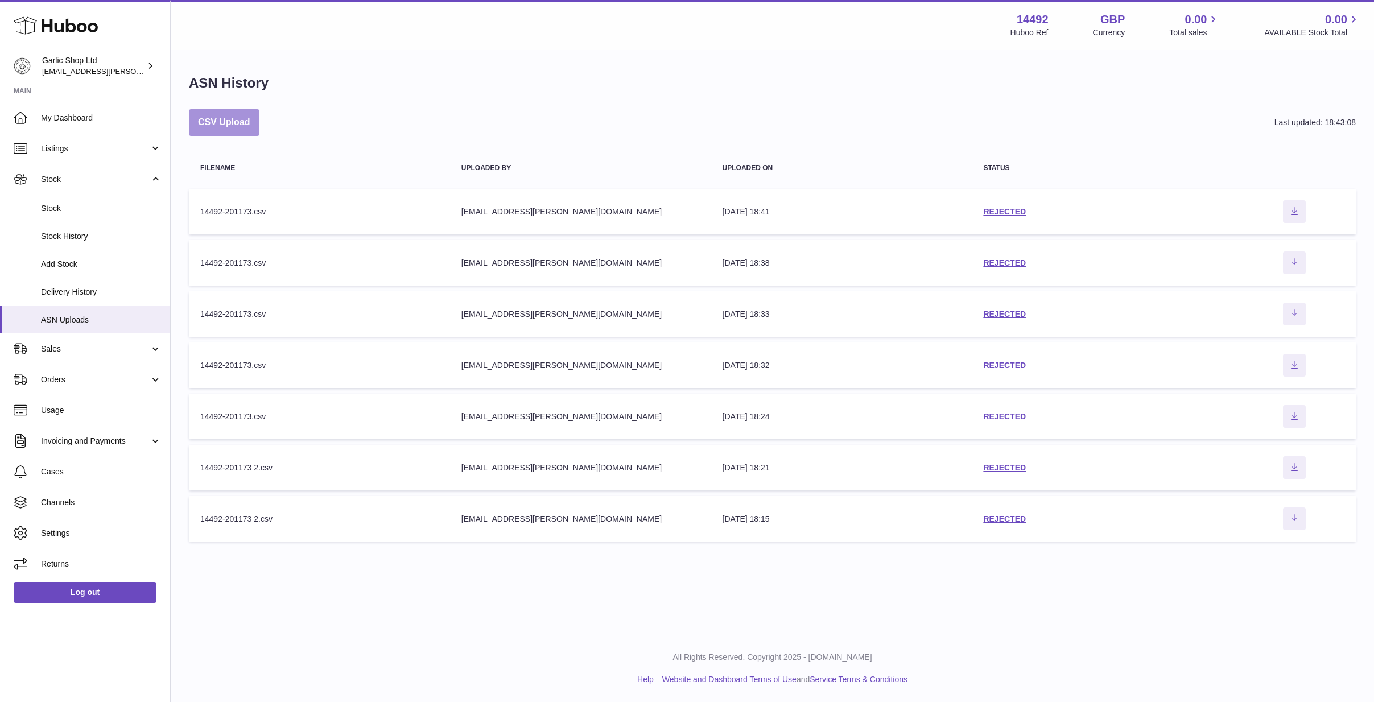
click at [237, 123] on button "CSV Upload" at bounding box center [224, 122] width 71 height 27
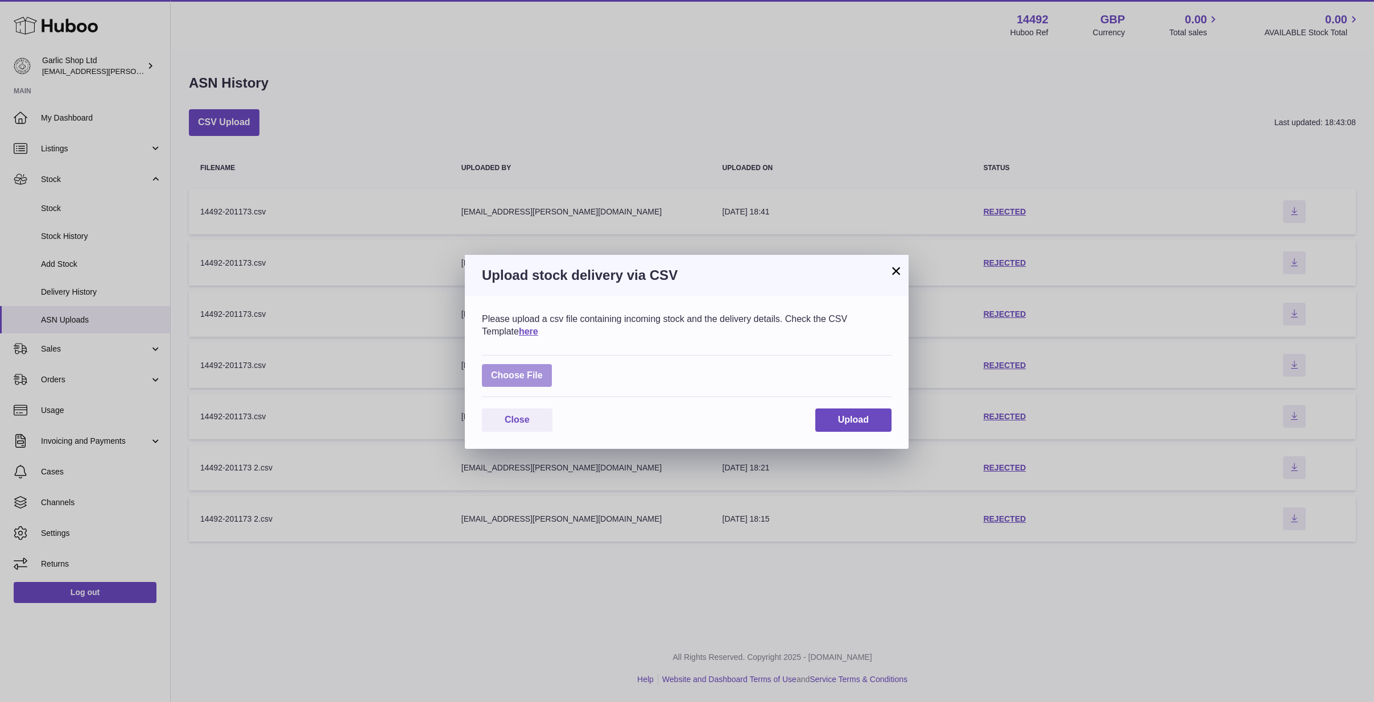
click at [528, 374] on label at bounding box center [517, 375] width 70 height 23
click at [543, 370] on input "file" at bounding box center [543, 370] width 1 height 1
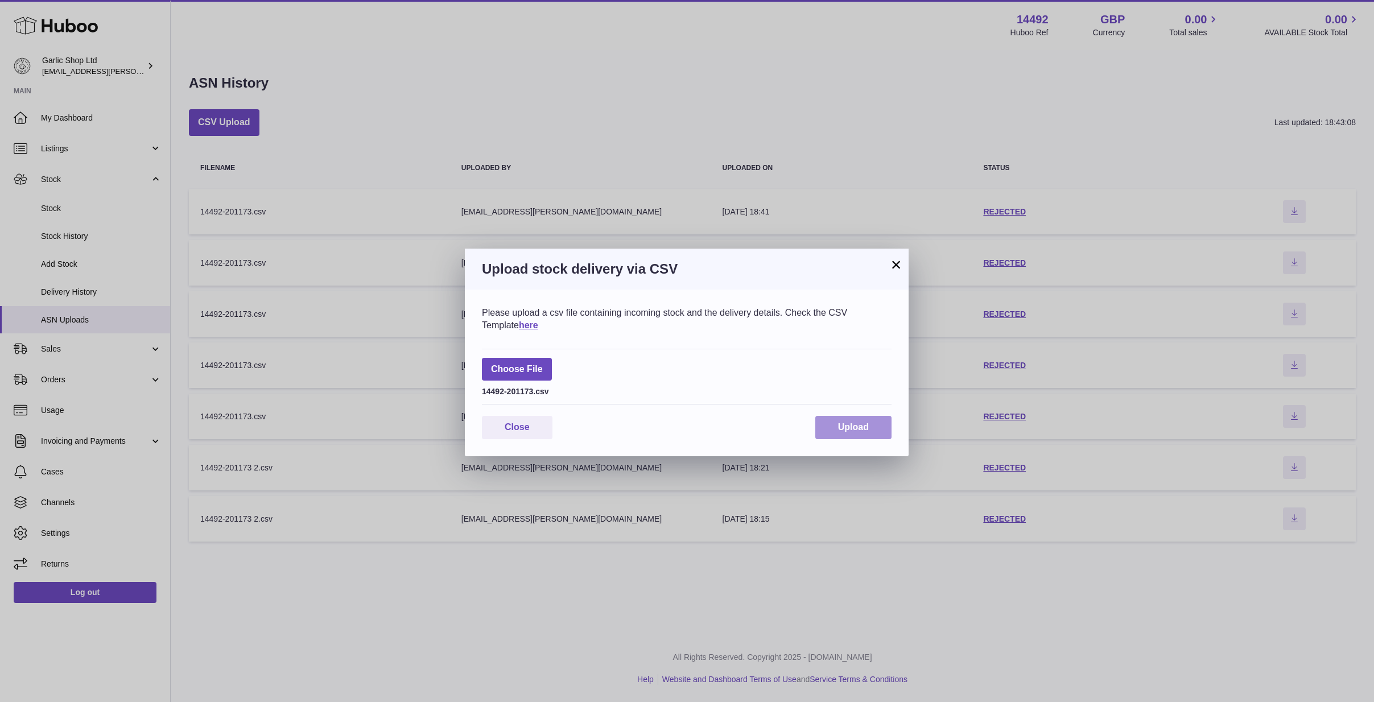
click at [841, 424] on span "Upload" at bounding box center [853, 427] width 31 height 10
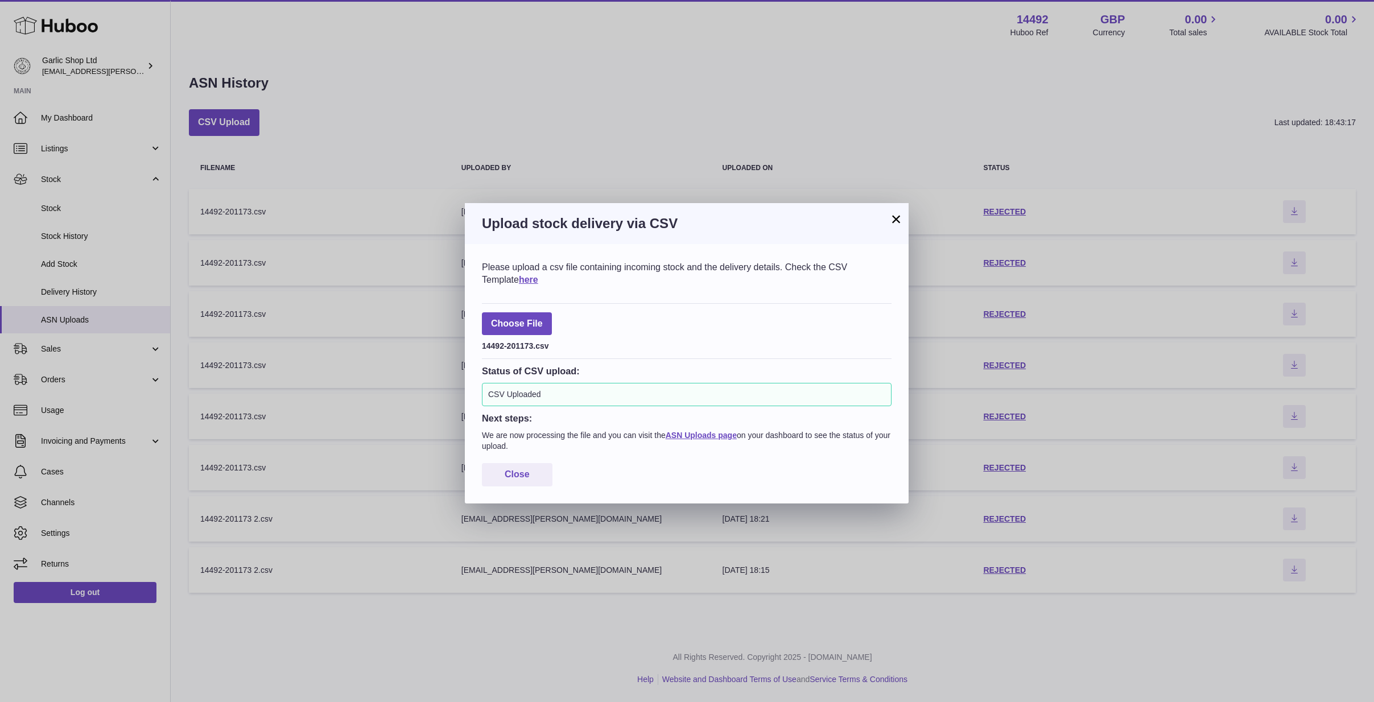
click at [894, 224] on button "×" at bounding box center [896, 219] width 14 height 14
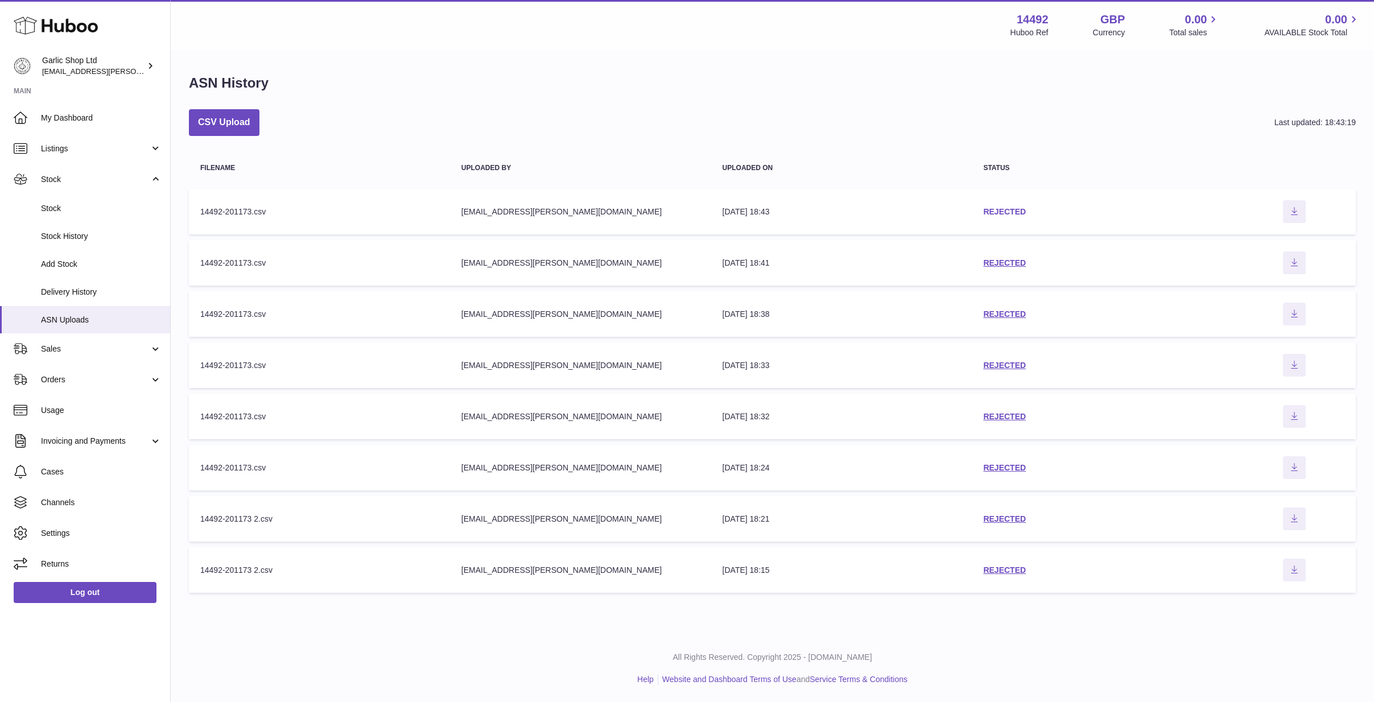
click at [991, 208] on link "REJECTED" at bounding box center [1004, 211] width 43 height 9
click at [71, 287] on span "Delivery History" at bounding box center [101, 292] width 121 height 11
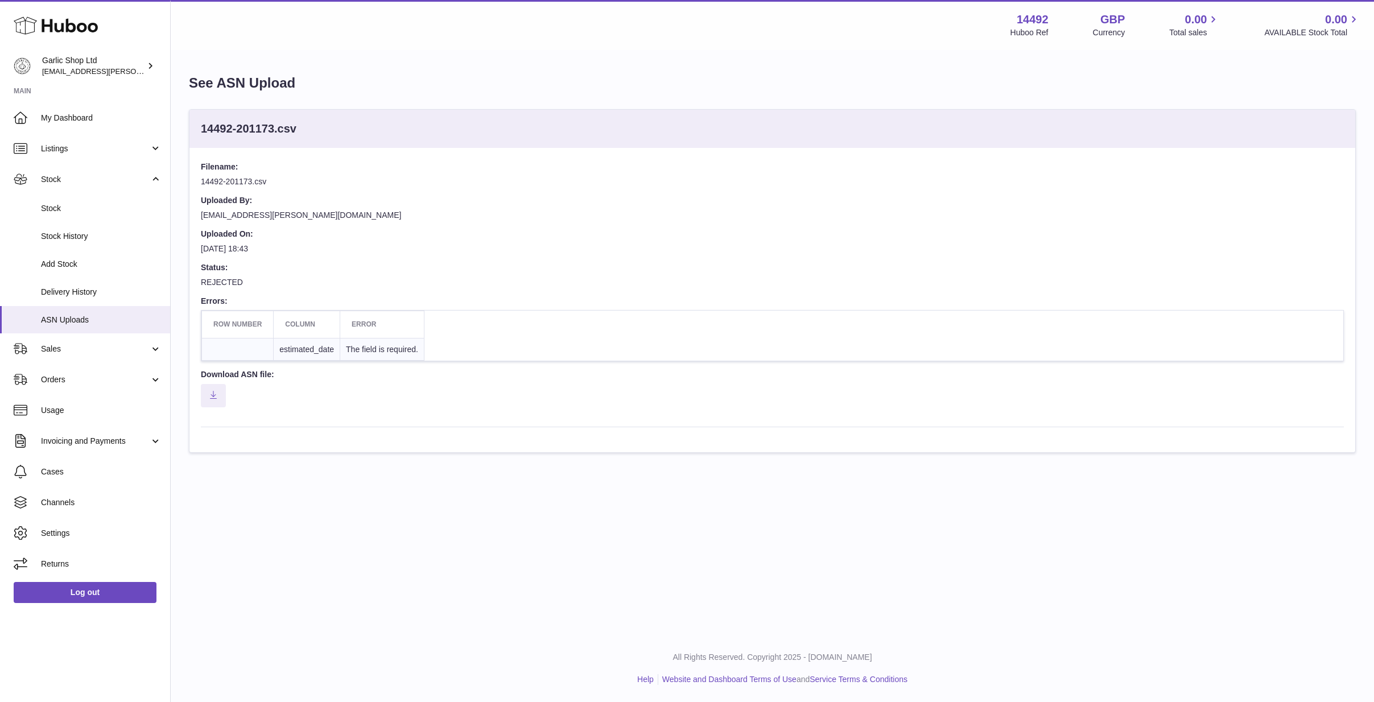
click at [220, 277] on dd "REJECTED" at bounding box center [772, 286] width 1143 height 19
click at [316, 344] on td "estimated_date" at bounding box center [307, 349] width 67 height 23
click at [323, 346] on td "estimated_date" at bounding box center [307, 349] width 67 height 23
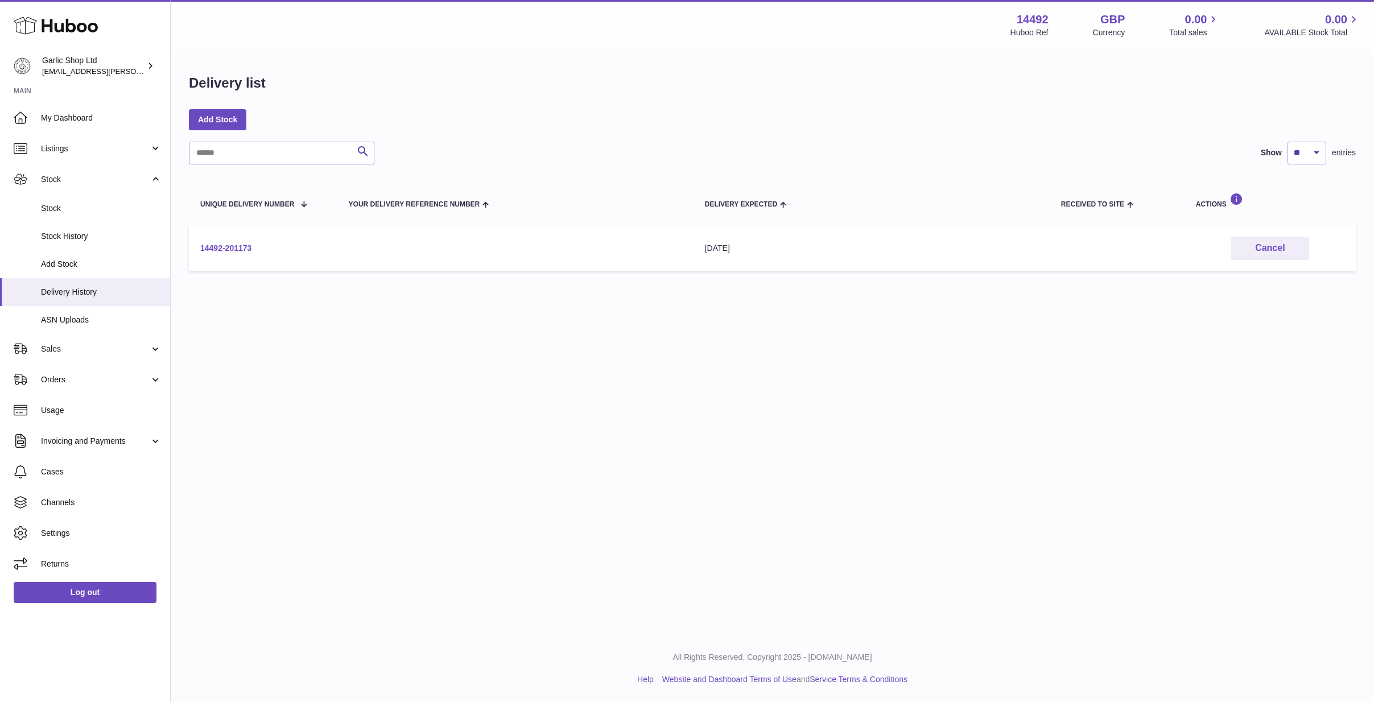
click at [218, 247] on link "14492-201173" at bounding box center [225, 247] width 51 height 9
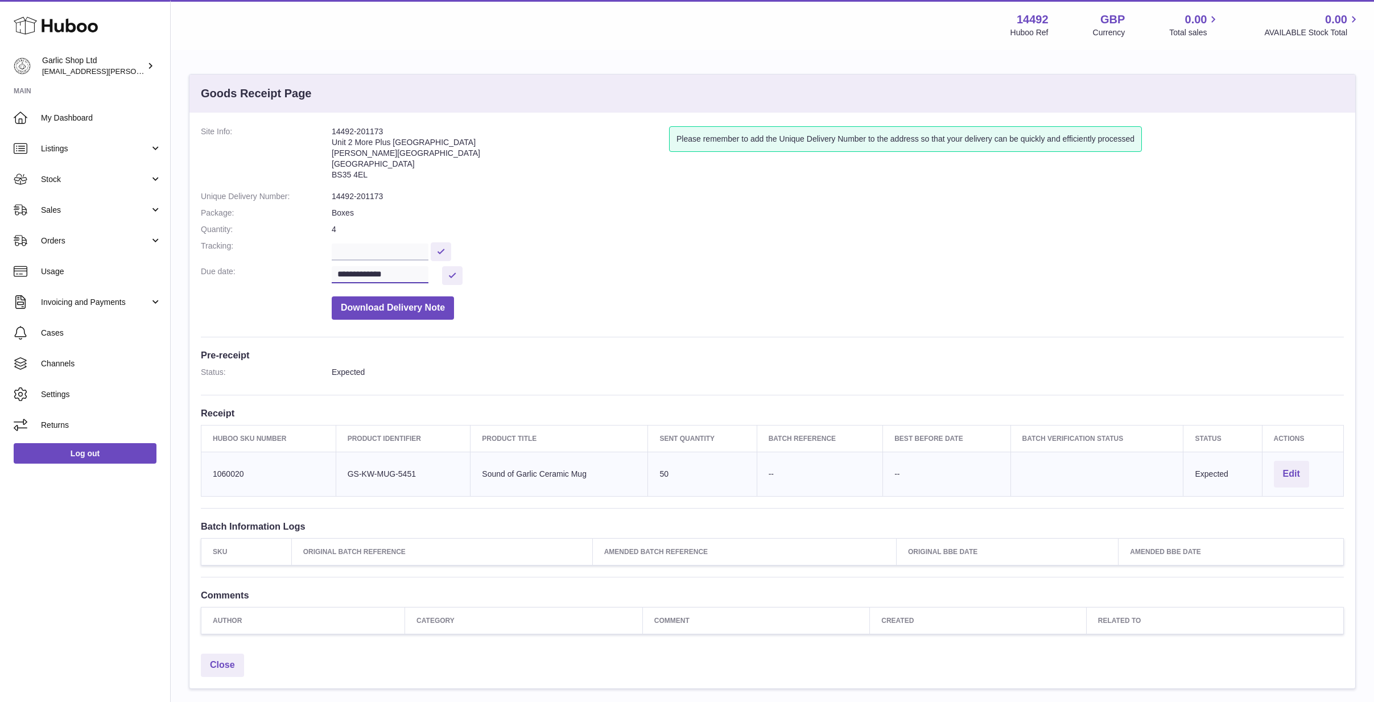
click at [422, 268] on input "**********" at bounding box center [380, 274] width 97 height 17
click at [522, 259] on dl "**********" at bounding box center [772, 225] width 1143 height 199
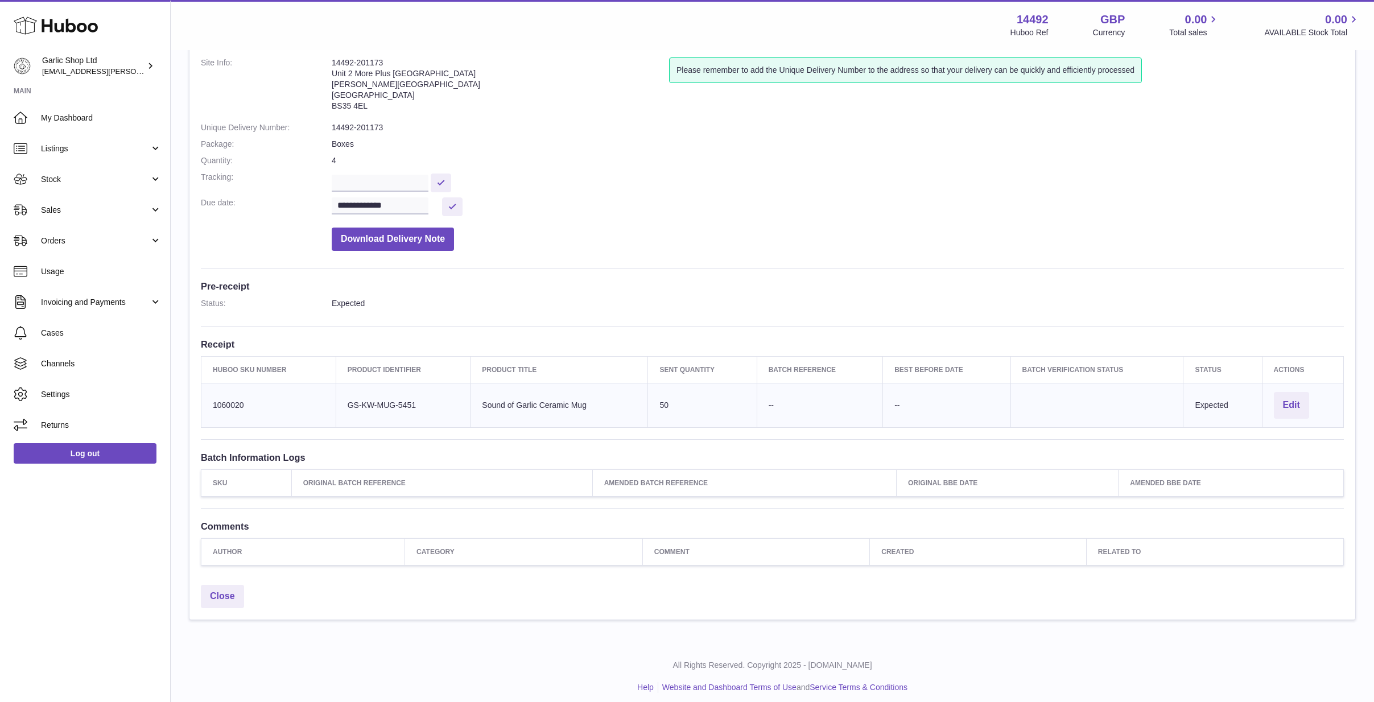
scroll to position [68, 0]
click at [1272, 396] on td "Actions Edit" at bounding box center [1302, 405] width 81 height 44
click at [1286, 395] on button "Edit" at bounding box center [1291, 405] width 35 height 27
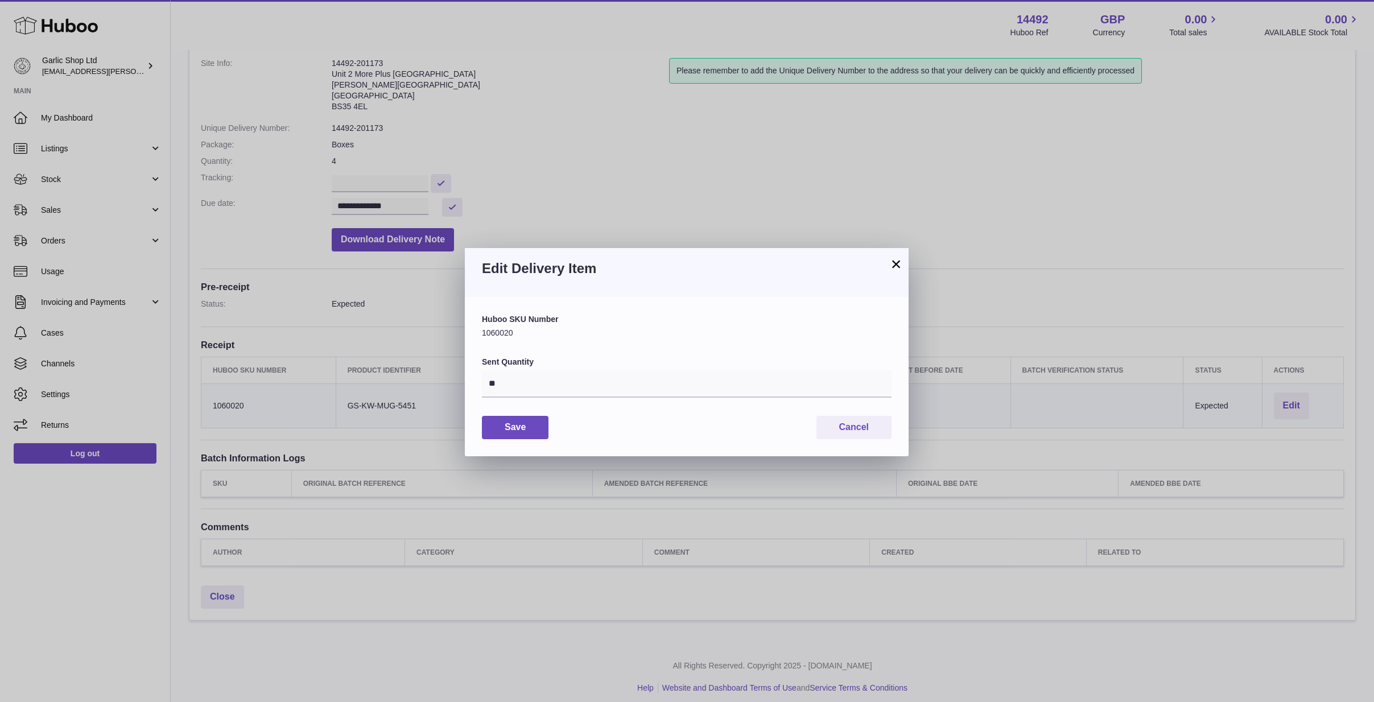
click at [890, 264] on button "×" at bounding box center [896, 264] width 14 height 14
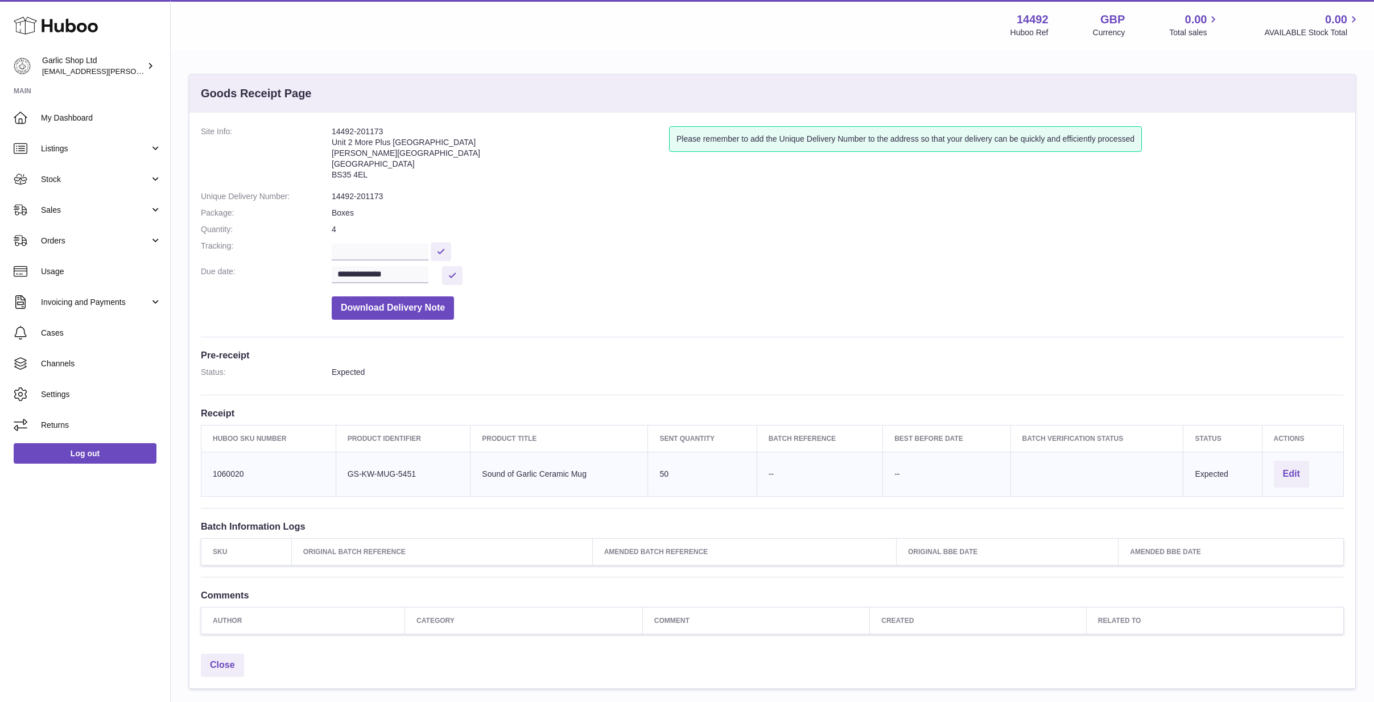
scroll to position [0, 0]
click at [88, 169] on link "Stock" at bounding box center [85, 179] width 170 height 31
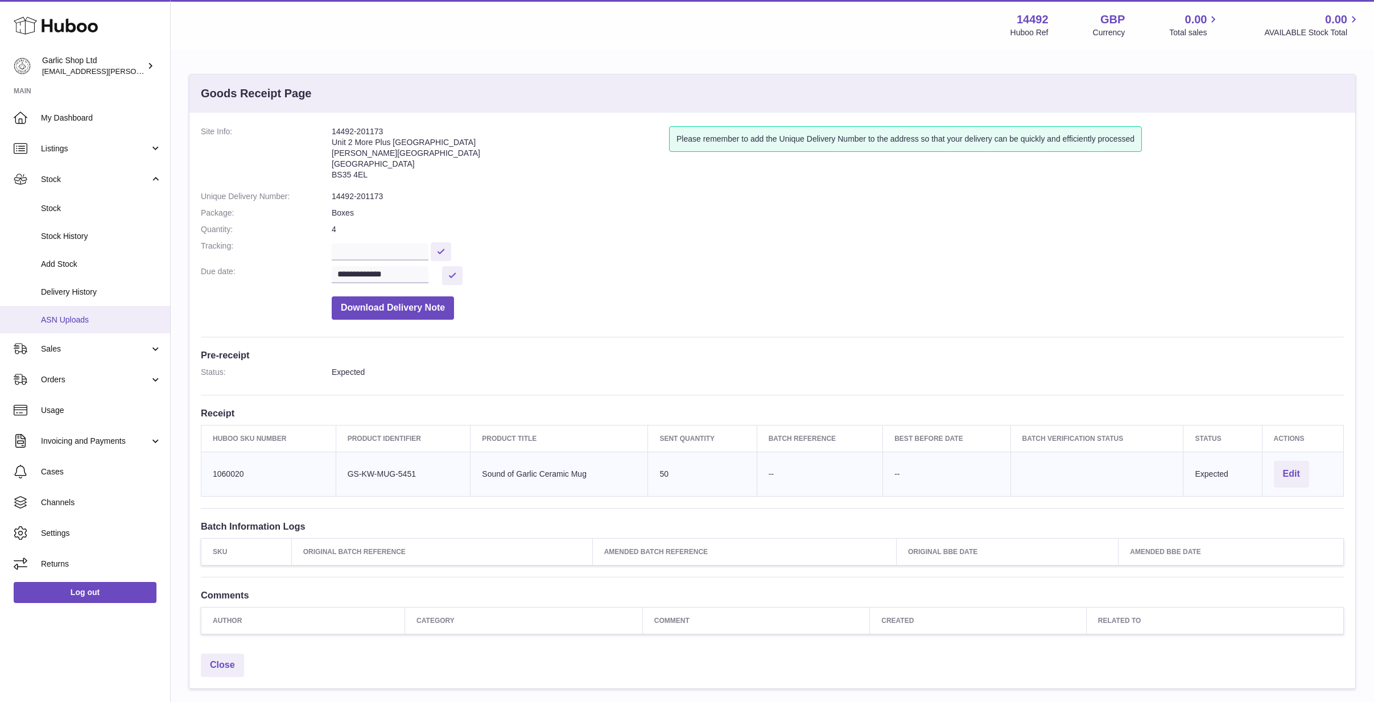
click at [76, 315] on span "ASN Uploads" at bounding box center [101, 320] width 121 height 11
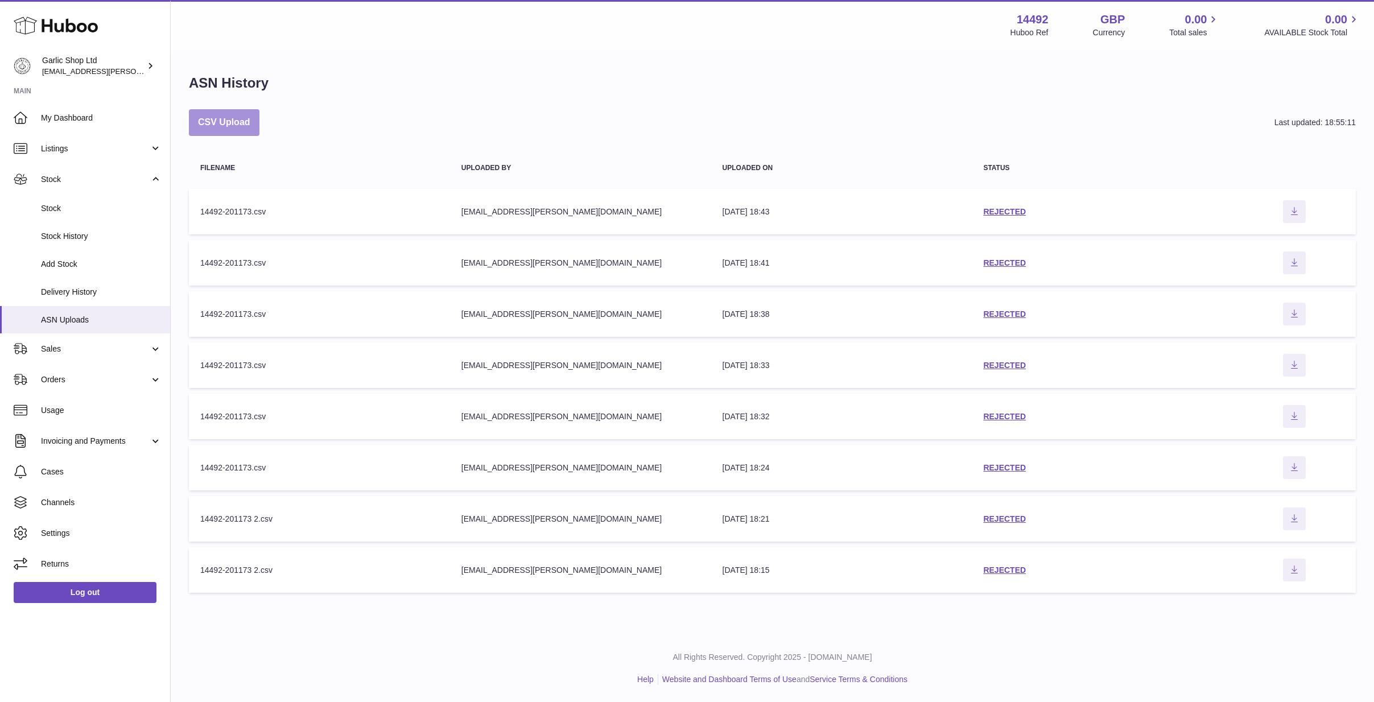
click at [229, 121] on button "CSV Upload" at bounding box center [224, 122] width 71 height 27
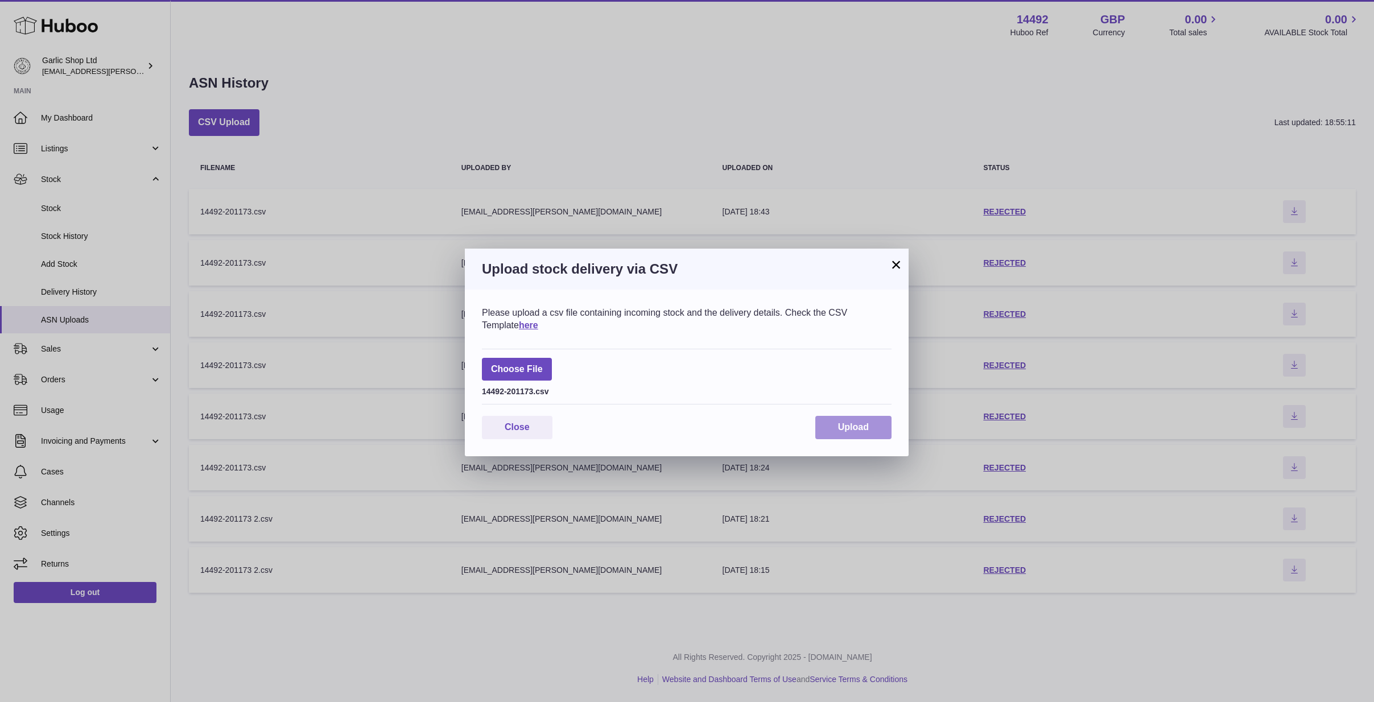
click at [844, 428] on span "Upload" at bounding box center [853, 427] width 31 height 10
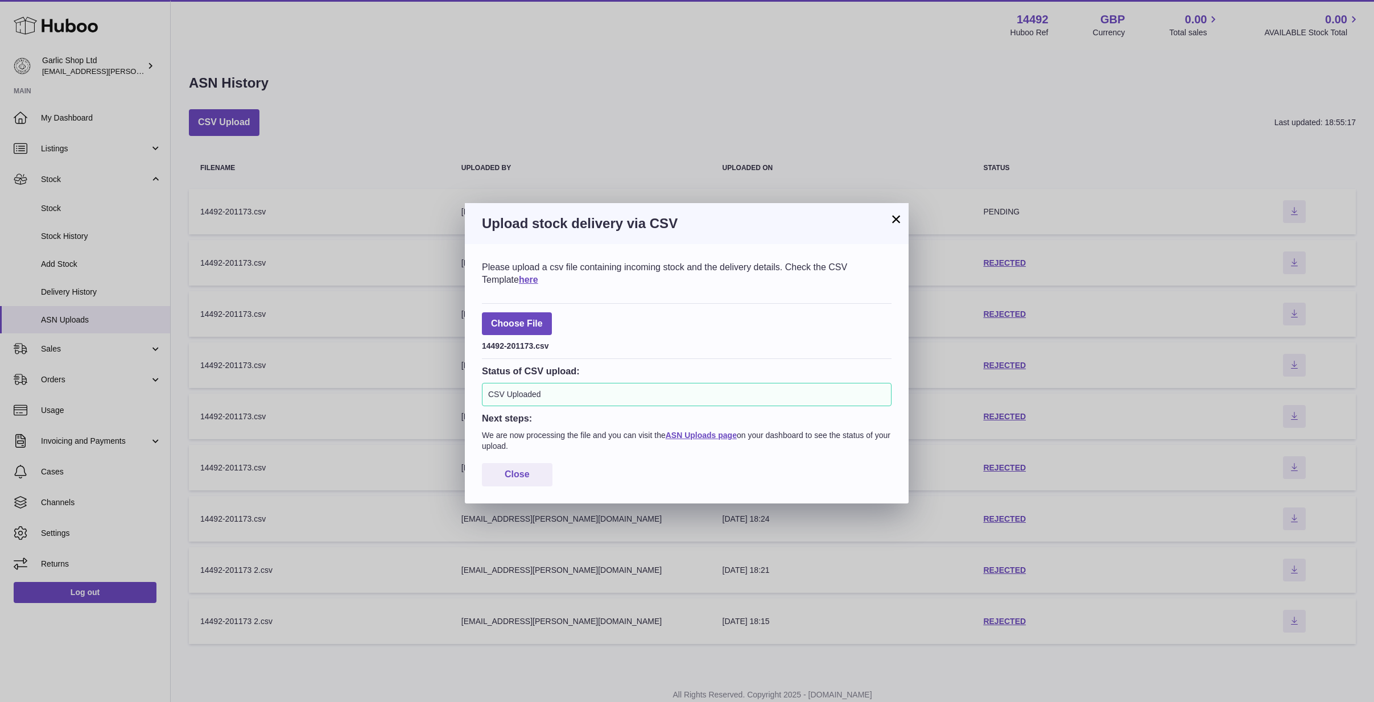
click at [895, 222] on button "×" at bounding box center [896, 219] width 14 height 14
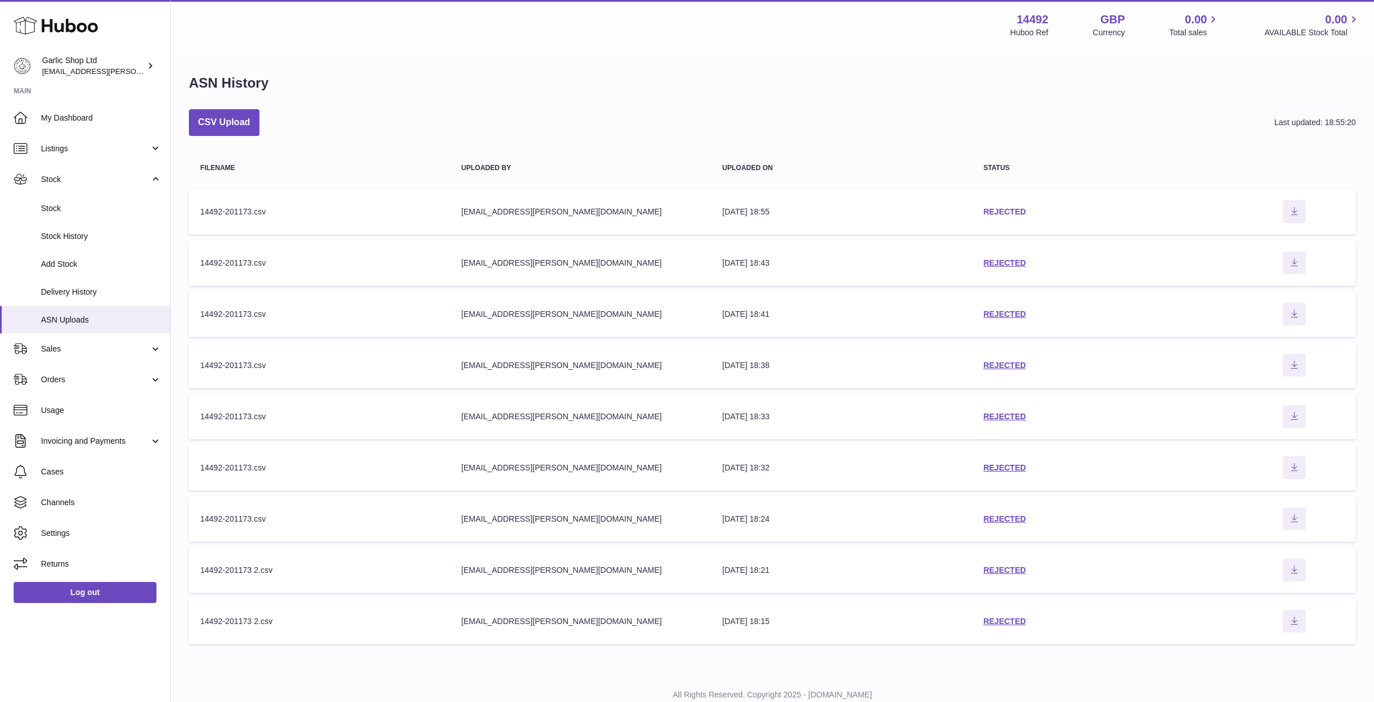
click at [995, 213] on link "REJECTED" at bounding box center [1004, 211] width 43 height 9
click at [231, 120] on button "CSV Upload" at bounding box center [224, 122] width 71 height 27
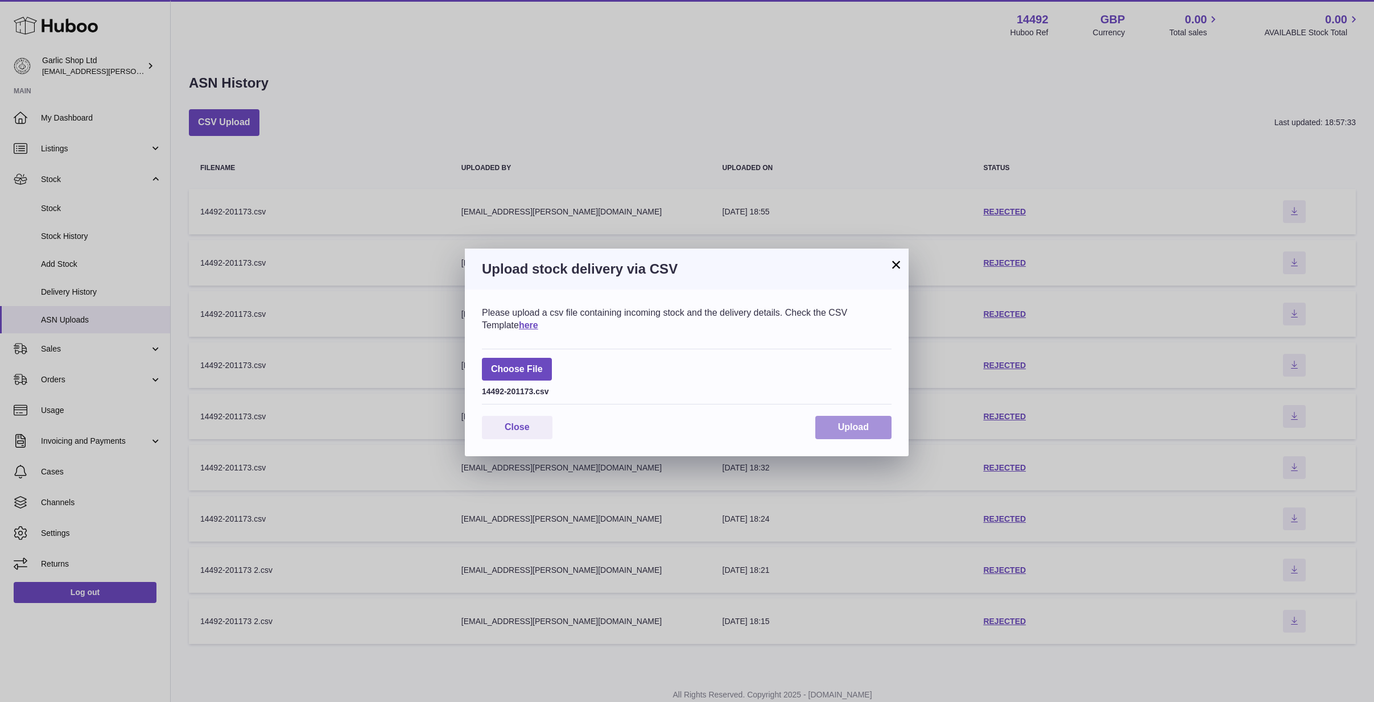
click at [860, 425] on span "Upload" at bounding box center [853, 427] width 31 height 10
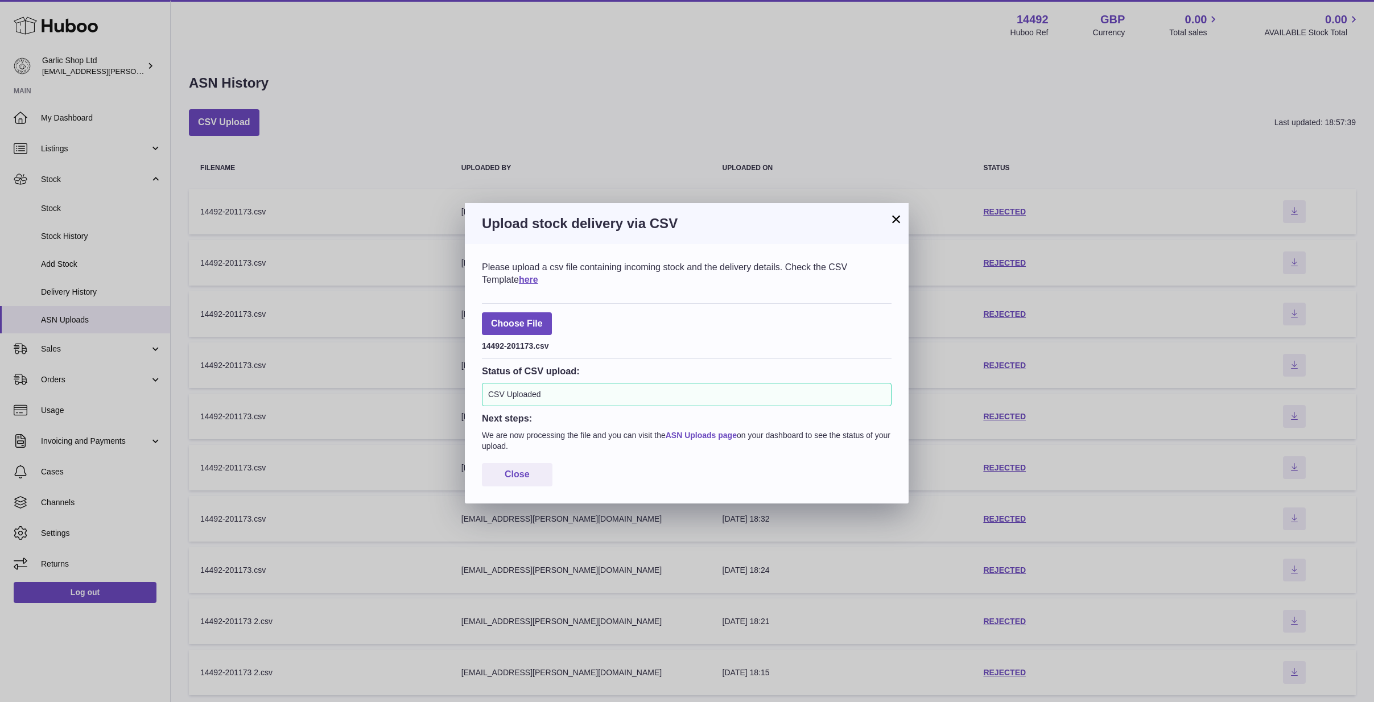
click at [697, 432] on link "ASN Uploads page" at bounding box center [701, 435] width 71 height 9
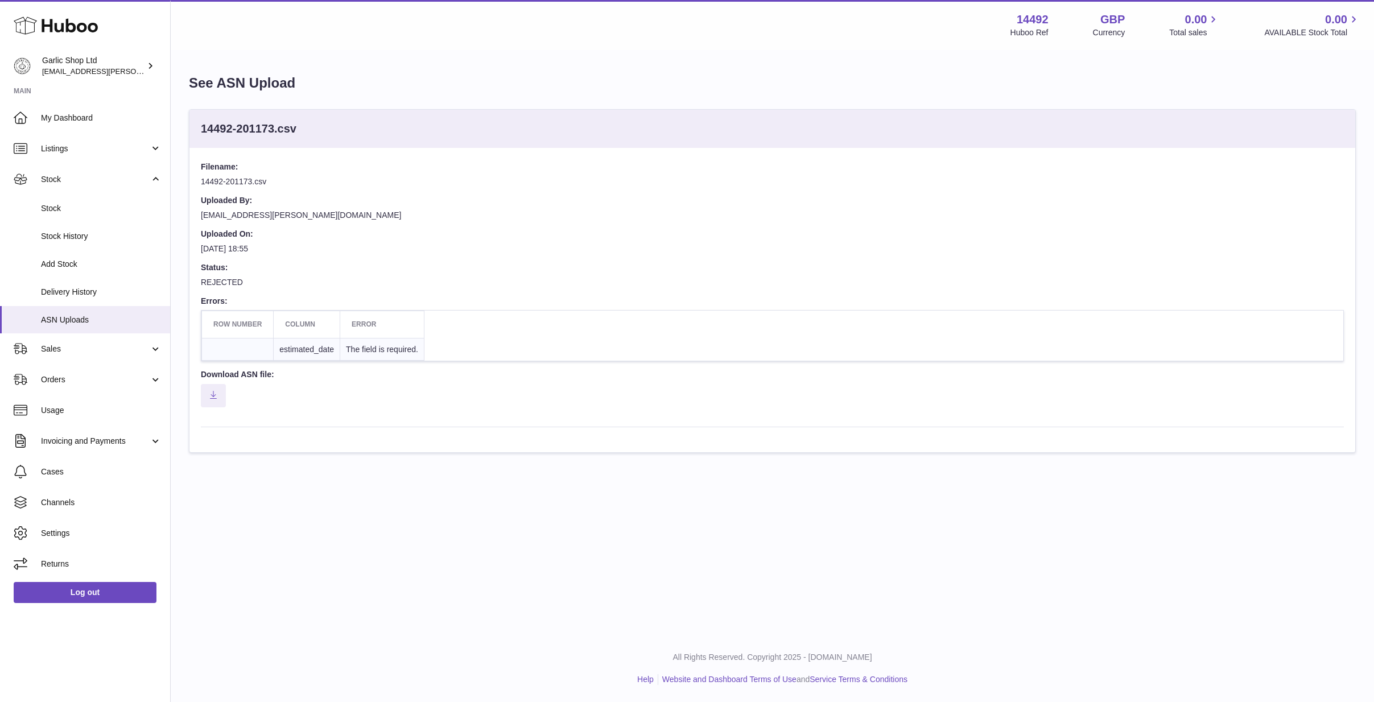
click at [314, 338] on td "estimated_date" at bounding box center [307, 349] width 67 height 23
click at [392, 345] on td "The field is required." at bounding box center [382, 349] width 84 height 23
click at [233, 339] on td at bounding box center [238, 349] width 72 height 23
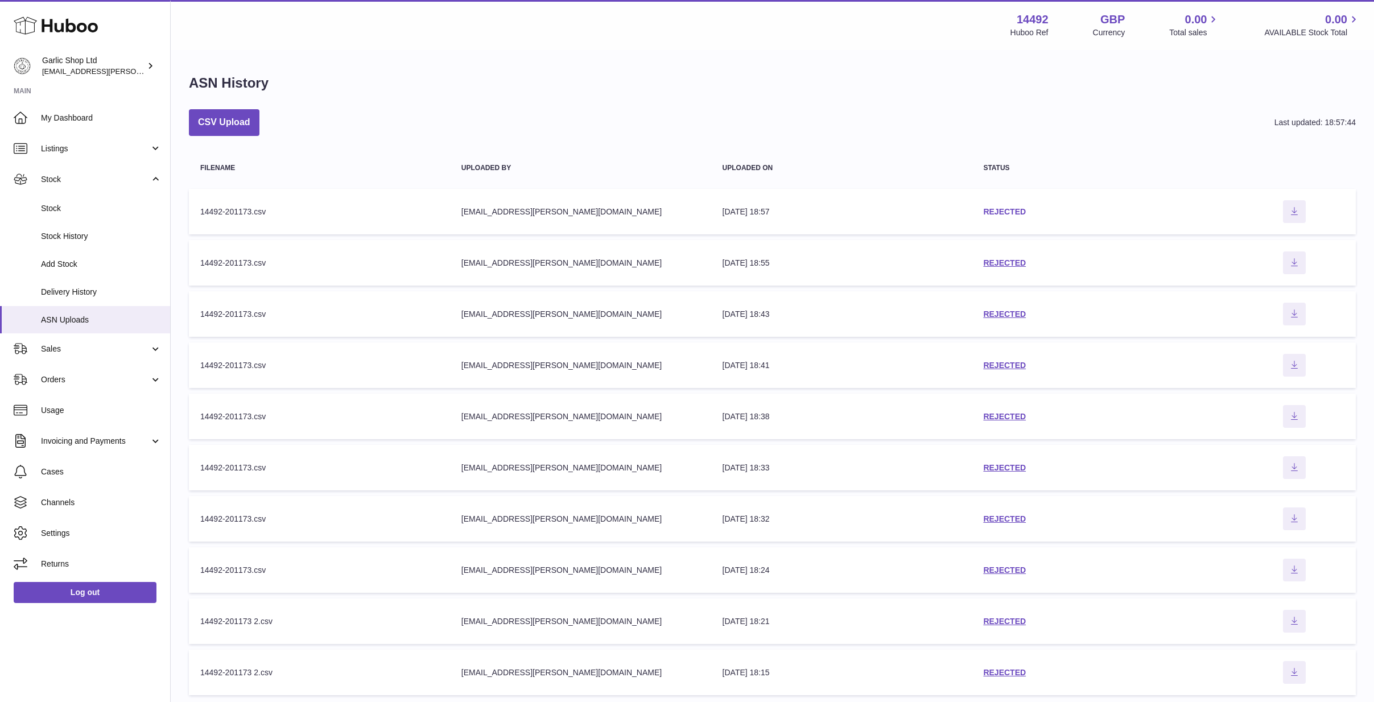
click at [1010, 209] on link "REJECTED" at bounding box center [1004, 211] width 43 height 9
click at [222, 120] on button "CSV Upload" at bounding box center [224, 122] width 71 height 27
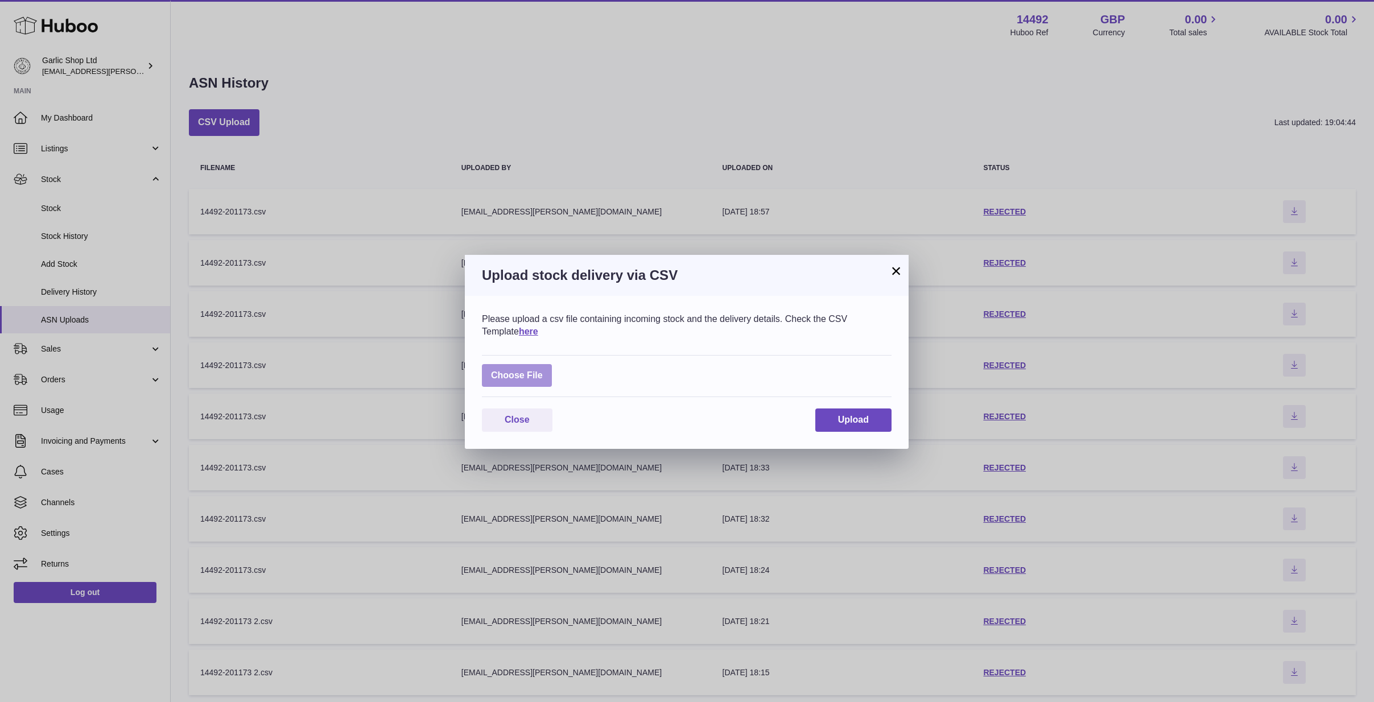
click at [517, 379] on label at bounding box center [517, 375] width 70 height 23
click at [543, 370] on input "file" at bounding box center [543, 370] width 1 height 1
type input "**********"
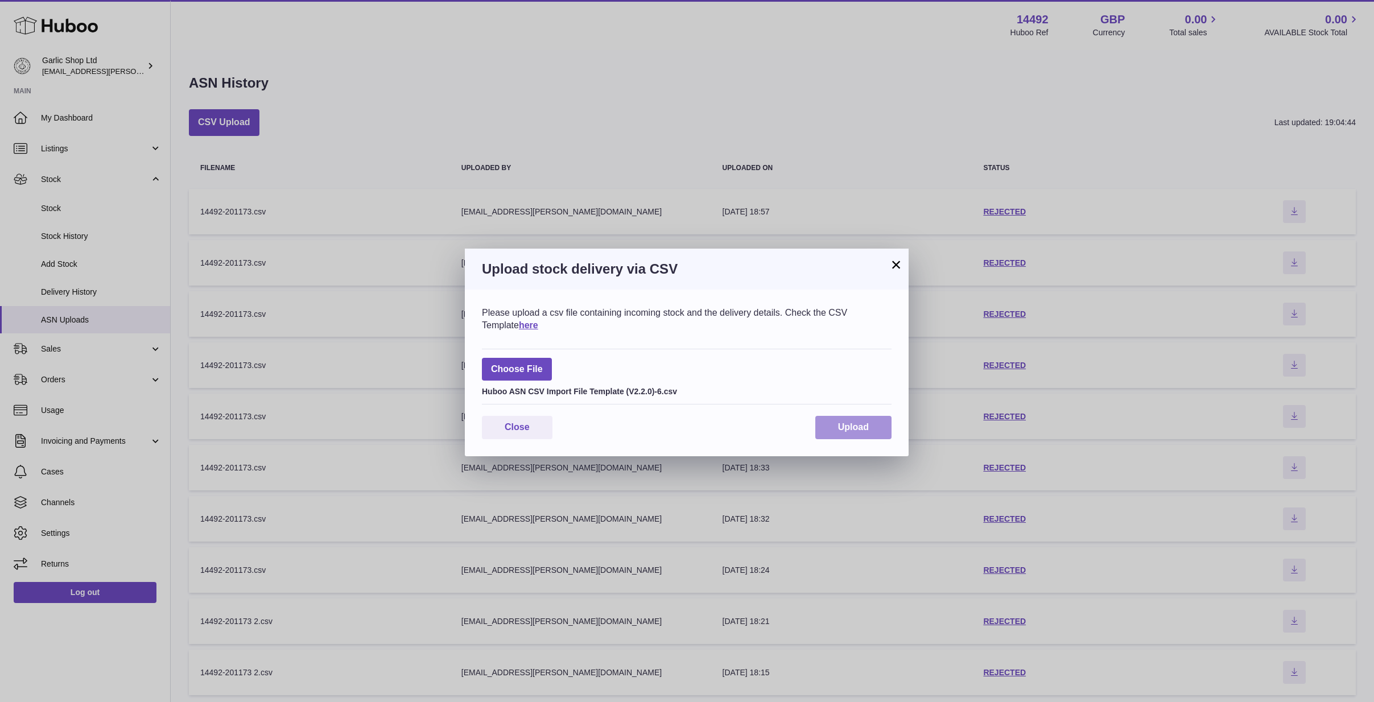
click at [835, 419] on button "Upload" at bounding box center [853, 427] width 76 height 23
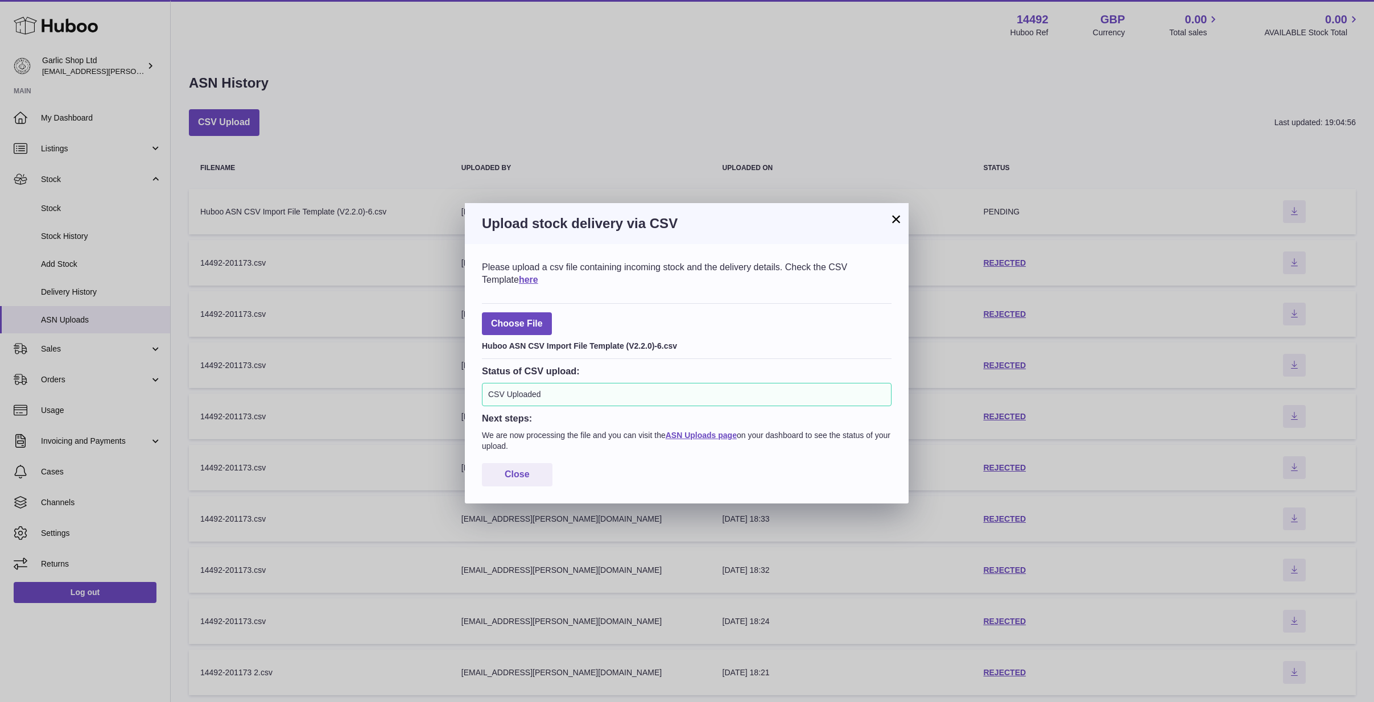
click at [891, 222] on button "×" at bounding box center [896, 219] width 14 height 14
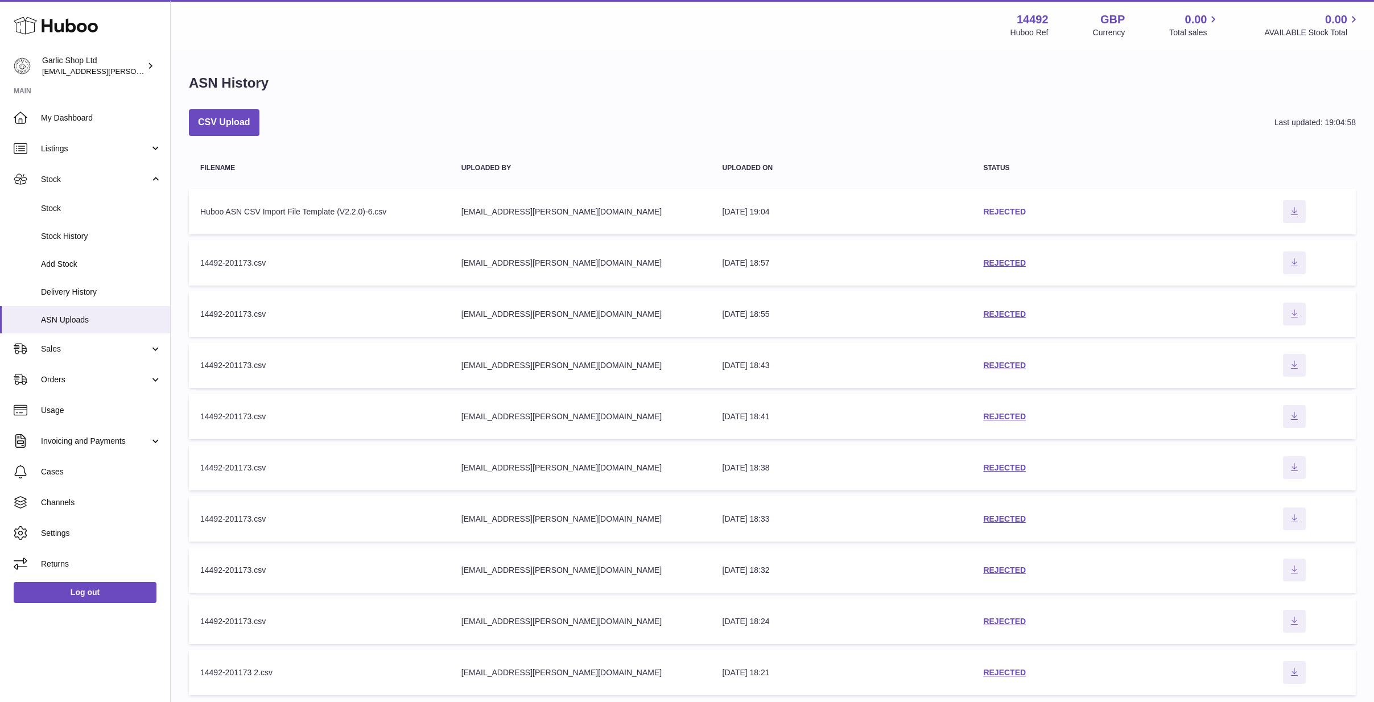
click at [1006, 210] on link "REJECTED" at bounding box center [1004, 211] width 43 height 9
click at [80, 287] on span "Delivery History" at bounding box center [101, 292] width 121 height 11
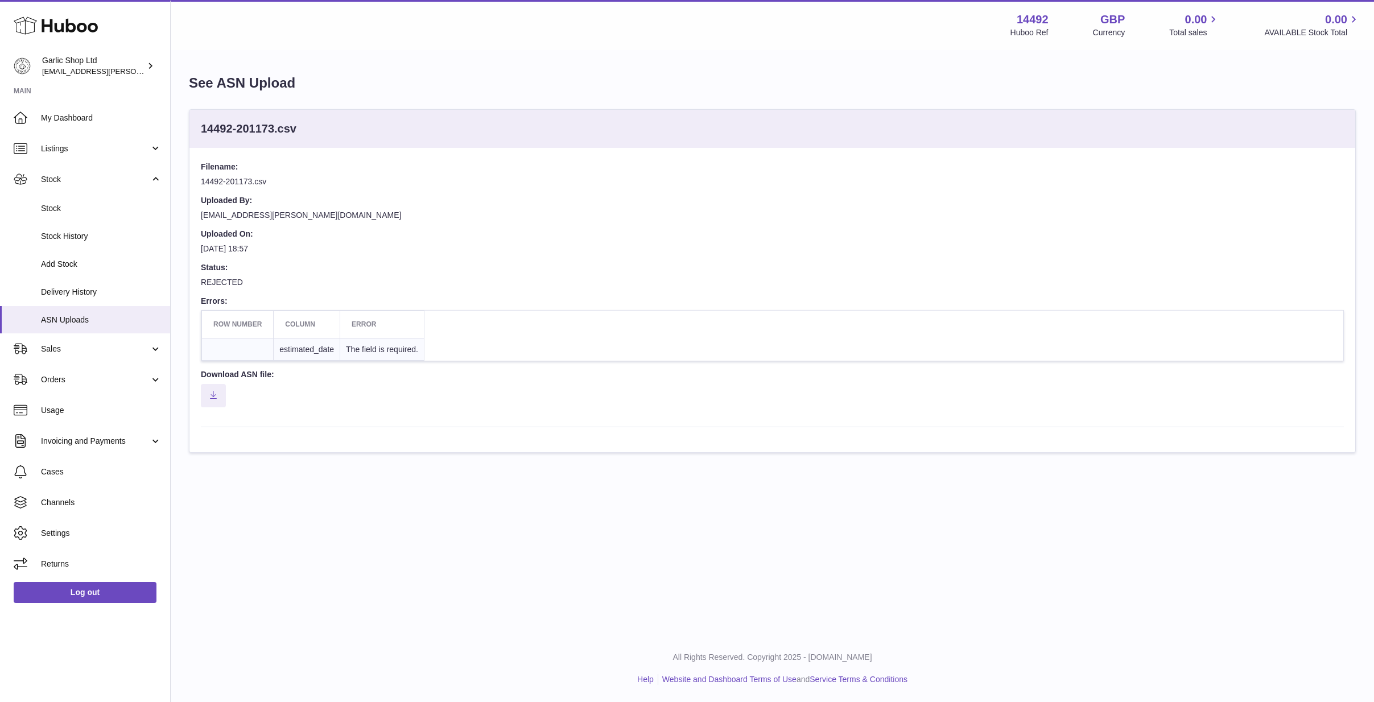
click at [382, 343] on td "The field is required." at bounding box center [382, 349] width 84 height 23
click at [296, 324] on th "Column" at bounding box center [307, 324] width 67 height 27
click at [253, 321] on th "Row number" at bounding box center [238, 324] width 72 height 27
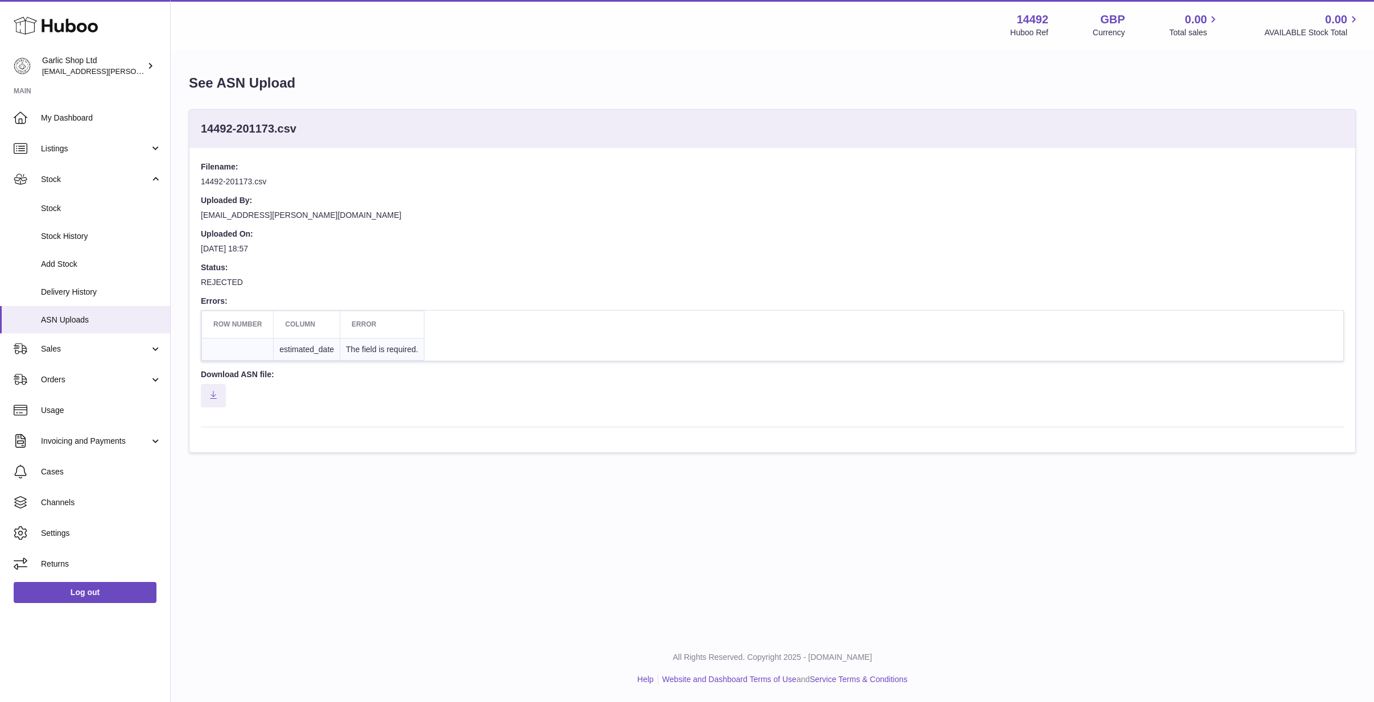
click at [324, 321] on th "Column" at bounding box center [307, 324] width 67 height 27
click at [609, 467] on div "See ASN Upload Huboo ASN CSV Import File Template (V2.2.0)-6.csv Filename: Hubo…" at bounding box center [772, 263] width 1203 height 424
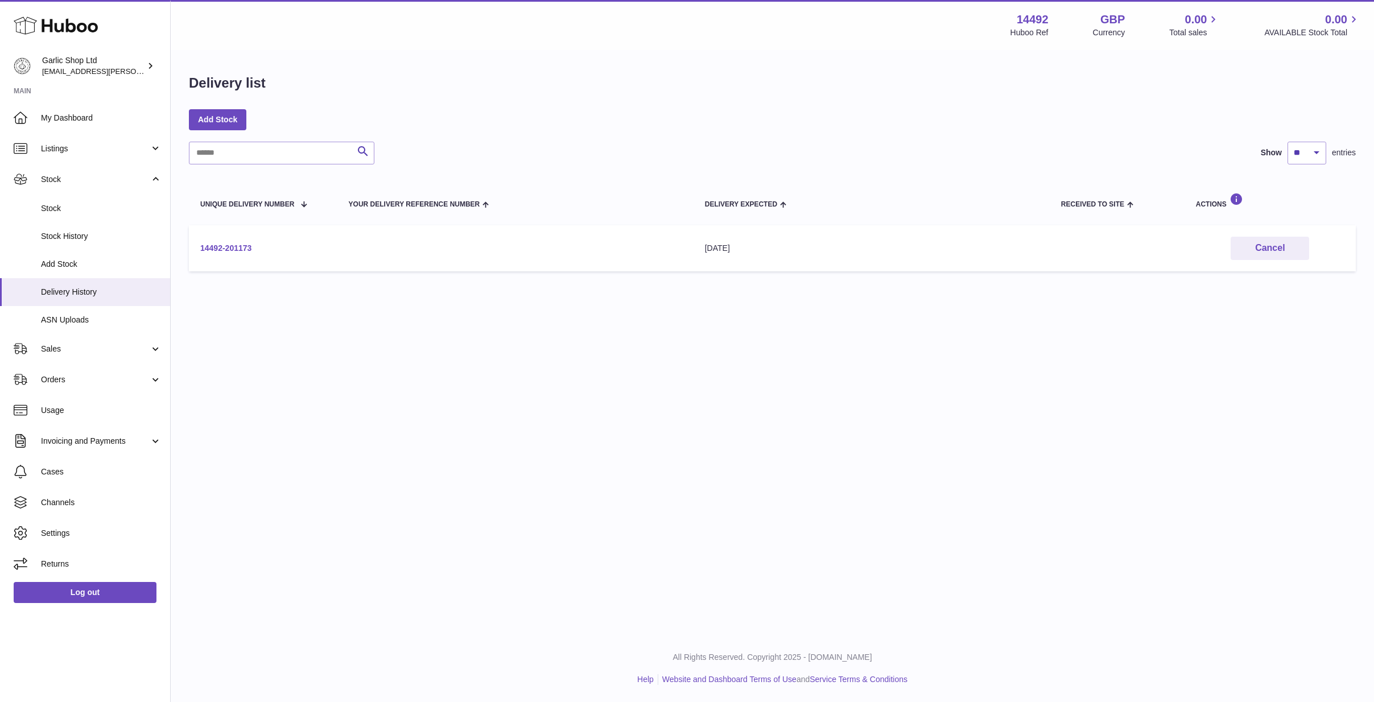
click at [221, 246] on link "14492-201173" at bounding box center [225, 247] width 51 height 9
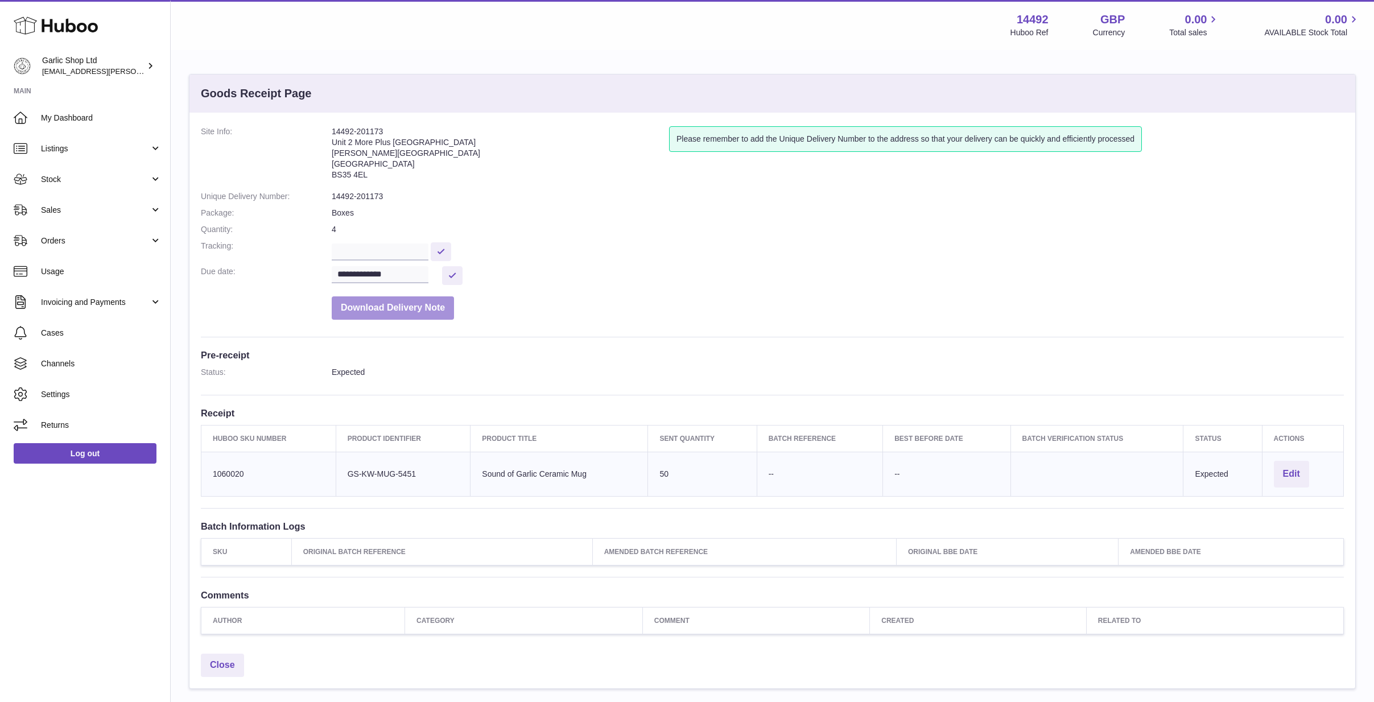
click at [362, 300] on button "Download Delivery Note" at bounding box center [393, 307] width 122 height 23
click at [434, 302] on button "Download Delivery Note" at bounding box center [393, 307] width 122 height 23
click at [130, 176] on span "Stock" at bounding box center [95, 179] width 109 height 11
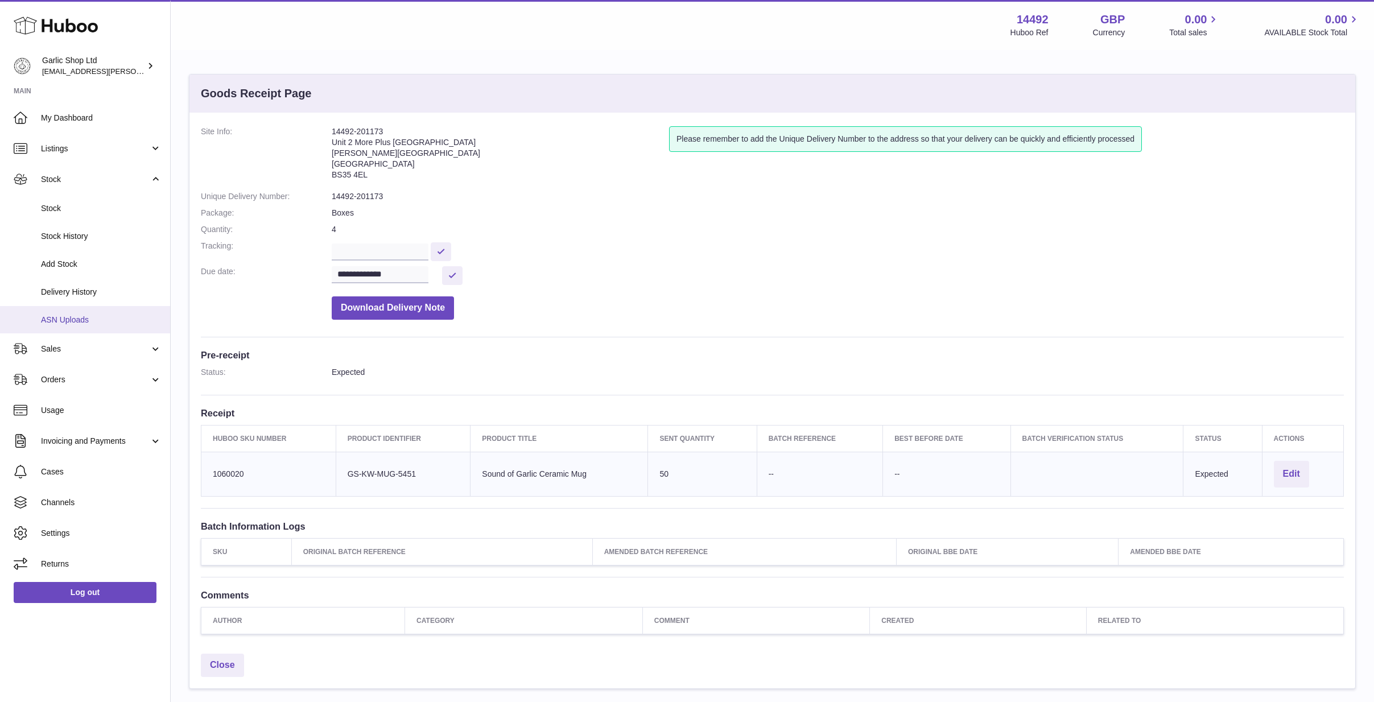
click at [92, 315] on span "ASN Uploads" at bounding box center [101, 320] width 121 height 11
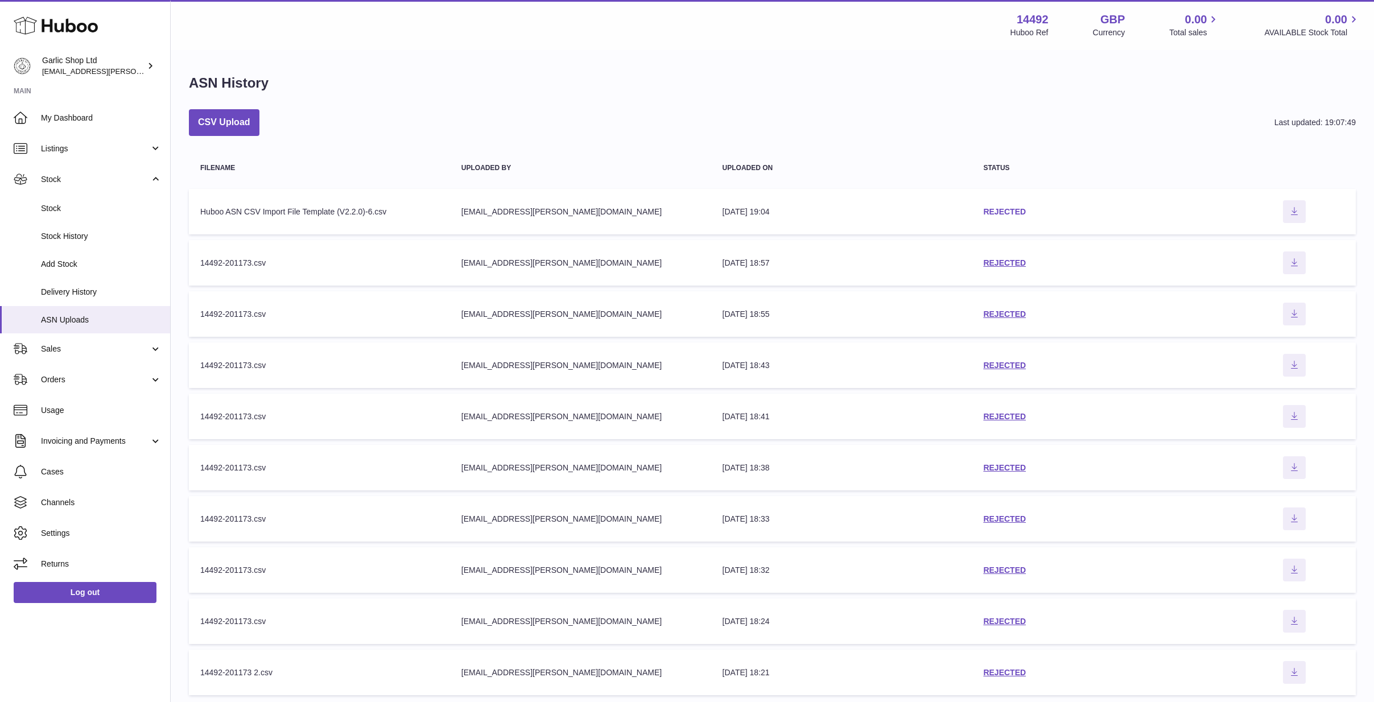
click at [1015, 209] on link "REJECTED" at bounding box center [1004, 211] width 43 height 9
